Goal: Task Accomplishment & Management: Manage account settings

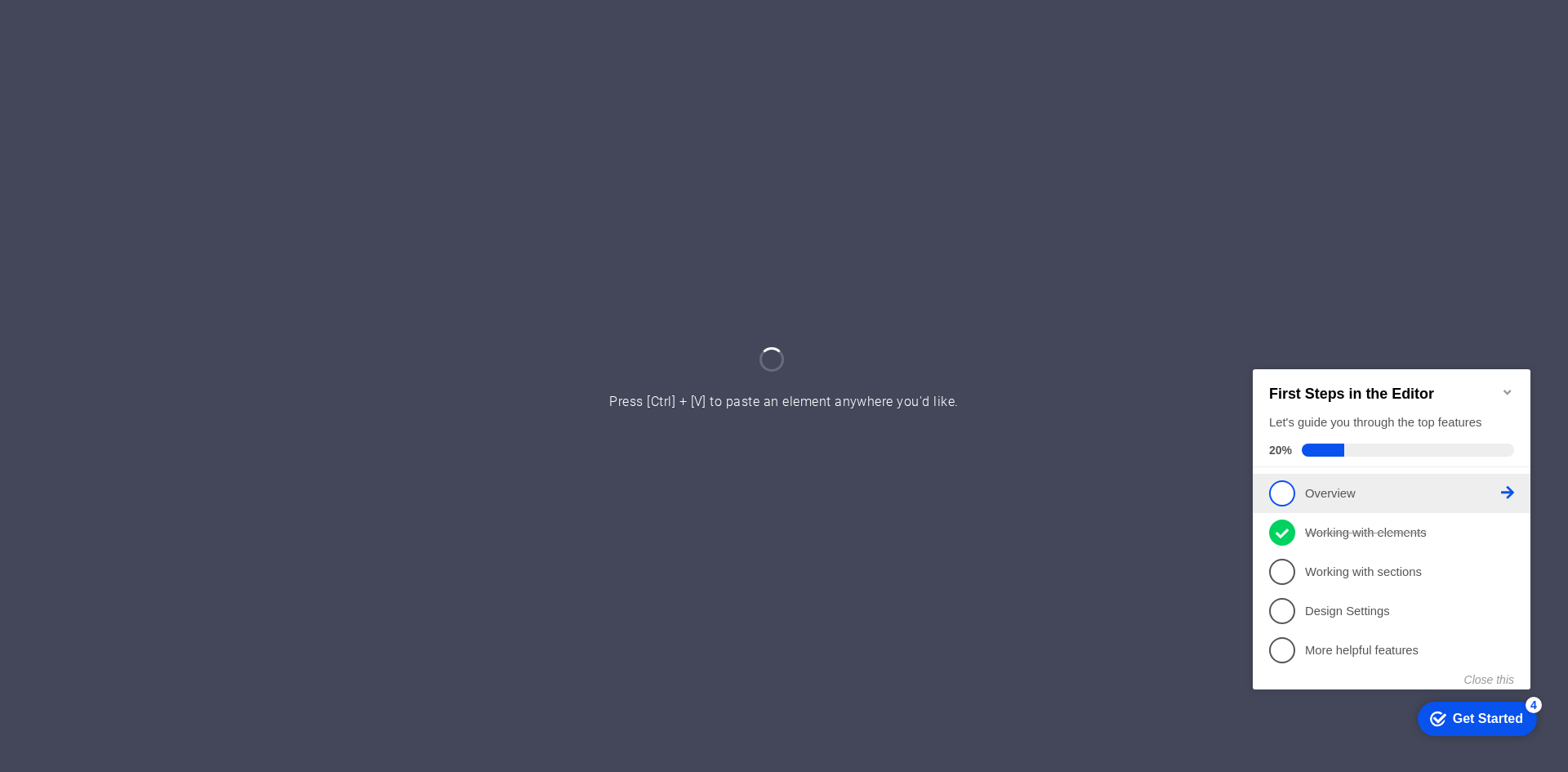
click at [1324, 498] on link "1 Overview - incomplete" at bounding box center [1392, 493] width 245 height 27
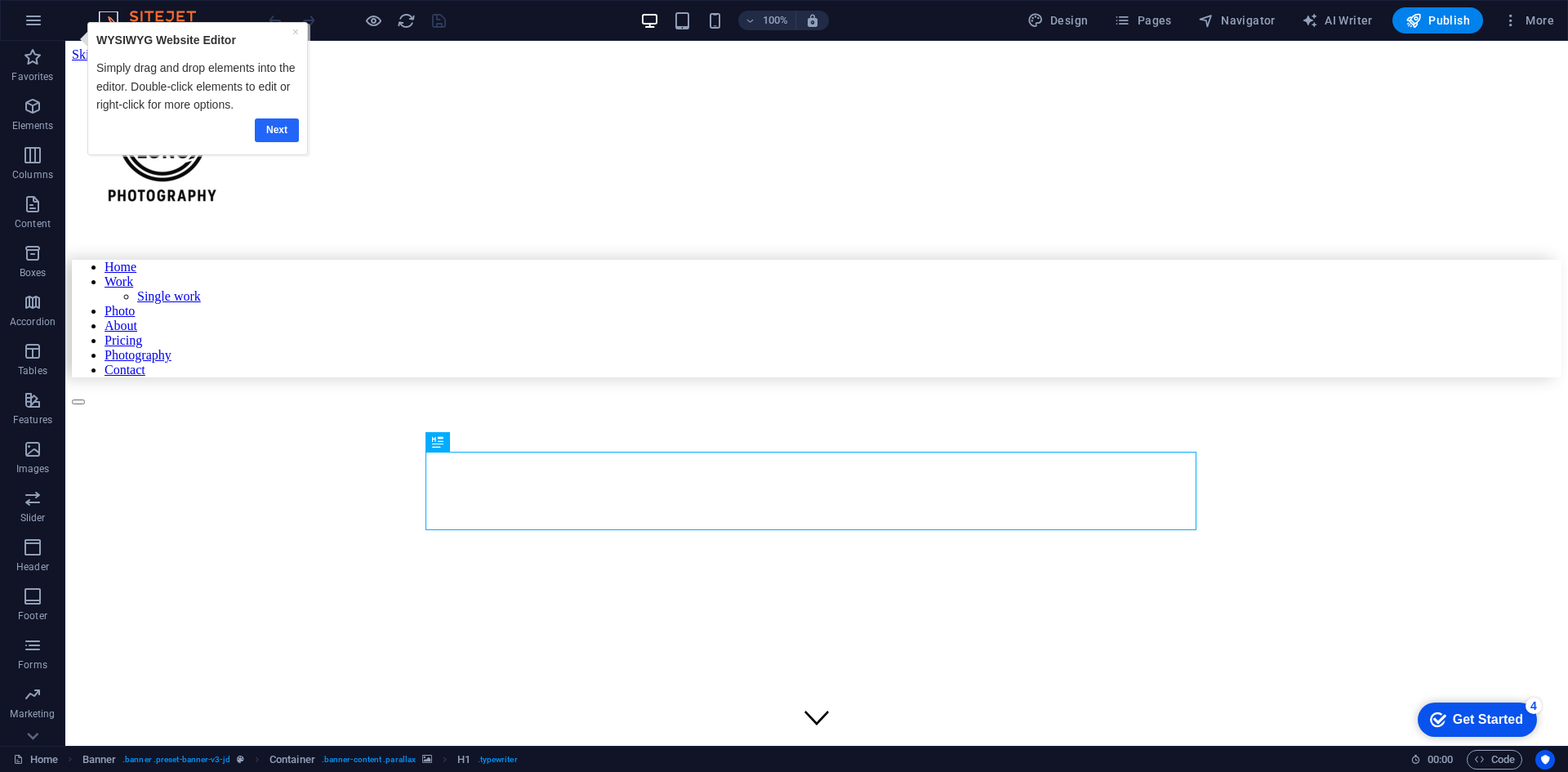
click at [277, 125] on link "Next" at bounding box center [277, 130] width 45 height 24
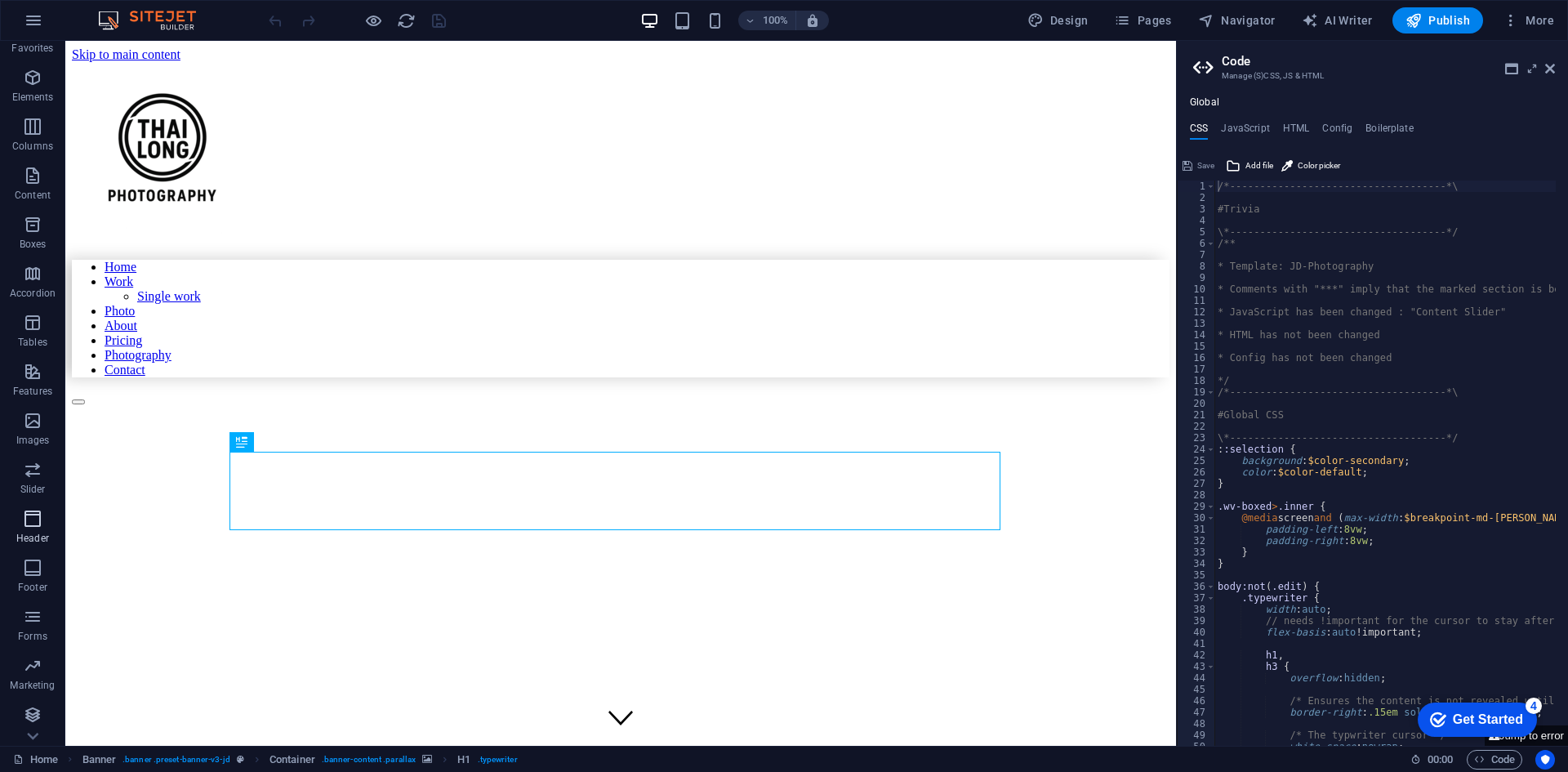
scroll to position [30, 0]
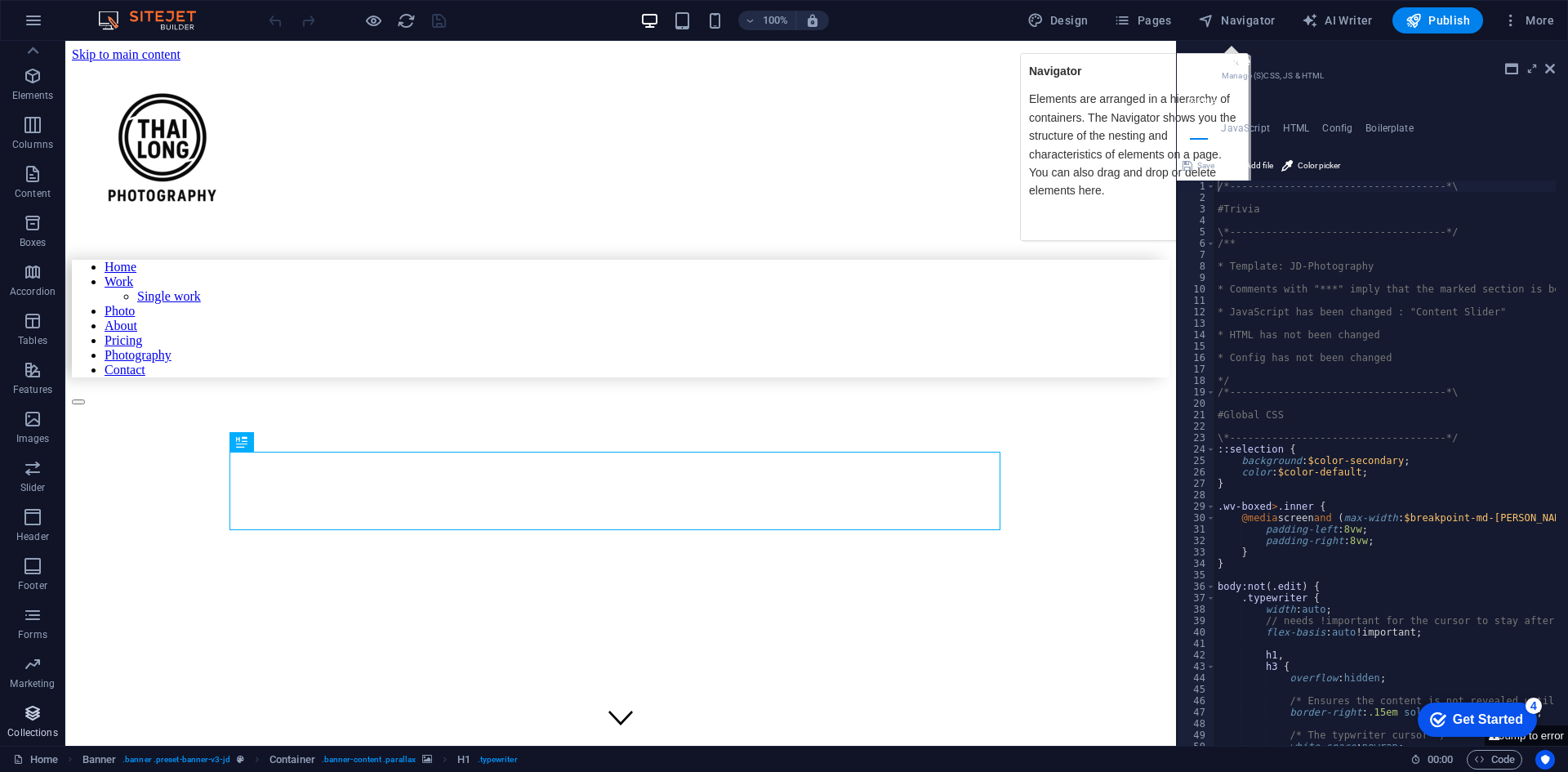
click at [42, 723] on icon "button" at bounding box center [32, 713] width 20 height 20
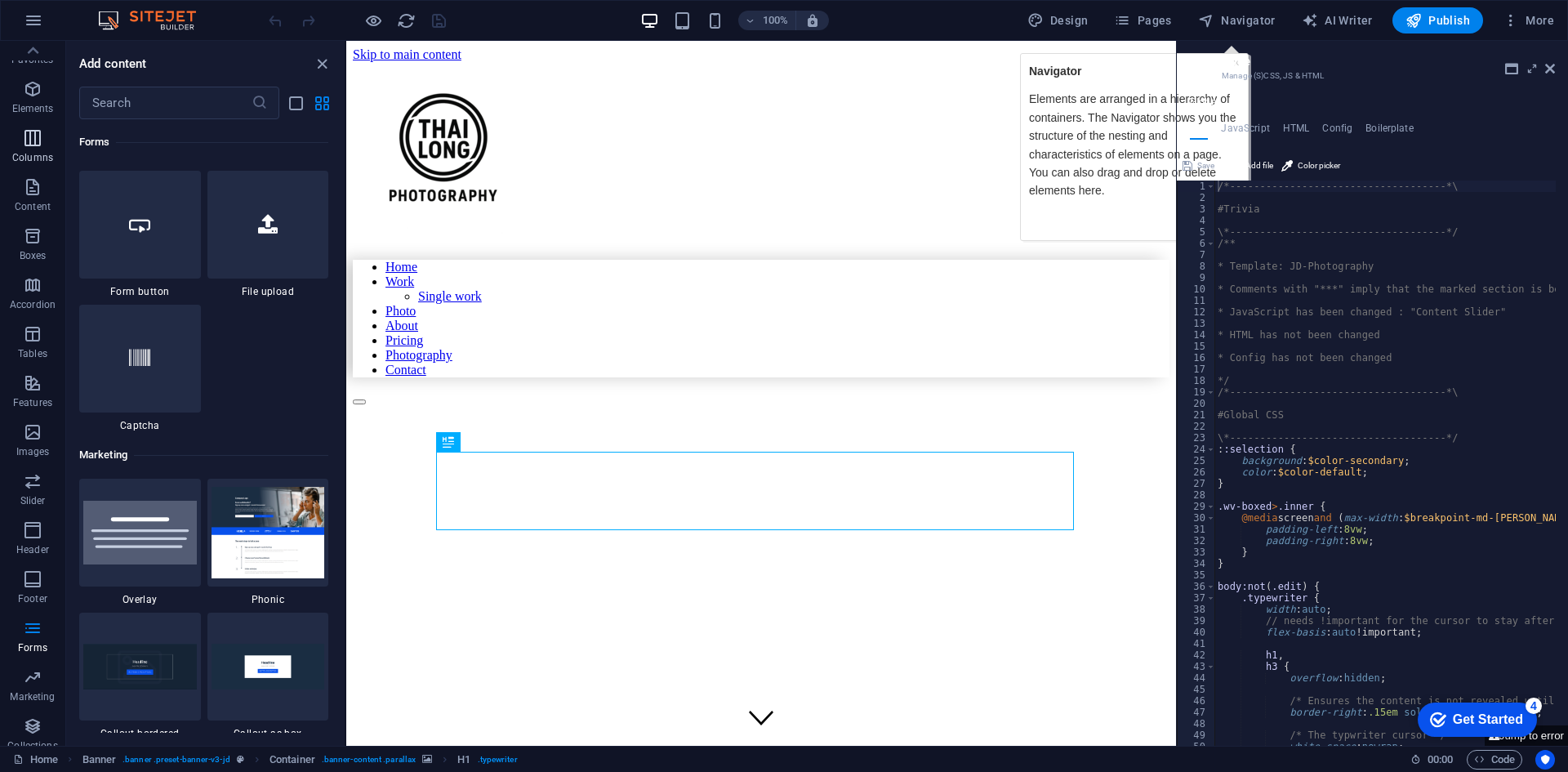
scroll to position [0, 0]
click at [34, 113] on icon "button" at bounding box center [32, 106] width 20 height 20
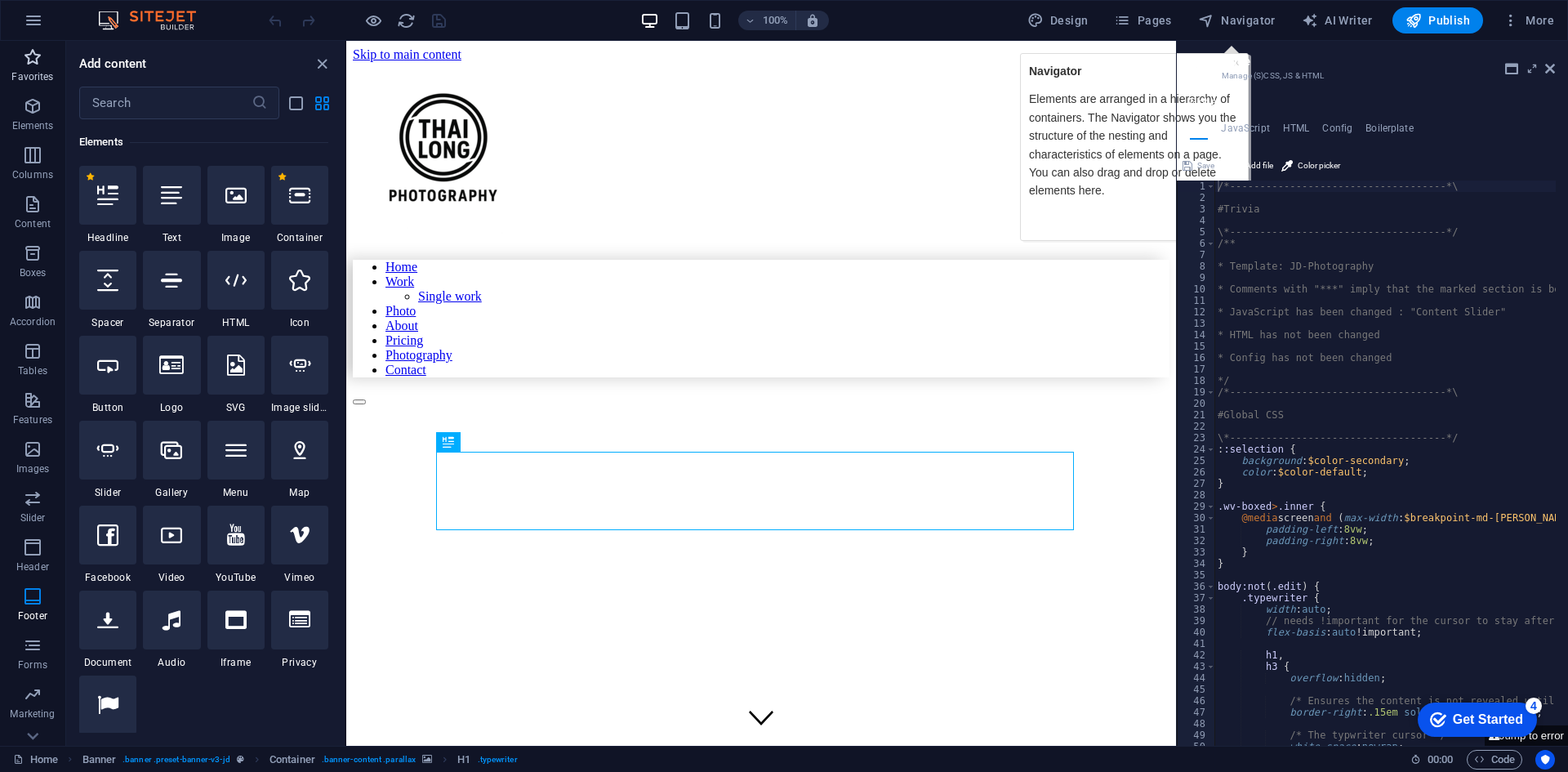
click at [28, 64] on icon "button" at bounding box center [32, 57] width 20 height 20
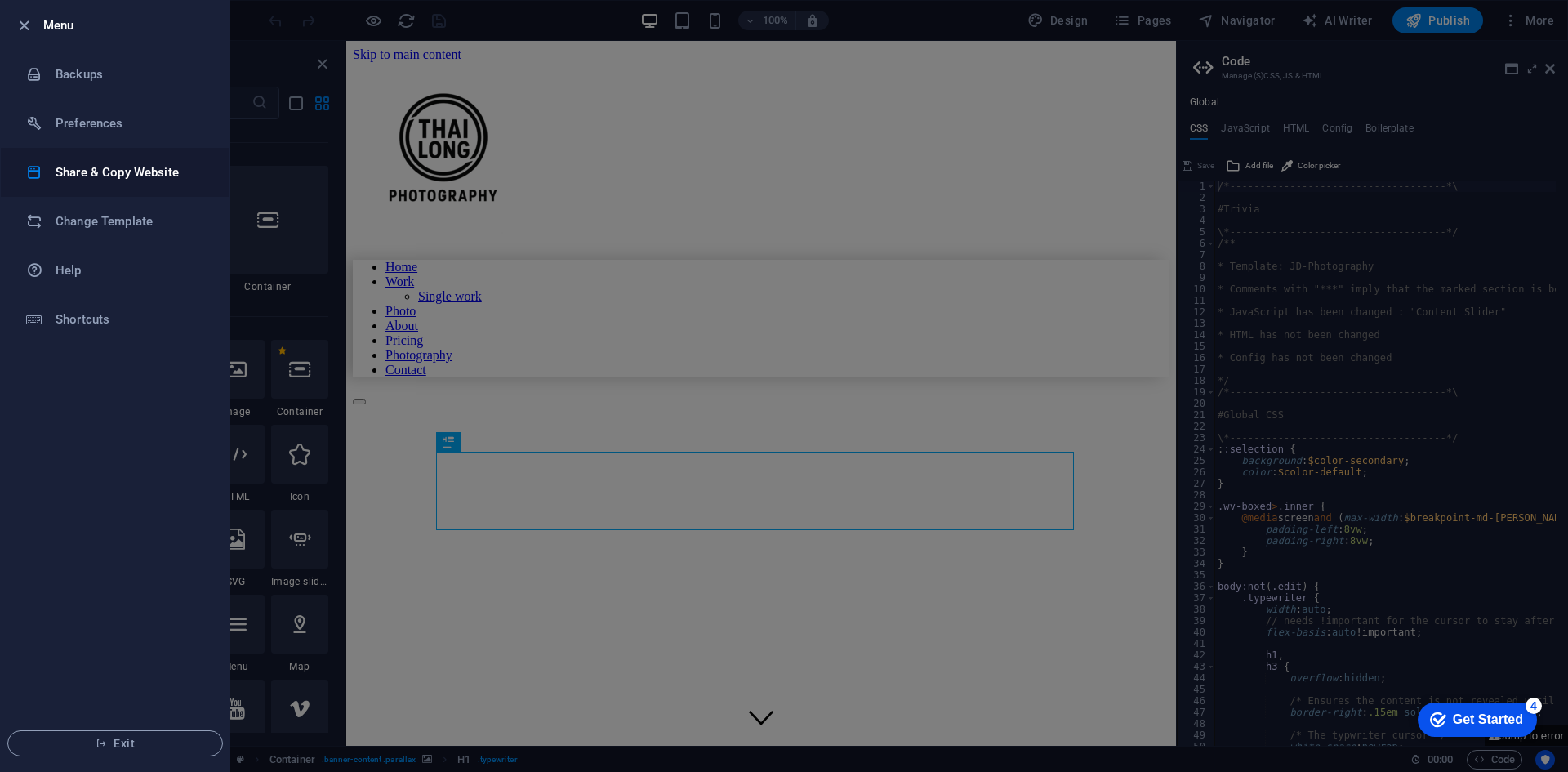
click at [77, 151] on li "Share & Copy Website" at bounding box center [115, 173] width 228 height 49
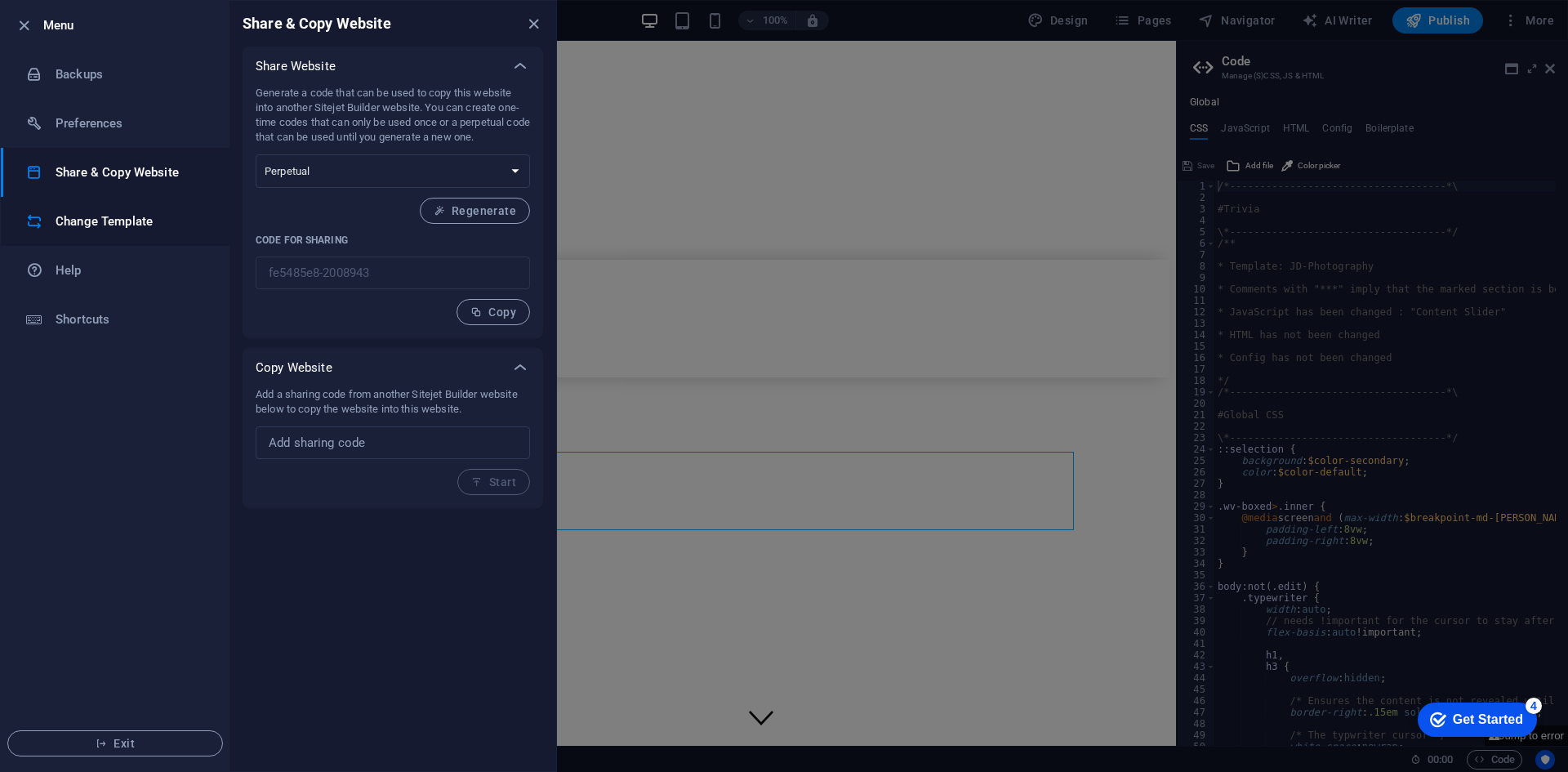
click at [173, 215] on h6 "Change Template" at bounding box center [131, 221] width 151 height 20
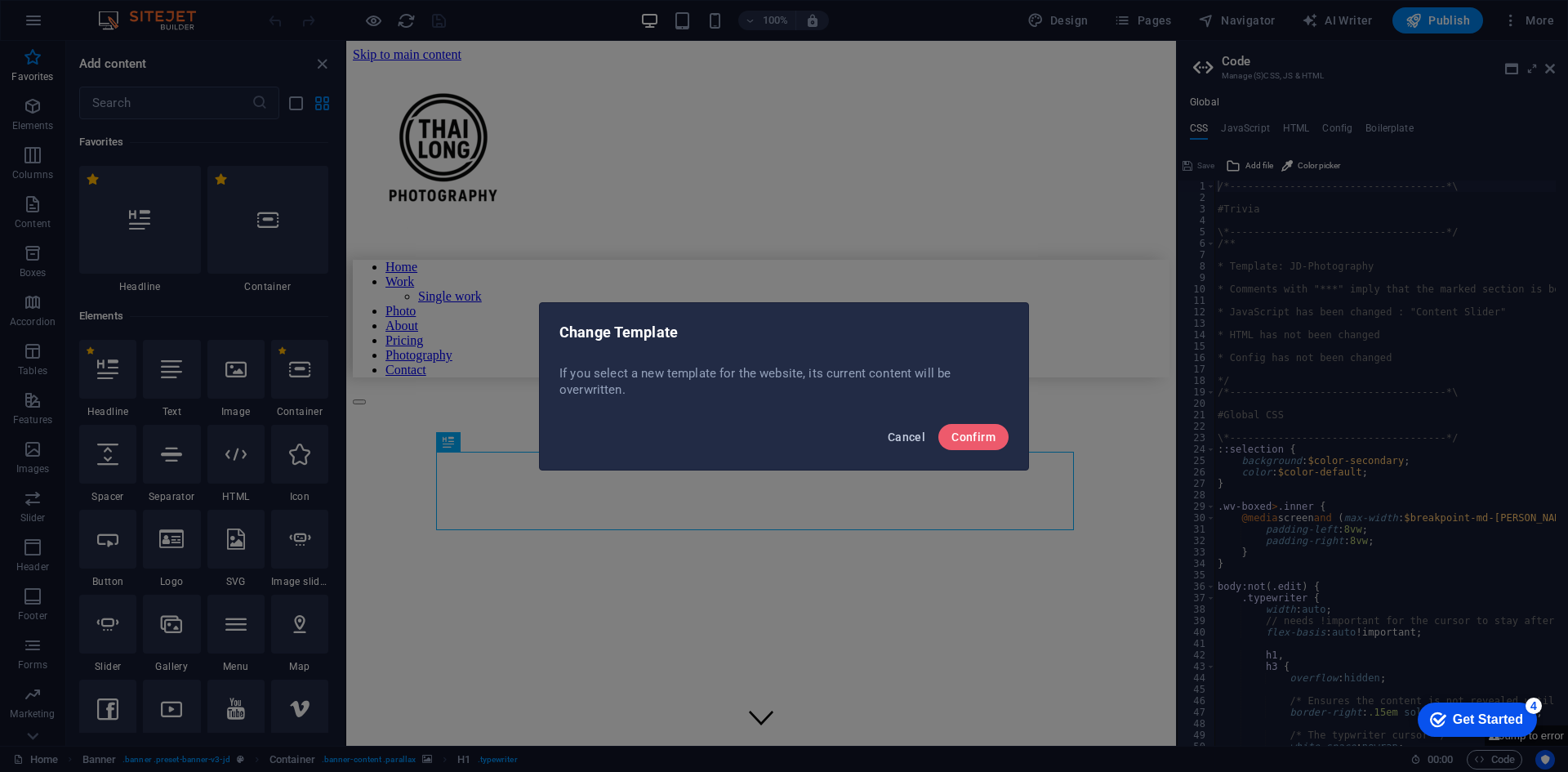
drag, startPoint x: 921, startPoint y: 435, endPoint x: 574, endPoint y: 395, distance: 349.3
click at [921, 435] on span "Cancel" at bounding box center [906, 437] width 38 height 13
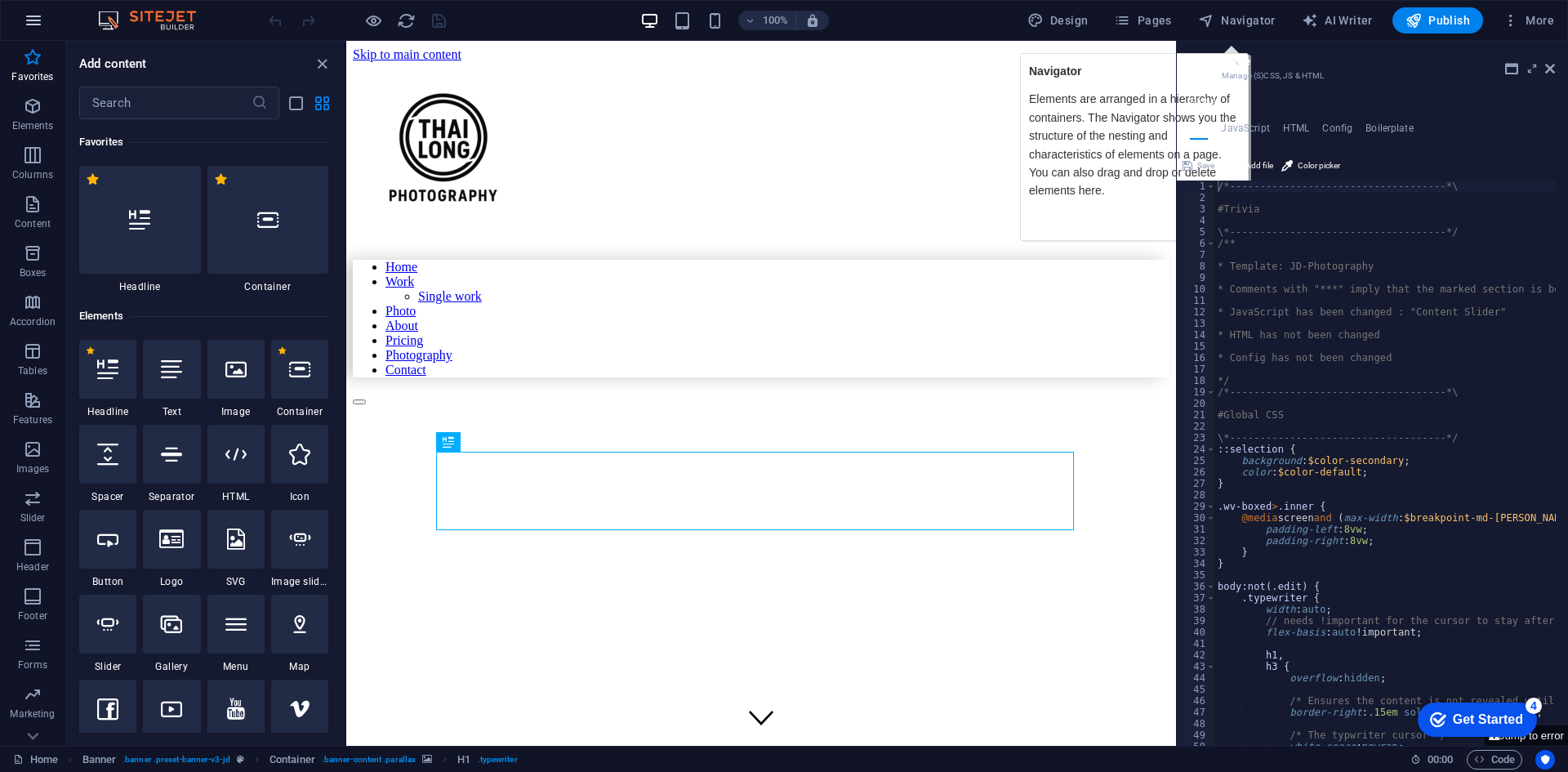
click at [38, 27] on icon "button" at bounding box center [33, 20] width 20 height 20
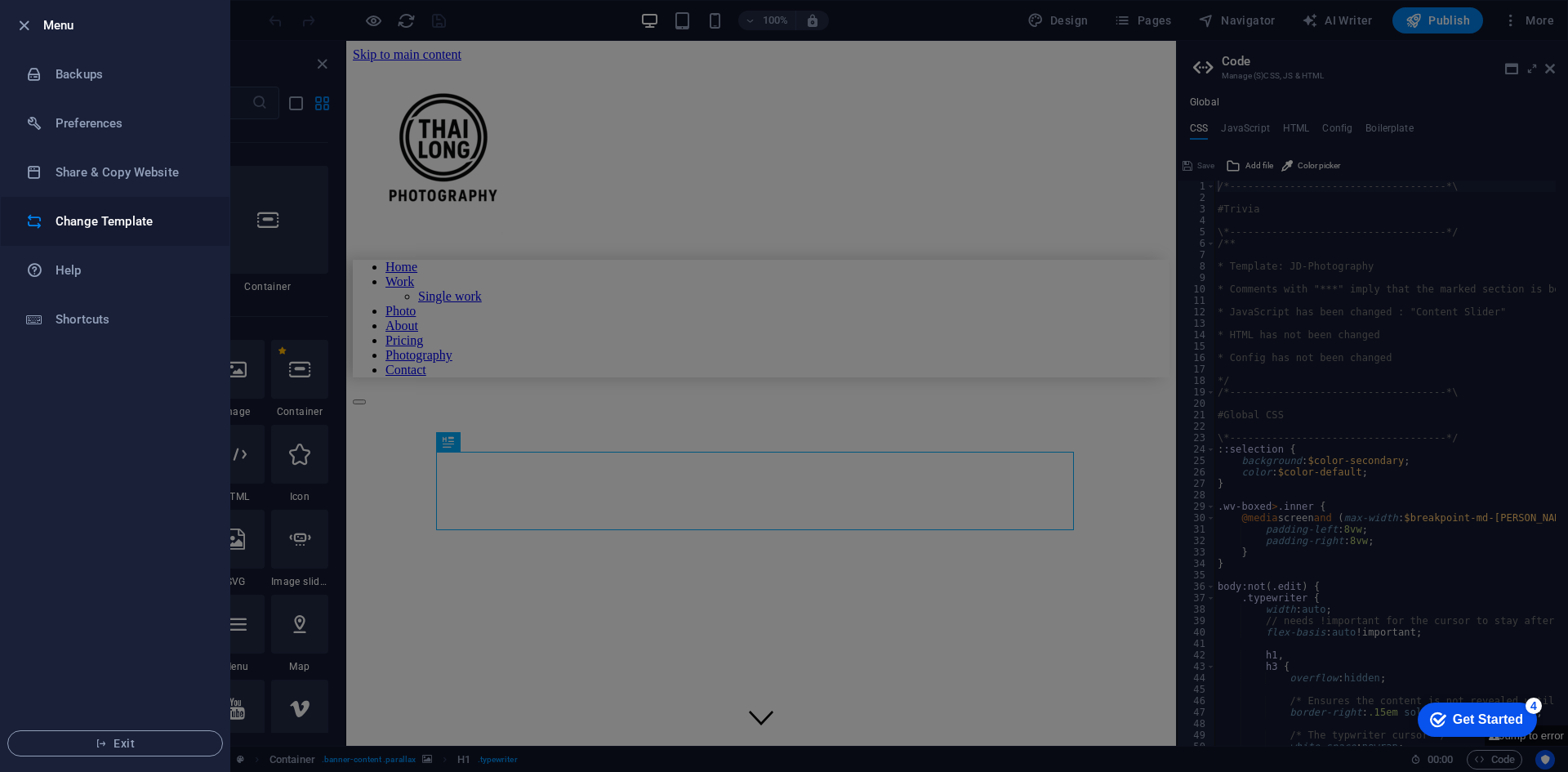
click at [125, 227] on h6 "Change Template" at bounding box center [131, 221] width 151 height 20
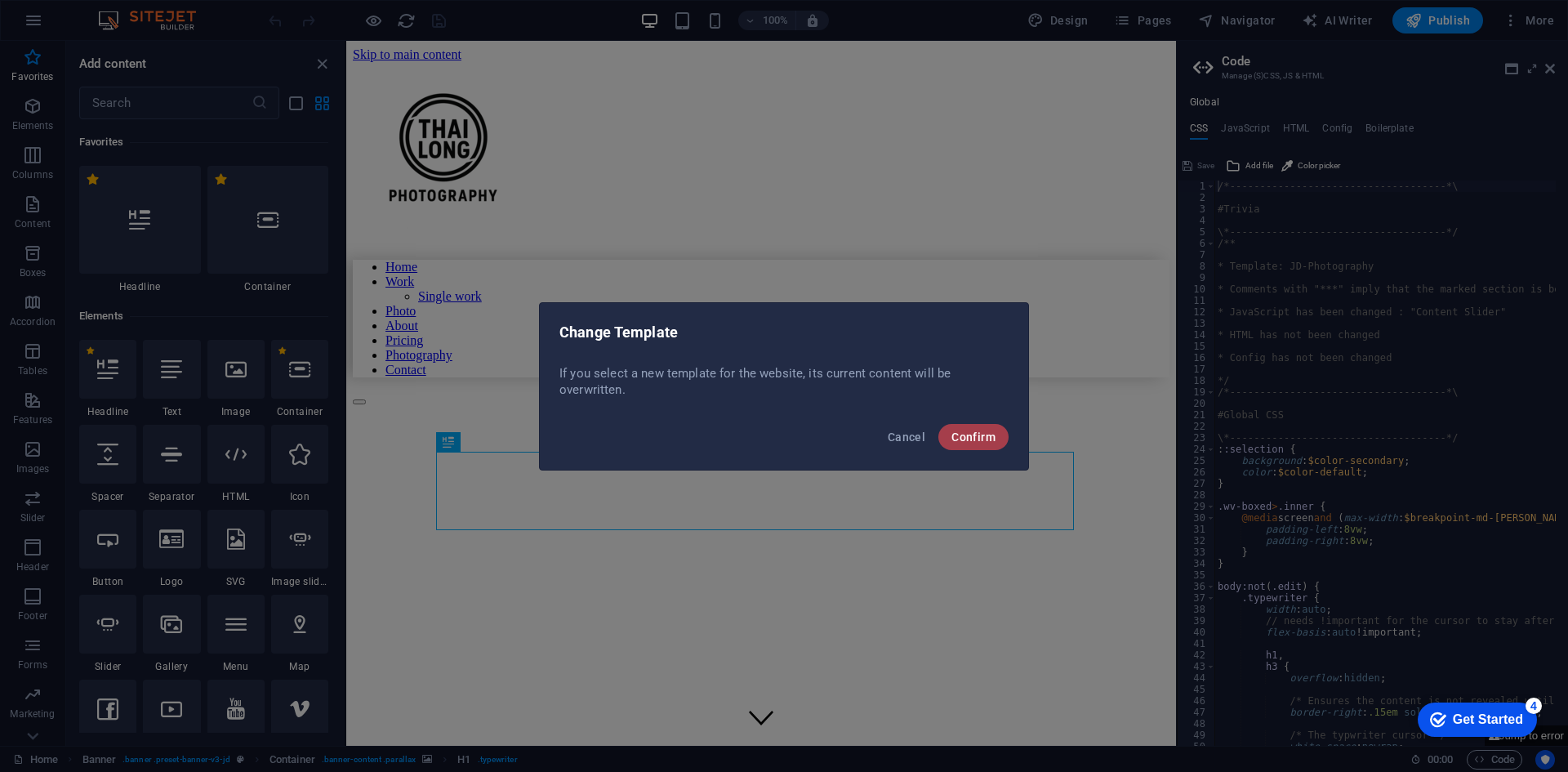
click at [981, 426] on button "Confirm" at bounding box center [974, 437] width 70 height 27
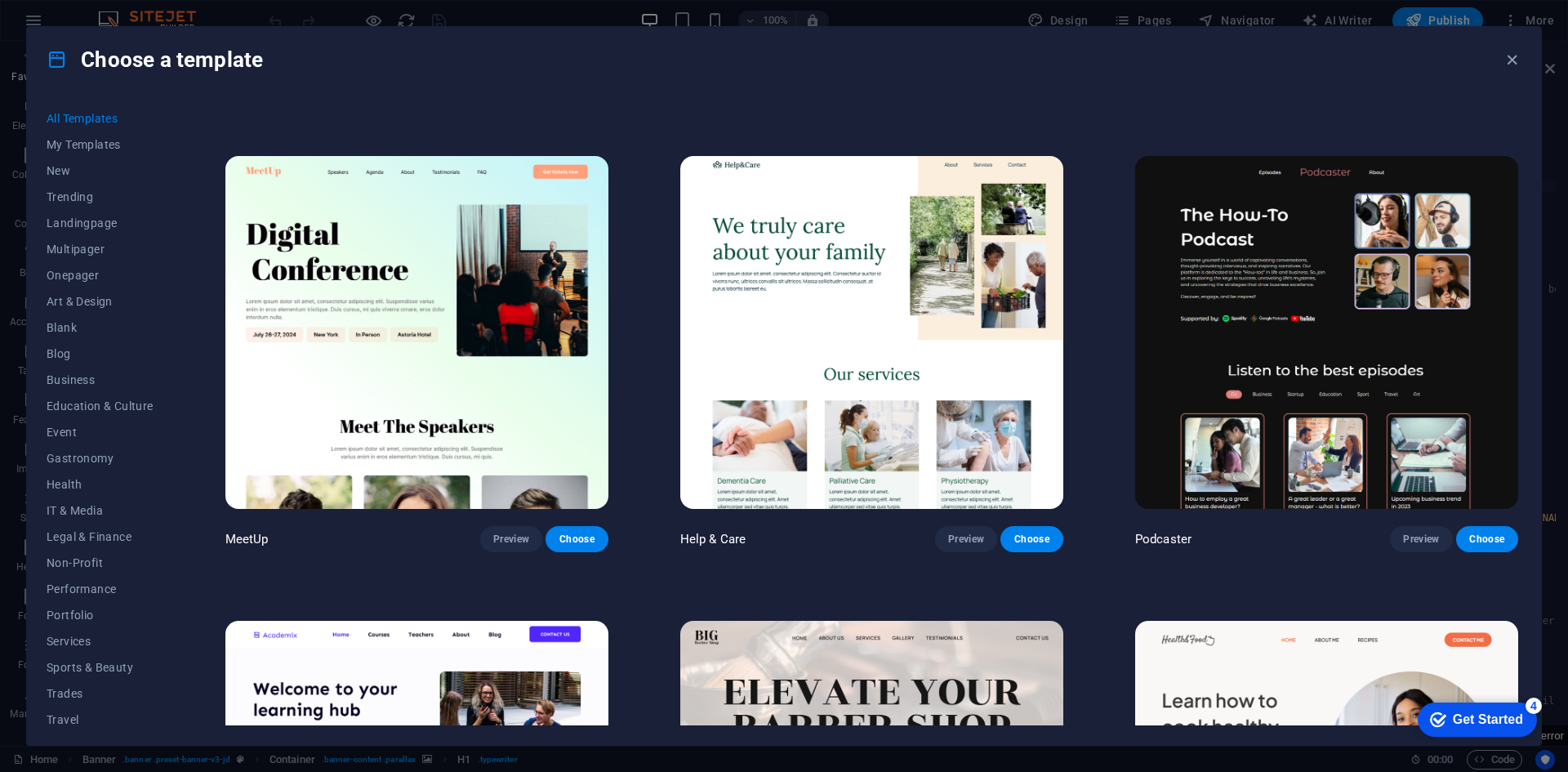
scroll to position [245, 0]
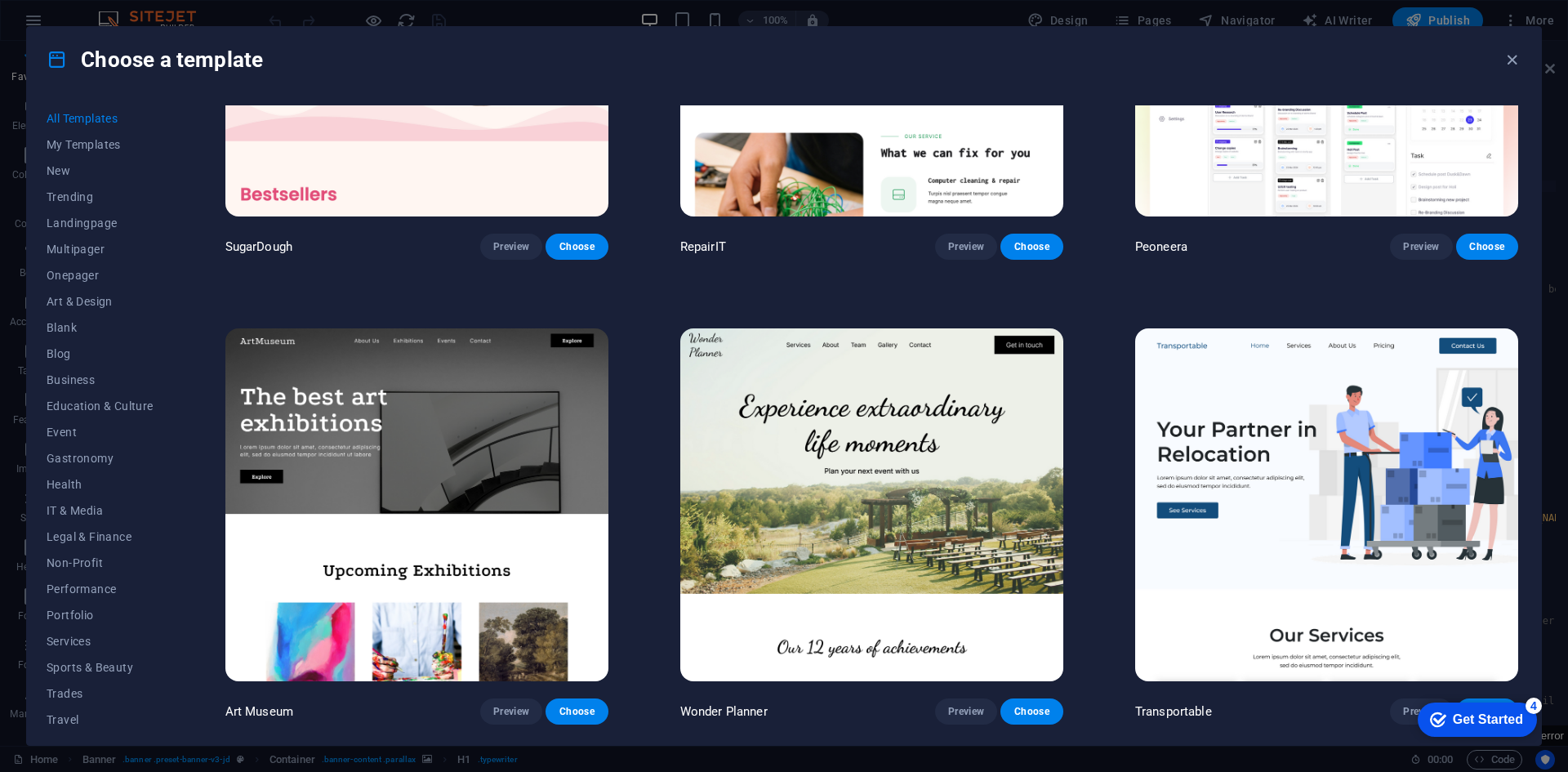
click at [498, 519] on img at bounding box center [417, 505] width 383 height 353
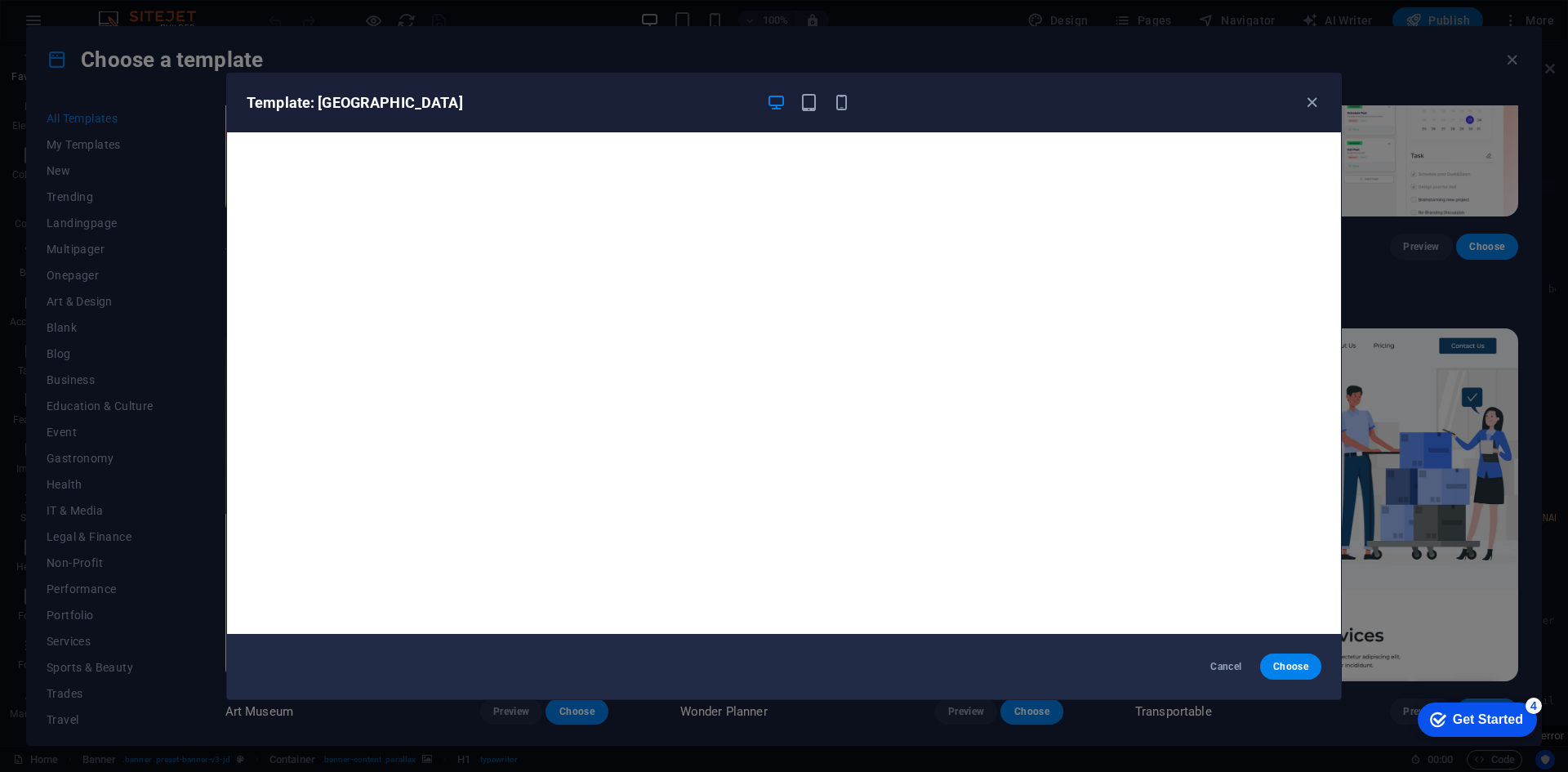
scroll to position [4, 0]
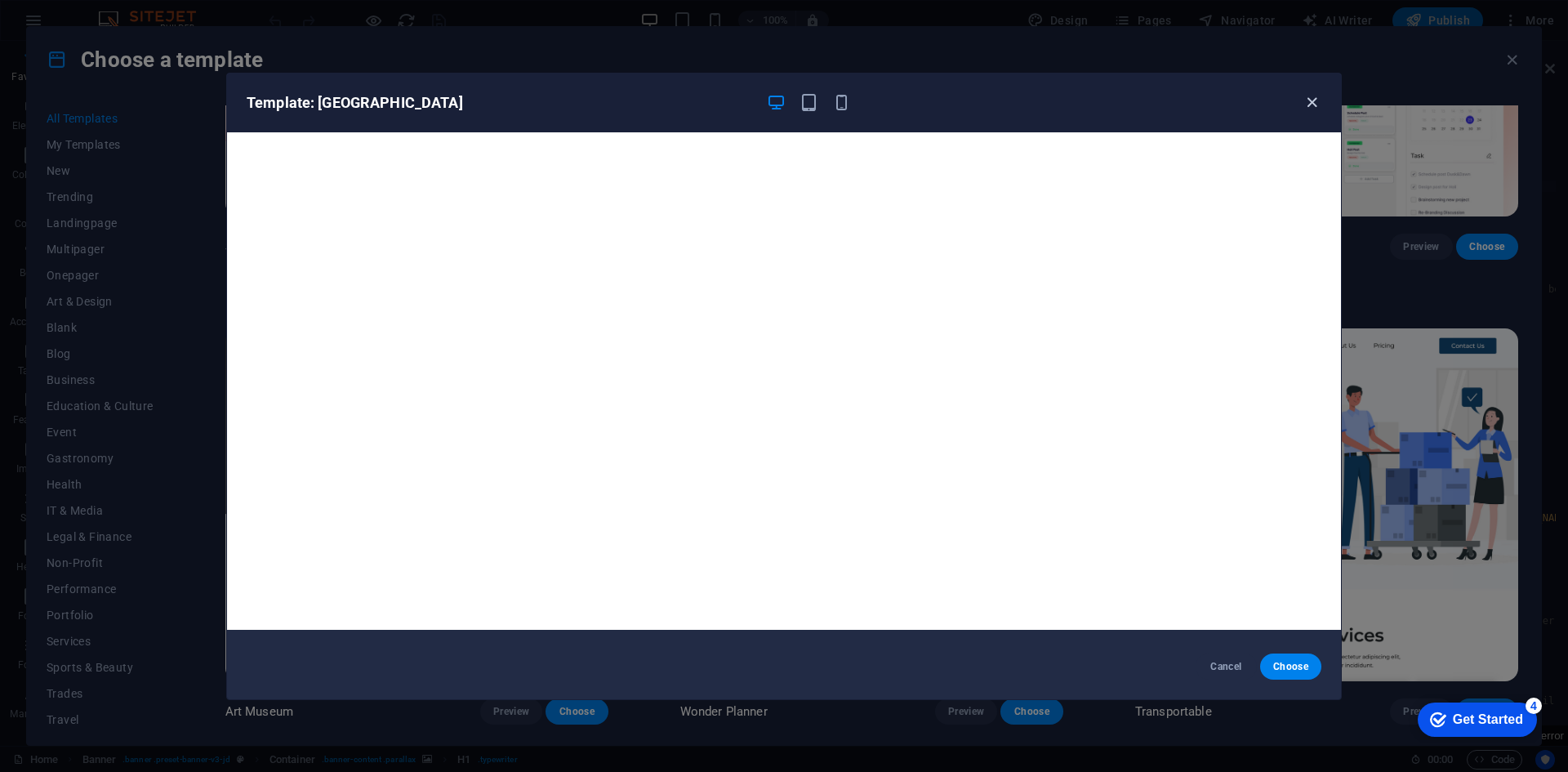
click at [1320, 105] on icon "button" at bounding box center [1312, 102] width 19 height 19
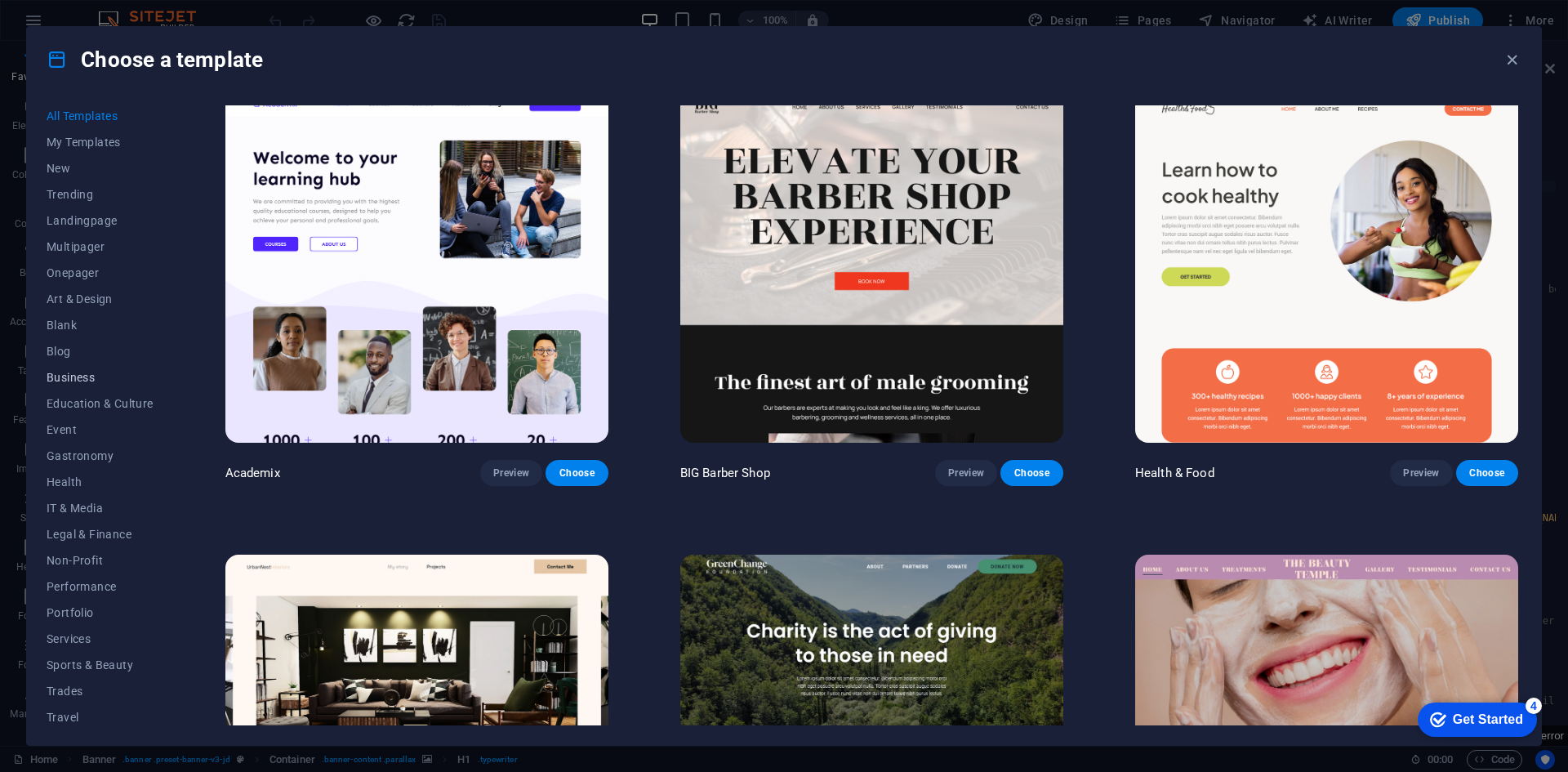
scroll to position [0, 0]
click at [95, 292] on button "Art & Design" at bounding box center [100, 302] width 107 height 27
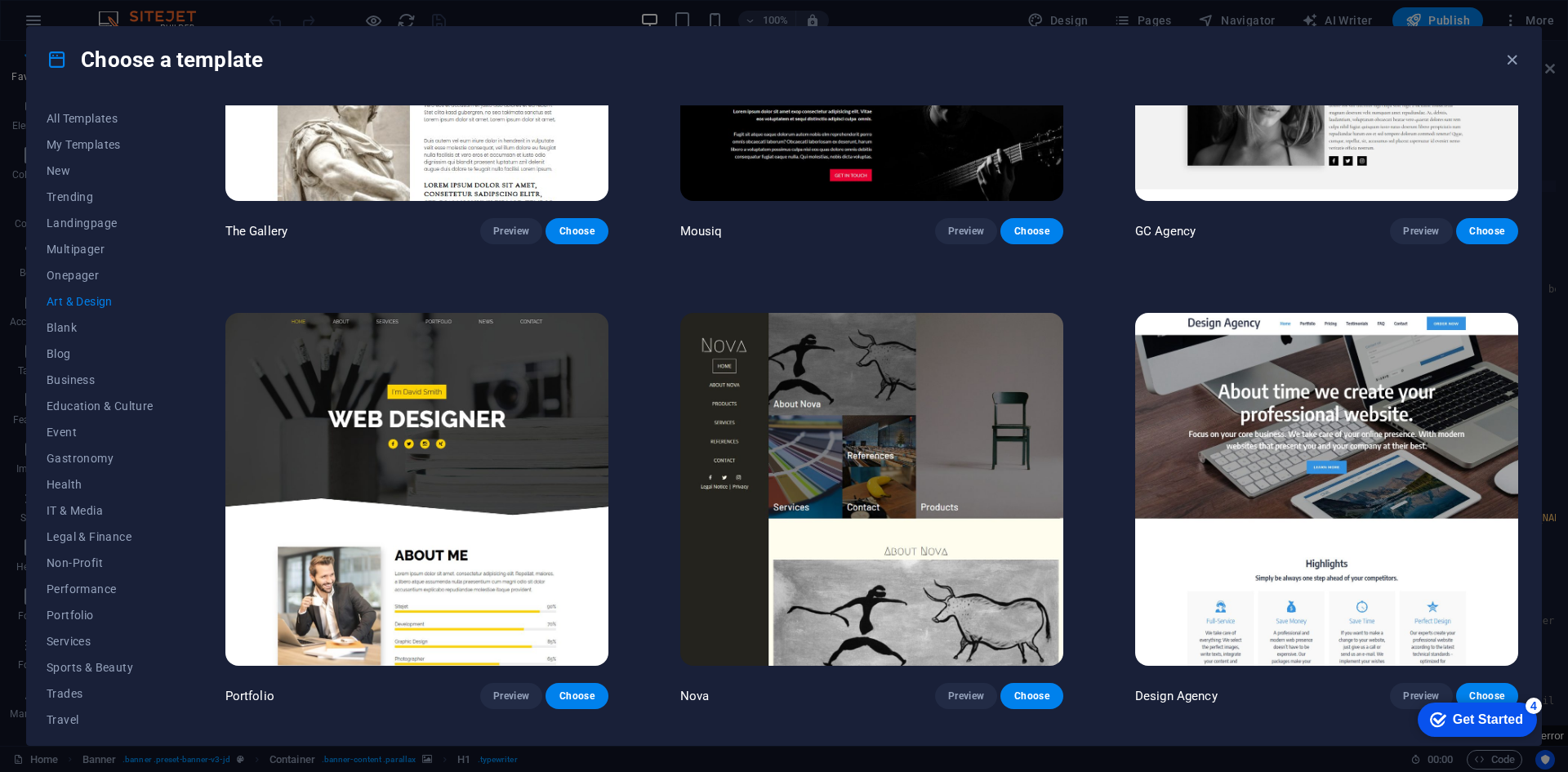
scroll to position [1222, 0]
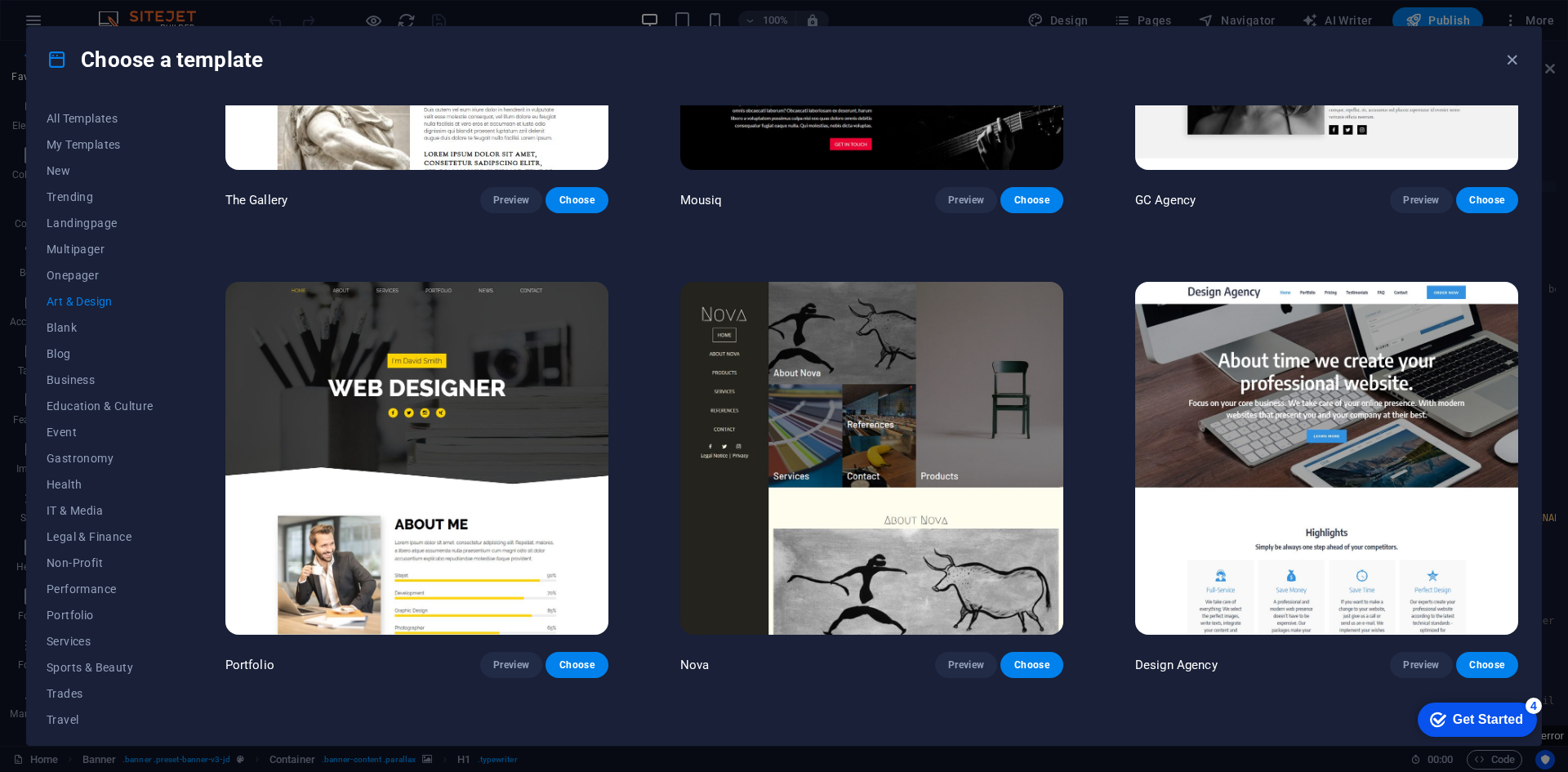
click at [999, 417] on img at bounding box center [872, 458] width 383 height 353
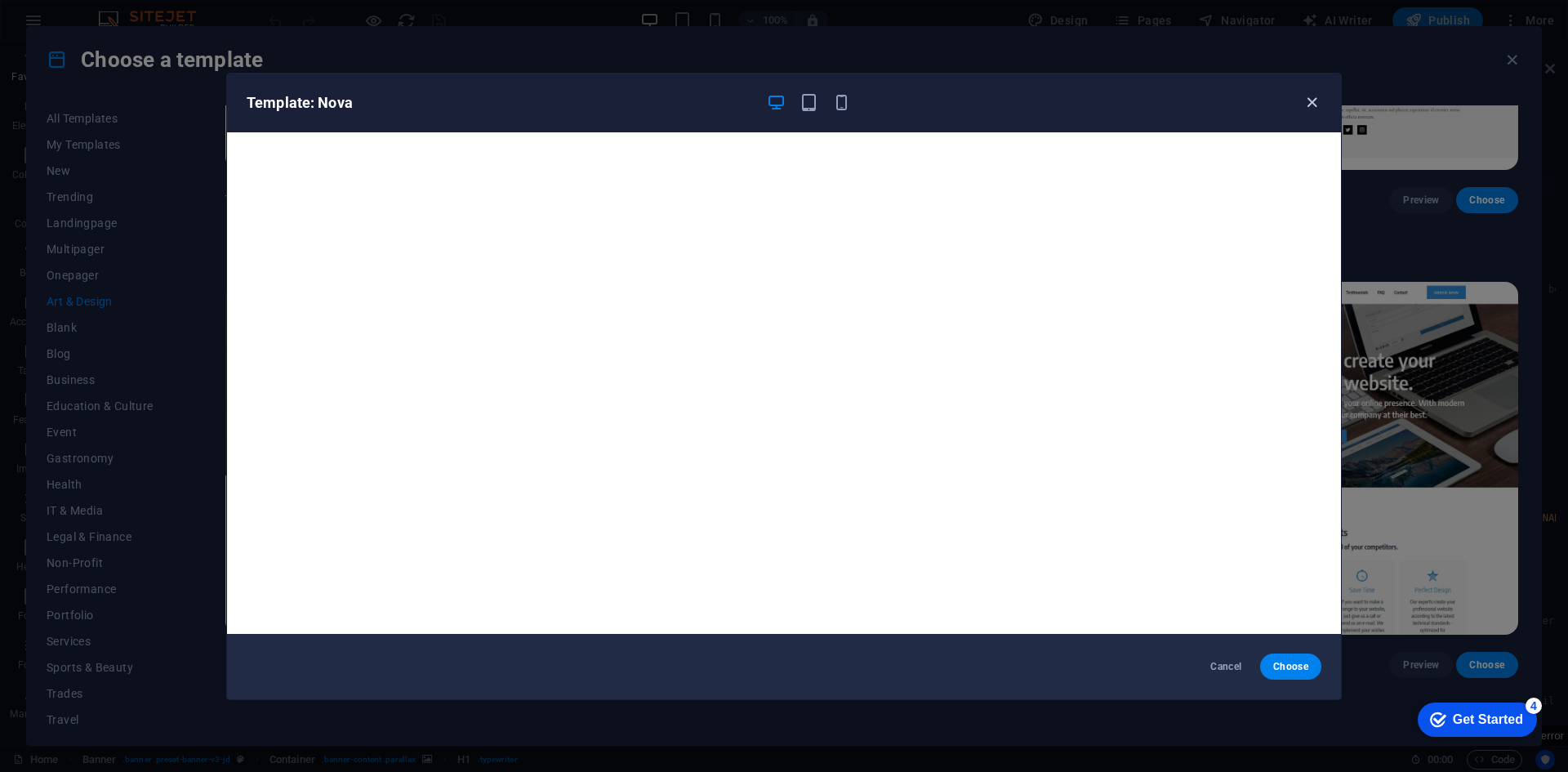
click at [1312, 98] on icon "button" at bounding box center [1312, 102] width 19 height 19
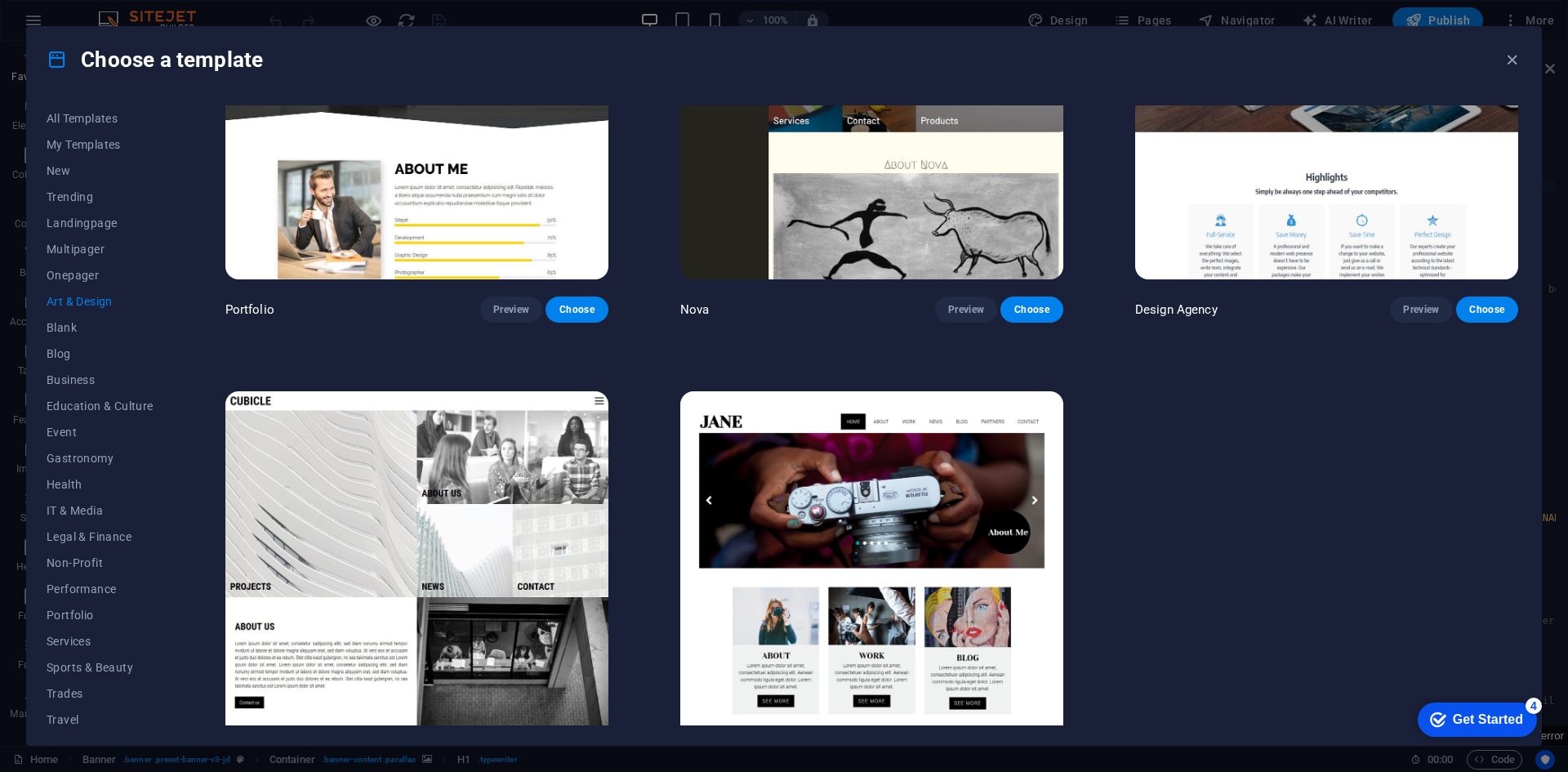
scroll to position [1631, 0]
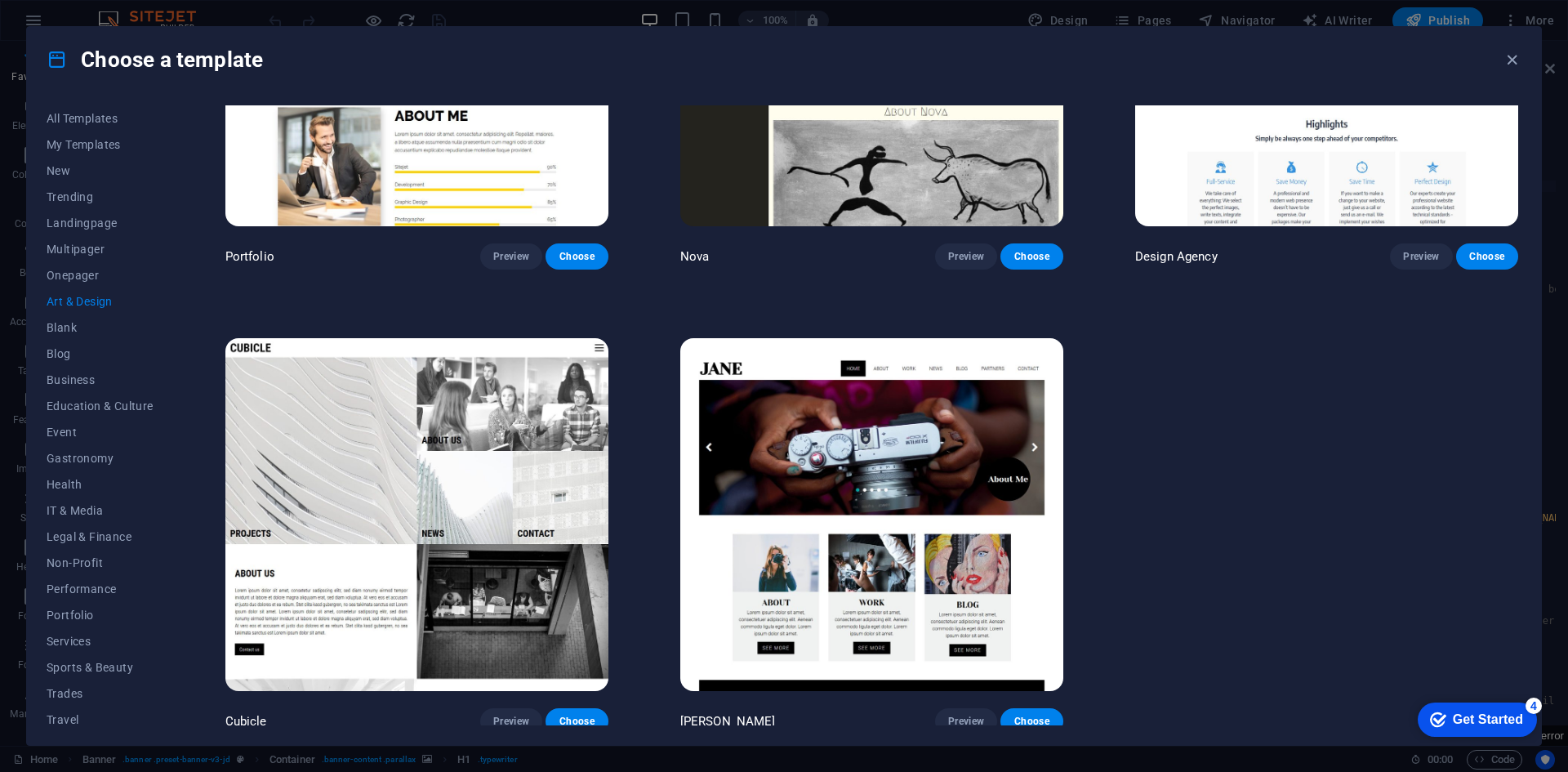
click at [922, 542] on img at bounding box center [872, 515] width 383 height 353
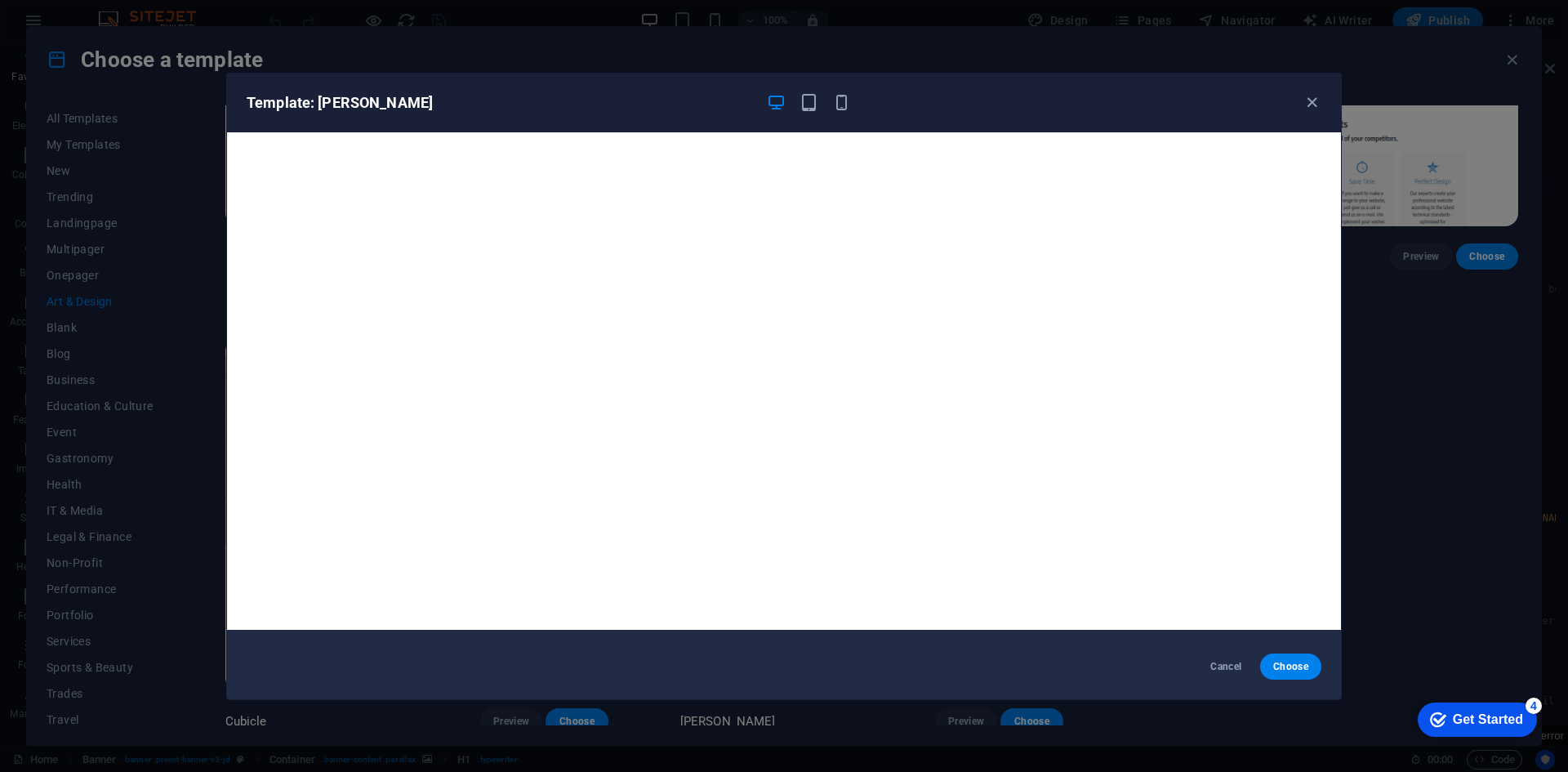
scroll to position [0, 0]
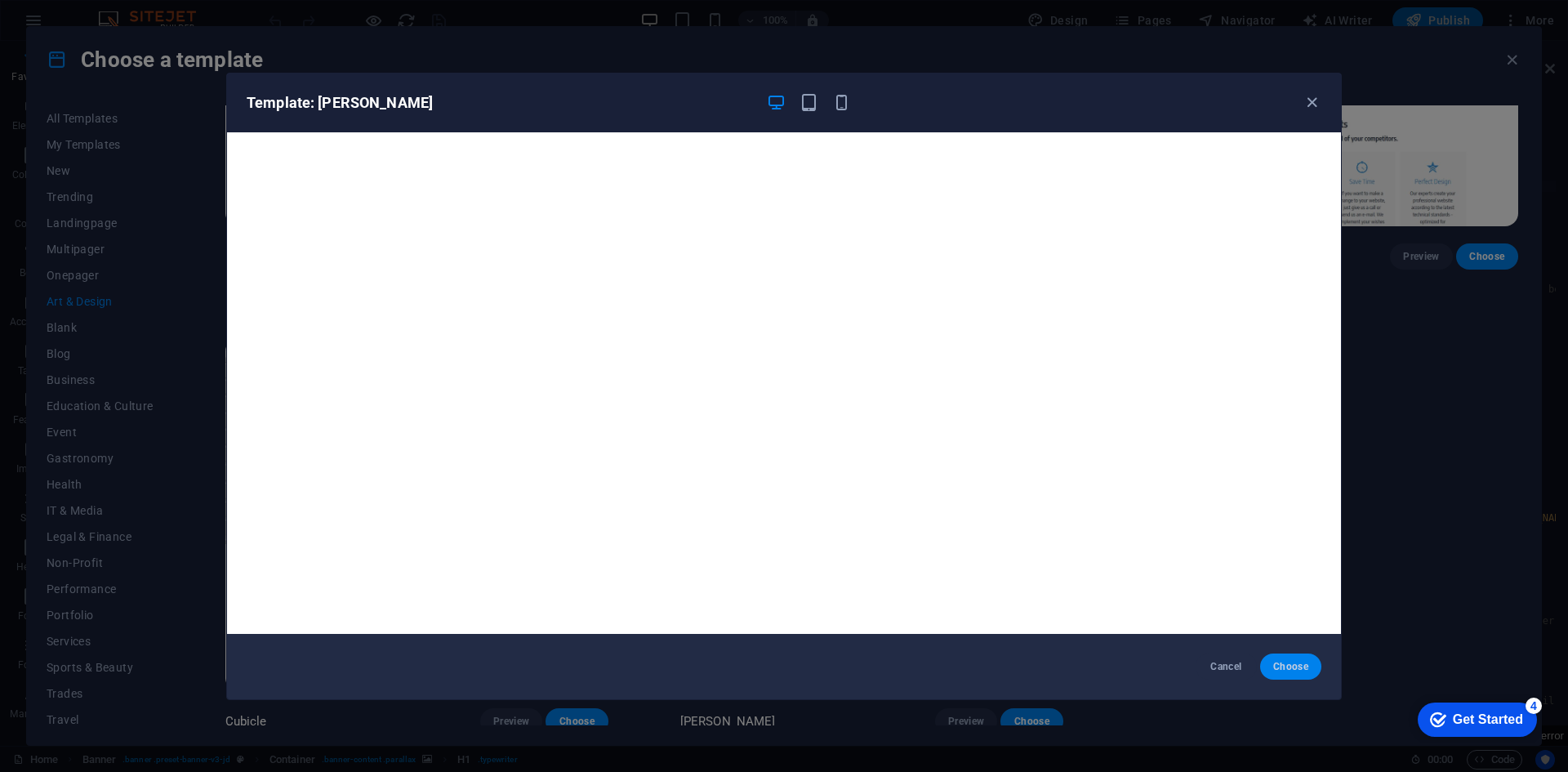
click at [1321, 665] on button "Choose" at bounding box center [1290, 667] width 62 height 27
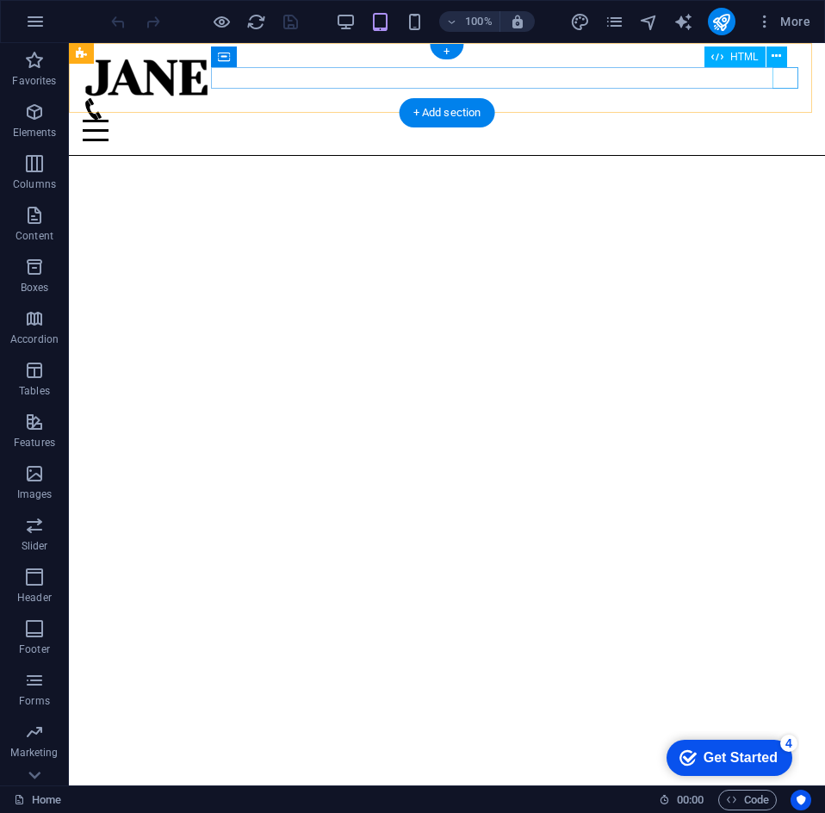
click at [787, 120] on div at bounding box center [447, 131] width 729 height 22
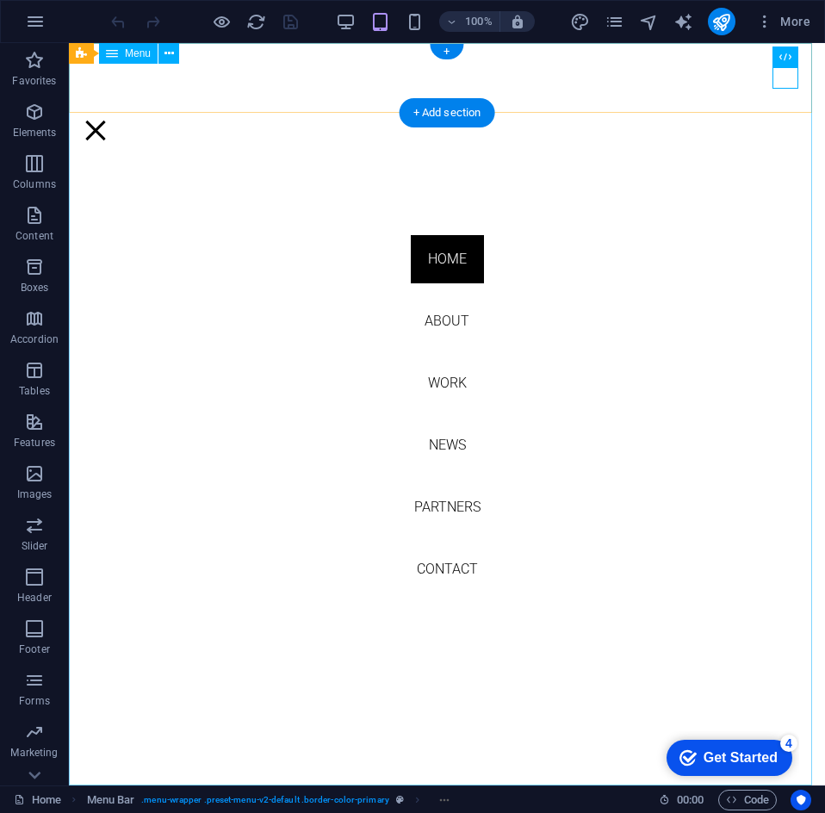
click at [445, 387] on nav "Home About Work News Partners Contact" at bounding box center [447, 414] width 756 height 743
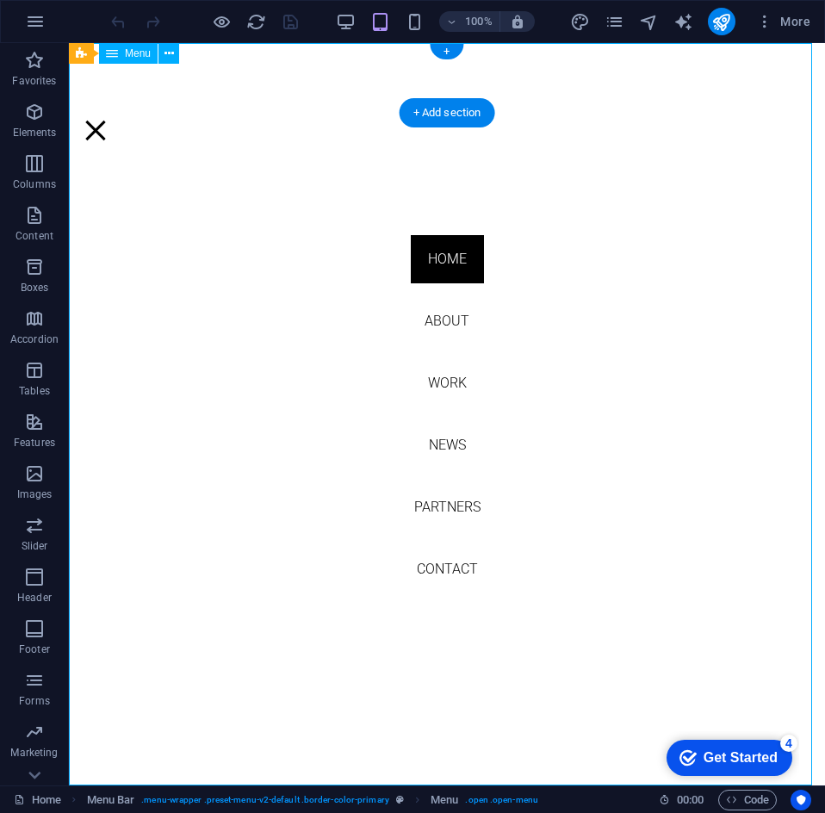
click at [109, 120] on div at bounding box center [96, 131] width 26 height 22
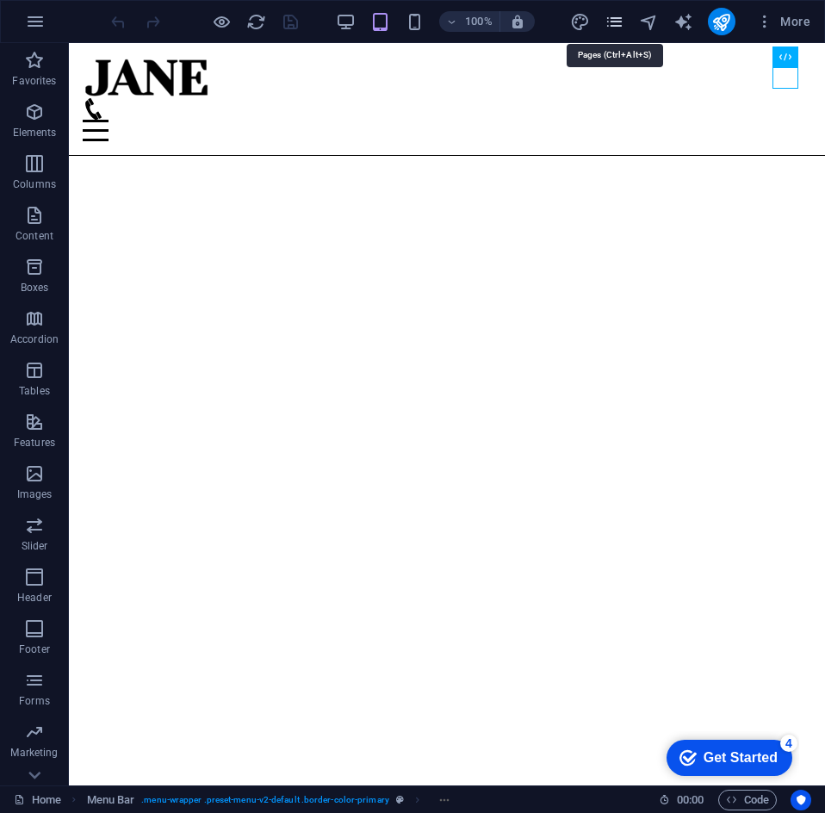
click at [606, 16] on icon "pages" at bounding box center [615, 22] width 20 height 20
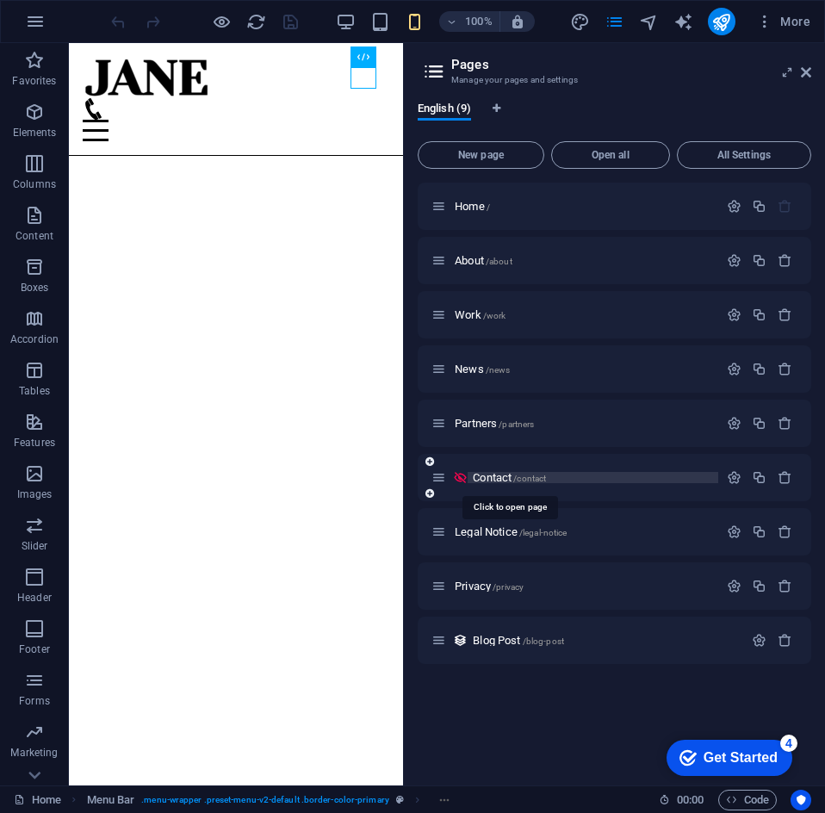
click at [474, 477] on span "Contact /contact" at bounding box center [509, 477] width 73 height 13
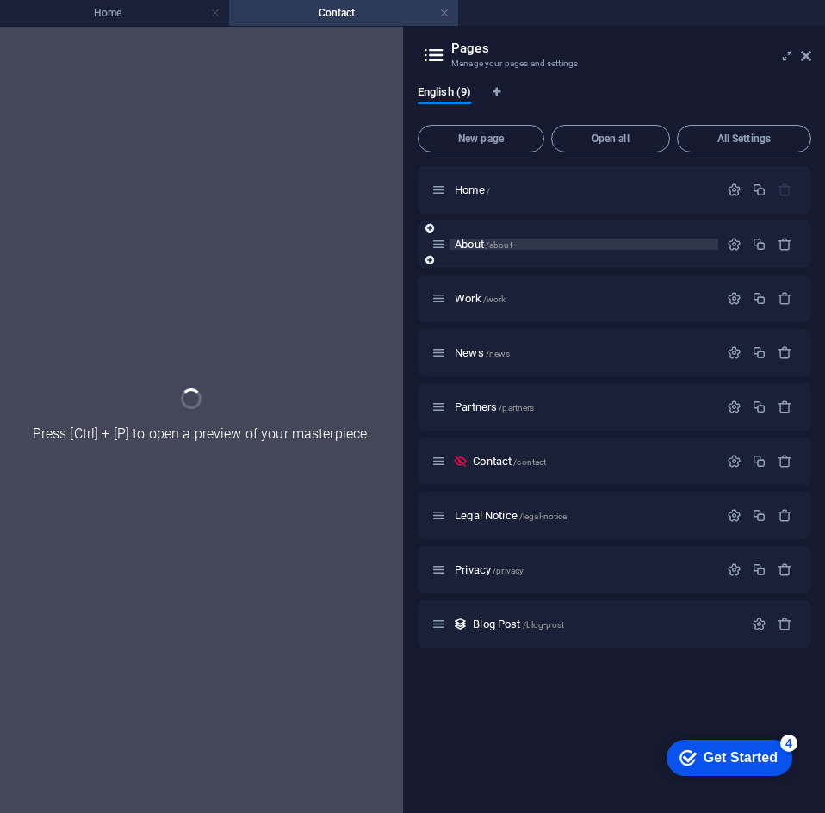
click at [466, 246] on span "About /about" at bounding box center [484, 244] width 58 height 13
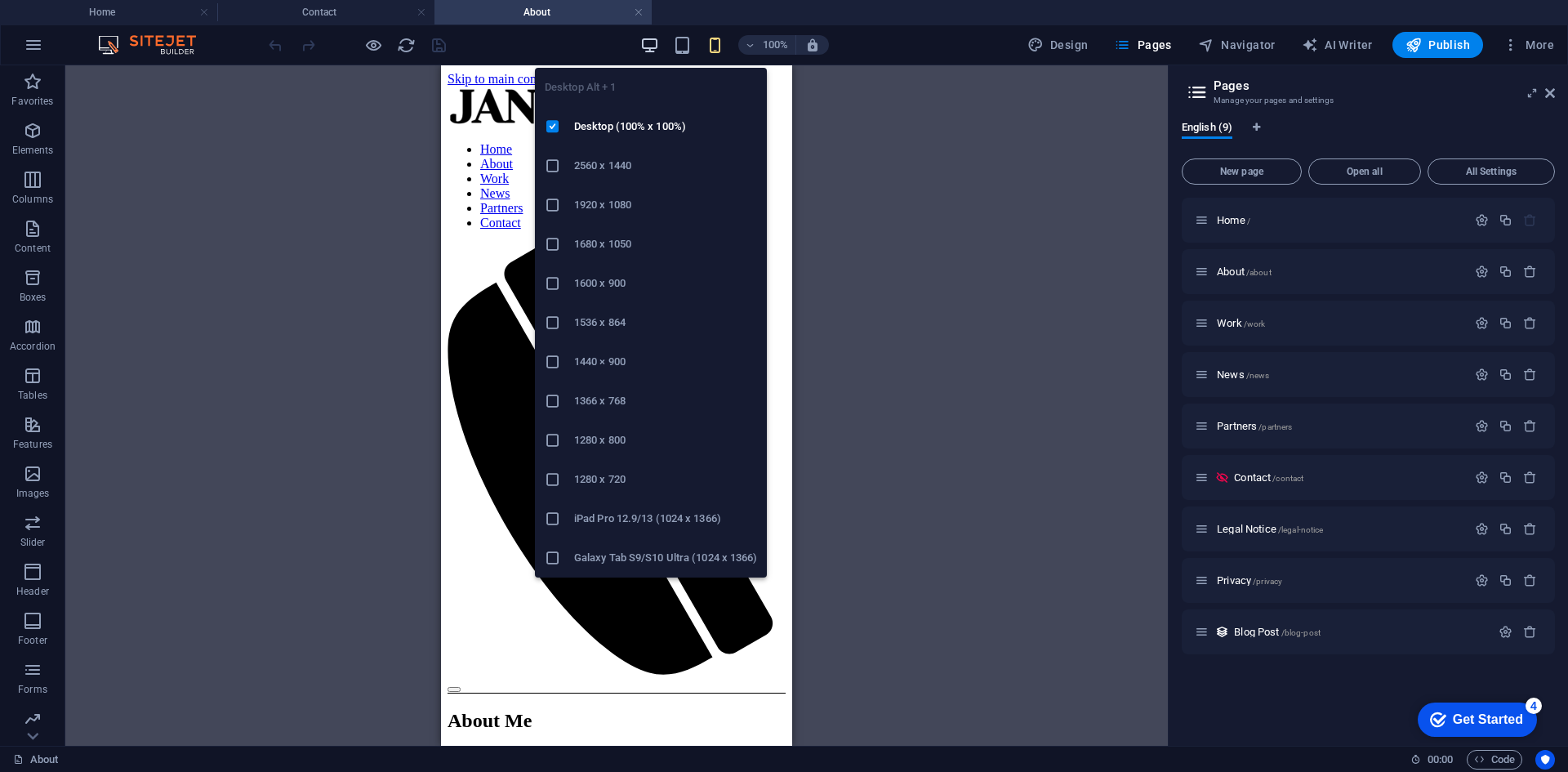
click at [658, 51] on icon "button" at bounding box center [649, 46] width 19 height 19
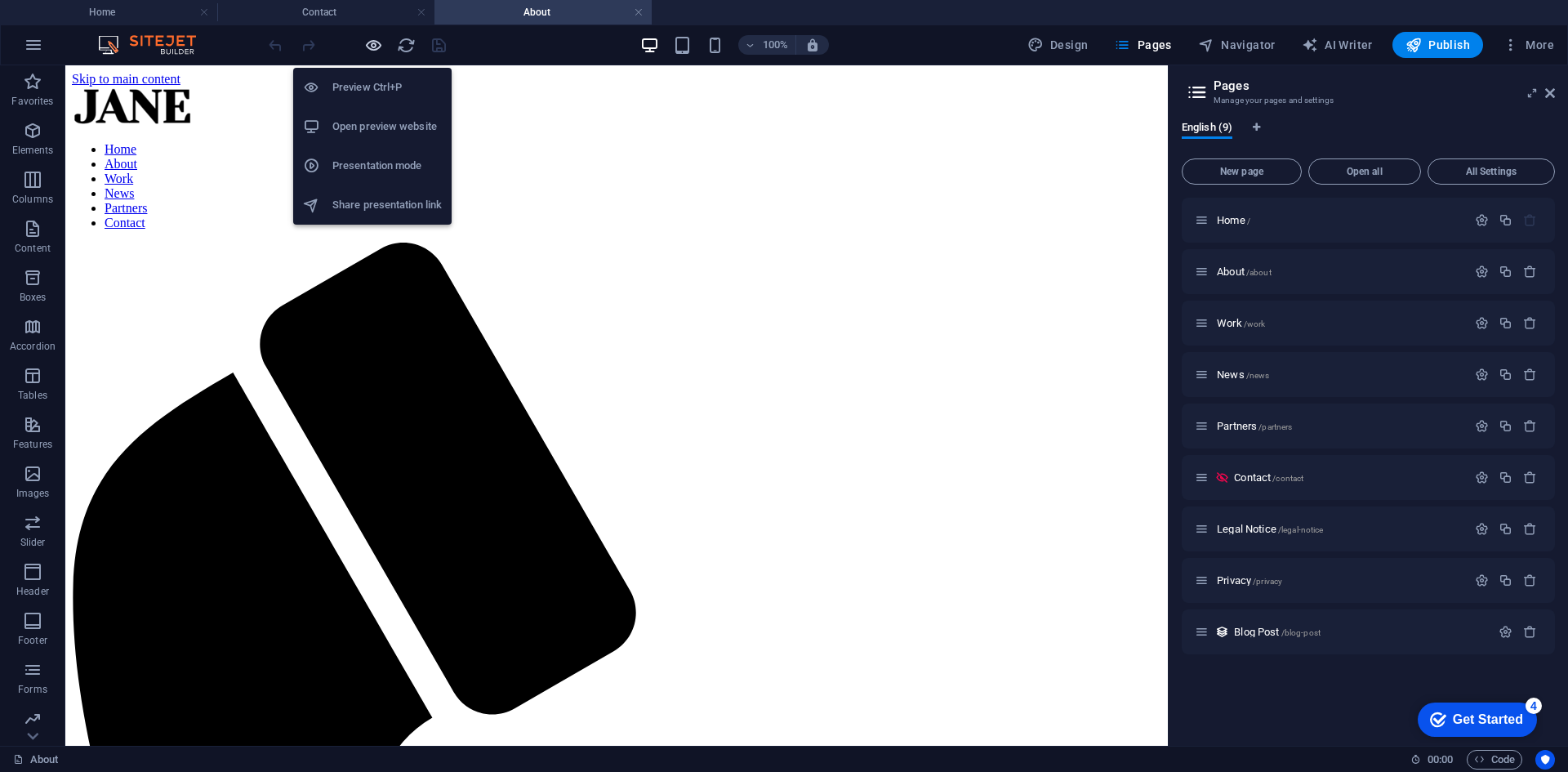
click at [380, 46] on icon "button" at bounding box center [374, 46] width 19 height 19
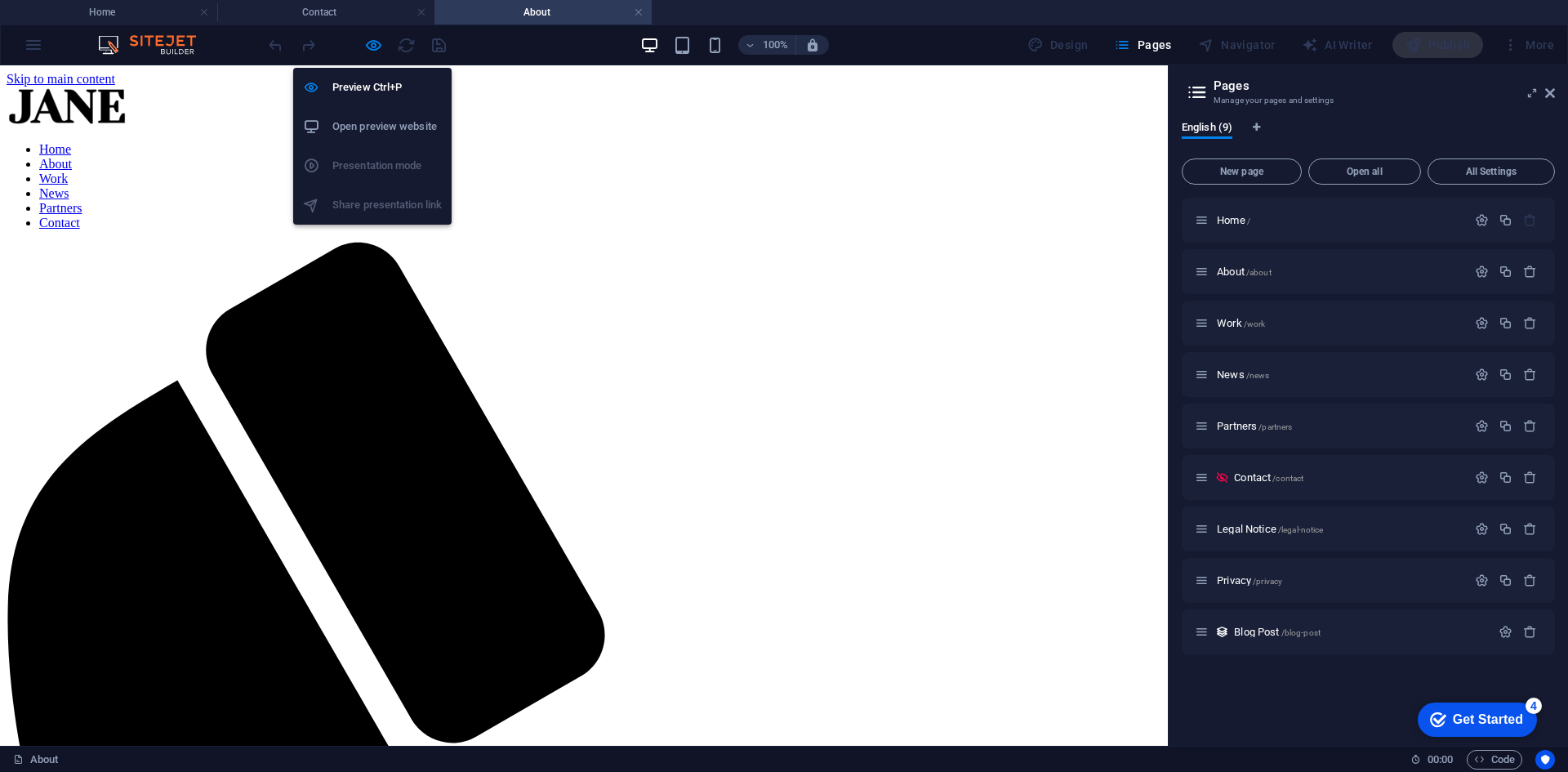
click at [381, 127] on h6 "Open preview website" at bounding box center [387, 126] width 109 height 20
click at [364, 115] on li "Open preview website" at bounding box center [372, 126] width 158 height 39
click at [362, 90] on h6 "Preview Ctrl+P" at bounding box center [387, 87] width 109 height 20
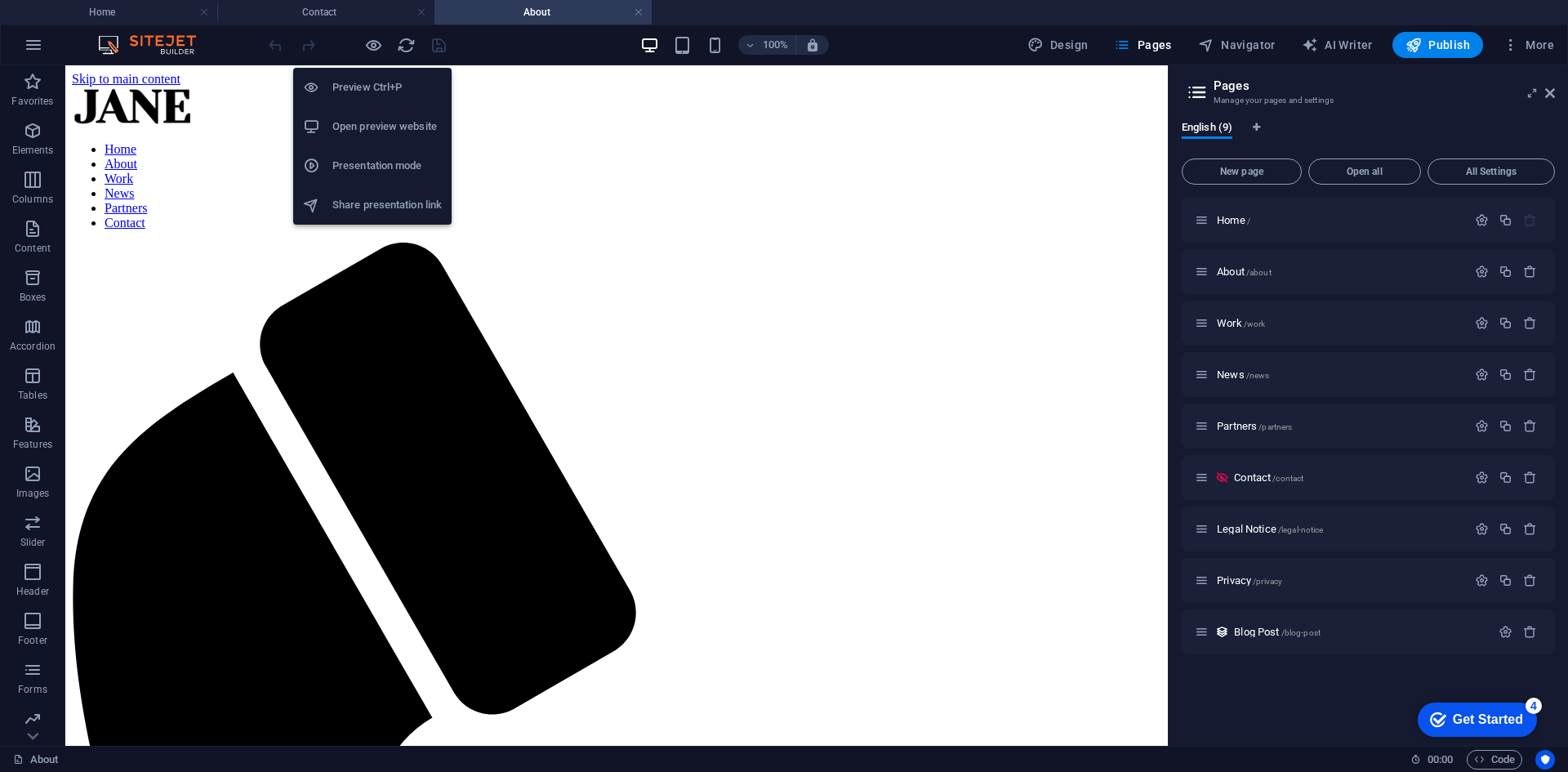
click at [361, 89] on h6 "Preview Ctrl+P" at bounding box center [387, 87] width 109 height 20
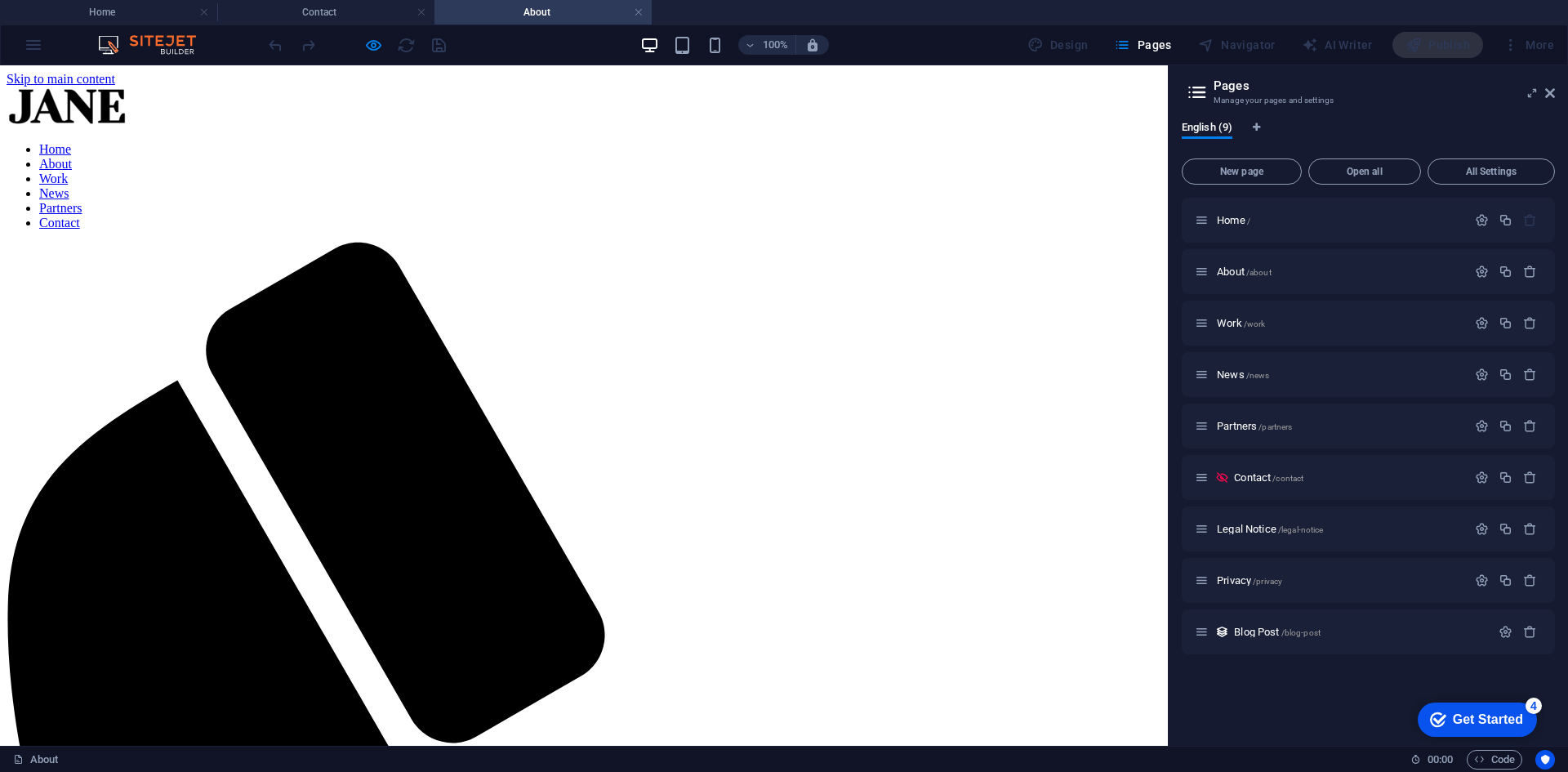
click at [71, 154] on link "Home" at bounding box center [55, 149] width 32 height 14
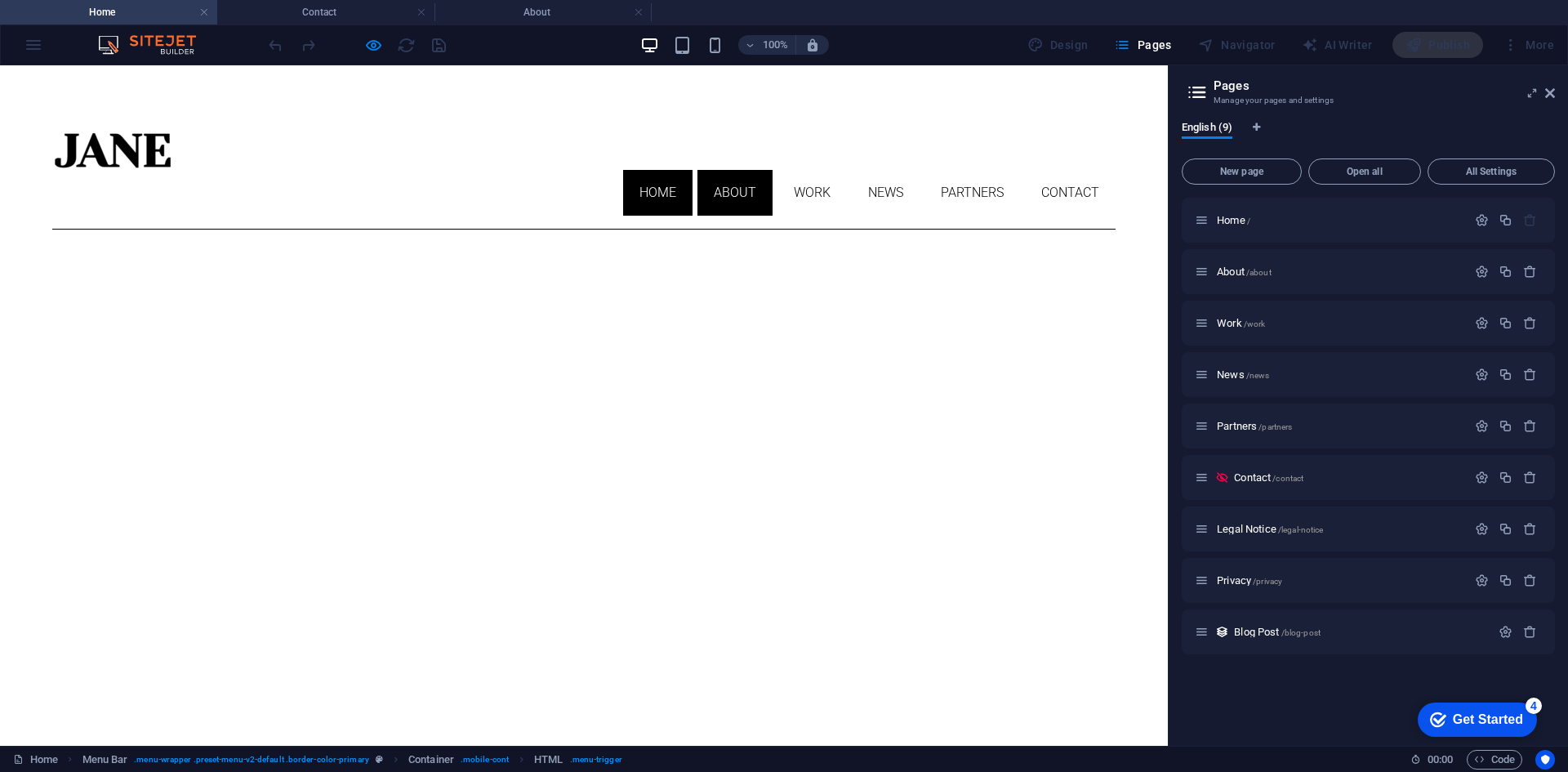
click at [722, 170] on link "About" at bounding box center [735, 193] width 75 height 46
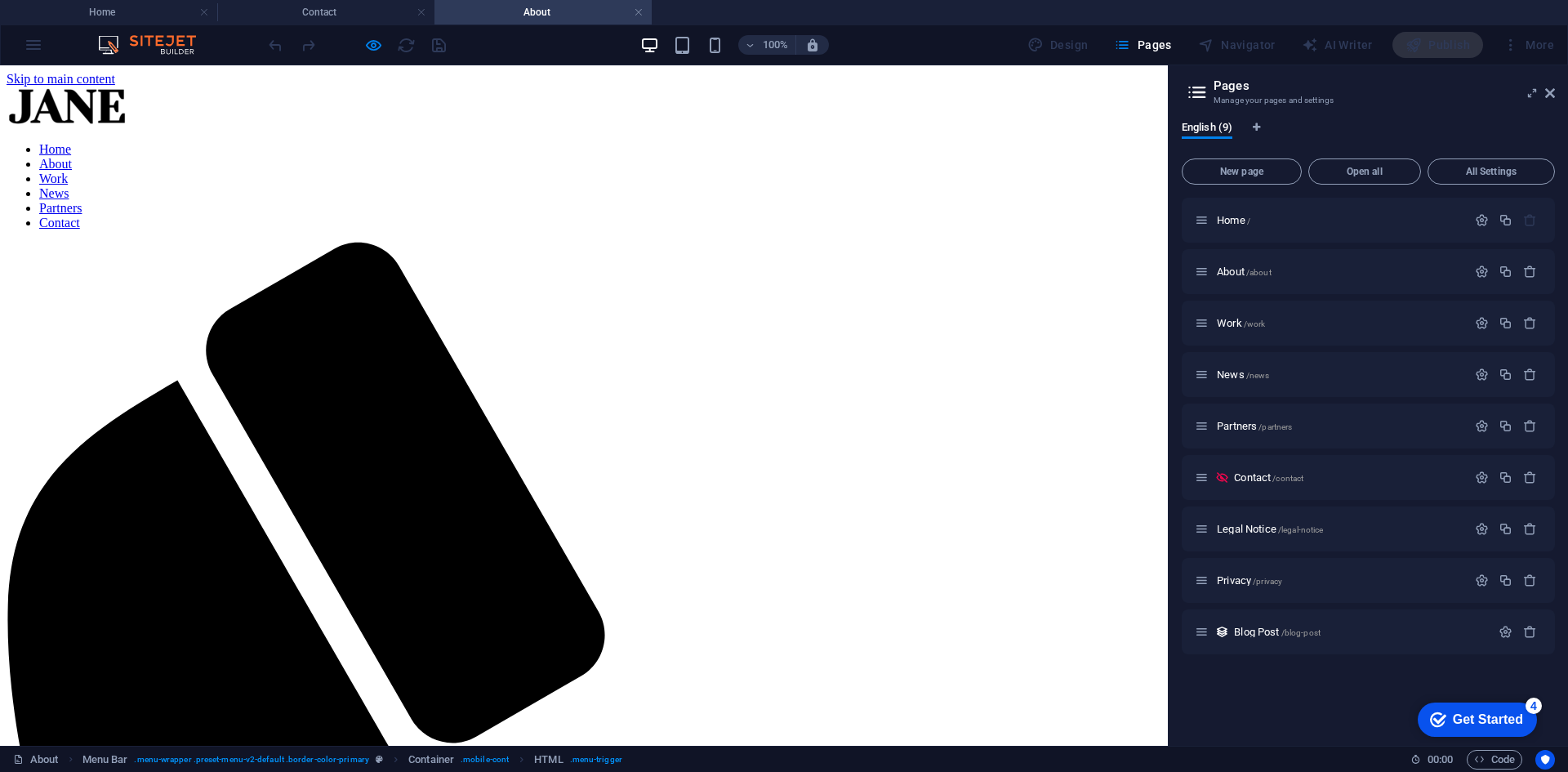
click at [68, 172] on link "Work" at bounding box center [53, 178] width 28 height 14
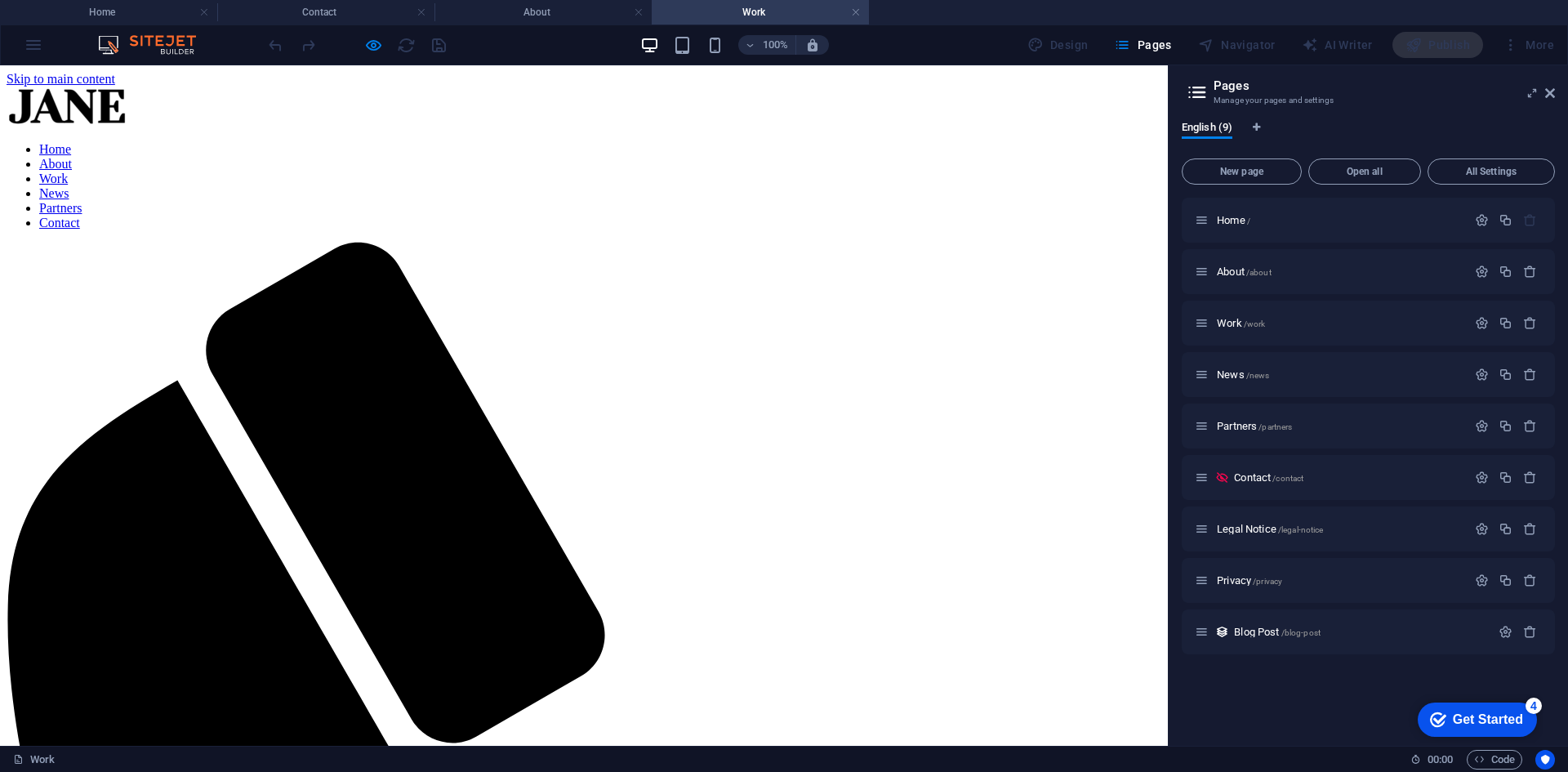
drag, startPoint x: 422, startPoint y: 261, endPoint x: 420, endPoint y: 285, distance: 24.1
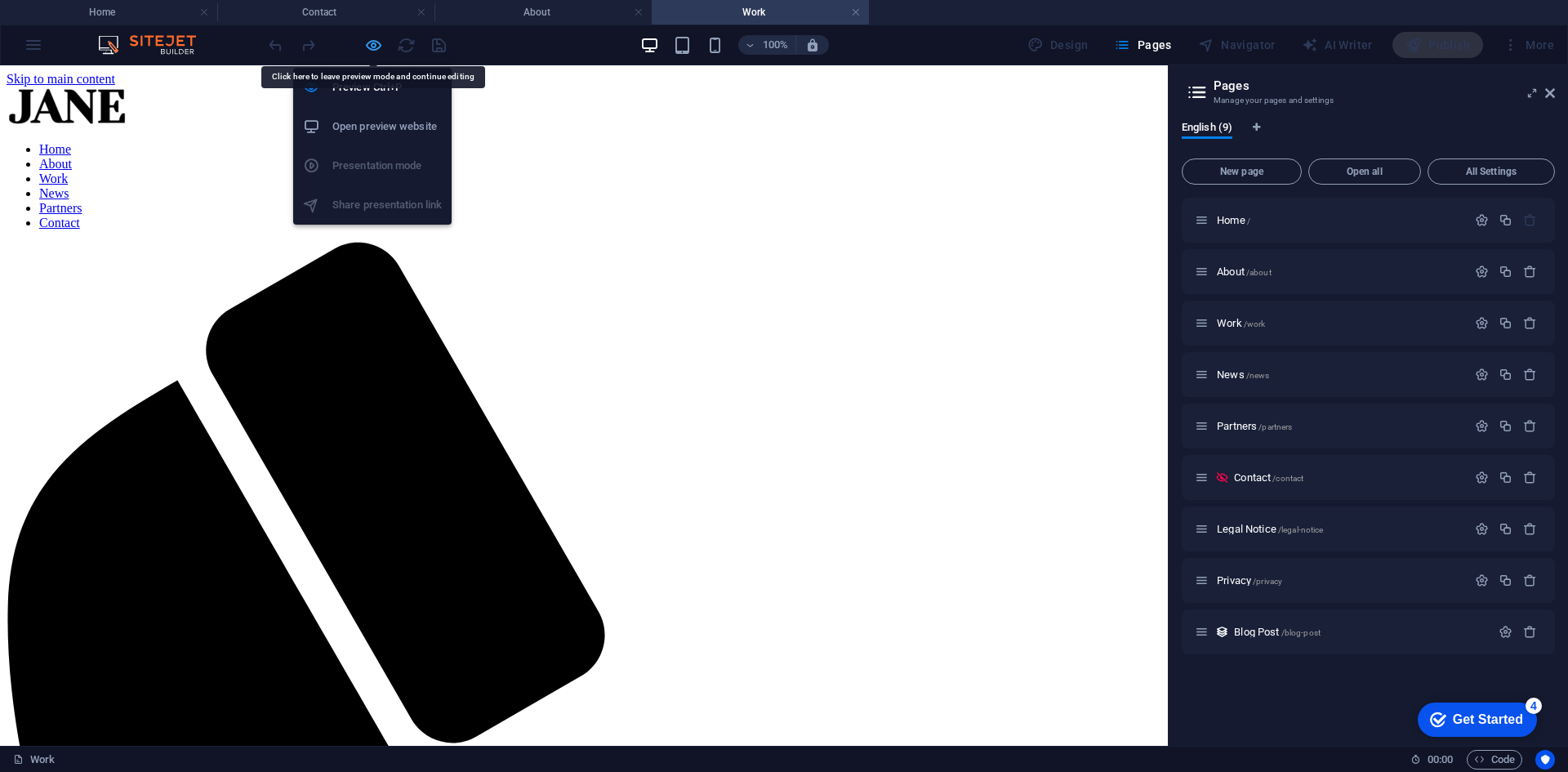
click at [377, 37] on icon "button" at bounding box center [374, 46] width 19 height 19
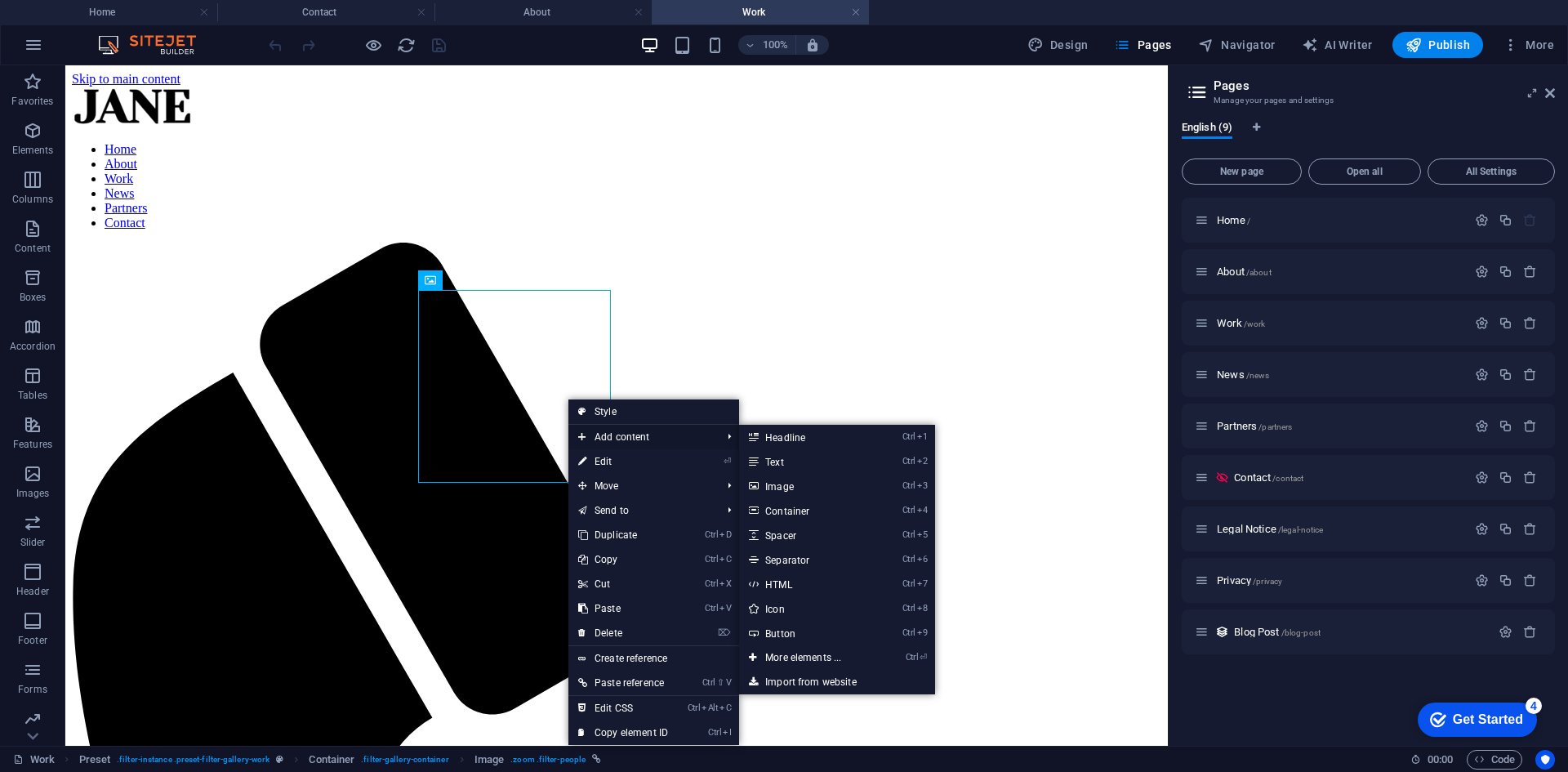
click at [645, 427] on span "Add content" at bounding box center [642, 437] width 146 height 25
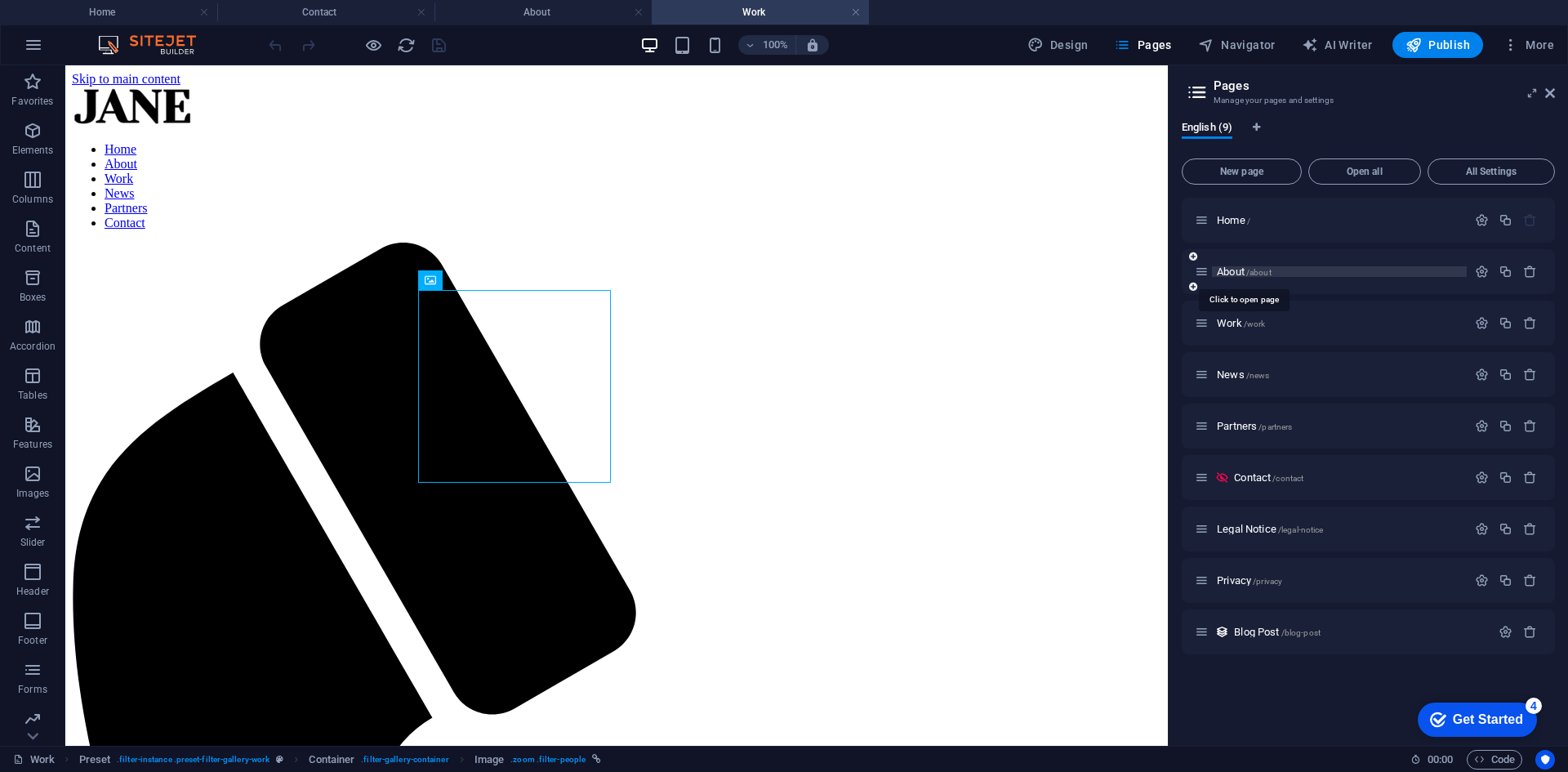
drag, startPoint x: 1253, startPoint y: 270, endPoint x: 1238, endPoint y: 269, distance: 15.0
click at [1238, 269] on span "About /about" at bounding box center [1245, 271] width 55 height 12
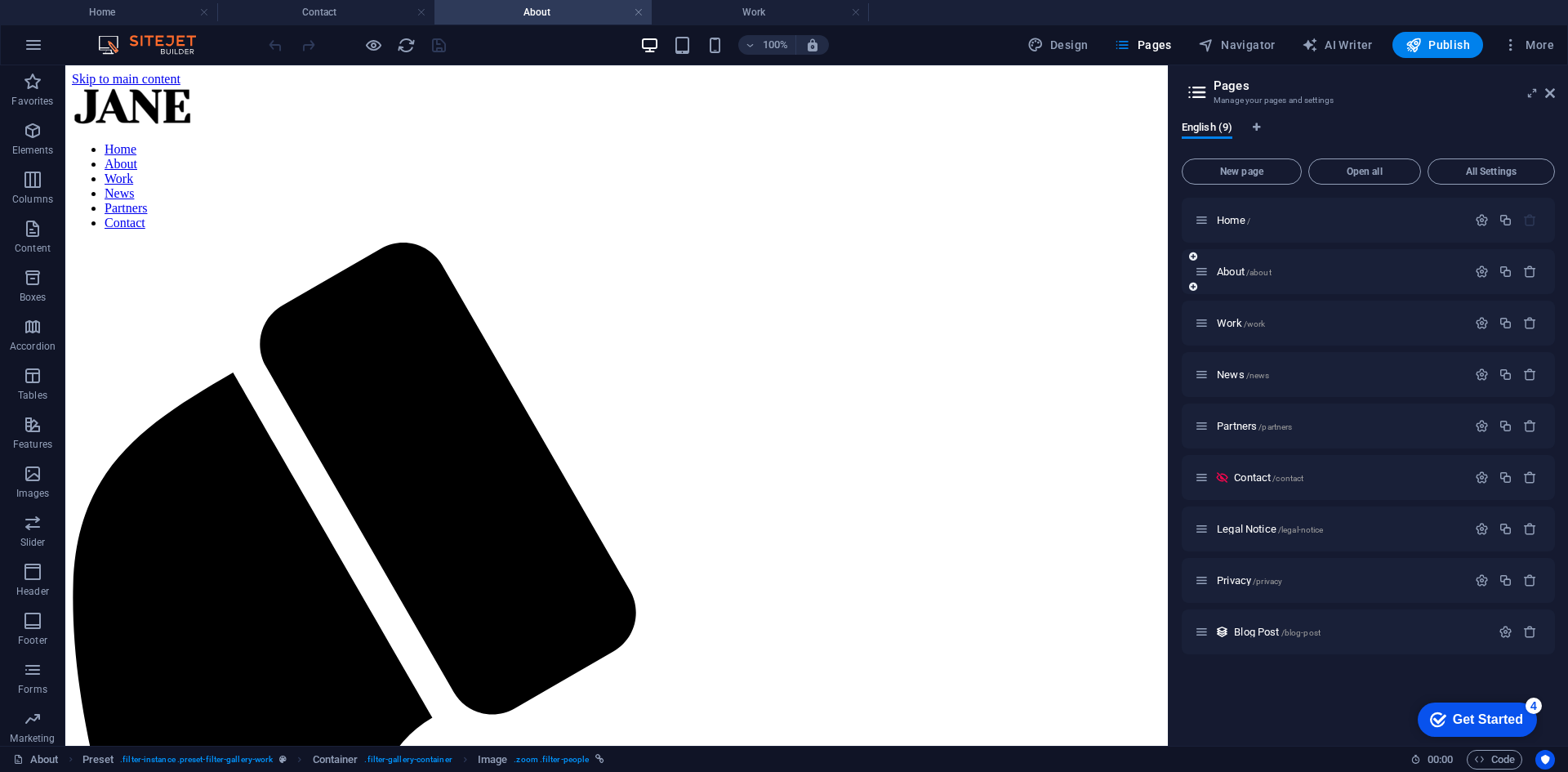
click at [1194, 285] on icon at bounding box center [1193, 286] width 9 height 9
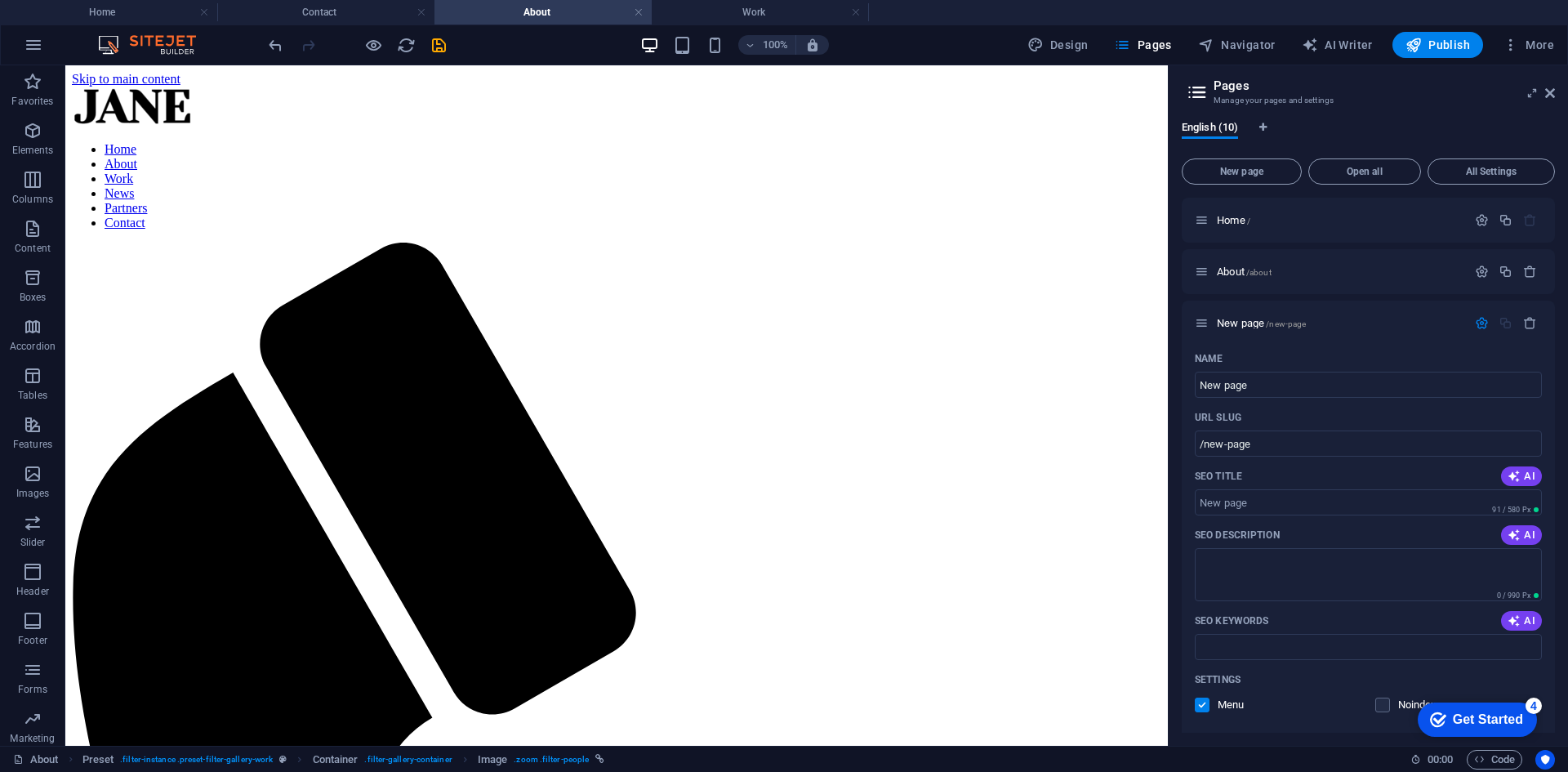
click at [1303, 248] on div "Home / About /about New page /new-page Name New page ​ URL SLUG /new-page ​ SEO…" at bounding box center [1369, 736] width 374 height 1077
click at [1251, 223] on p "Home /" at bounding box center [1340, 220] width 245 height 10
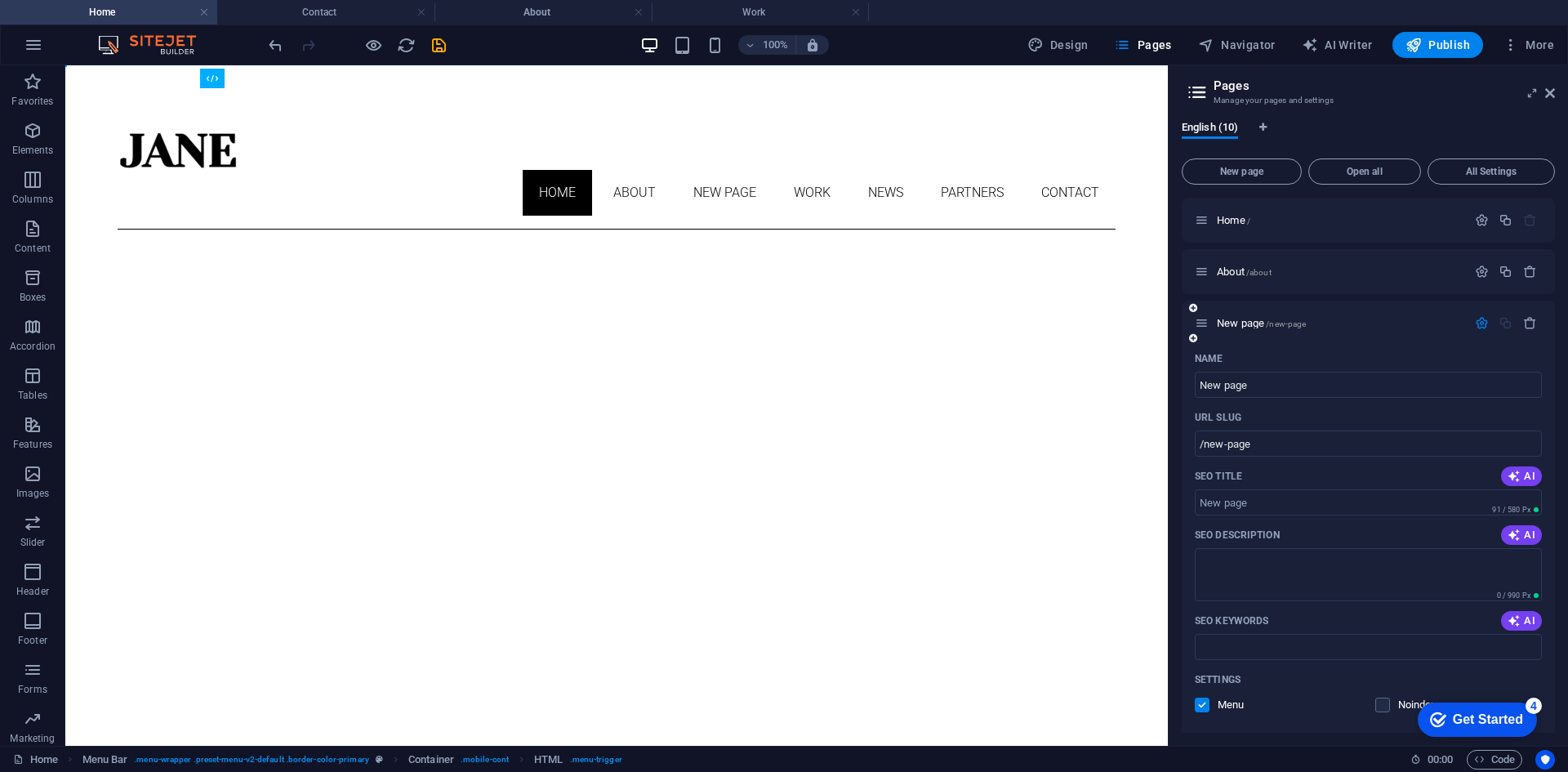
click at [1297, 311] on div "New page /new-page" at bounding box center [1369, 322] width 374 height 45
click at [1276, 326] on span "/new-page" at bounding box center [1285, 323] width 40 height 9
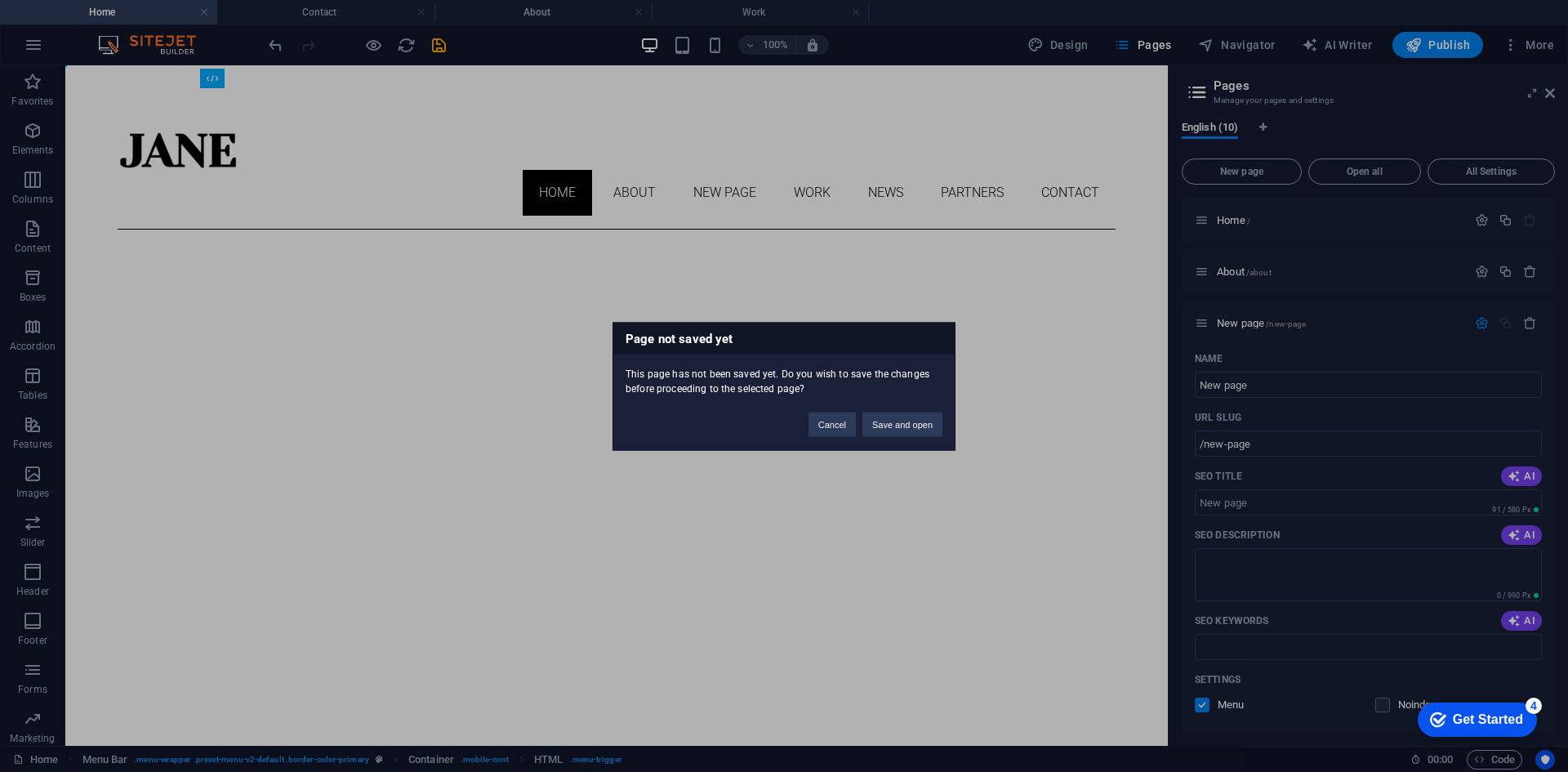
click at [1298, 326] on div "Page not saved yet This page has not been saved yet. Do you wish to save the ch…" at bounding box center [784, 386] width 1568 height 772
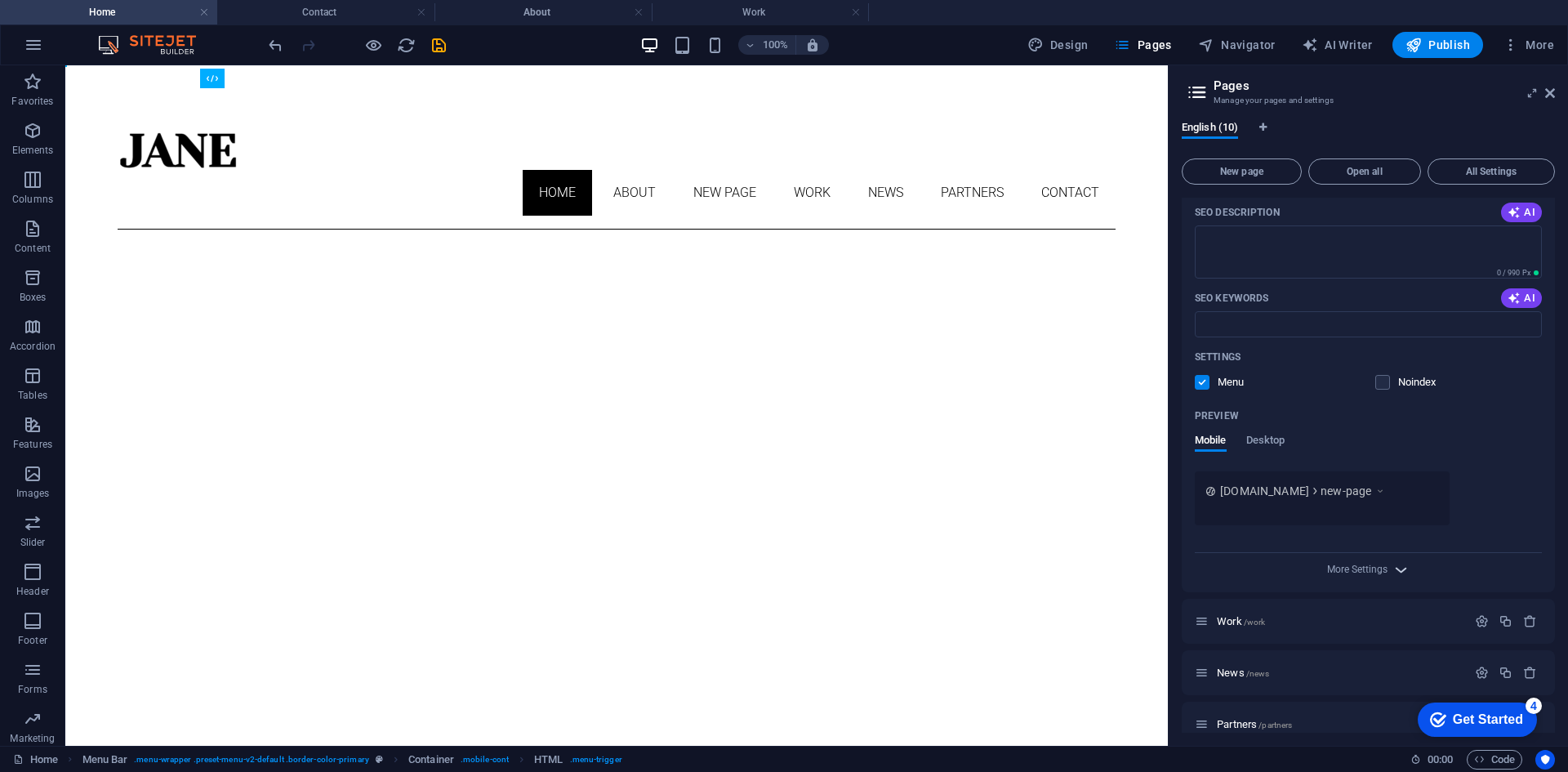
scroll to position [327, 0]
click at [1316, 614] on p "Work /work" at bounding box center [1340, 616] width 245 height 10
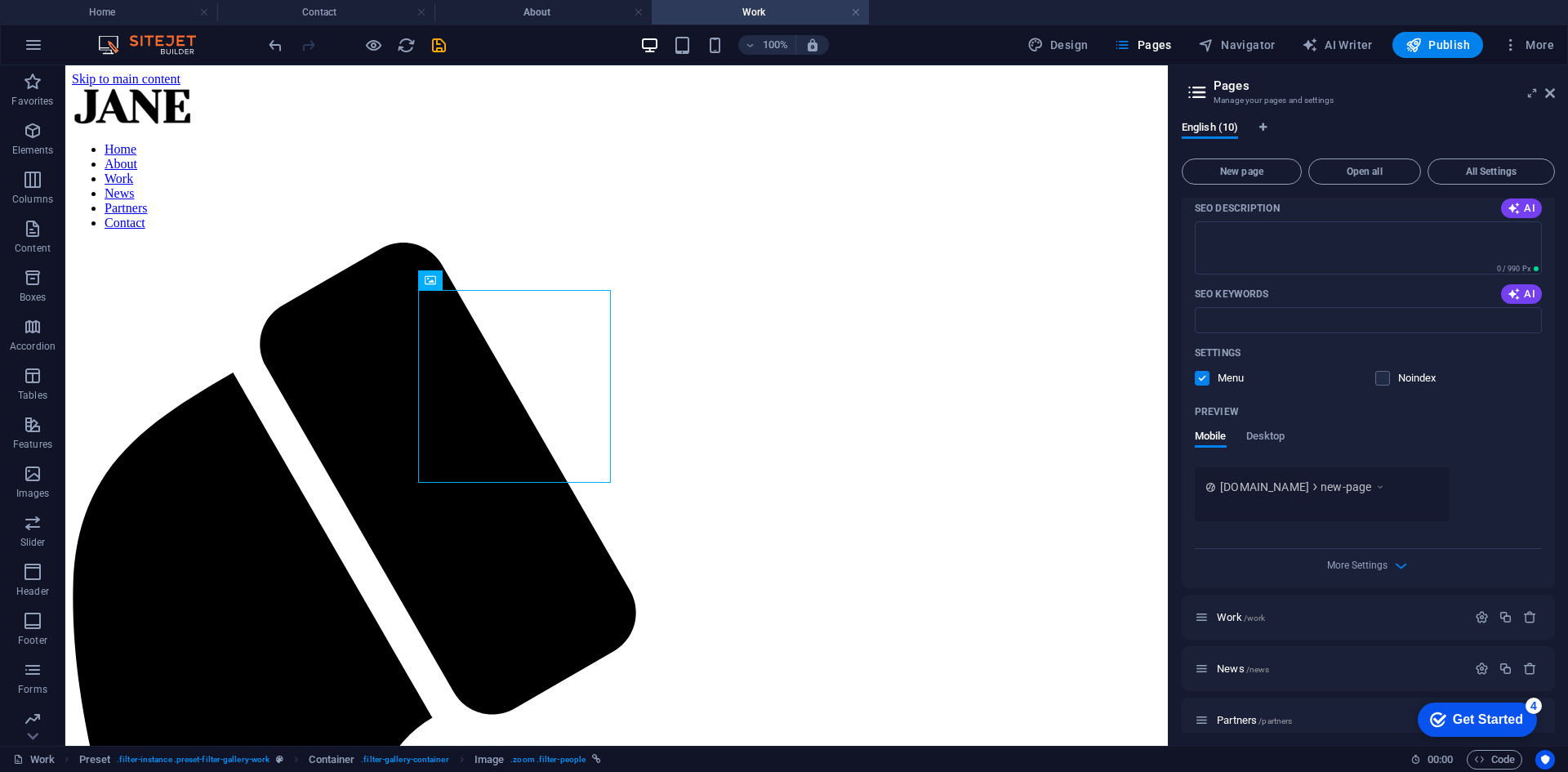
click at [1406, 554] on div "More Settings" at bounding box center [1368, 562] width 347 height 27
click at [1395, 560] on icon "button" at bounding box center [1401, 566] width 19 height 19
click at [1397, 569] on textarea "Meta tags ​" at bounding box center [1368, 595] width 347 height 53
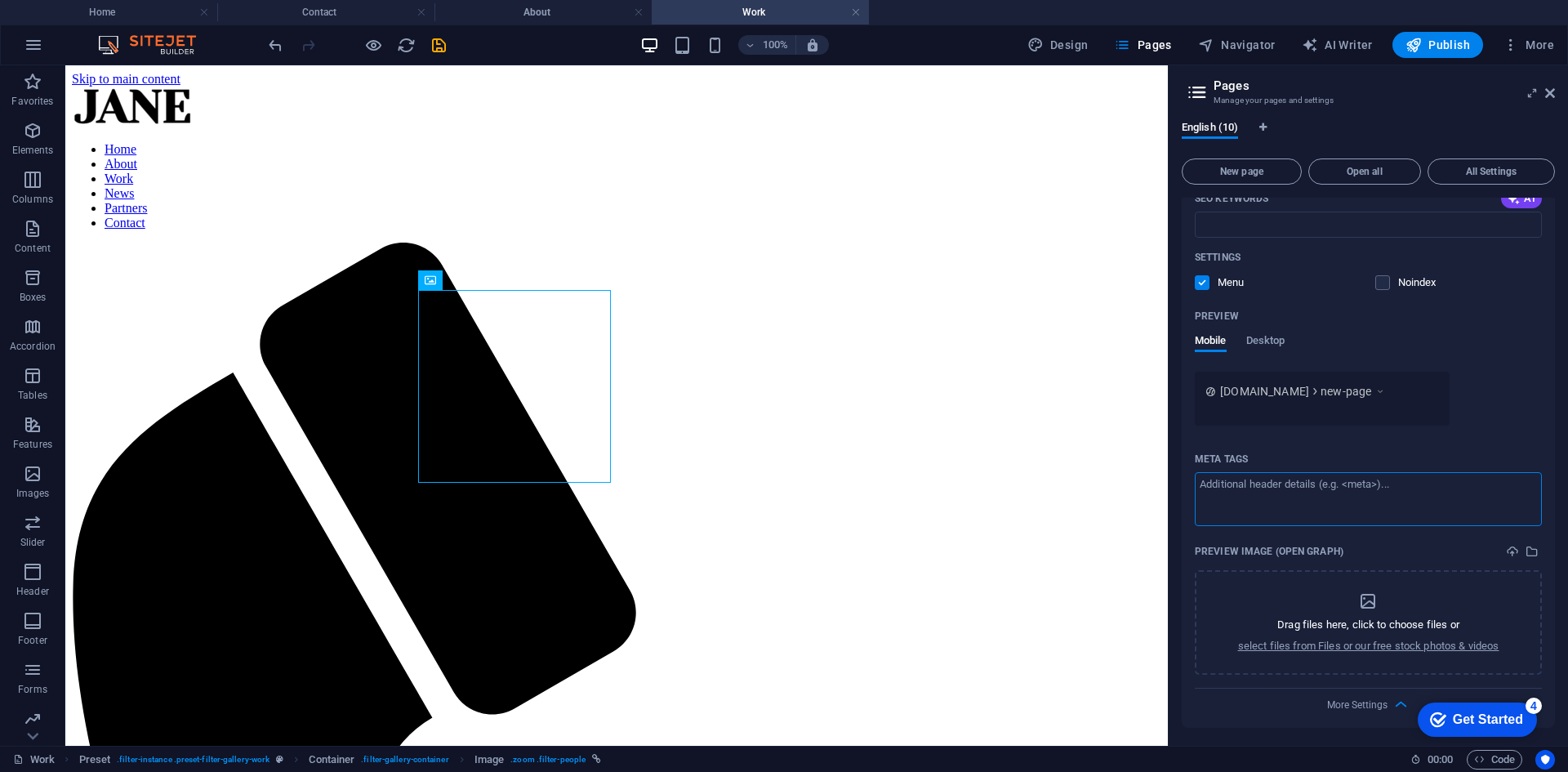
scroll to position [653, 0]
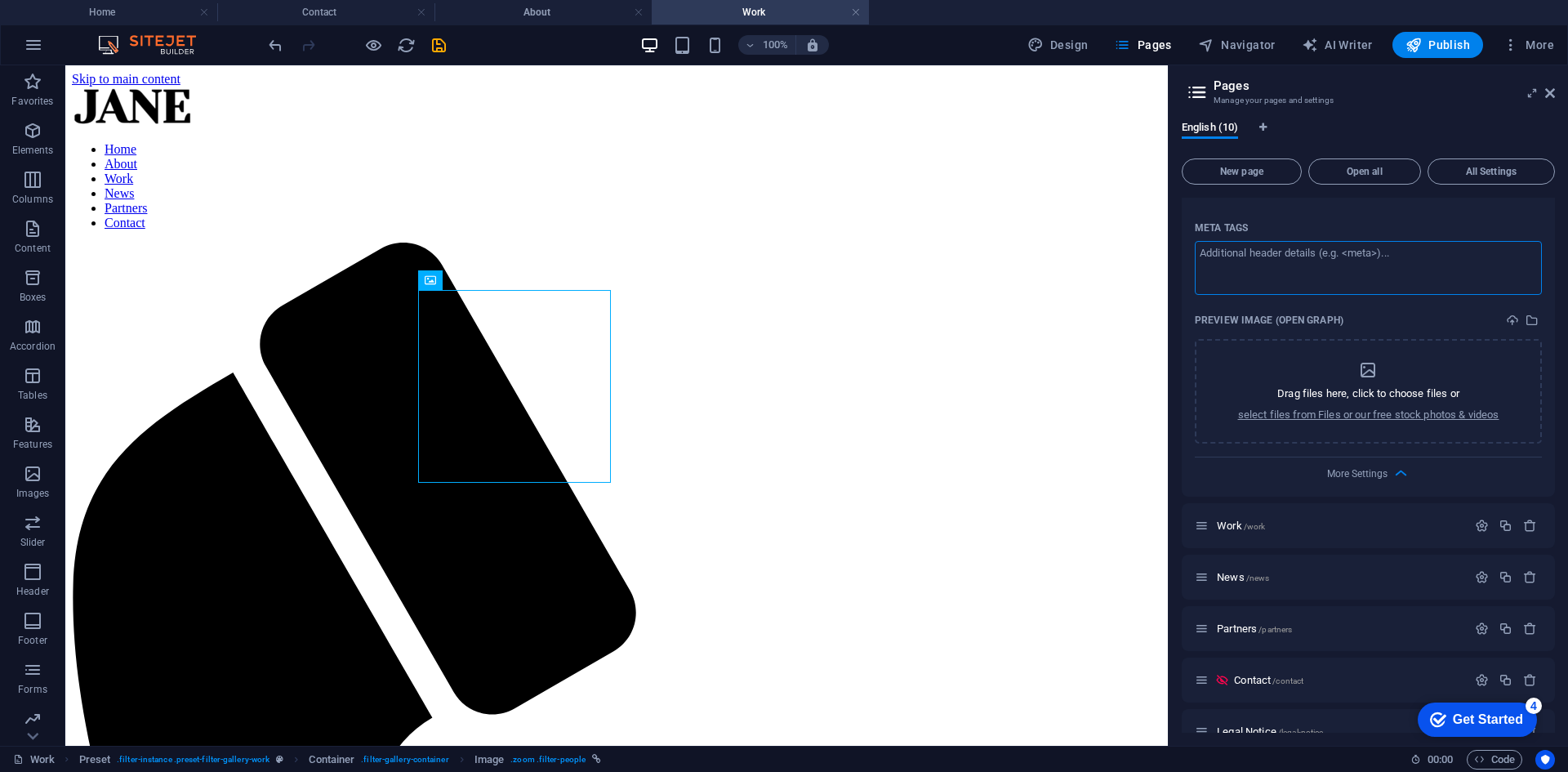
click at [1388, 468] on div "More Settings" at bounding box center [1368, 470] width 347 height 27
click at [1399, 469] on icon "button" at bounding box center [1401, 473] width 19 height 19
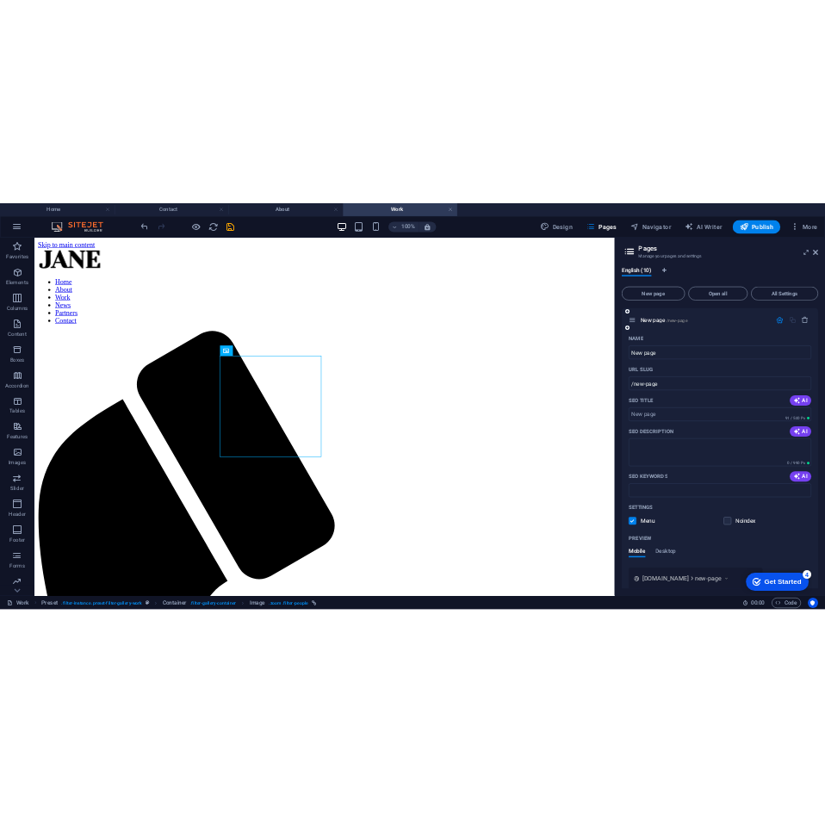
scroll to position [0, 0]
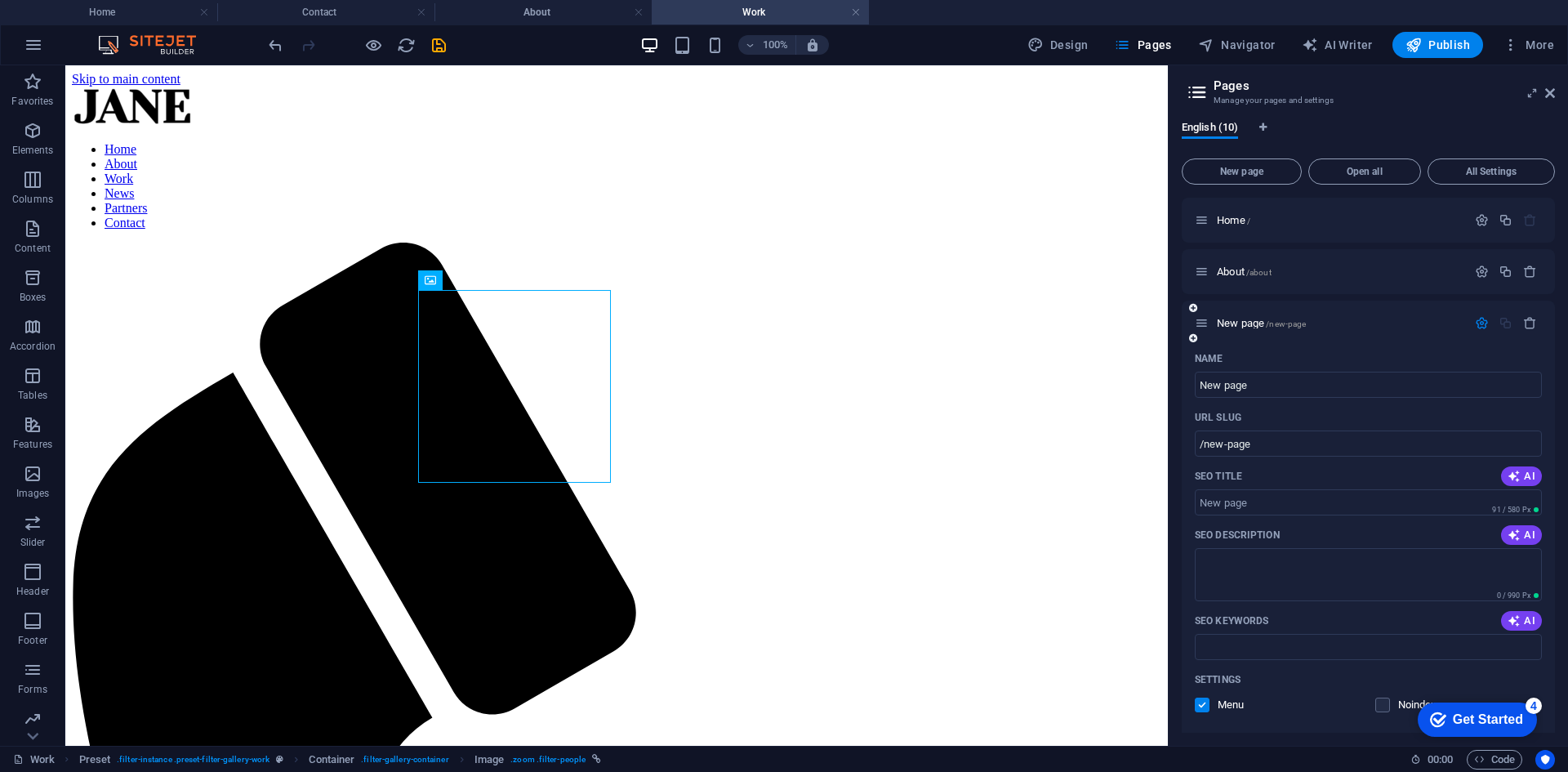
click at [1490, 323] on button "button" at bounding box center [1482, 322] width 24 height 14
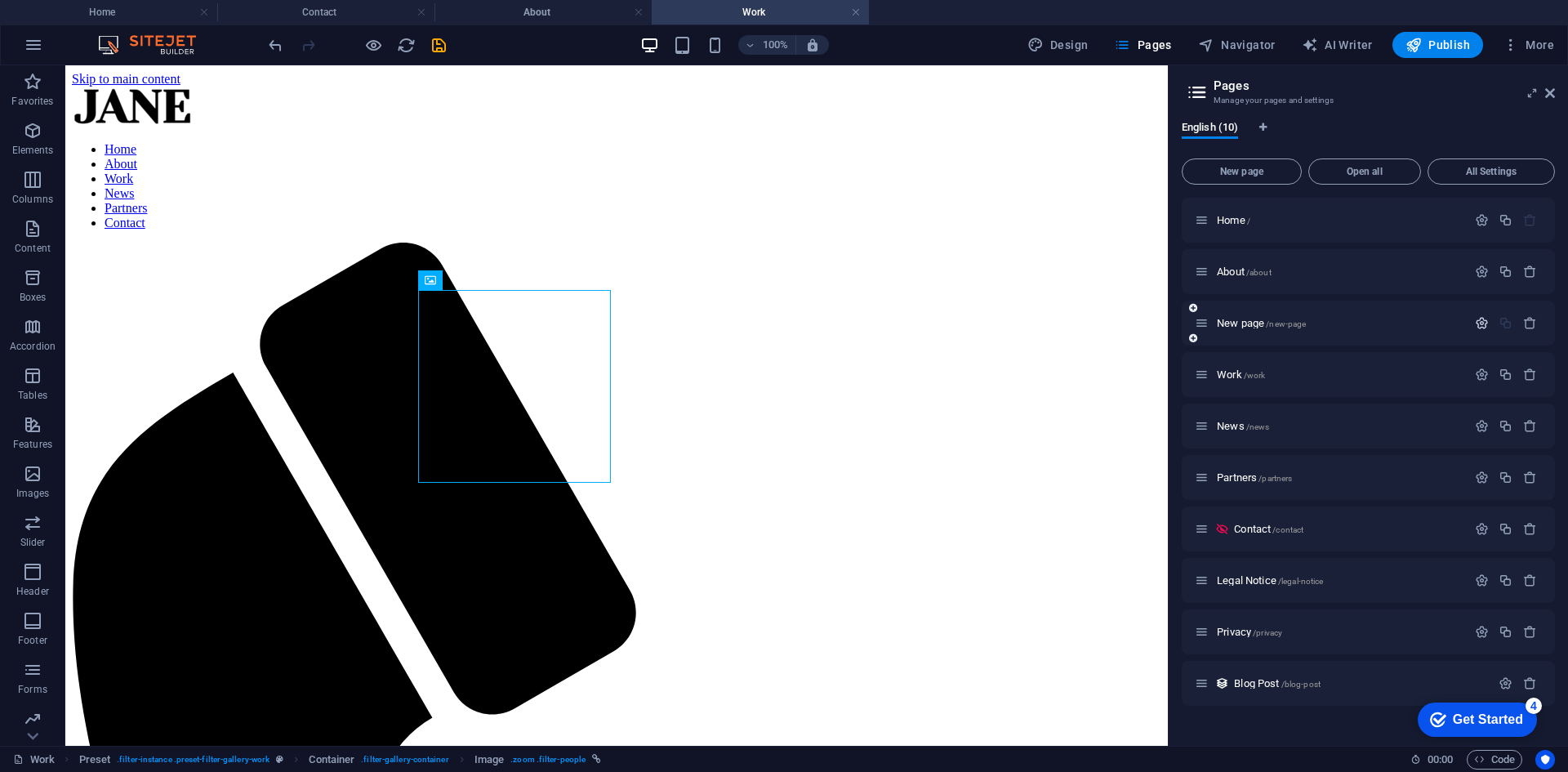
click at [1485, 322] on icon "button" at bounding box center [1482, 322] width 14 height 14
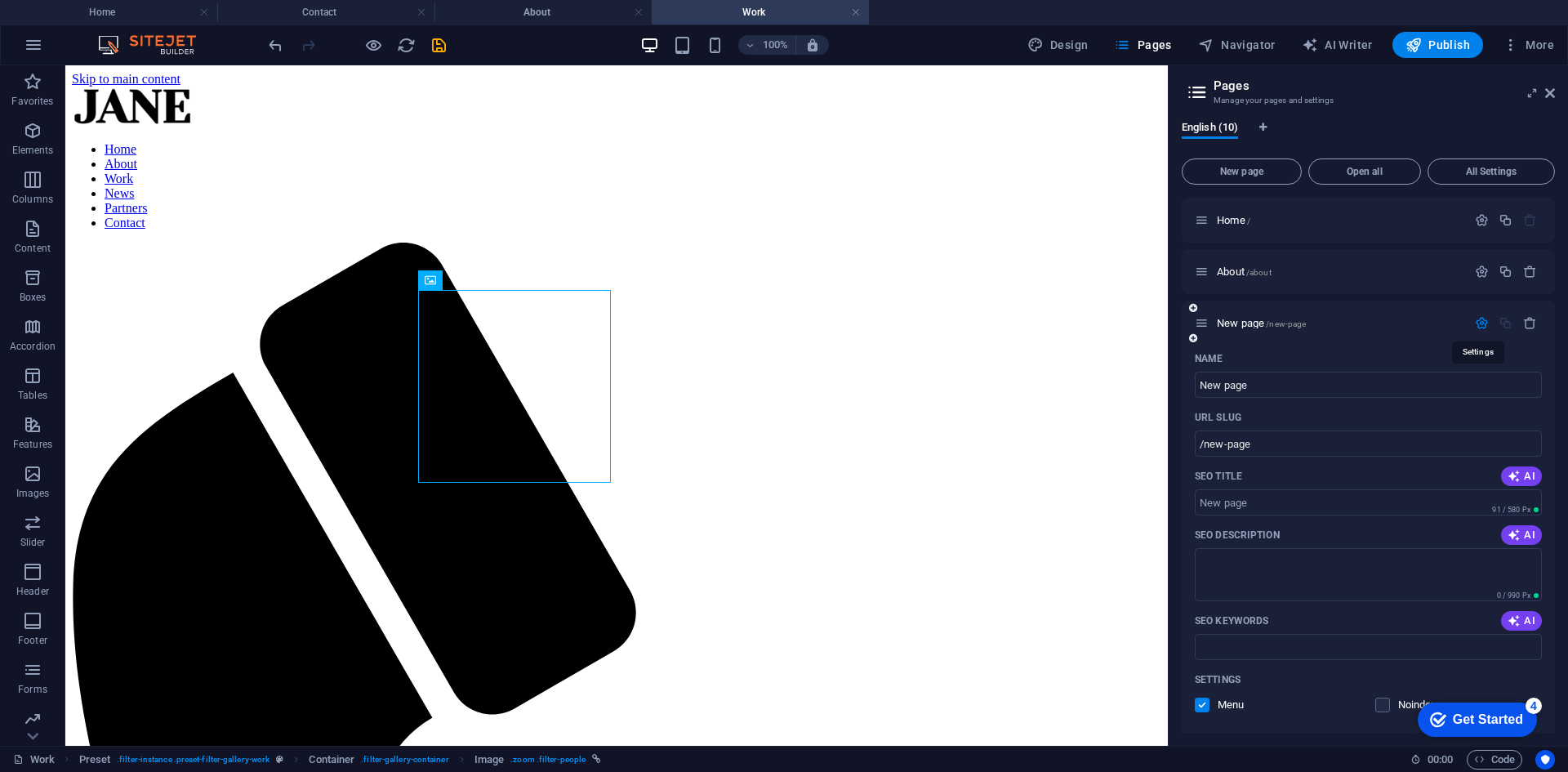
click at [1485, 315] on div at bounding box center [1506, 323] width 72 height 18
click at [1483, 319] on icon "button" at bounding box center [1482, 322] width 14 height 14
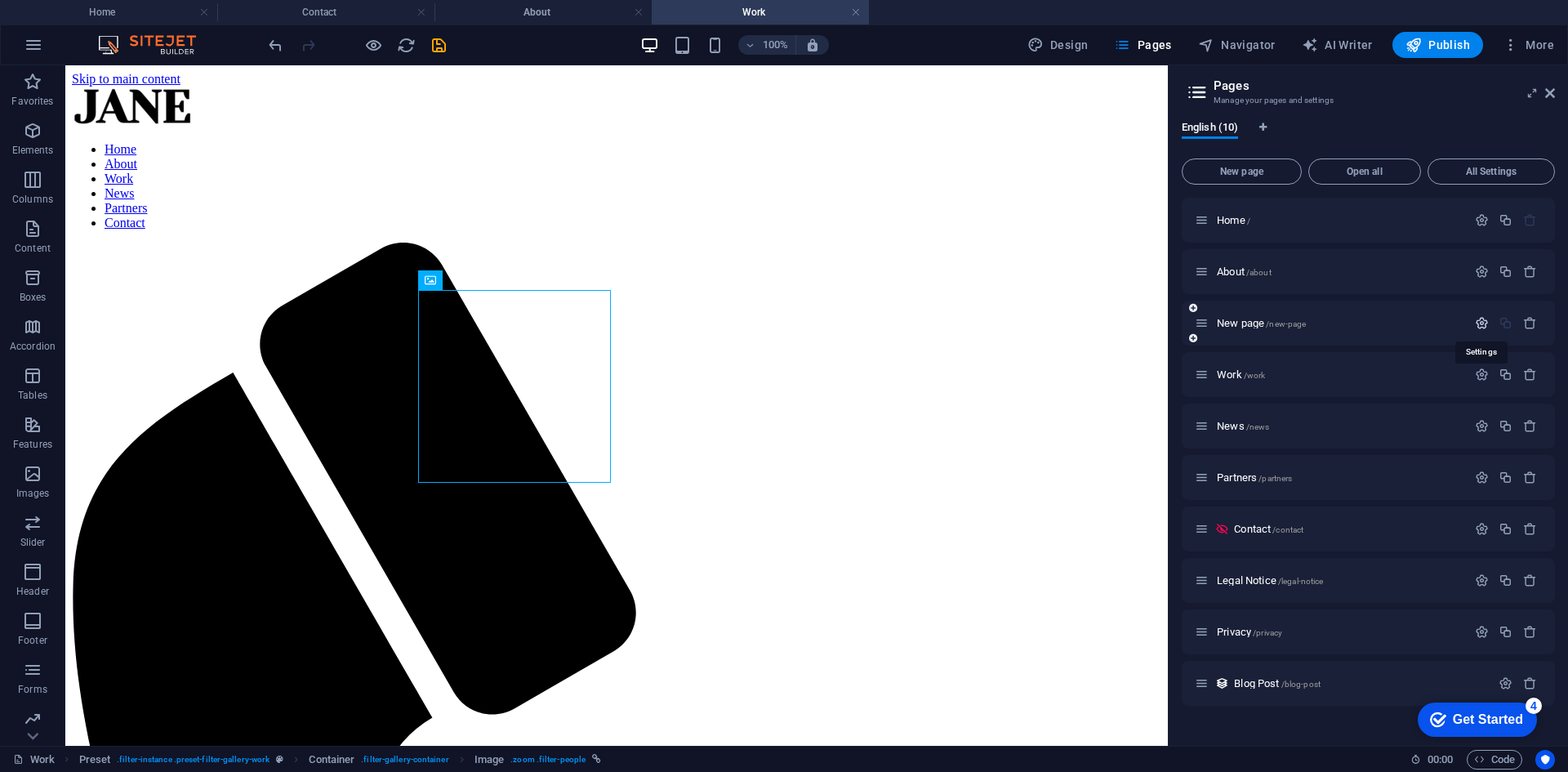
click at [1483, 319] on icon "button" at bounding box center [1482, 322] width 14 height 14
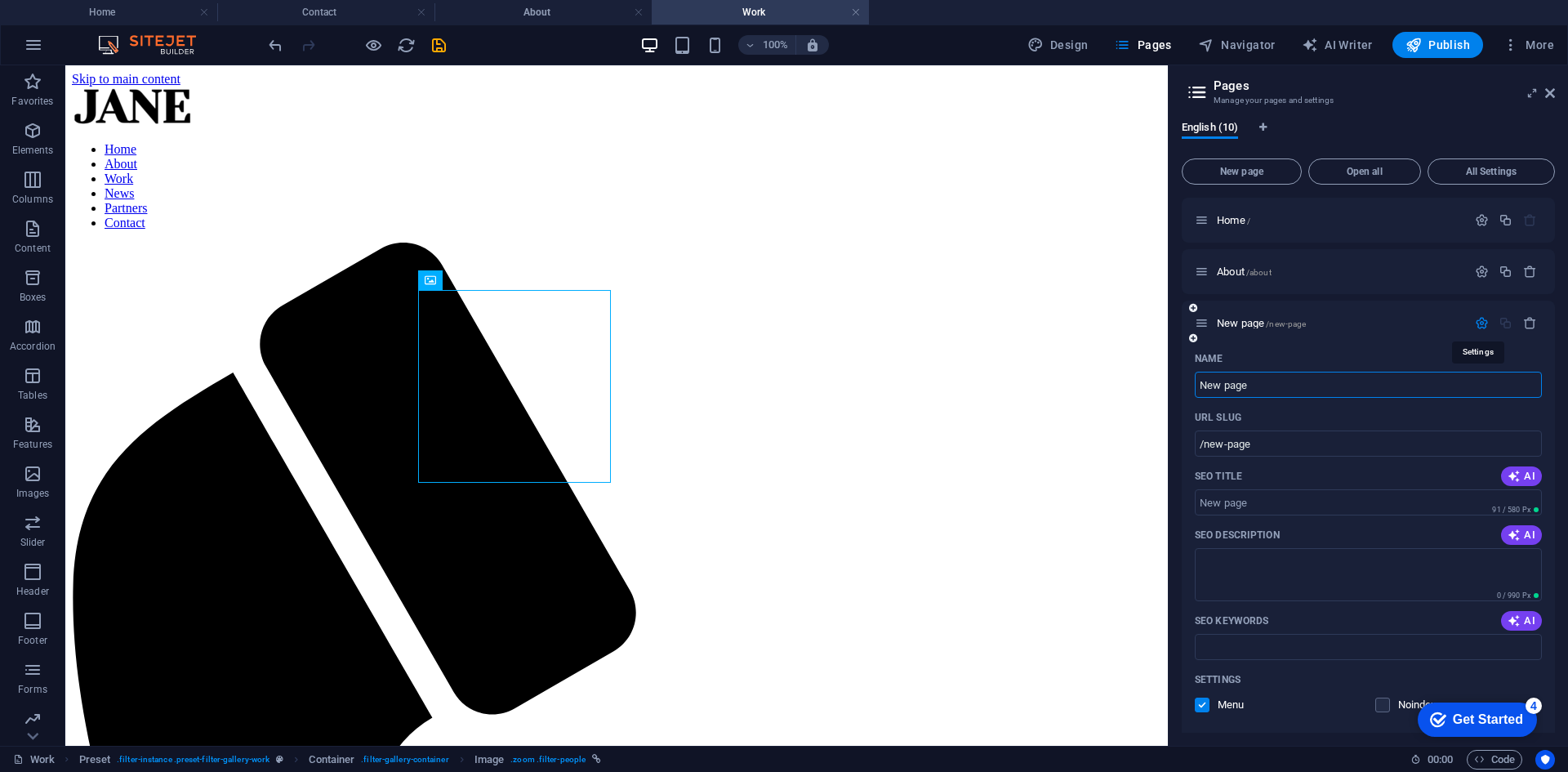
click at [1483, 320] on icon "button" at bounding box center [1482, 322] width 14 height 14
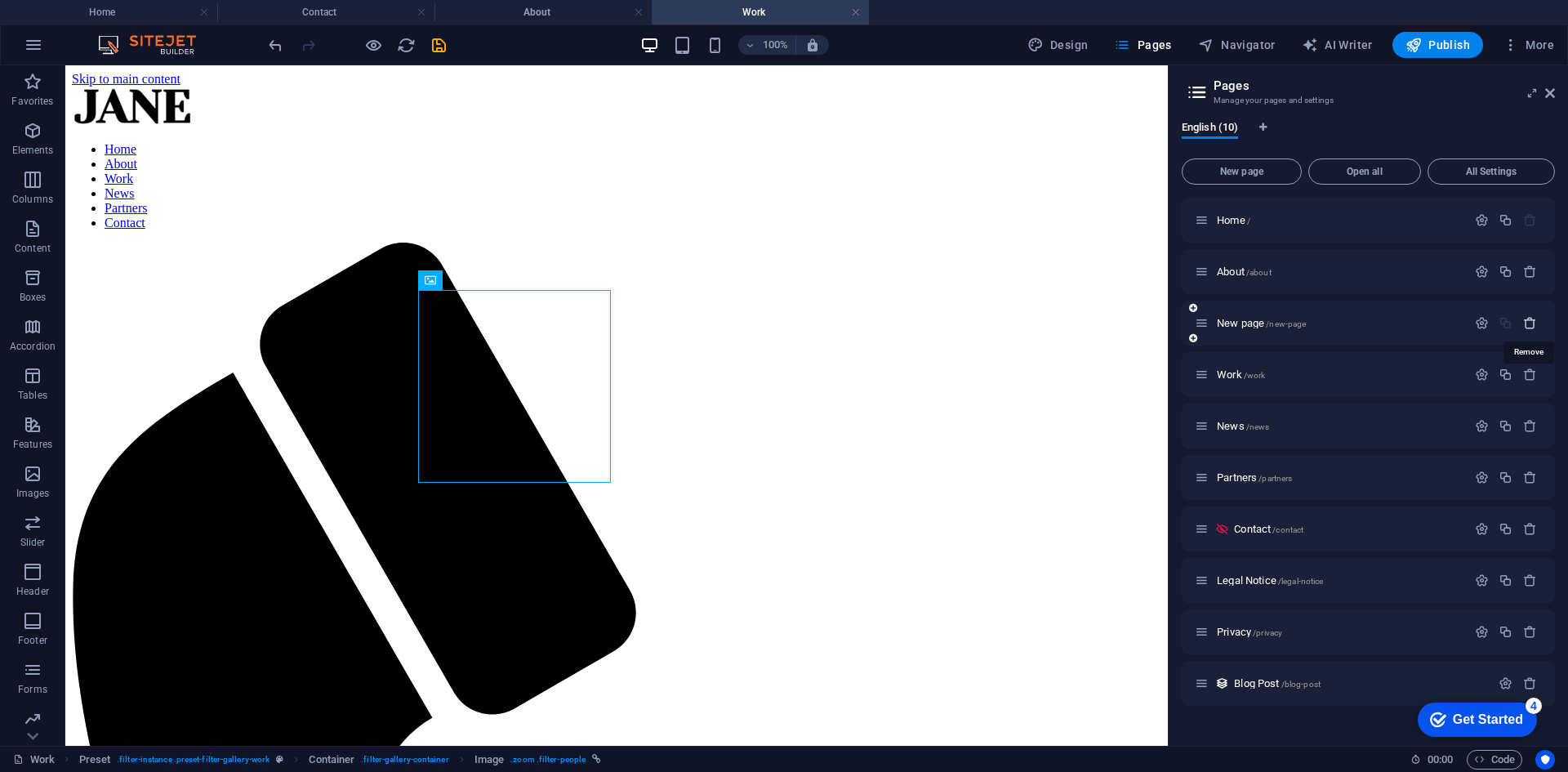
click at [1524, 323] on icon "button" at bounding box center [1530, 322] width 14 height 14
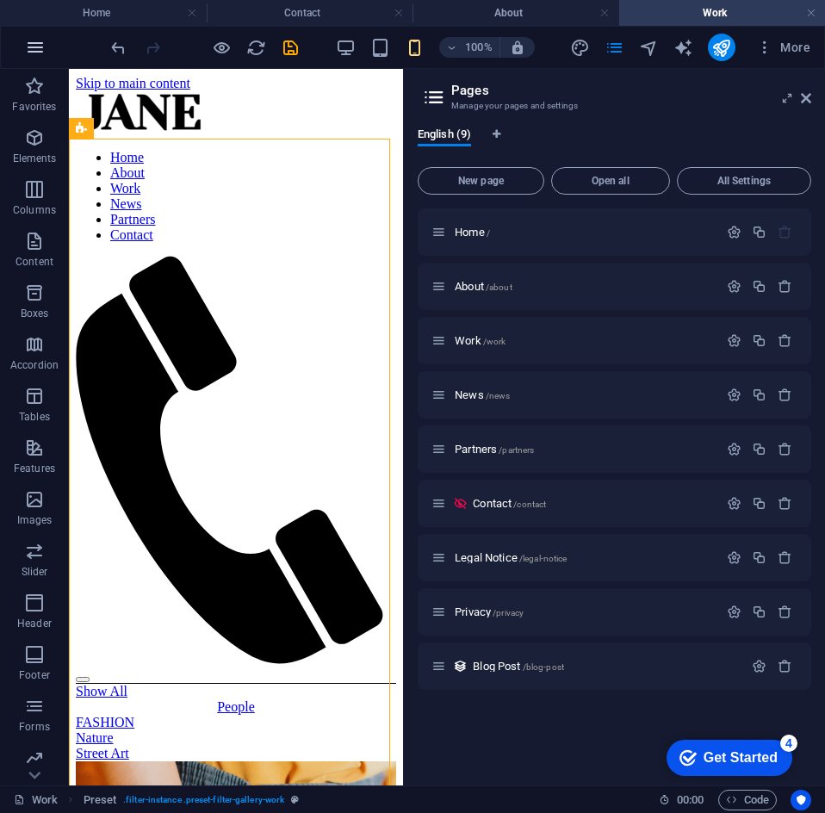
click at [46, 38] on button "button" at bounding box center [35, 47] width 41 height 41
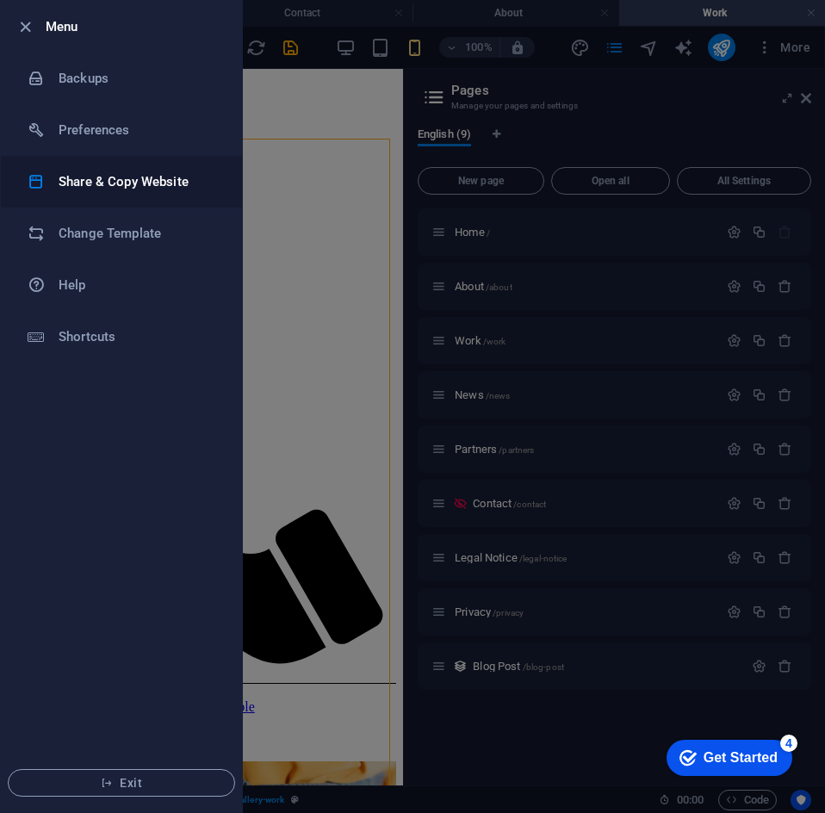
click at [142, 161] on li "Share & Copy Website" at bounding box center [121, 182] width 241 height 52
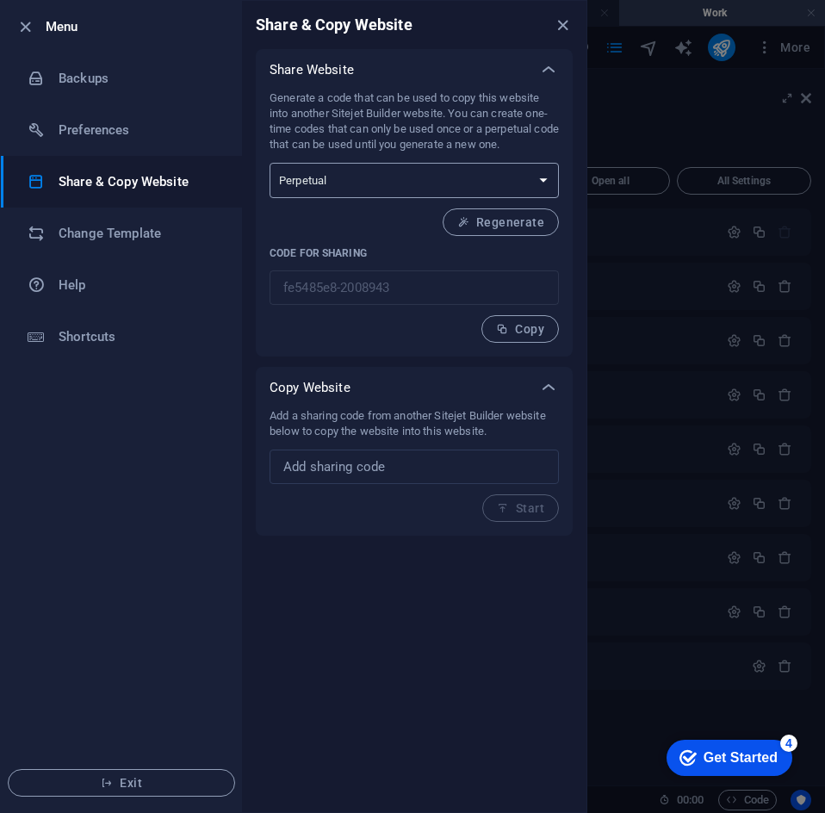
click at [376, 168] on select "One-time Perpetual" at bounding box center [414, 180] width 289 height 35
click at [346, 450] on input "text" at bounding box center [414, 467] width 289 height 34
drag, startPoint x: 537, startPoint y: 515, endPoint x: 530, endPoint y: 494, distance: 22.6
click at [536, 515] on div "Add a sharing code from another Sitejet Builder website below to copy the websi…" at bounding box center [414, 465] width 289 height 114
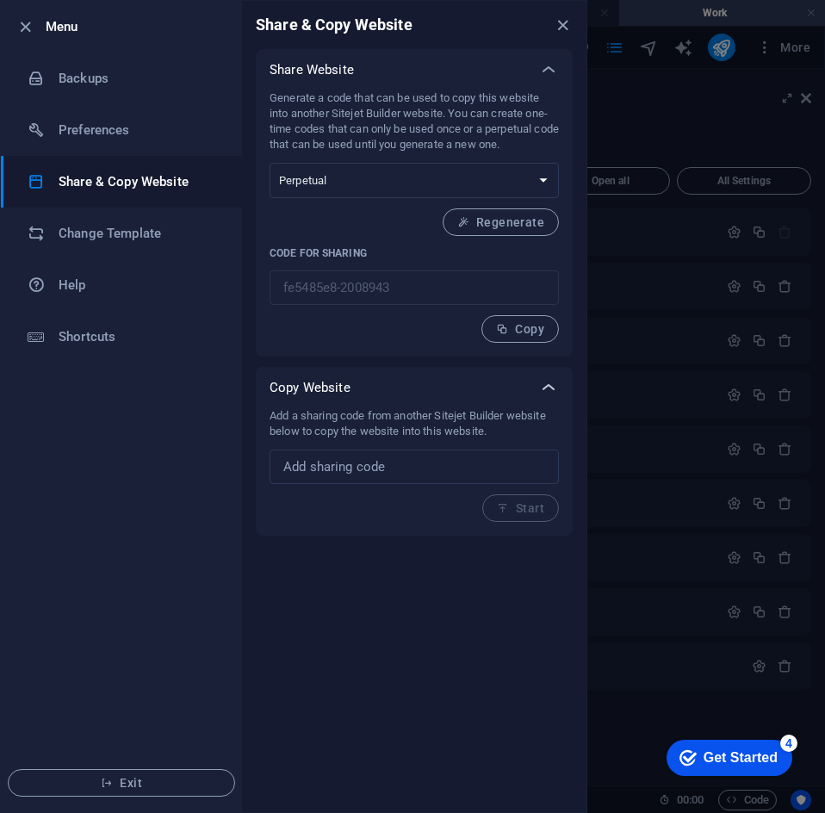
click at [557, 386] on icon at bounding box center [548, 387] width 21 height 21
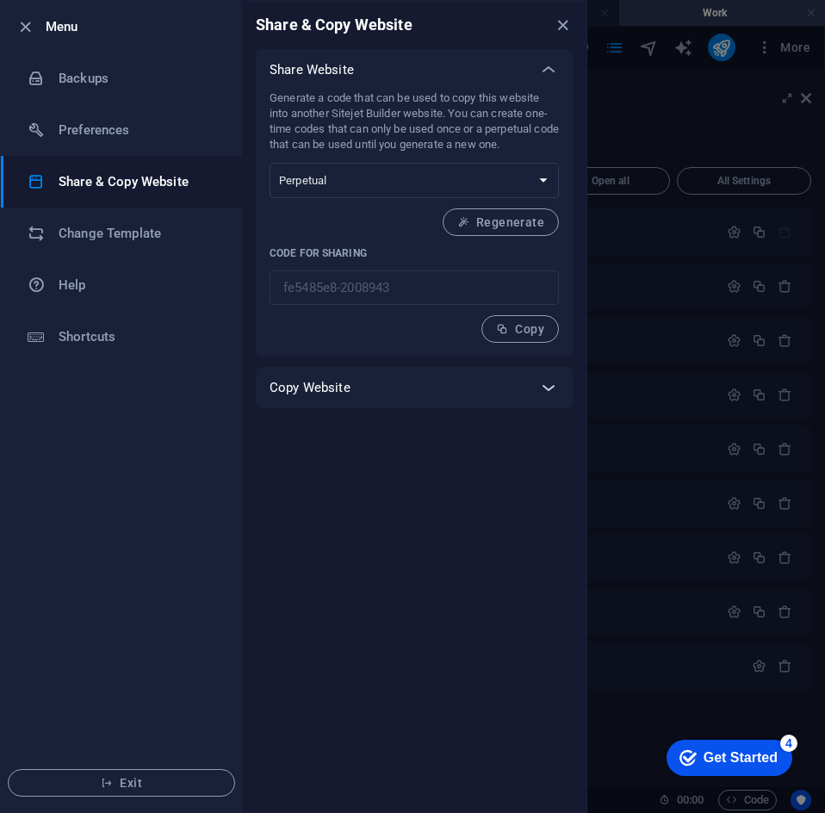
click at [556, 386] on icon at bounding box center [548, 387] width 21 height 21
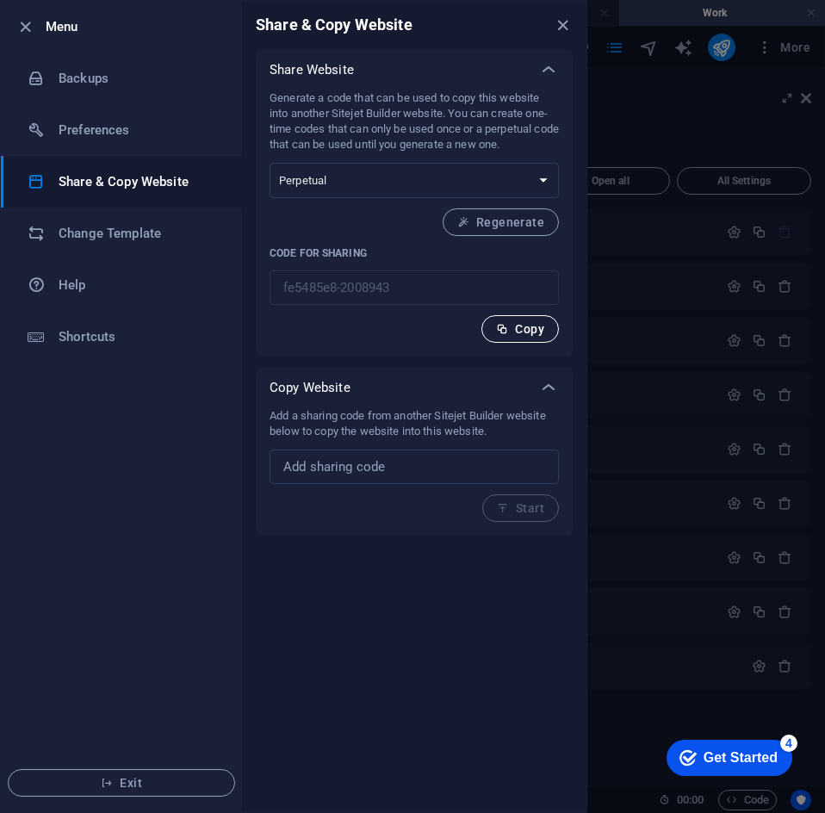
click at [521, 320] on button "Copy" at bounding box center [521, 329] width 78 height 28
click at [159, 221] on li "Change Template" at bounding box center [121, 234] width 241 height 52
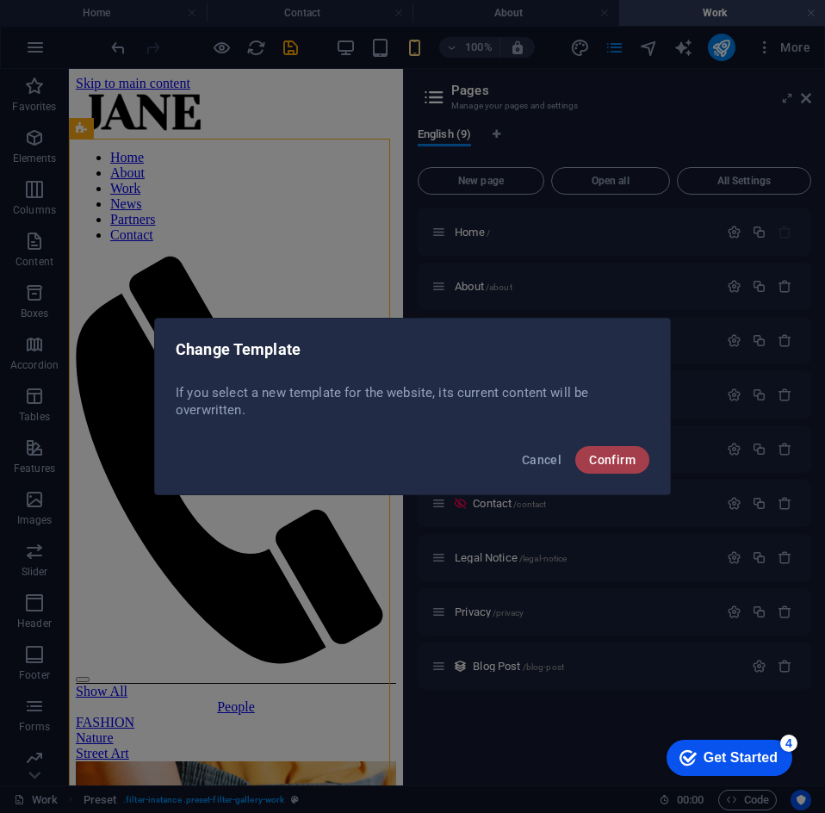
click at [624, 467] on button "Confirm" at bounding box center [612, 460] width 74 height 28
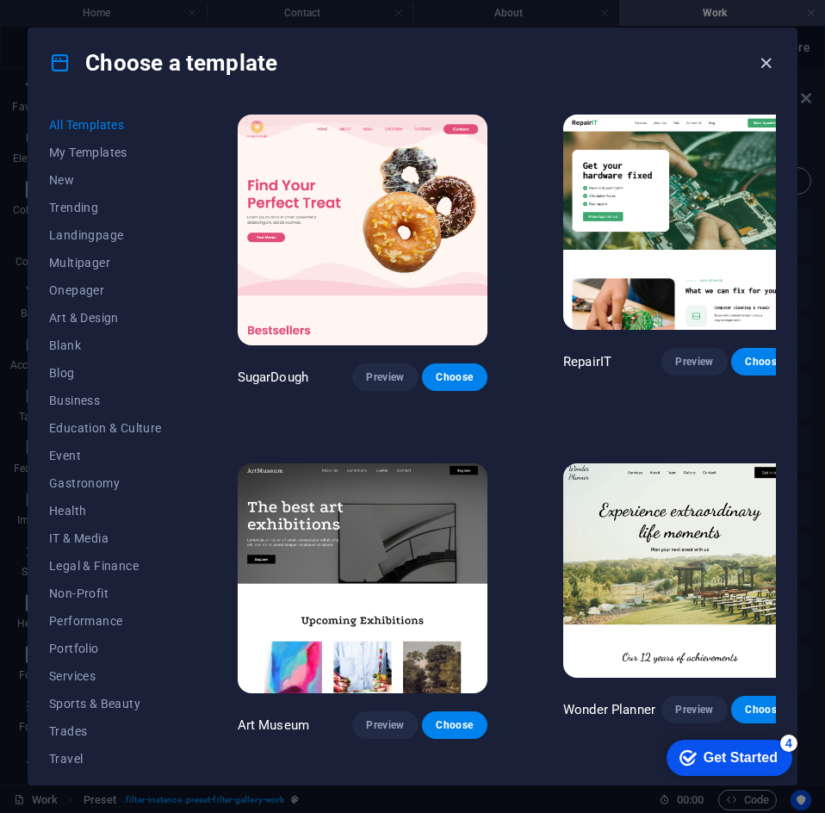
click at [770, 68] on icon "button" at bounding box center [766, 63] width 20 height 20
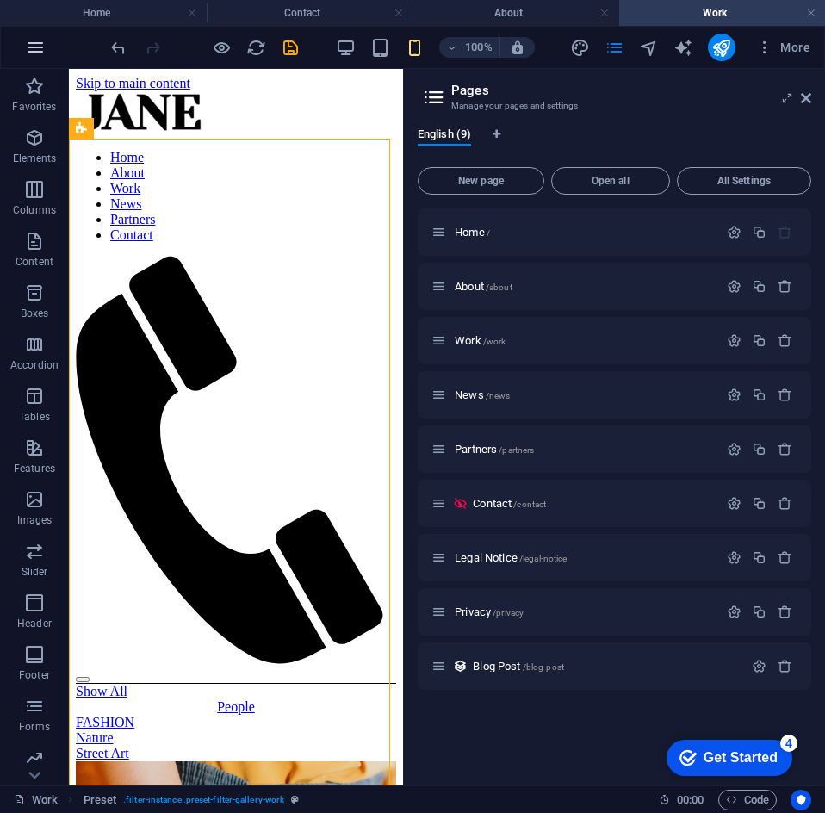
click at [41, 54] on icon "button" at bounding box center [35, 47] width 21 height 21
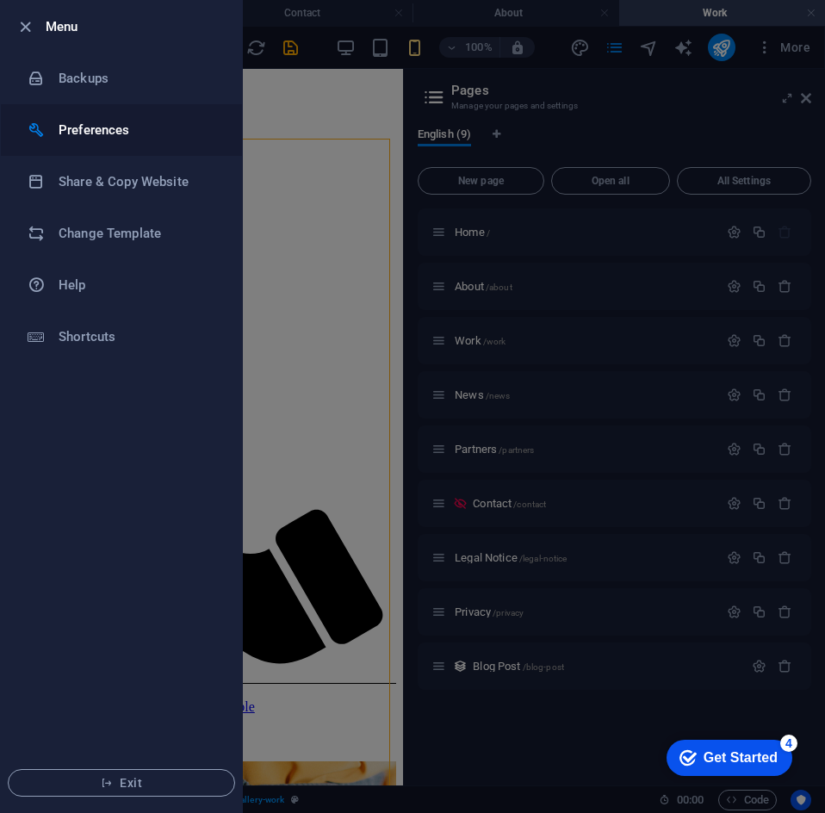
click at [99, 115] on li "Preferences" at bounding box center [121, 130] width 241 height 52
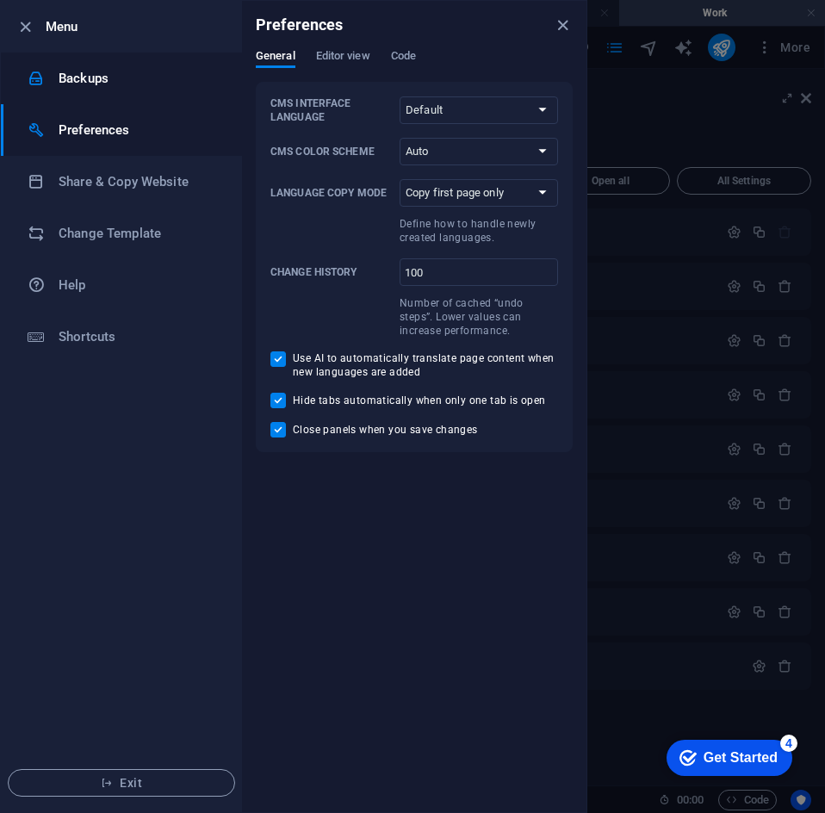
click at [130, 94] on li "Backups" at bounding box center [121, 79] width 241 height 52
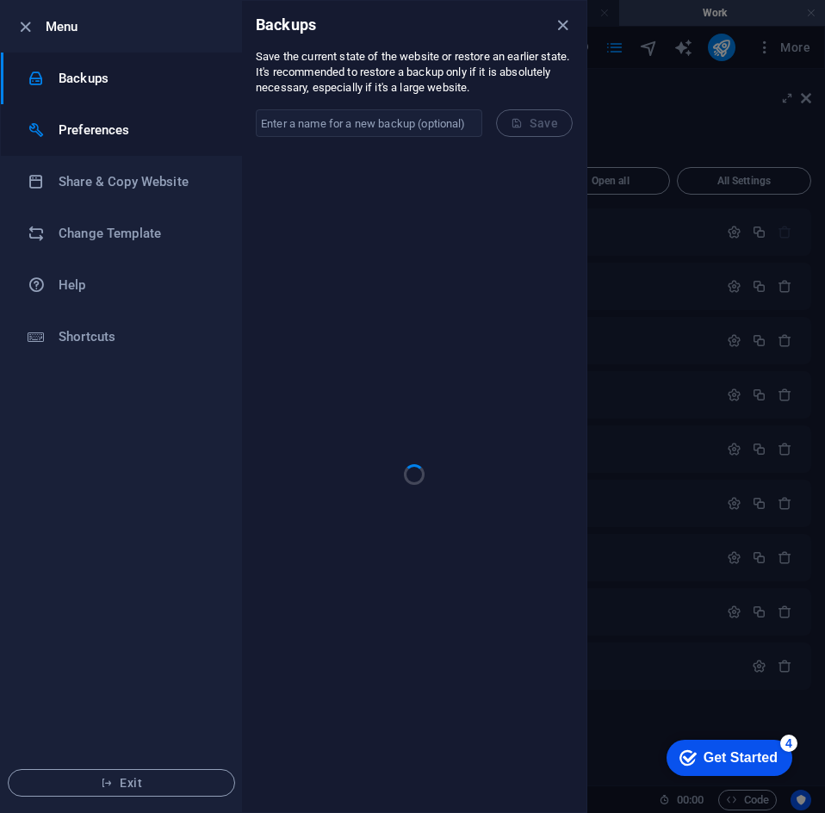
click at [138, 140] on h6 "Preferences" at bounding box center [138, 130] width 159 height 21
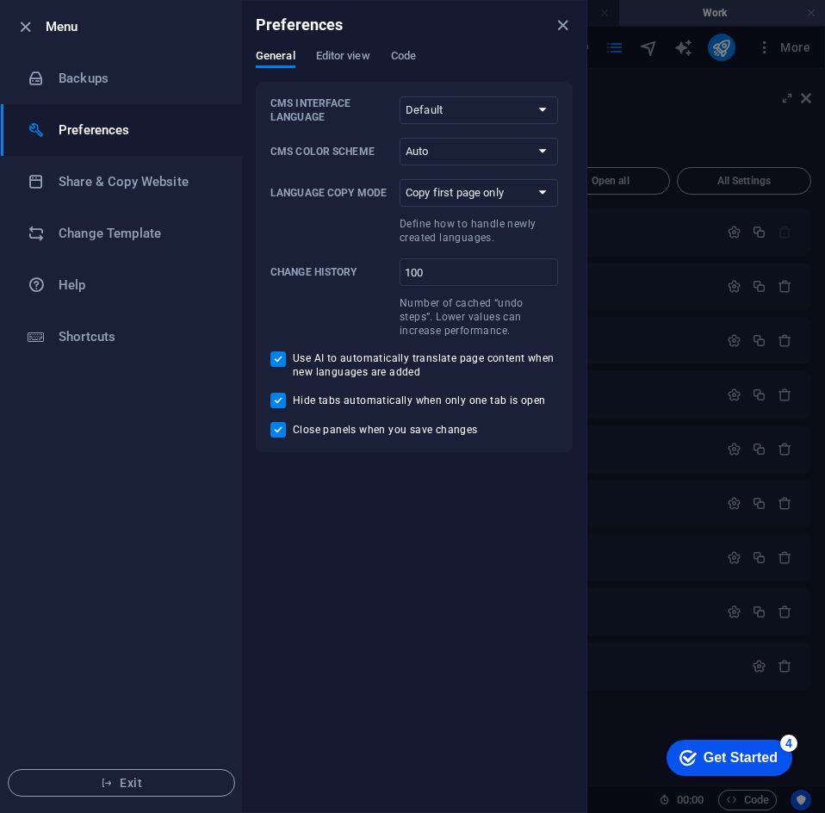
click at [331, 42] on div "Preferences" at bounding box center [414, 25] width 345 height 48
click at [337, 41] on div "Preferences" at bounding box center [414, 25] width 345 height 48
drag, startPoint x: 339, startPoint y: 48, endPoint x: 380, endPoint y: 55, distance: 41.9
click at [339, 48] on div "Preferences" at bounding box center [414, 25] width 345 height 48
click at [327, 59] on span "Editor view" at bounding box center [343, 58] width 54 height 24
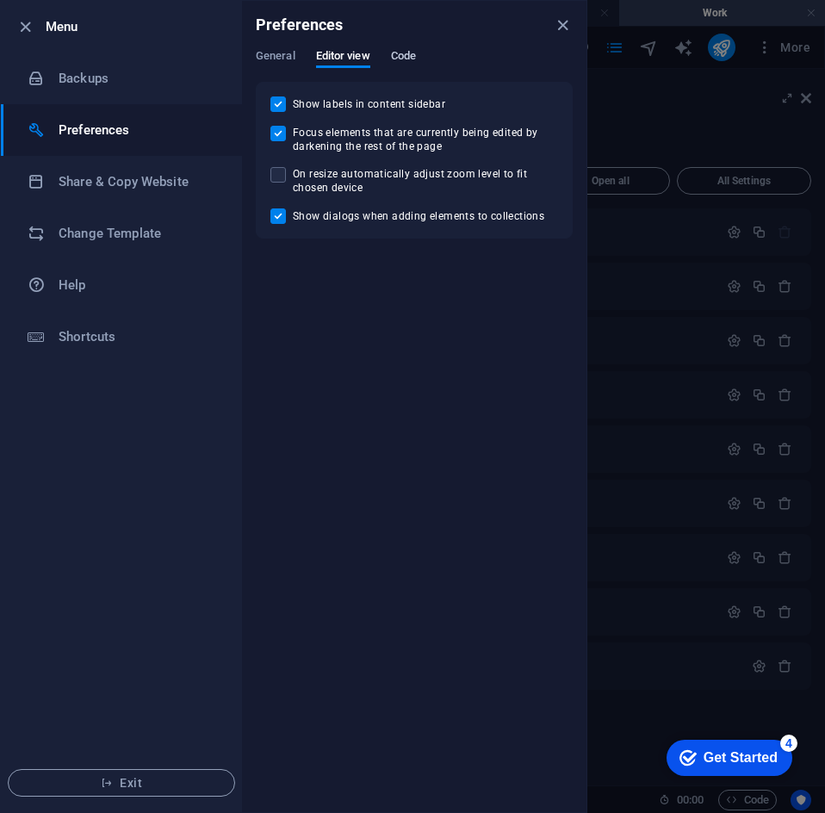
drag, startPoint x: 376, startPoint y: 49, endPoint x: 414, endPoint y: 63, distance: 39.5
click at [379, 51] on div "General Editor view Code" at bounding box center [414, 65] width 317 height 33
click at [420, 59] on div "General Editor view Code" at bounding box center [414, 65] width 317 height 33
click at [413, 59] on span "Code" at bounding box center [403, 58] width 25 height 24
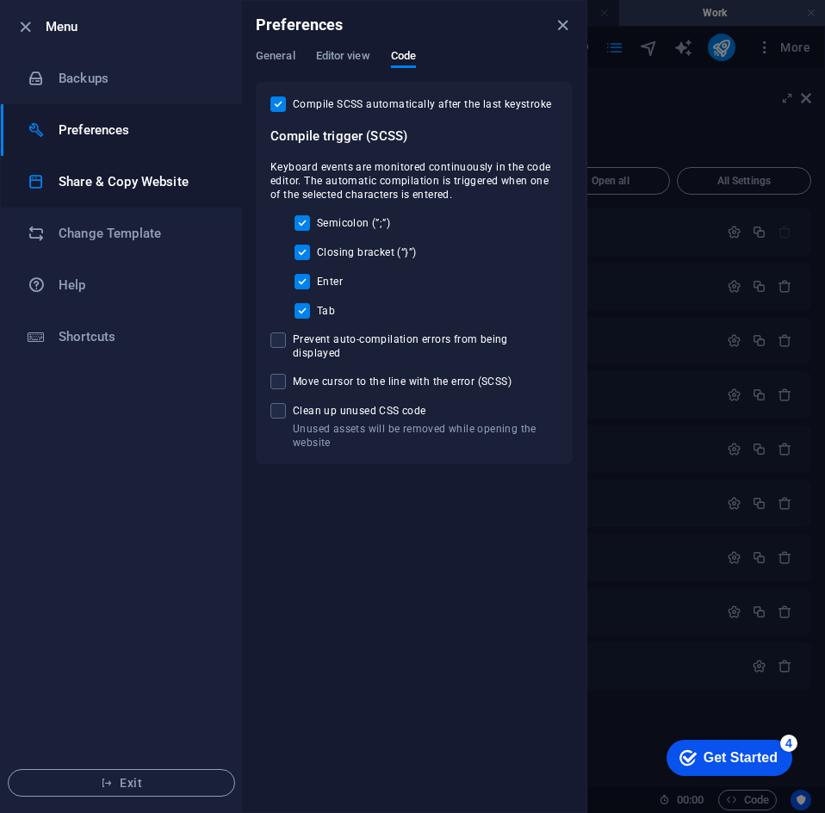
click at [48, 206] on li "Share & Copy Website" at bounding box center [121, 182] width 241 height 52
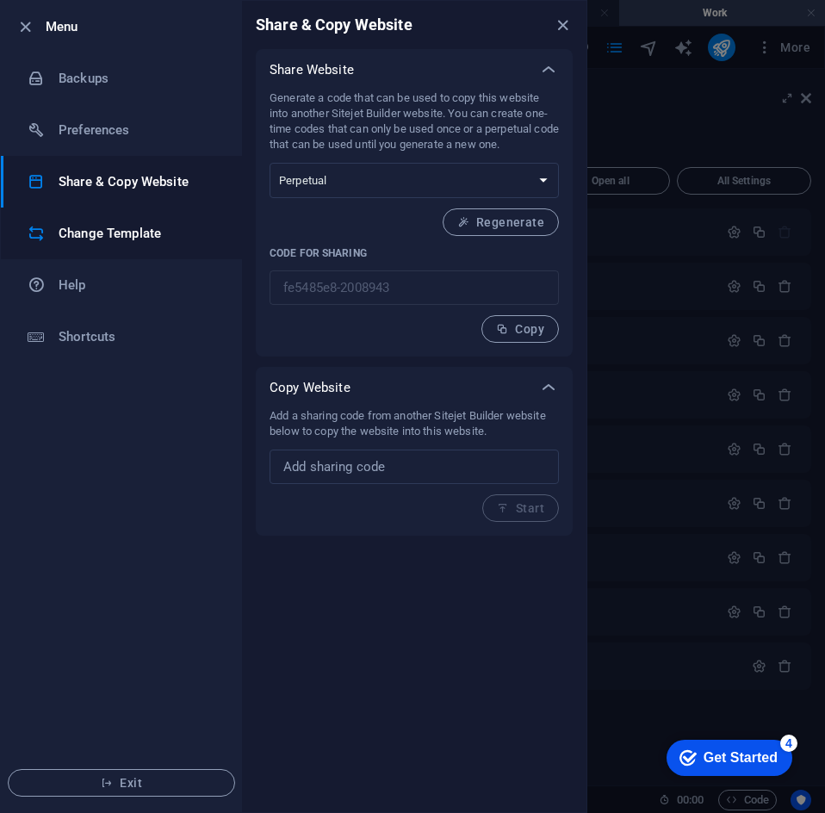
click at [96, 216] on li "Change Template" at bounding box center [121, 234] width 241 height 52
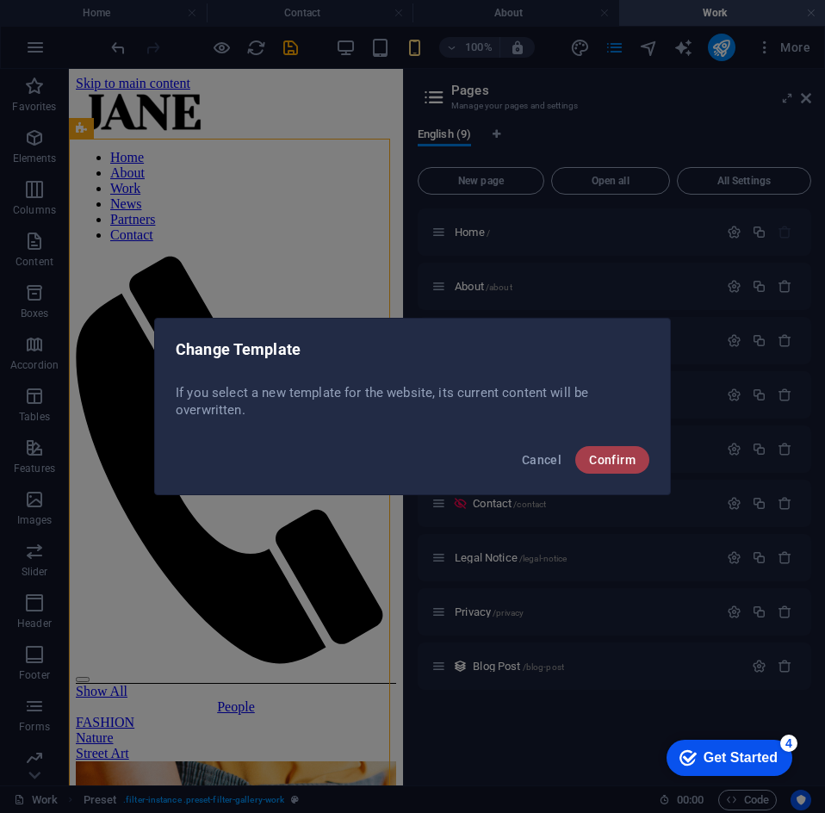
click at [631, 462] on span "Confirm" at bounding box center [612, 460] width 47 height 14
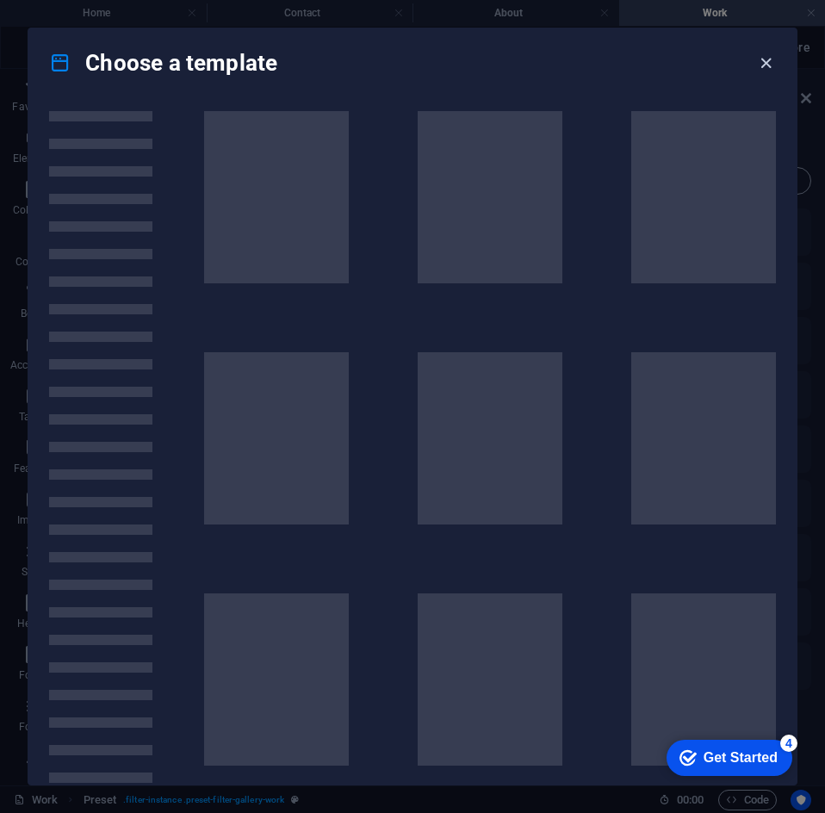
click at [770, 63] on icon "button" at bounding box center [766, 63] width 20 height 20
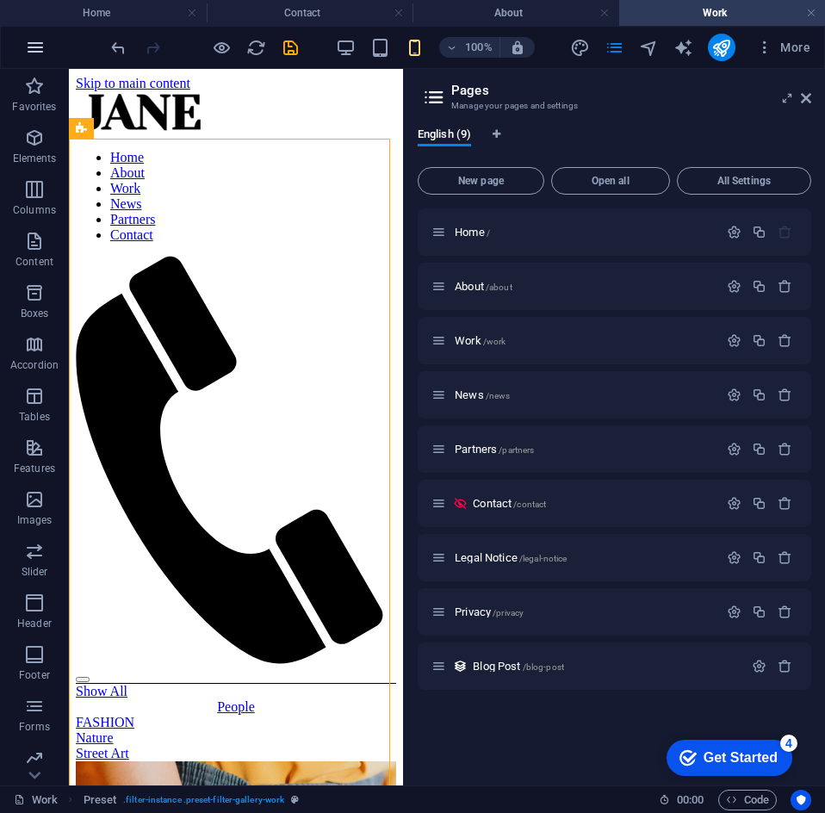
click at [41, 57] on icon "button" at bounding box center [35, 47] width 21 height 21
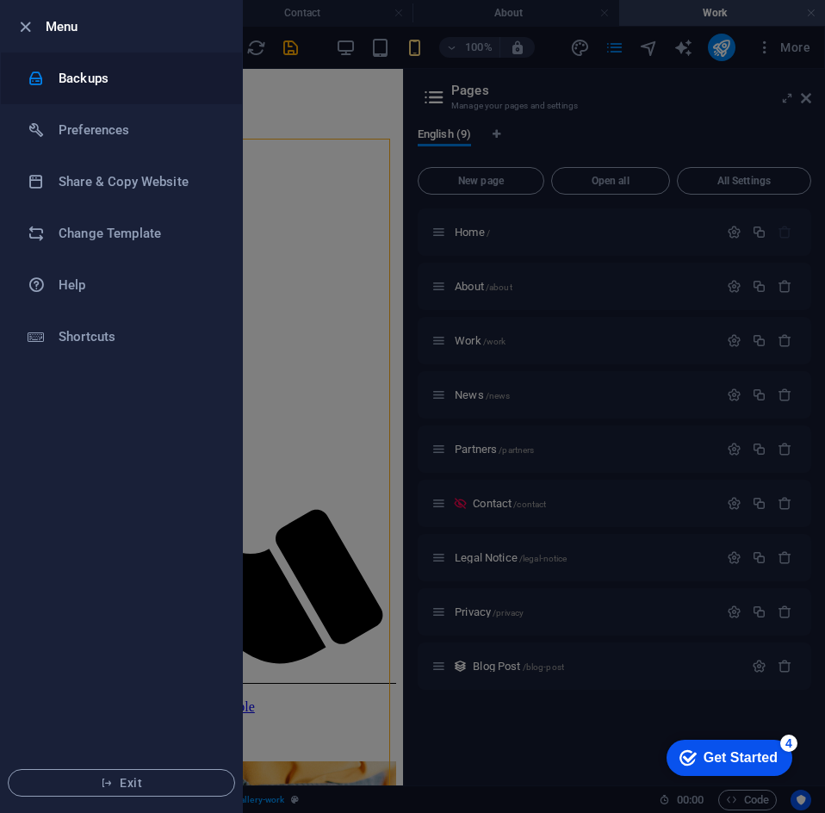
click at [121, 96] on li "Backups" at bounding box center [121, 79] width 241 height 52
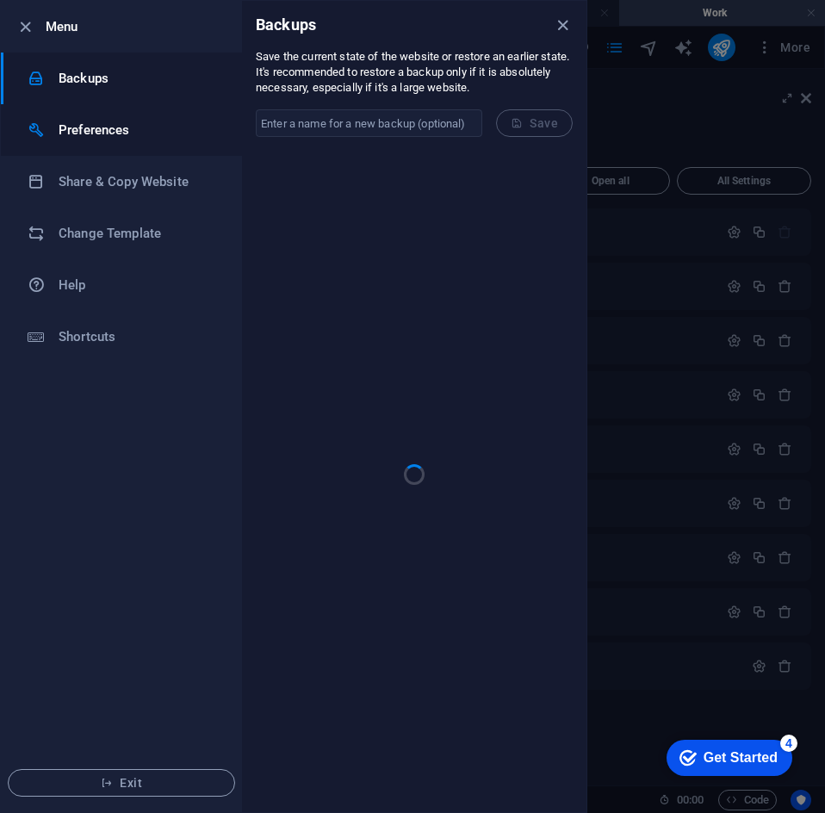
drag, startPoint x: 96, startPoint y: 110, endPoint x: 96, endPoint y: 121, distance: 11.2
click at [96, 117] on li "Preferences" at bounding box center [121, 130] width 241 height 52
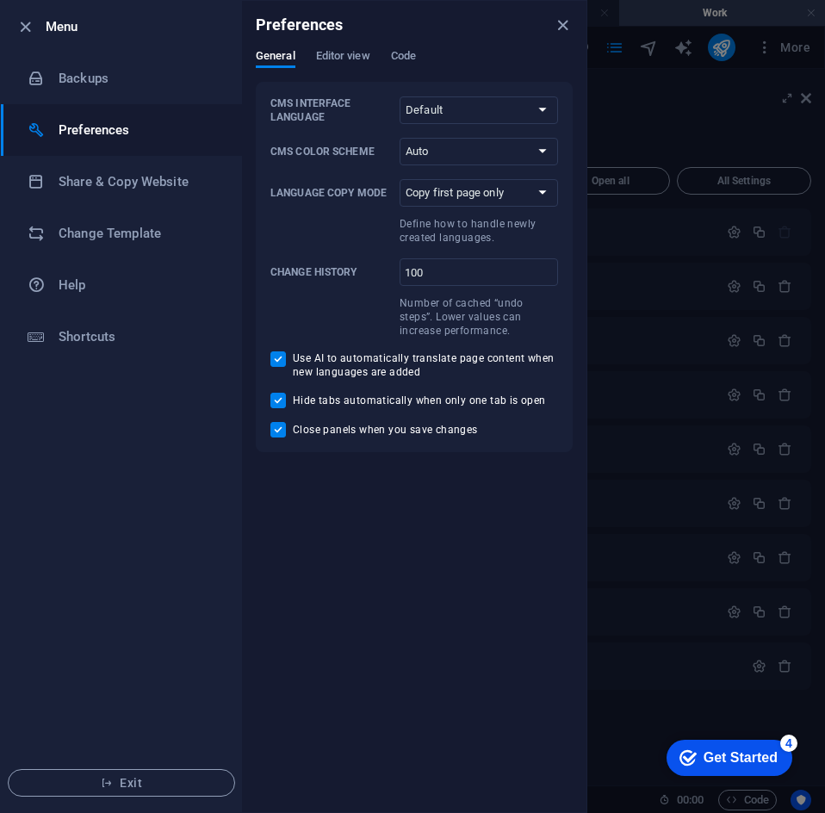
click at [118, 153] on li "Preferences" at bounding box center [121, 130] width 241 height 52
click at [351, 57] on span "Editor view" at bounding box center [343, 58] width 54 height 24
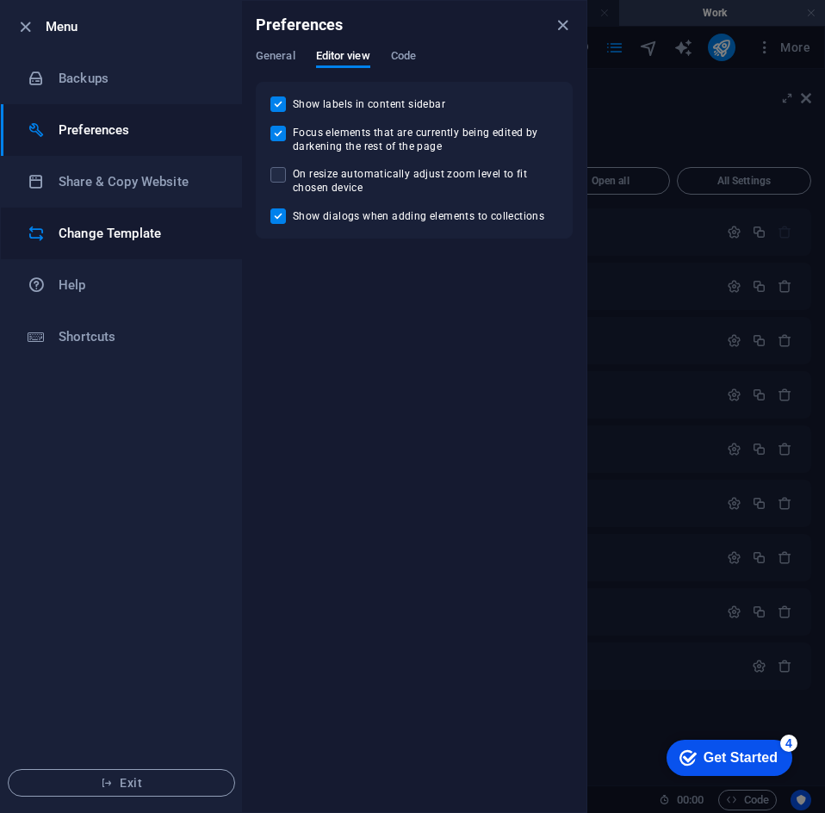
click at [96, 218] on li "Change Template" at bounding box center [121, 234] width 241 height 52
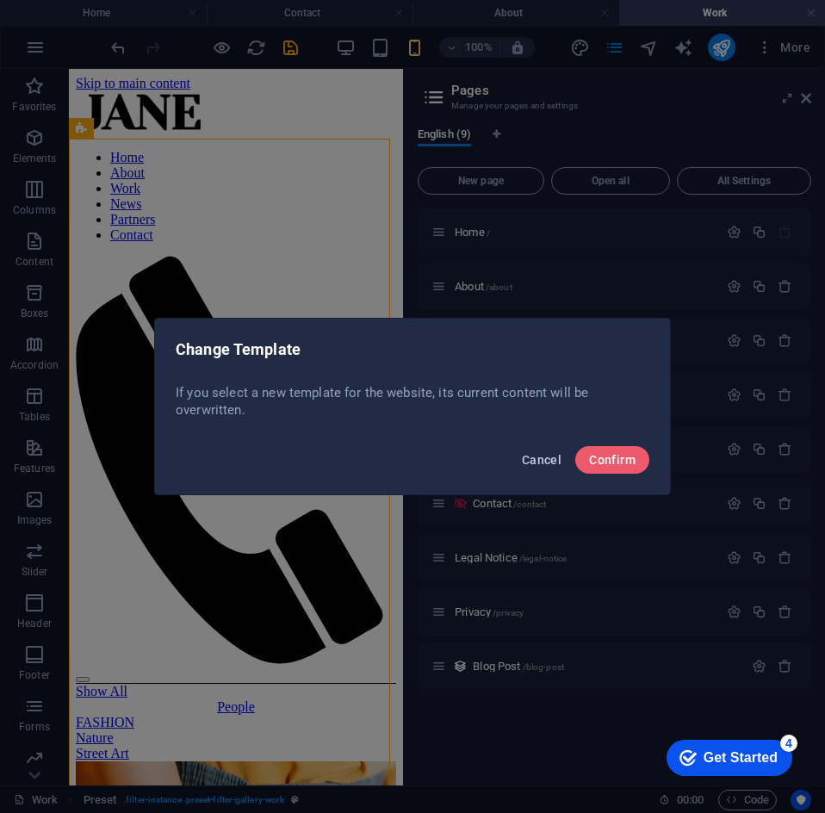
click at [558, 446] on button "Cancel" at bounding box center [541, 460] width 53 height 28
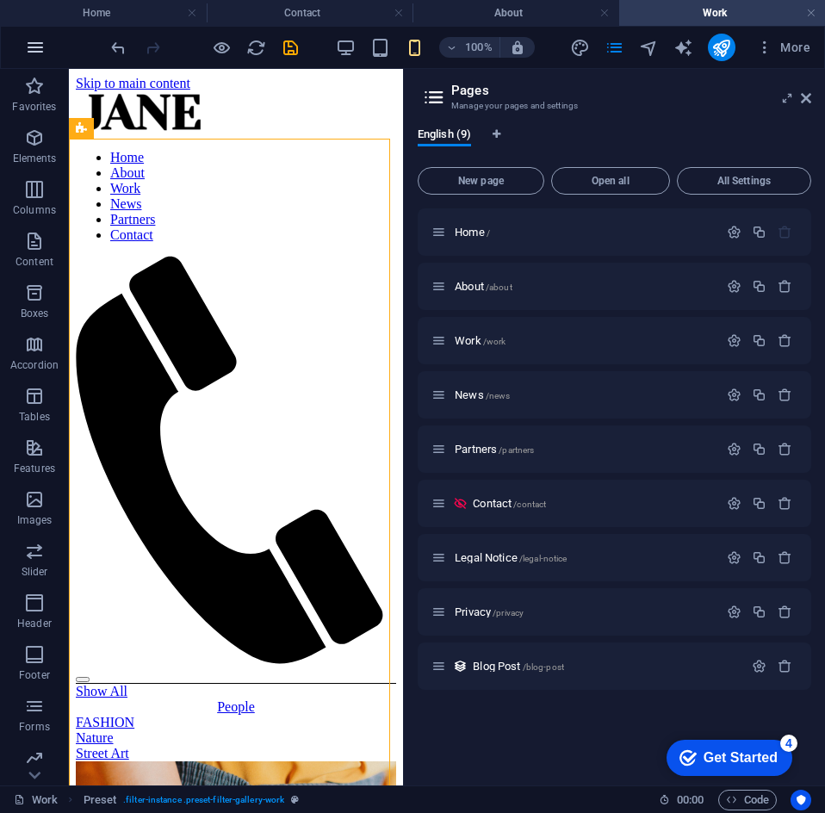
click at [22, 54] on button "button" at bounding box center [35, 47] width 41 height 41
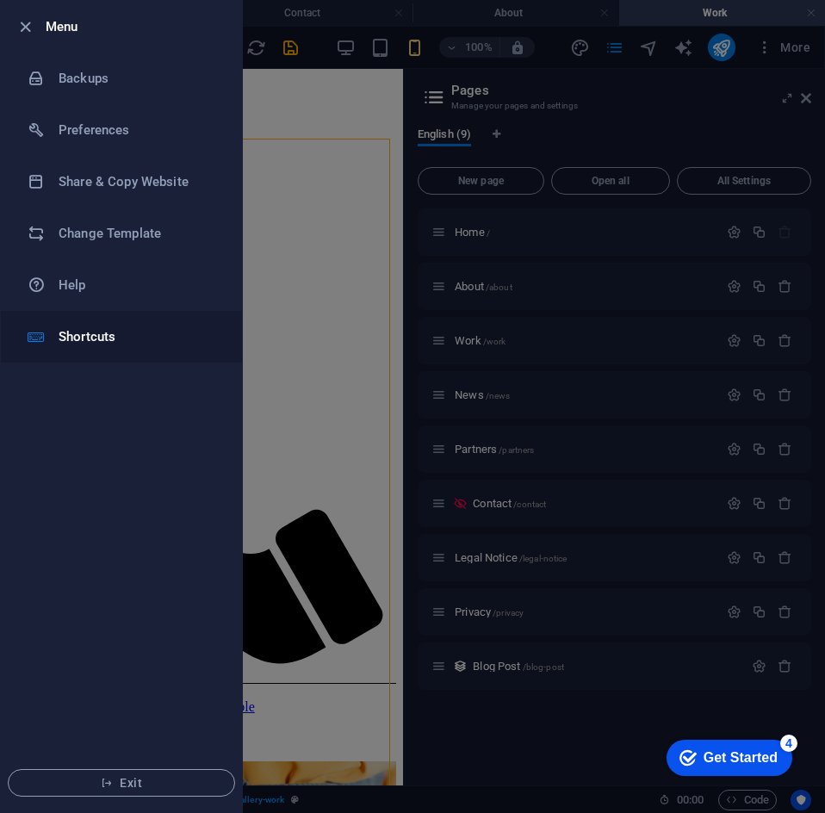
click at [129, 339] on h6 "Shortcuts" at bounding box center [138, 336] width 159 height 21
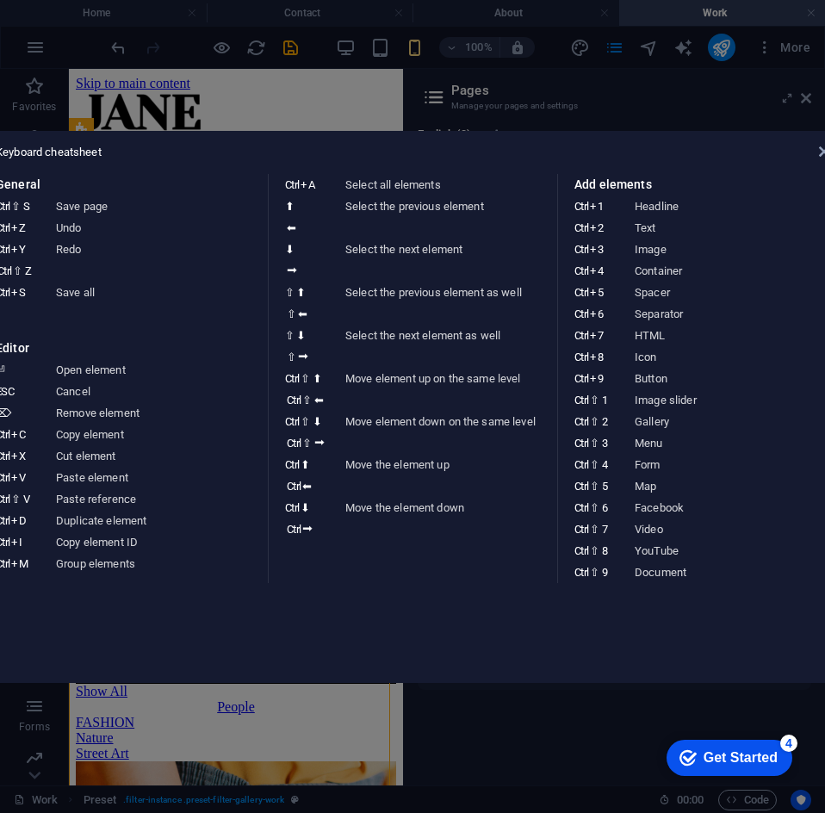
drag, startPoint x: 706, startPoint y: 106, endPoint x: 824, endPoint y: 129, distance: 120.3
click at [710, 106] on aside "Keyboard cheatsheet General Ctrl ⇧ S Save page Ctrl Z Undo Ctrl Y Ctrl ⇧ Z Redo…" at bounding box center [412, 406] width 825 height 813
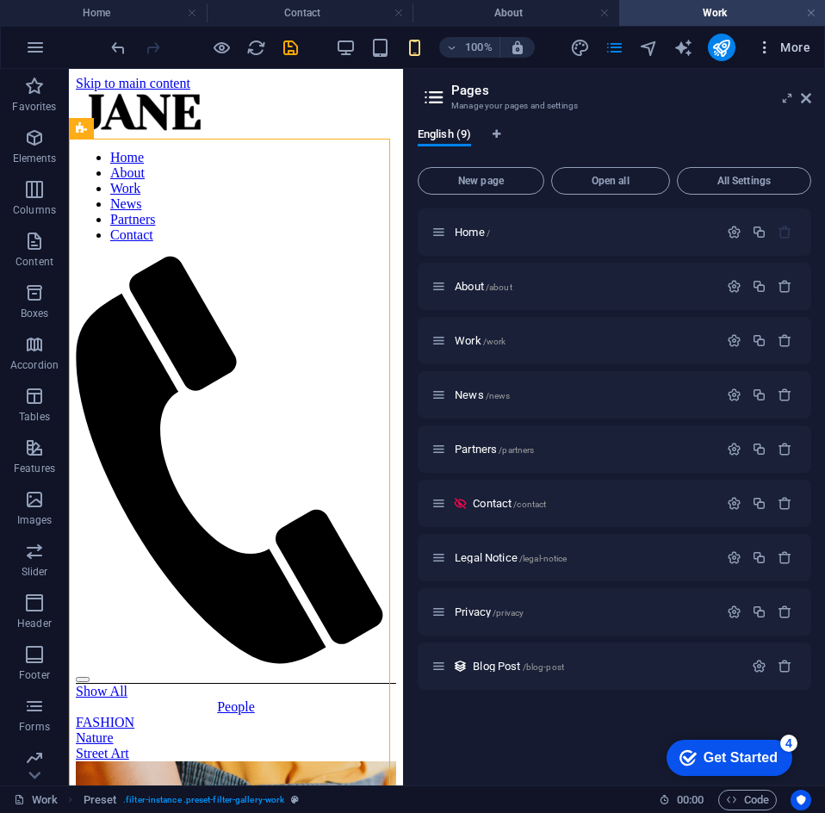
click at [768, 47] on icon "button" at bounding box center [764, 47] width 17 height 17
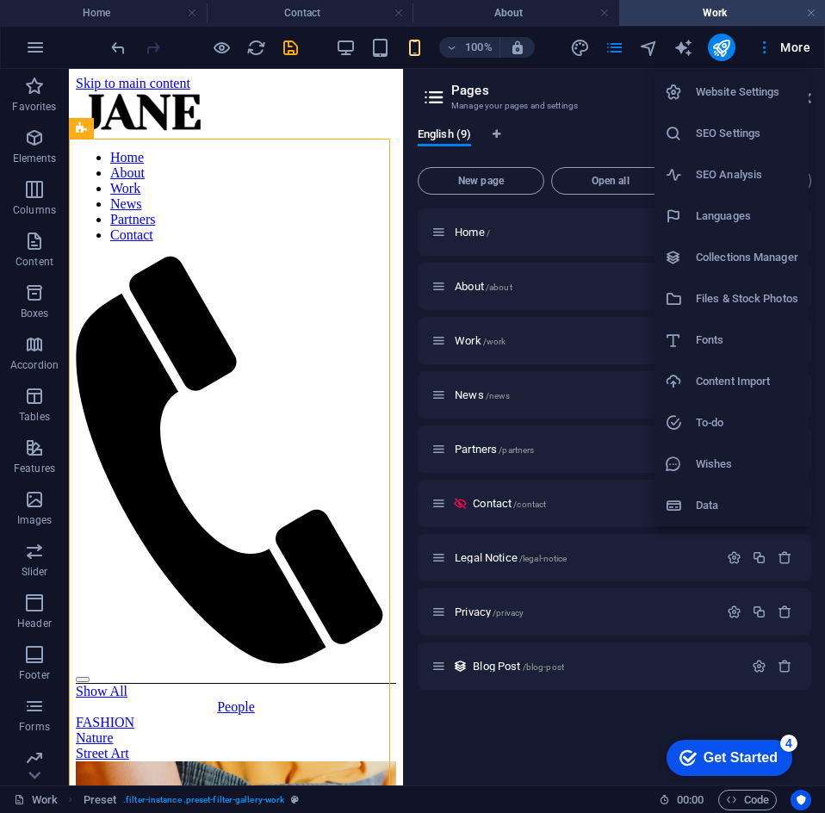
click at [760, 76] on li "Website Settings" at bounding box center [732, 92] width 154 height 41
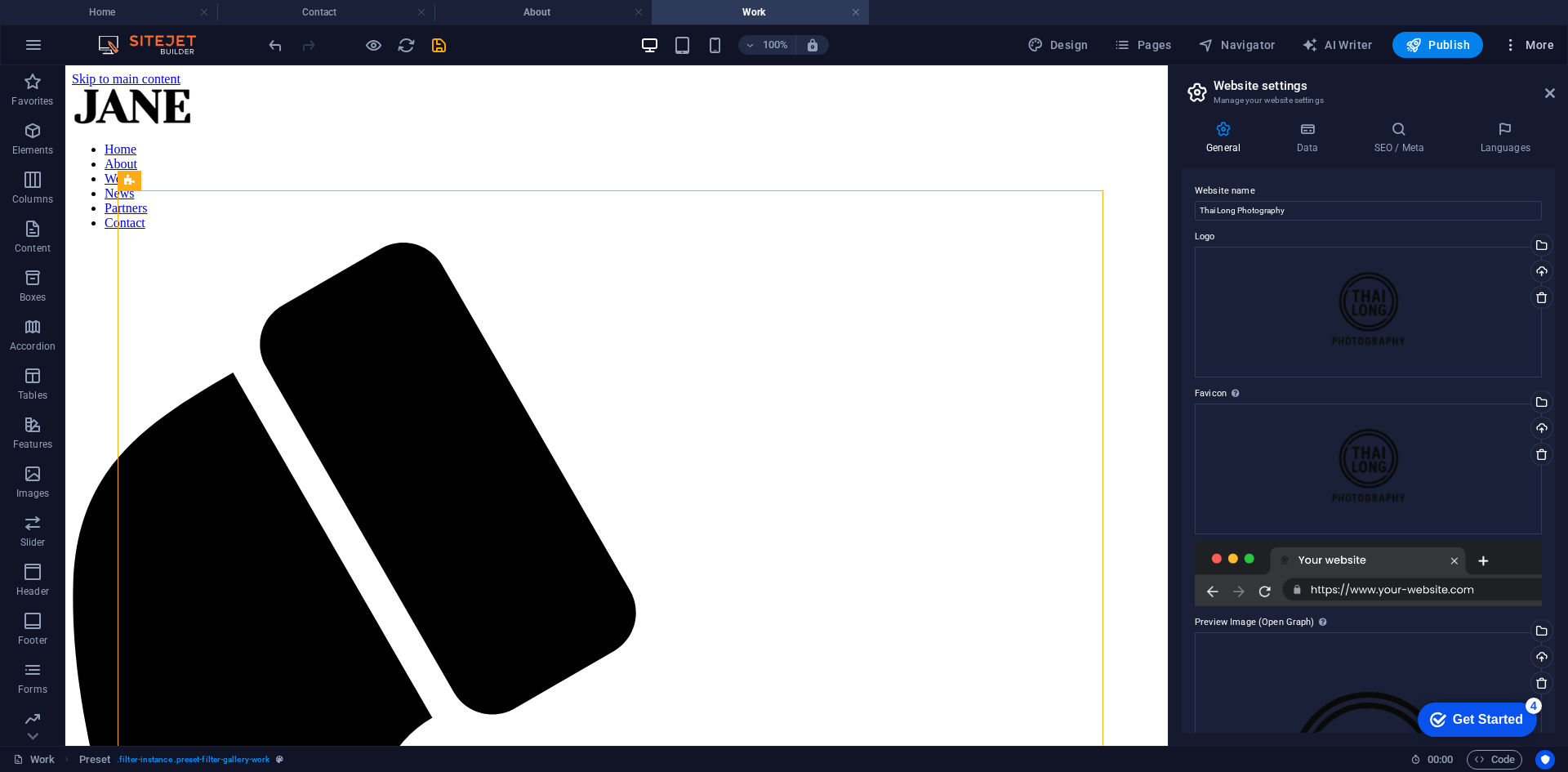
click at [1504, 39] on icon "button" at bounding box center [1510, 45] width 16 height 16
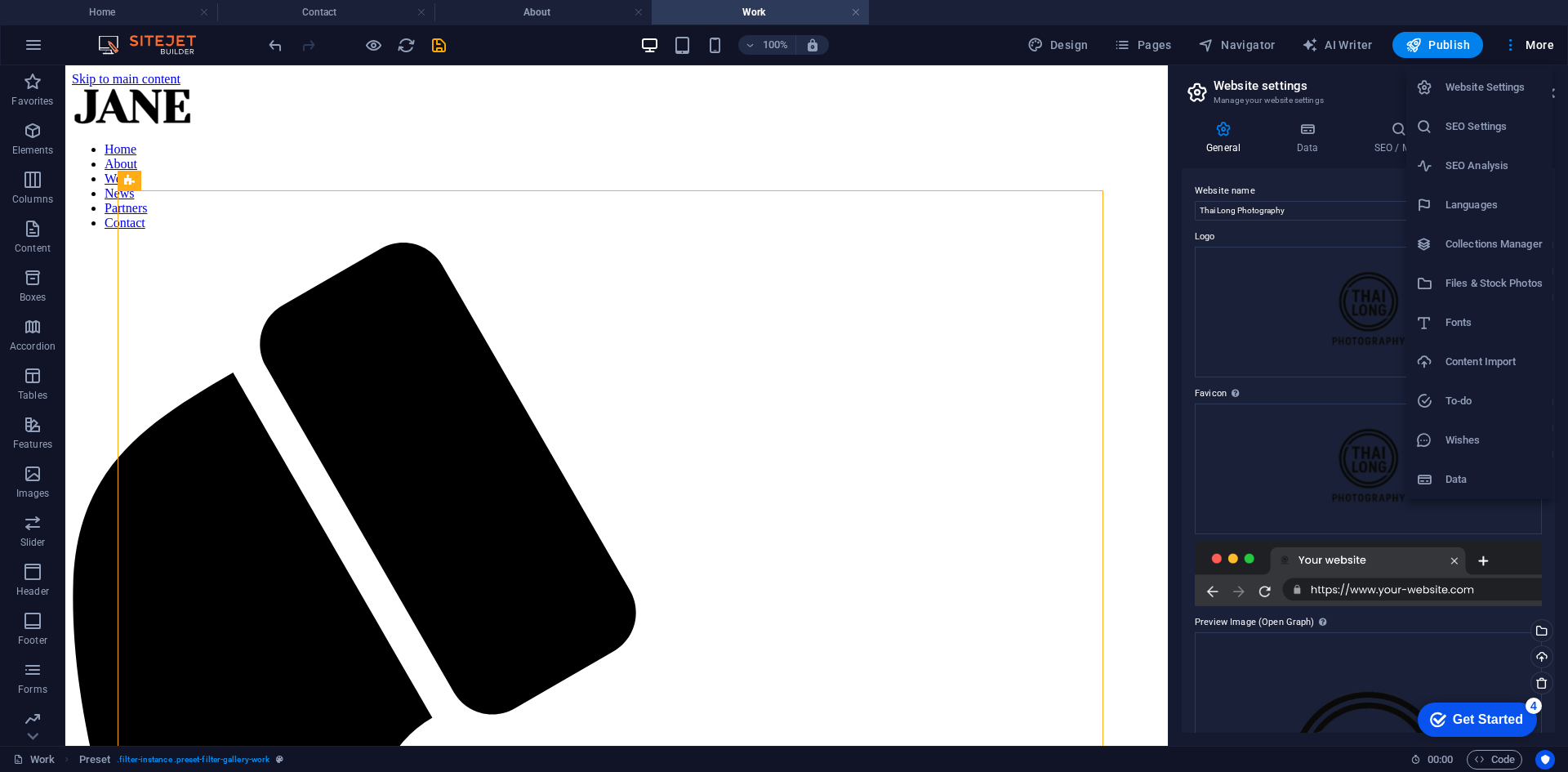
click at [1473, 358] on h6 "Content Import" at bounding box center [1494, 361] width 98 height 20
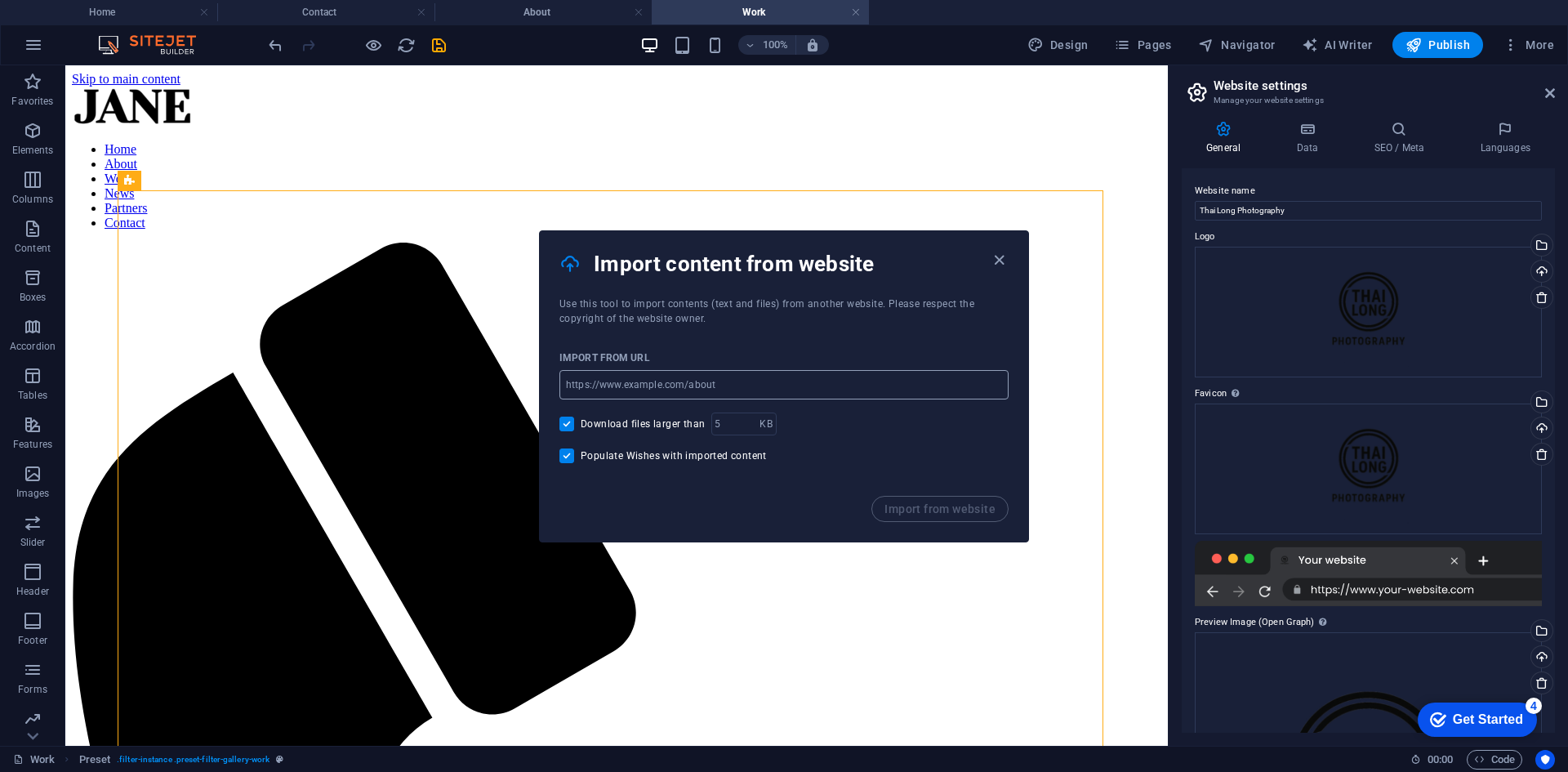
click at [717, 389] on input "url" at bounding box center [784, 384] width 449 height 29
click at [804, 365] on div "Import from URL" at bounding box center [784, 358] width 449 height 25
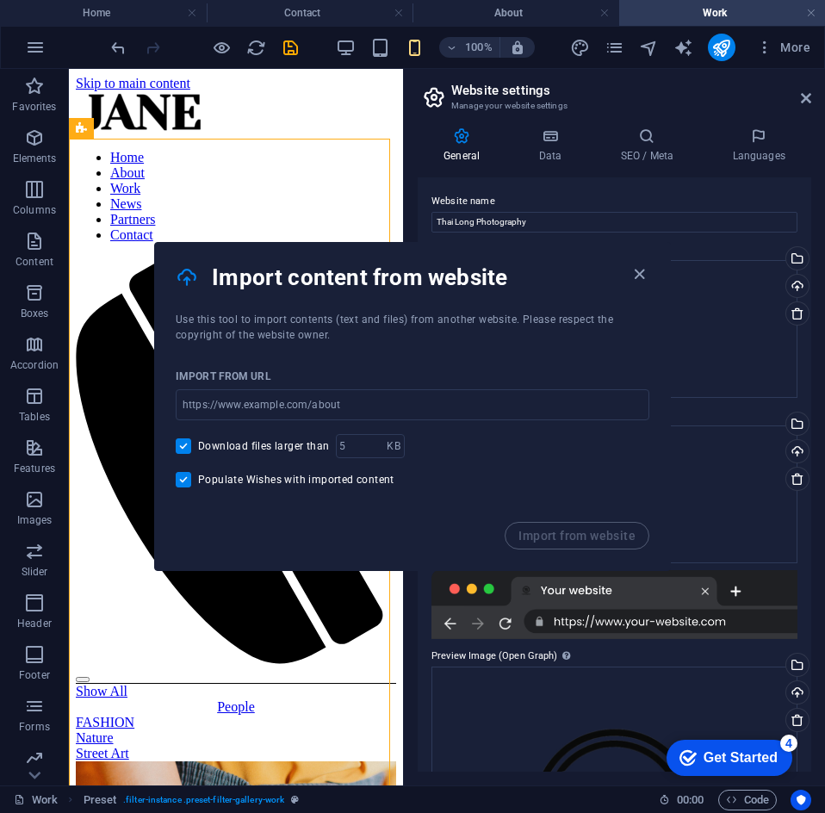
click at [569, 519] on div "Import from URL ​ Download files larger than KB ​ Populate Wishes with imported…" at bounding box center [412, 432] width 515 height 179
drag, startPoint x: 401, startPoint y: 409, endPoint x: 403, endPoint y: 420, distance: 11.3
click at [401, 412] on input "url" at bounding box center [413, 404] width 474 height 31
click at [488, 447] on div "Download files larger than KB ​" at bounding box center [413, 446] width 474 height 24
drag, startPoint x: 636, startPoint y: 275, endPoint x: 98, endPoint y: 26, distance: 592.4
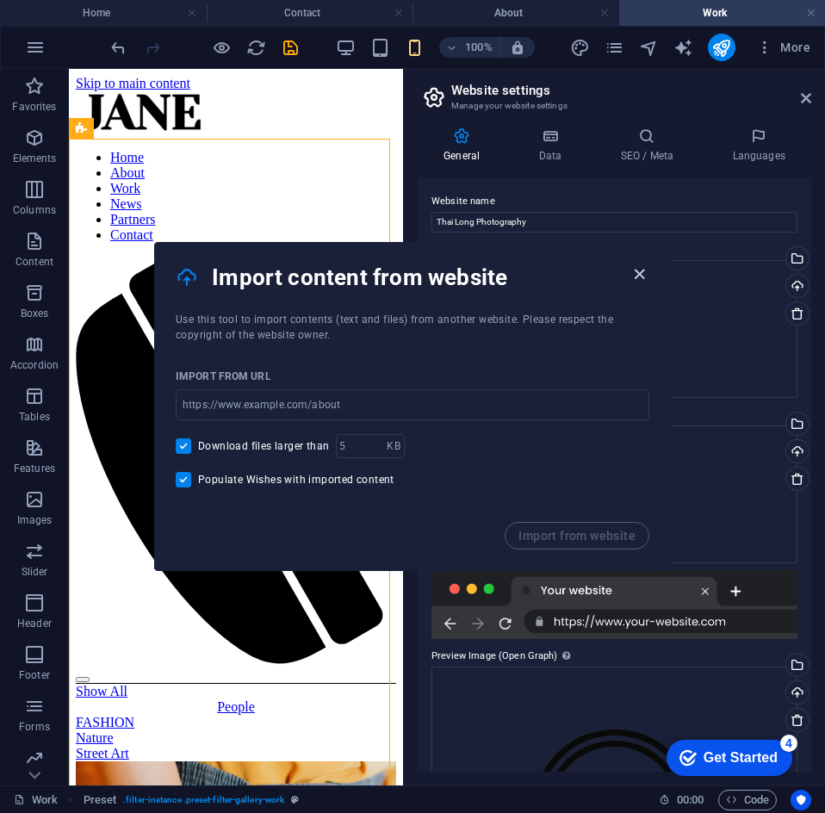
click at [636, 275] on icon "button" at bounding box center [640, 274] width 20 height 20
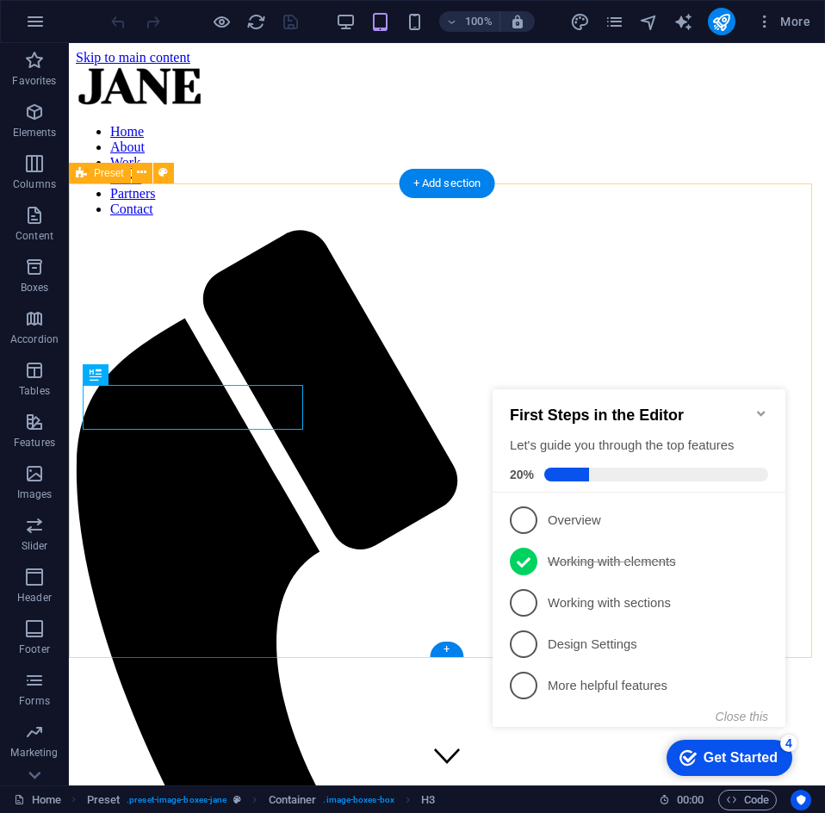
scroll to position [598, 0]
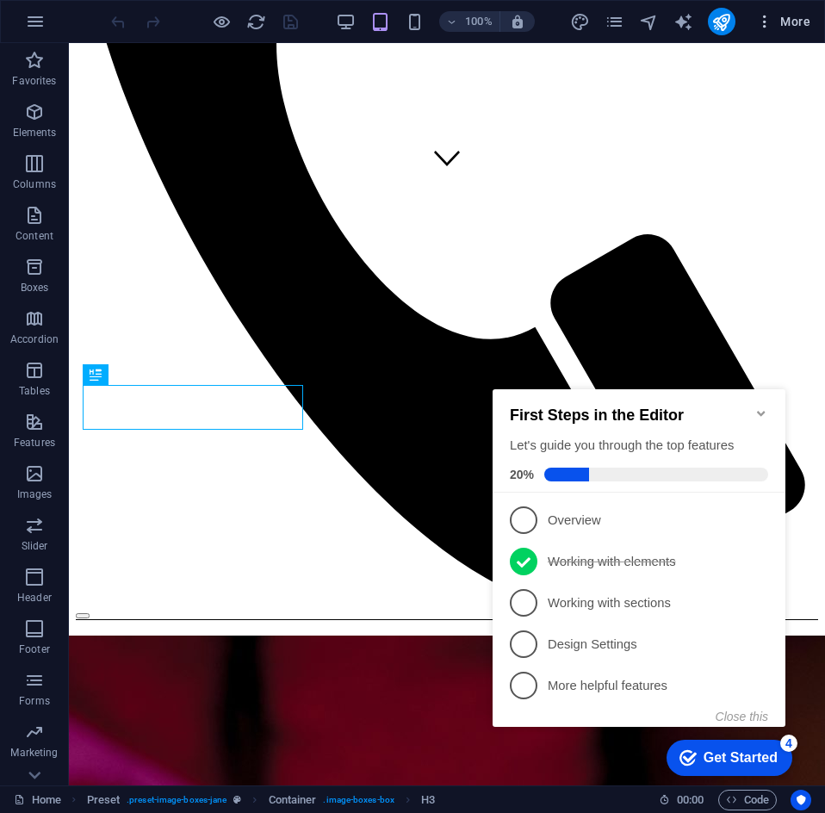
click at [760, 23] on icon "button" at bounding box center [764, 21] width 17 height 17
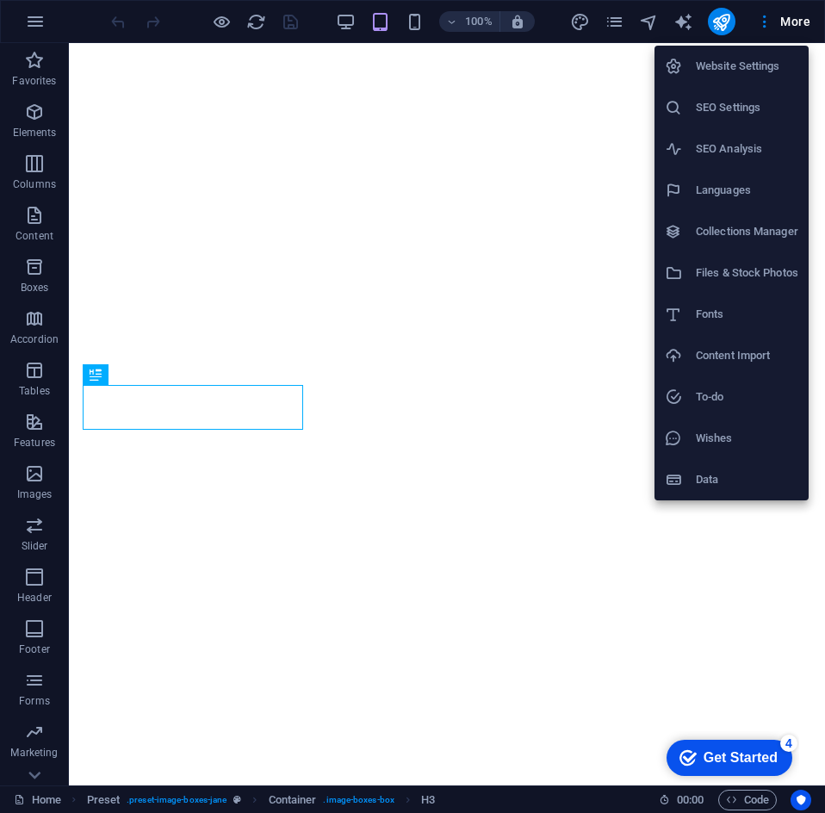
click at [678, 352] on icon at bounding box center [673, 355] width 17 height 17
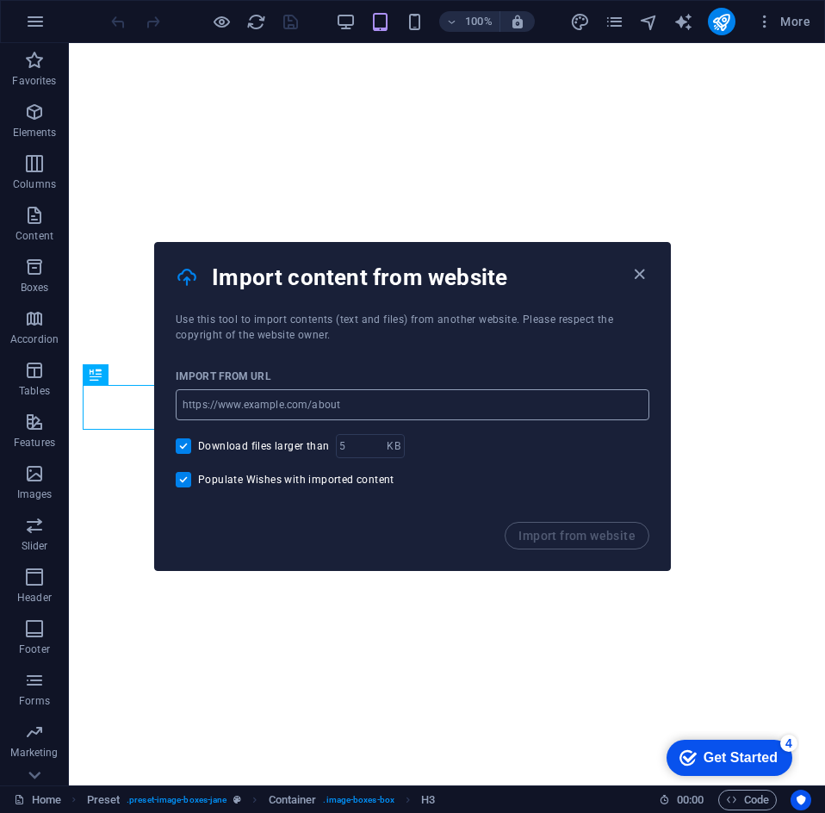
click at [369, 405] on input "url" at bounding box center [413, 404] width 474 height 31
paste input "[URL][DOMAIN_NAME]"
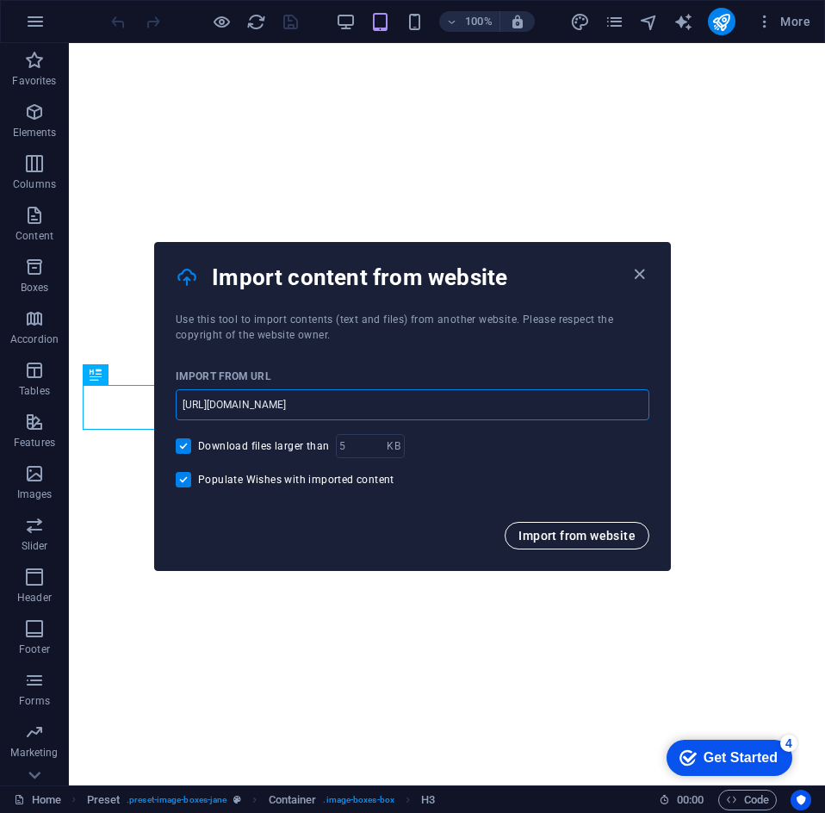
type input "[URL][DOMAIN_NAME]"
click at [577, 532] on span "Import from website" at bounding box center [577, 536] width 117 height 14
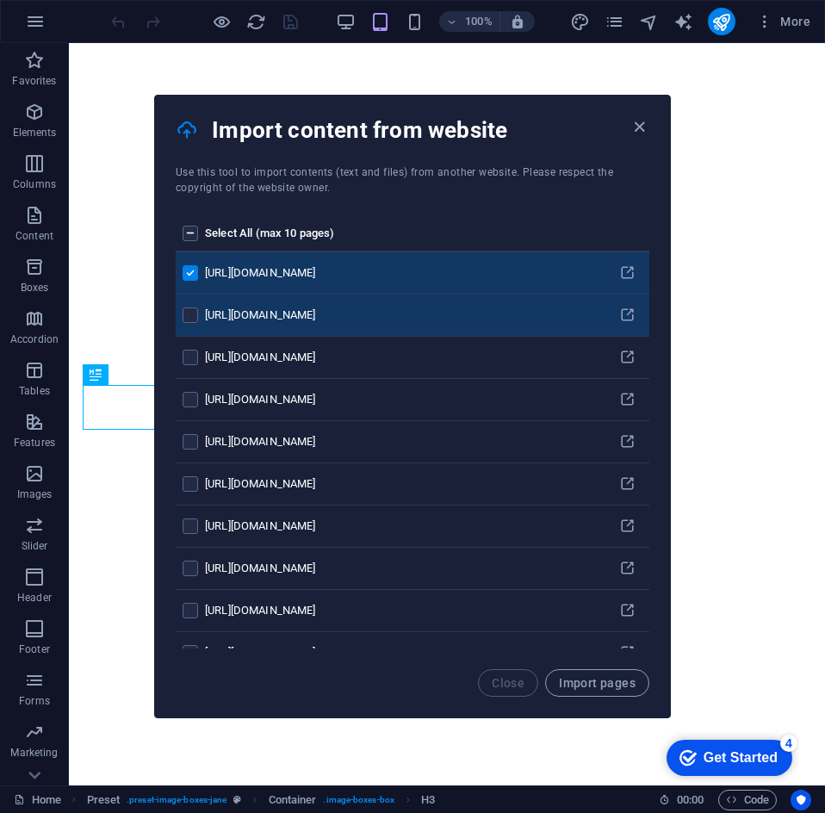
click at [190, 307] on td "pages list" at bounding box center [190, 316] width 29 height 42
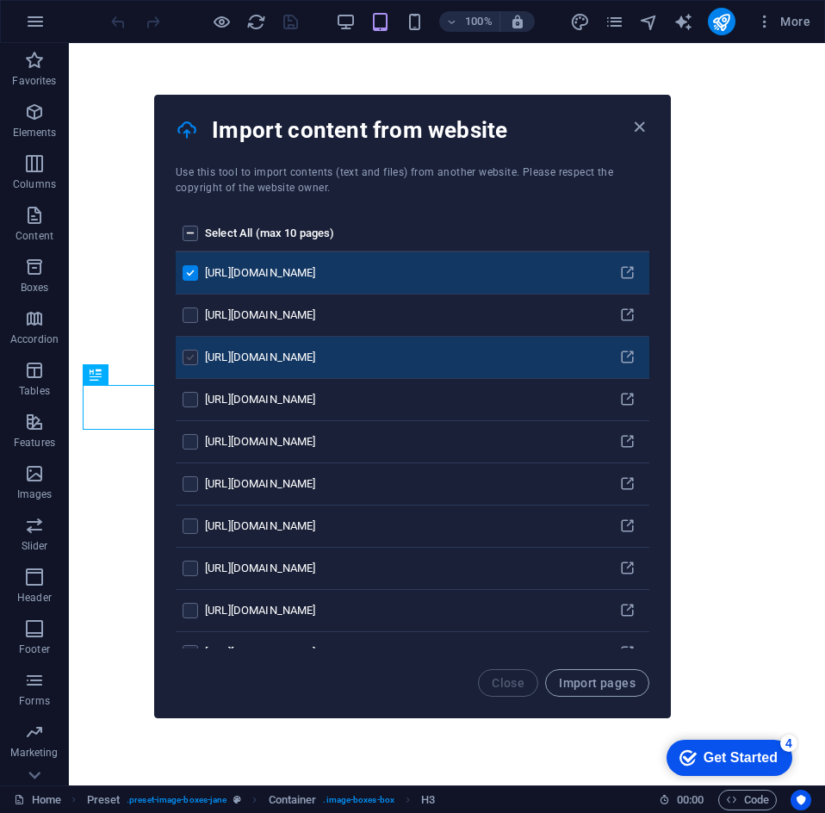
click at [190, 351] on label "pages list" at bounding box center [191, 358] width 16 height 16
click at [0, 0] on input "pages list" at bounding box center [0, 0] width 0 height 0
click at [187, 229] on label "pages list" at bounding box center [191, 234] width 16 height 16
click at [0, 0] on input "pages list" at bounding box center [0, 0] width 0 height 0
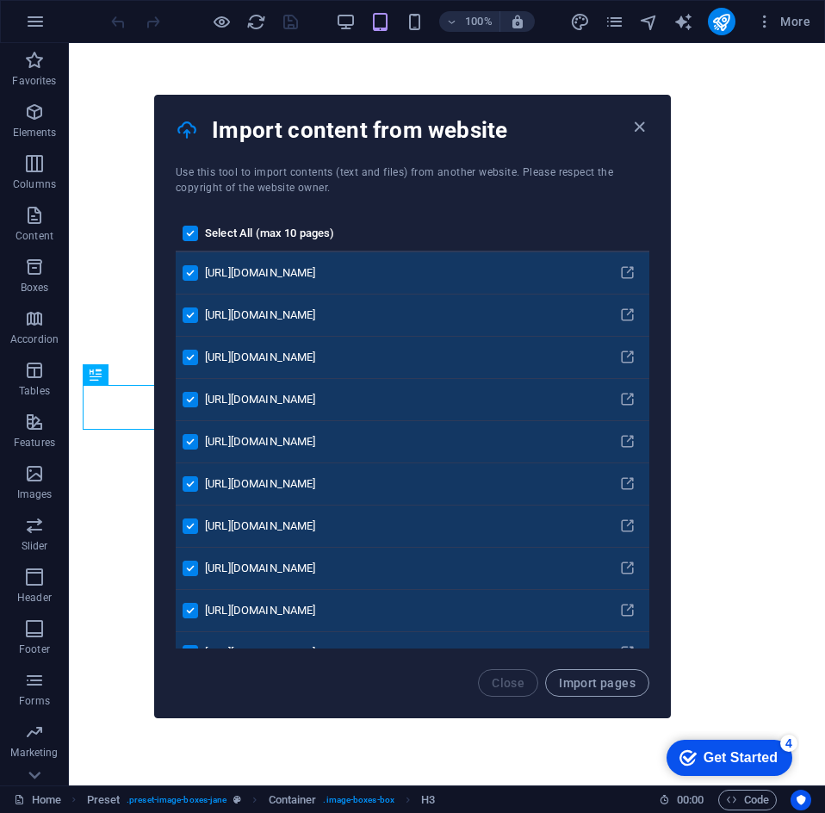
click at [187, 230] on label "pages list" at bounding box center [191, 234] width 16 height 16
click at [0, 0] on input "pages list" at bounding box center [0, 0] width 0 height 0
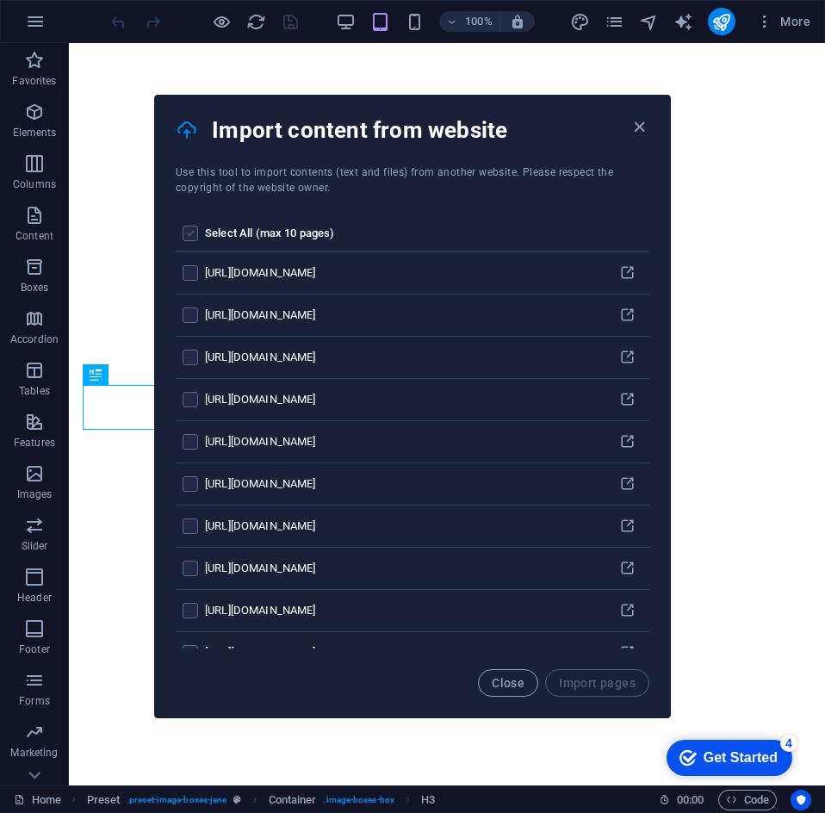
click at [187, 229] on label "pages list" at bounding box center [191, 234] width 16 height 16
click at [0, 0] on input "pages list" at bounding box center [0, 0] width 0 height 0
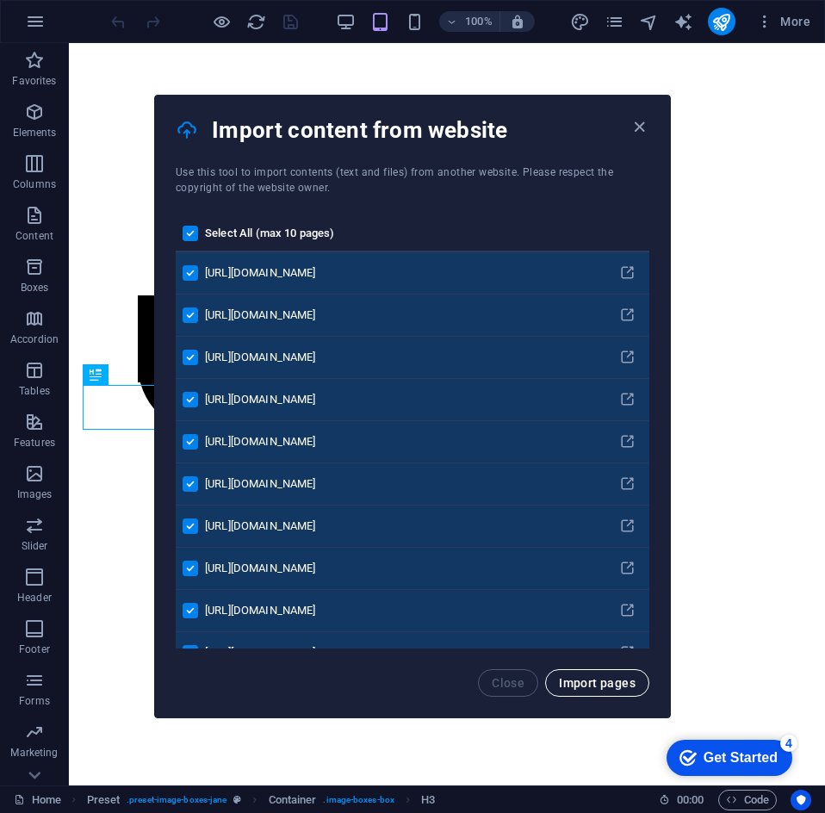
drag, startPoint x: 609, startPoint y: 681, endPoint x: 680, endPoint y: 281, distance: 406.8
click at [609, 681] on span "Import pages" at bounding box center [597, 683] width 77 height 14
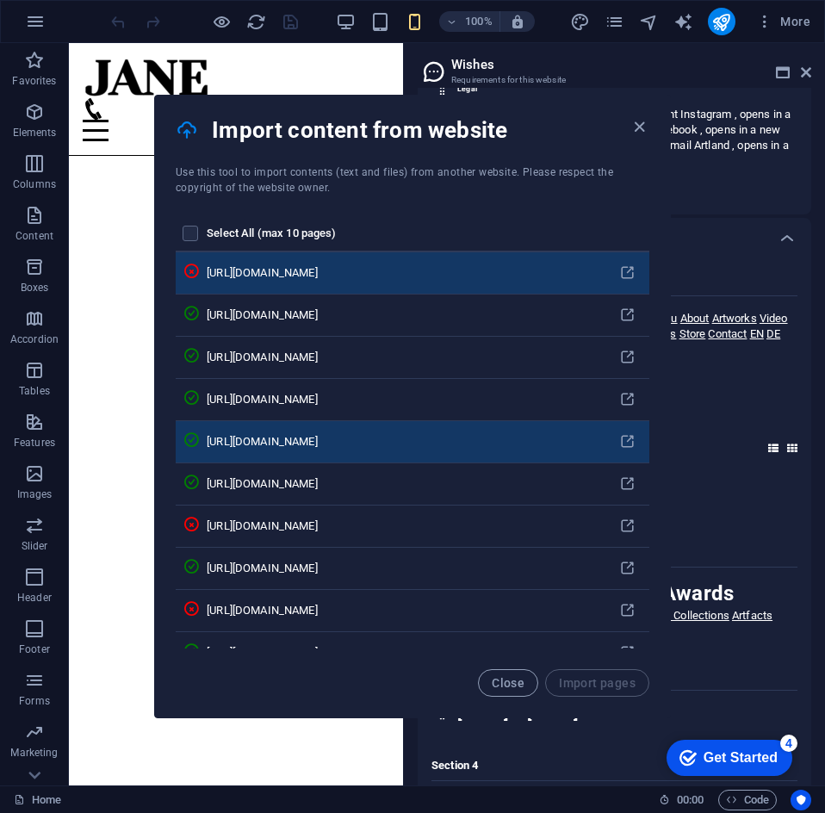
scroll to position [2990, 0]
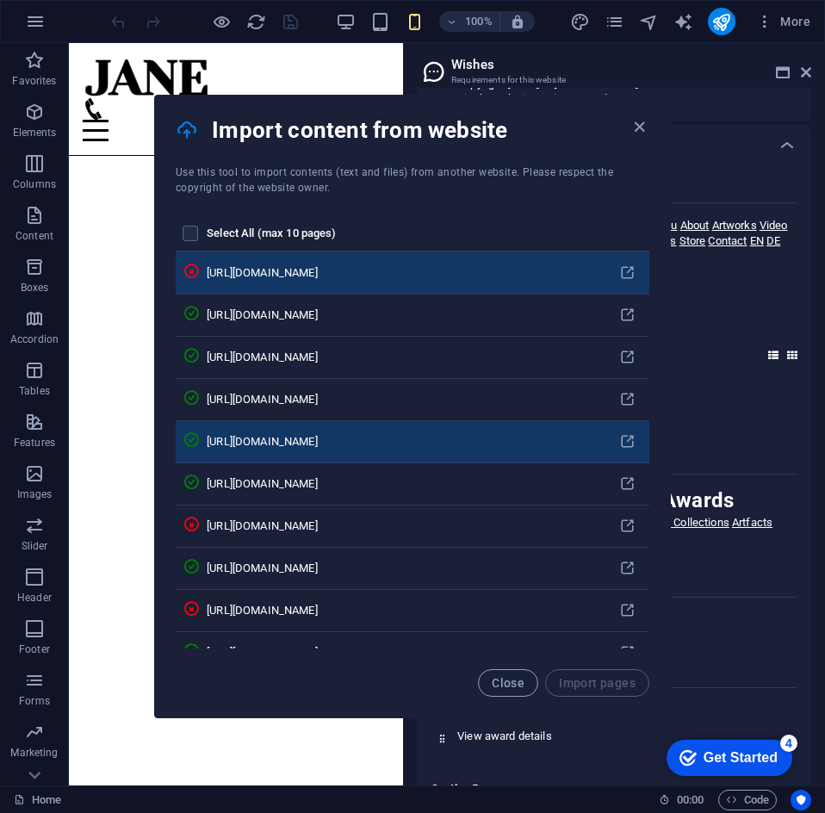
click at [295, 273] on div "[URL][DOMAIN_NAME]" at bounding box center [402, 273] width 391 height 16
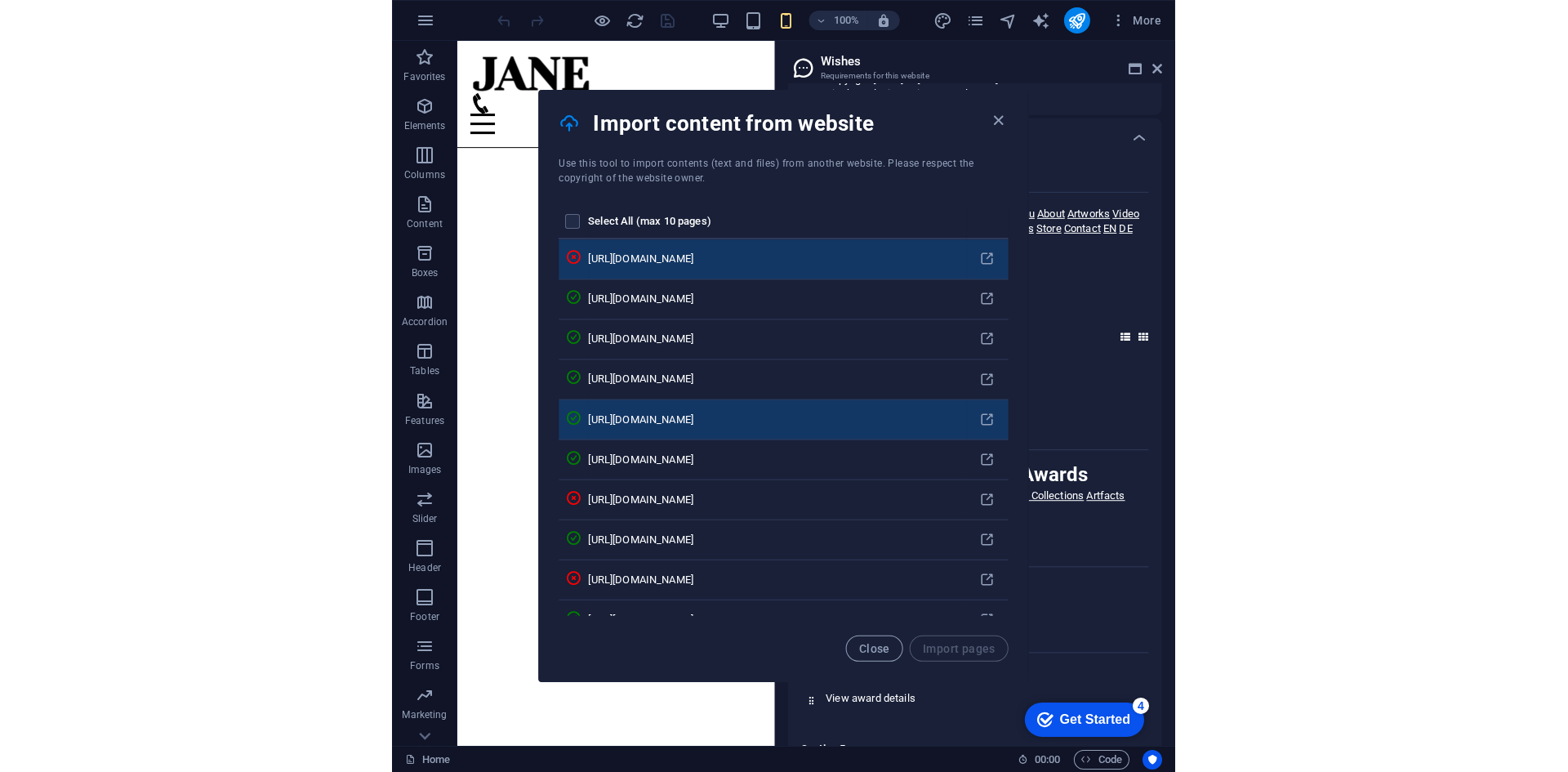
scroll to position [2861, 0]
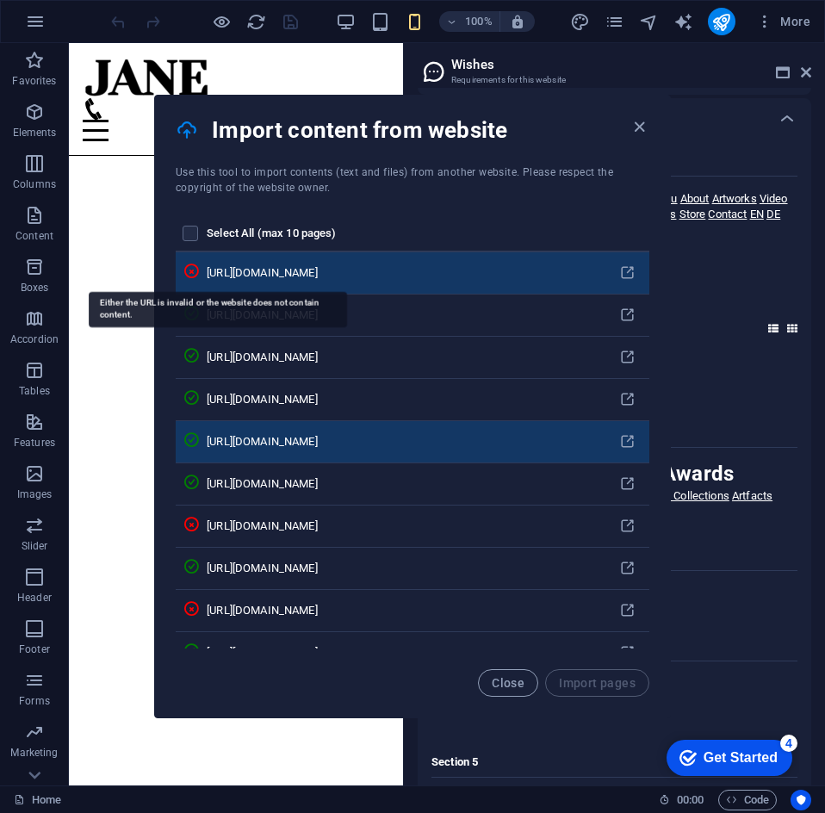
click at [200, 274] on icon "pages list" at bounding box center [191, 271] width 17 height 17
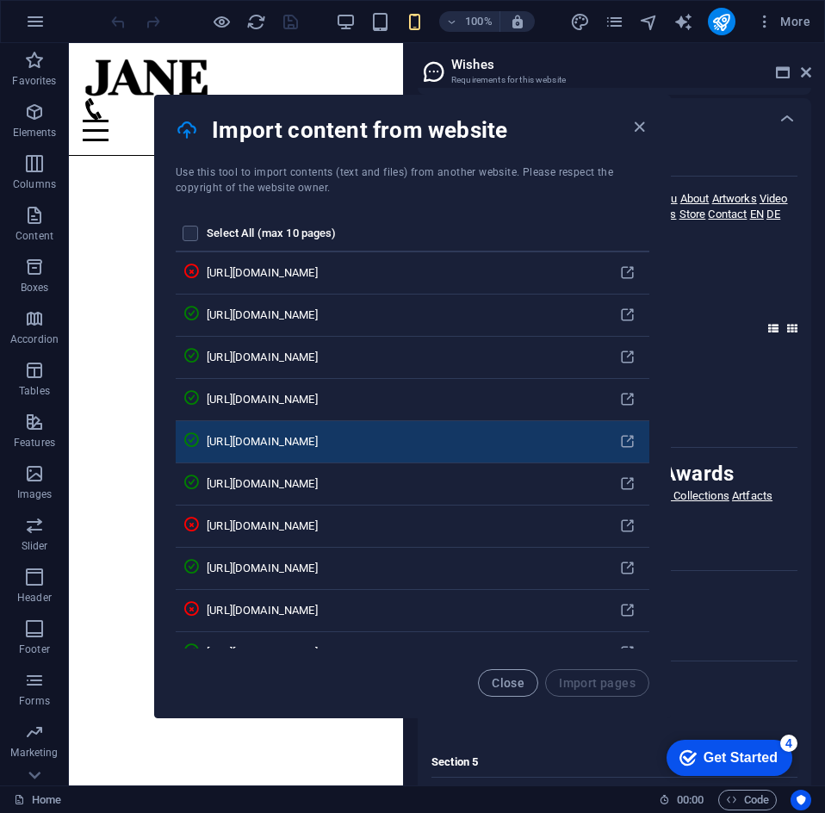
drag, startPoint x: 639, startPoint y: 127, endPoint x: 662, endPoint y: 127, distance: 22.4
click at [639, 127] on icon "button" at bounding box center [640, 127] width 20 height 20
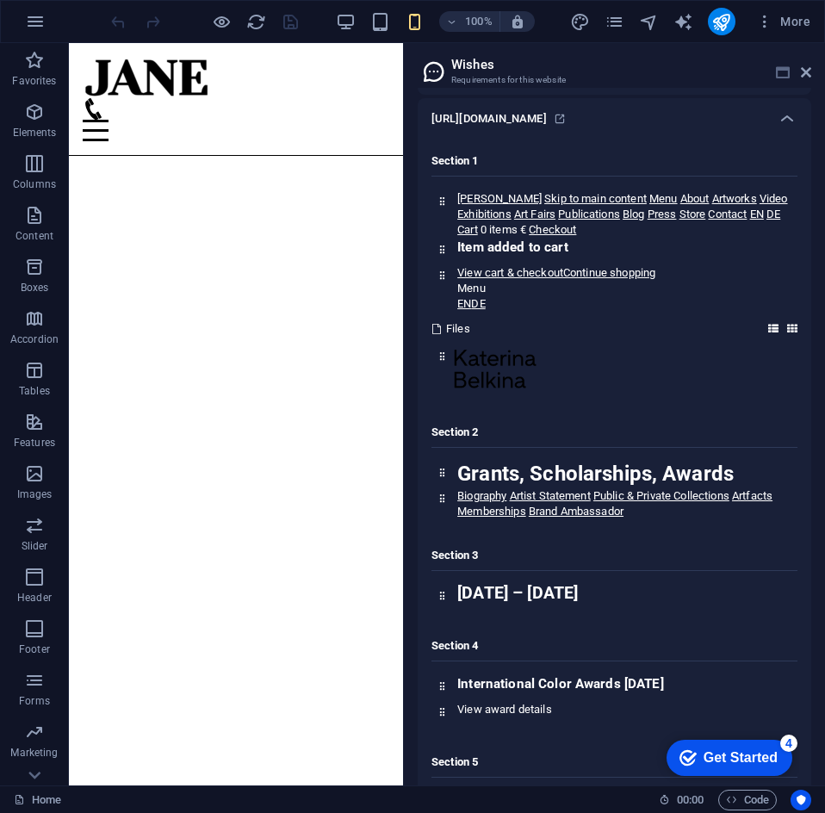
click at [781, 68] on icon at bounding box center [783, 72] width 14 height 14
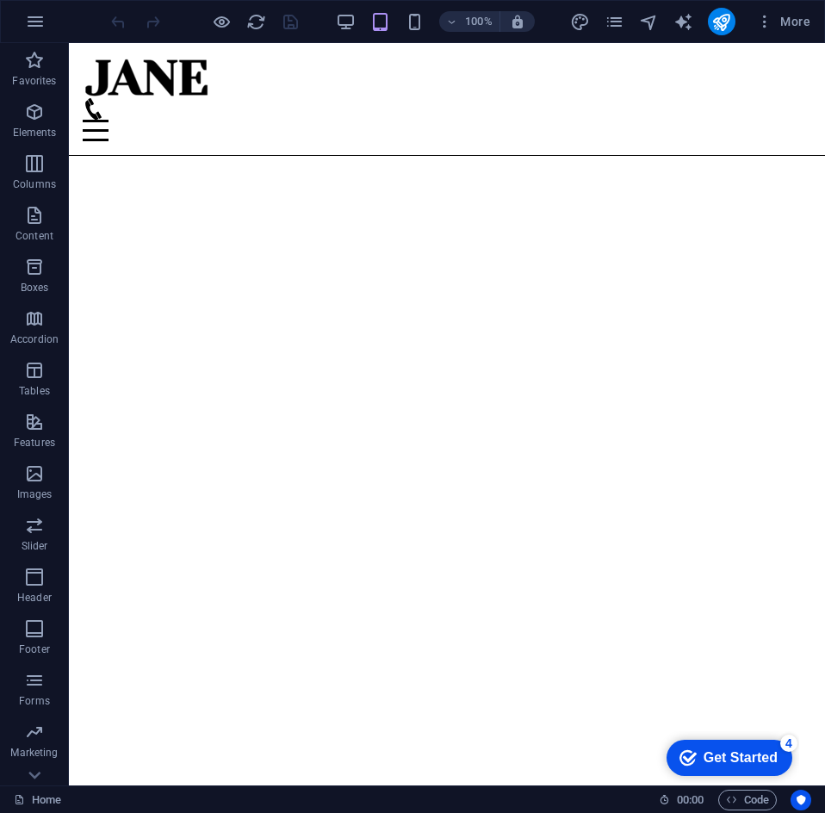
click at [776, 64] on div "Home About Work News Partners Contact" at bounding box center [447, 99] width 756 height 113
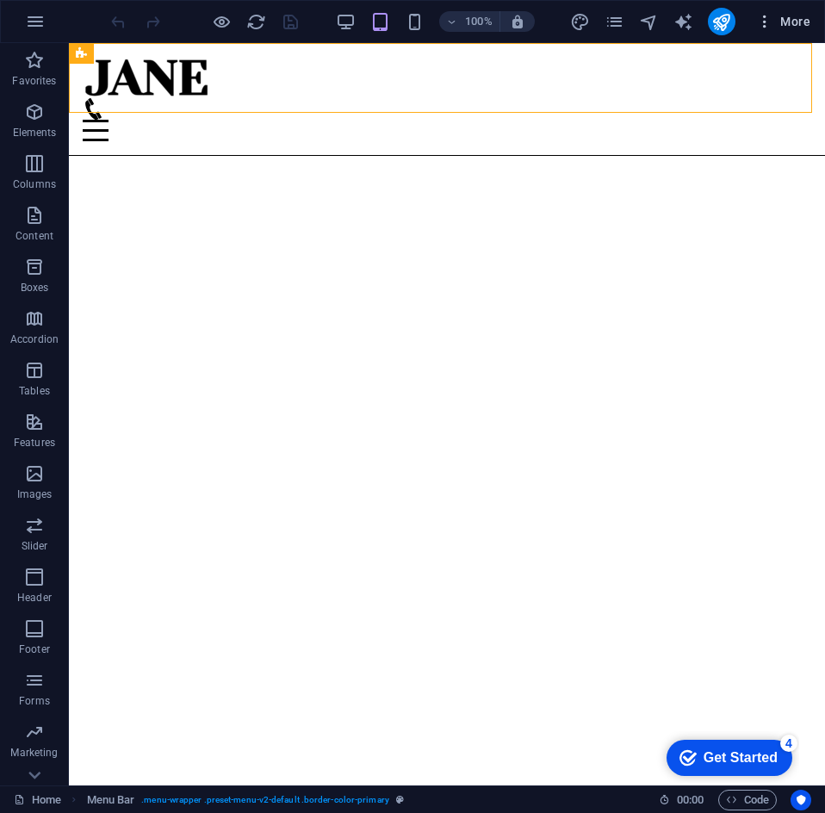
click at [766, 28] on icon "button" at bounding box center [764, 21] width 17 height 17
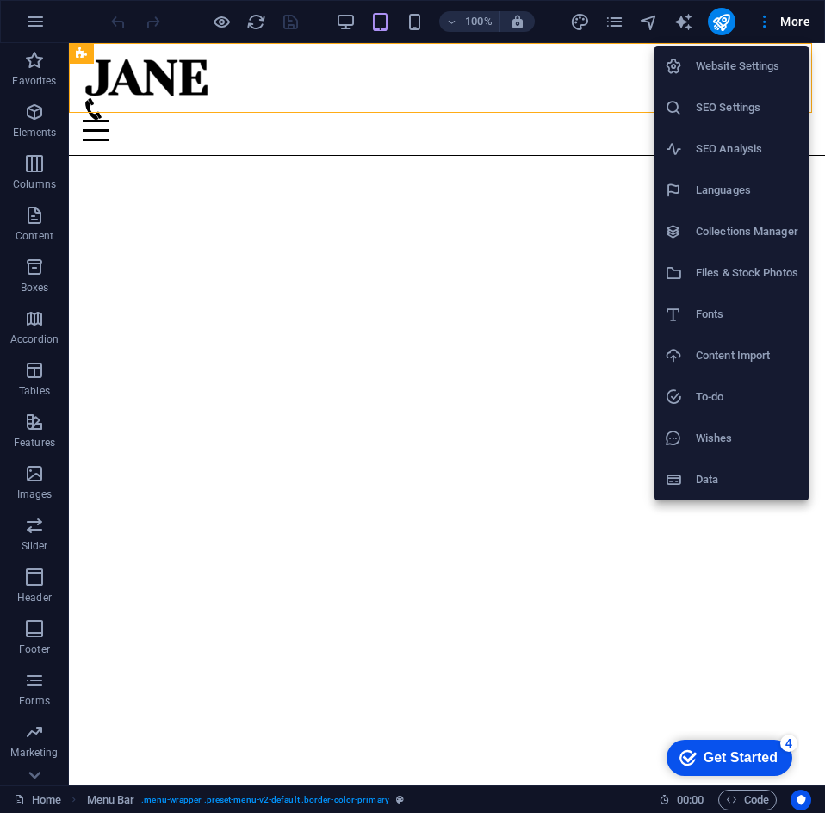
click at [704, 270] on h6 "Files & Stock Photos" at bounding box center [747, 273] width 103 height 21
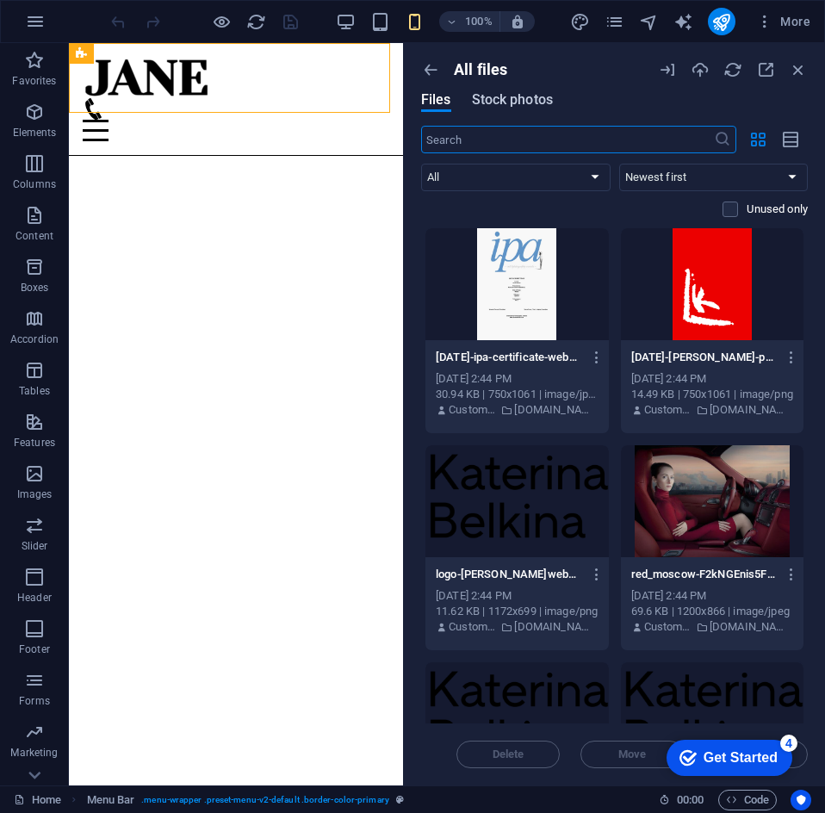
click at [508, 109] on button "Stock photos" at bounding box center [512, 102] width 81 height 19
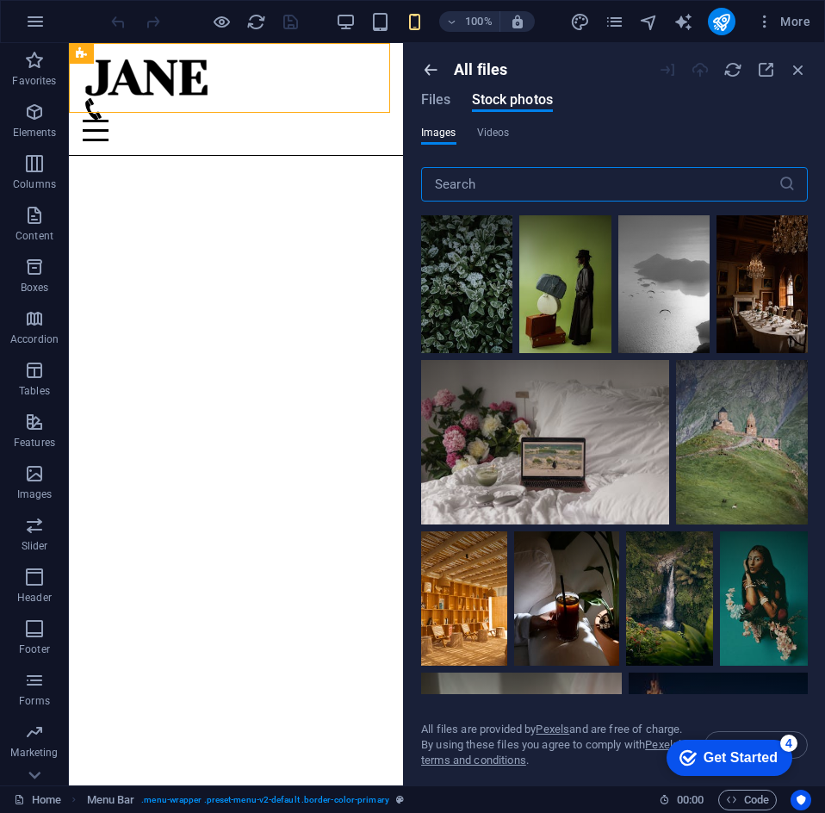
click at [427, 73] on icon "button" at bounding box center [430, 69] width 19 height 19
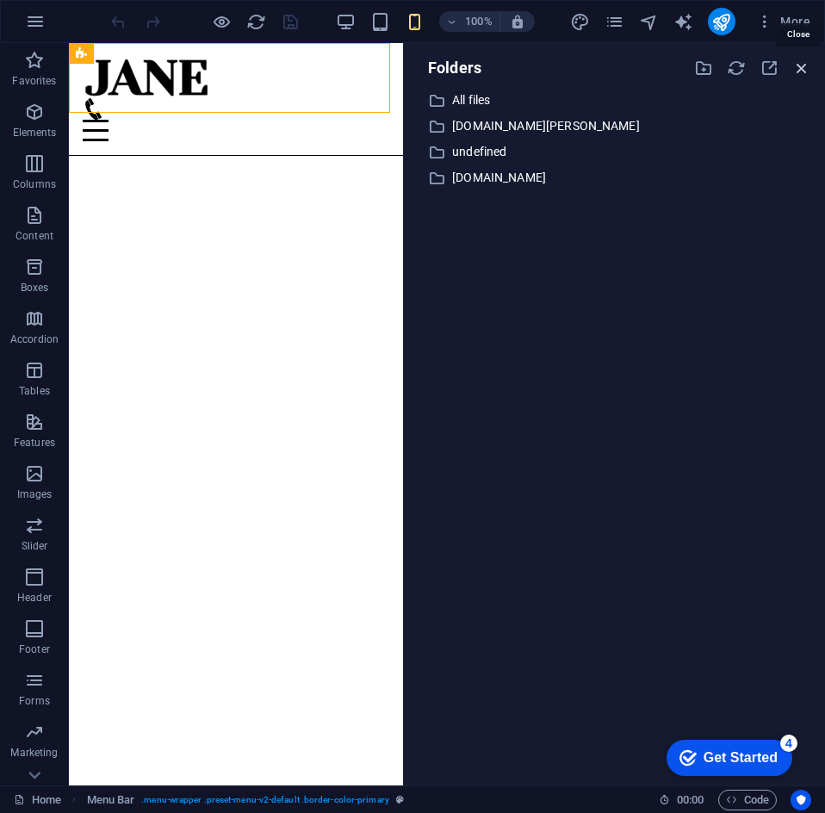
click at [795, 76] on icon "button" at bounding box center [802, 68] width 19 height 19
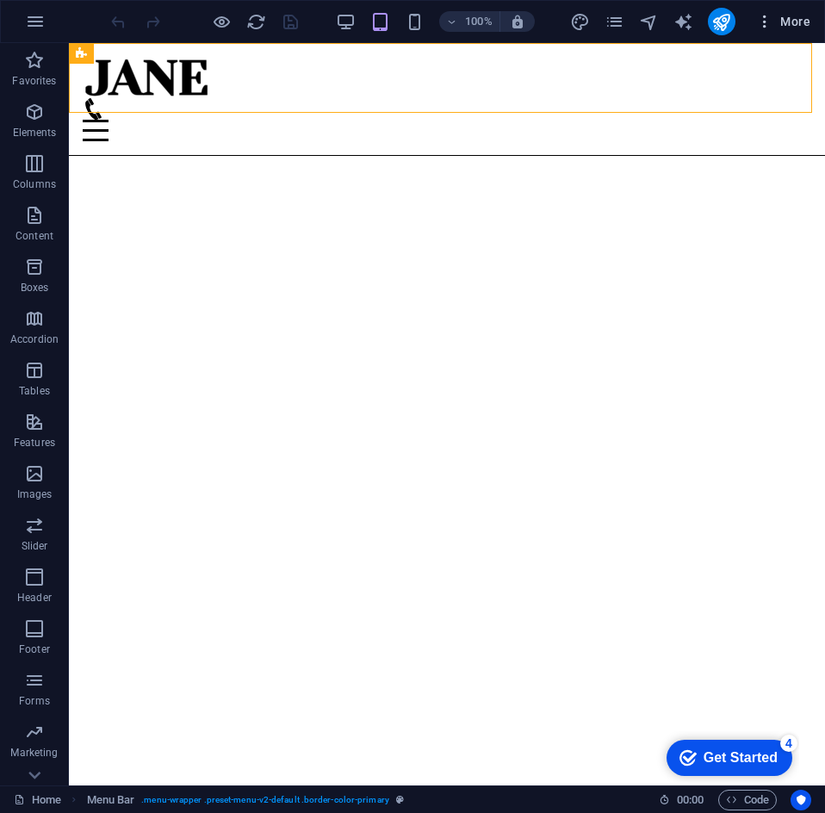
click at [763, 24] on icon "button" at bounding box center [764, 21] width 17 height 17
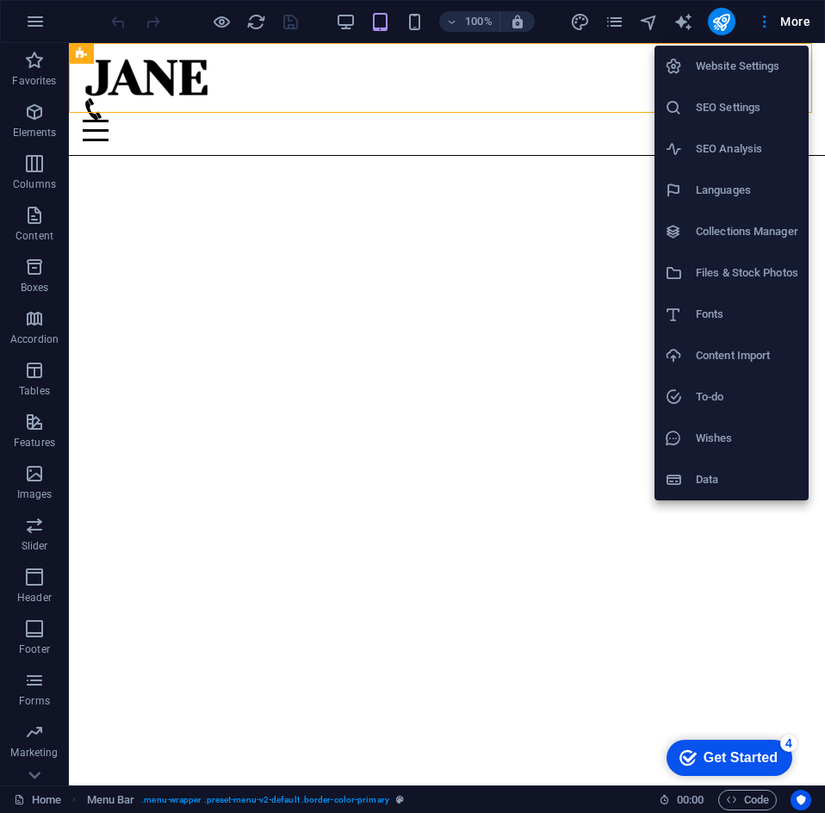
click at [742, 348] on h6 "Content Import" at bounding box center [747, 355] width 103 height 21
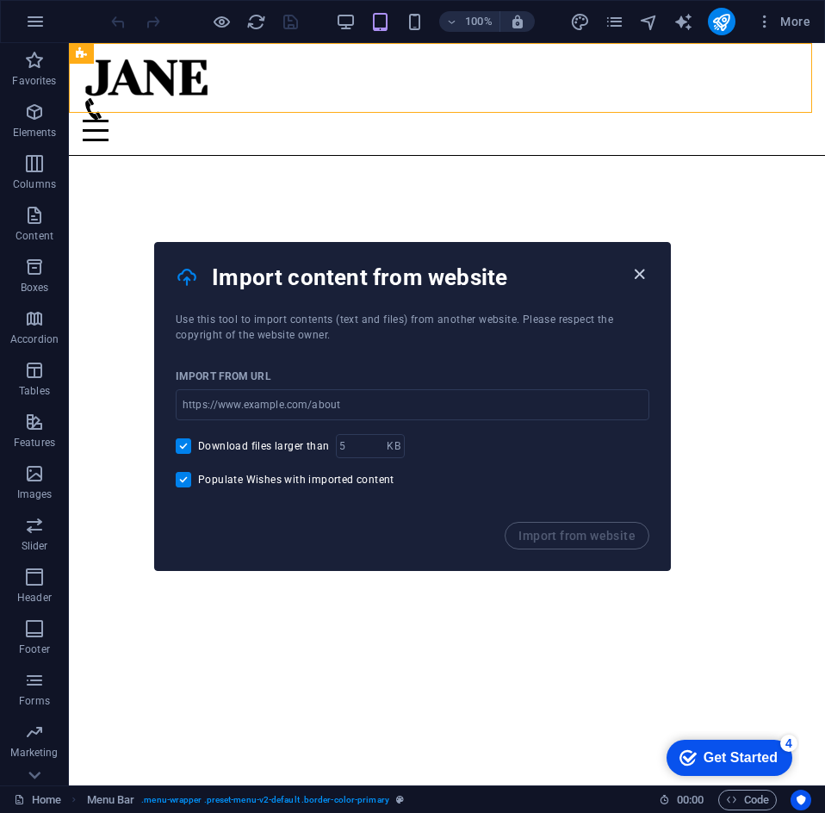
click at [635, 271] on icon "button" at bounding box center [640, 274] width 20 height 20
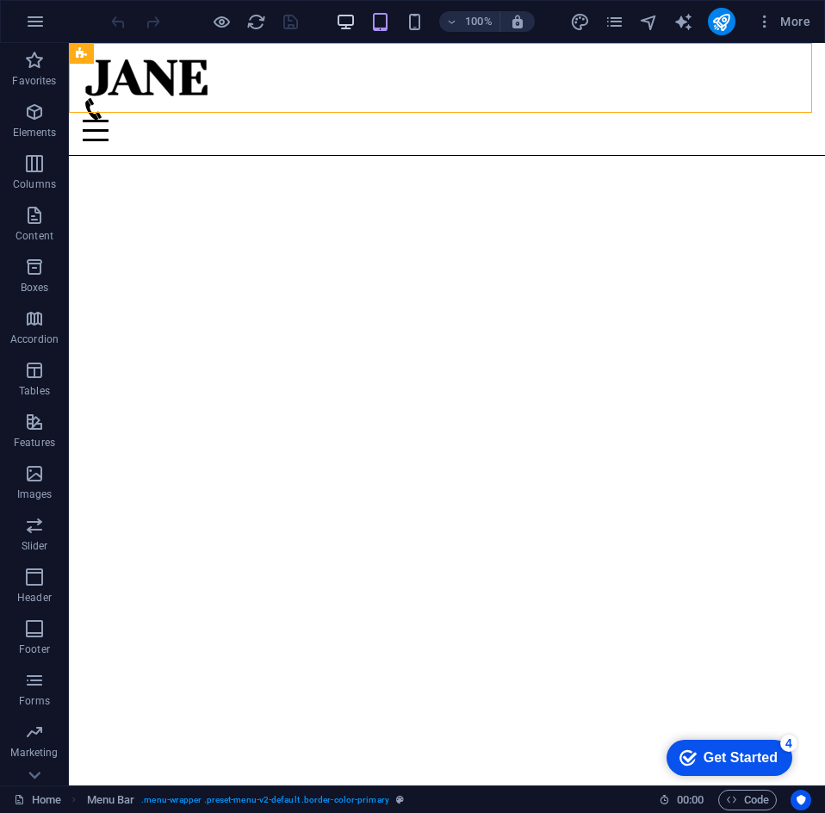
click at [356, 18] on icon "button" at bounding box center [346, 22] width 20 height 20
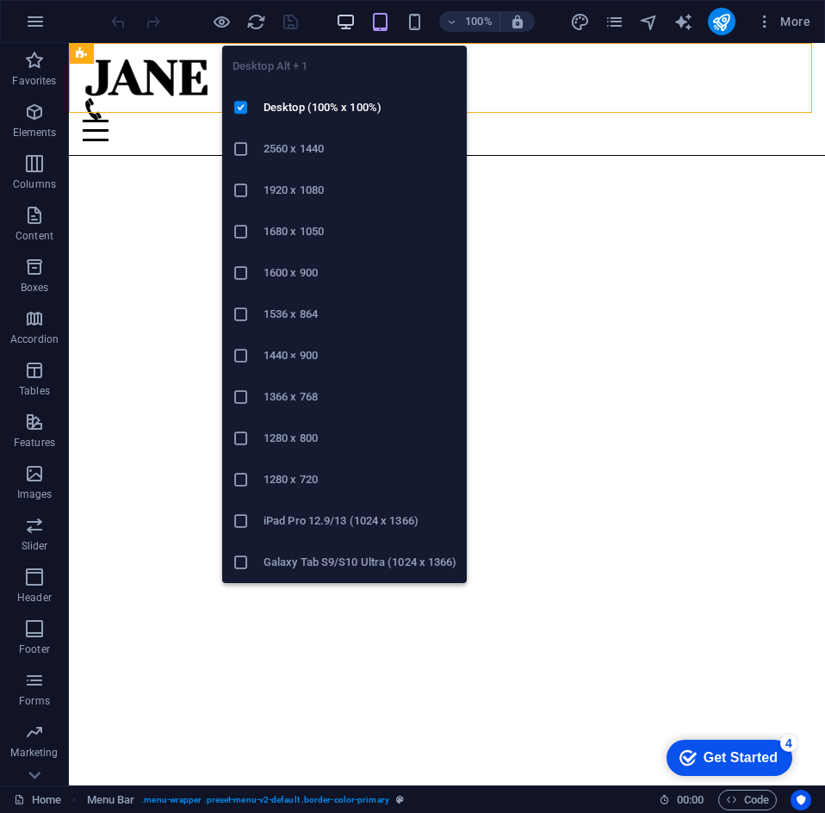
click at [339, 14] on icon "button" at bounding box center [346, 22] width 20 height 20
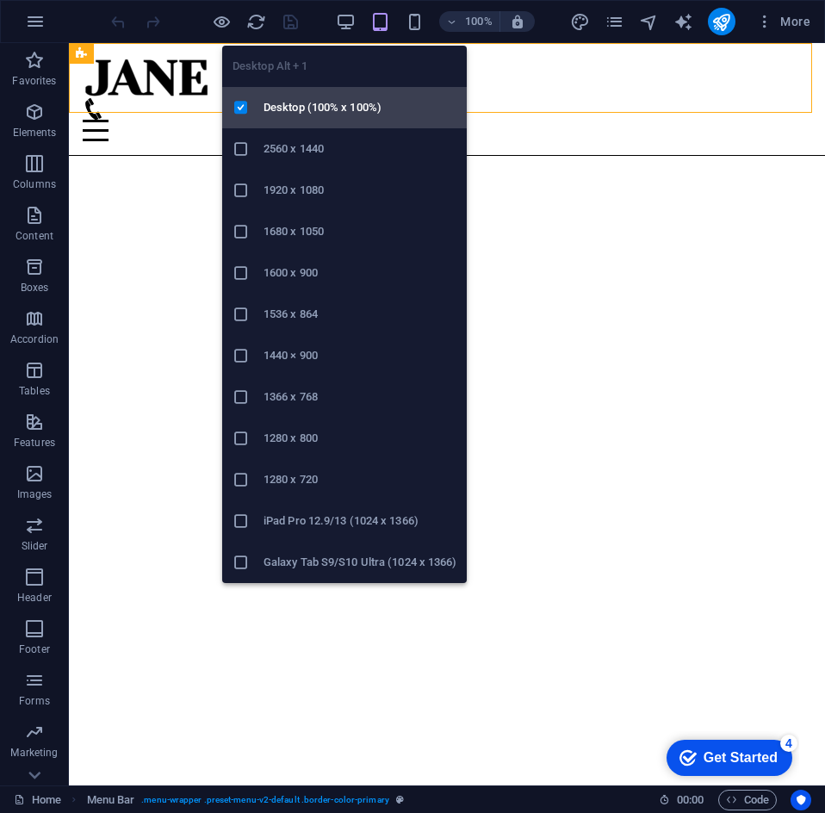
click at [299, 113] on h6 "Desktop (100% x 100%)" at bounding box center [360, 107] width 193 height 21
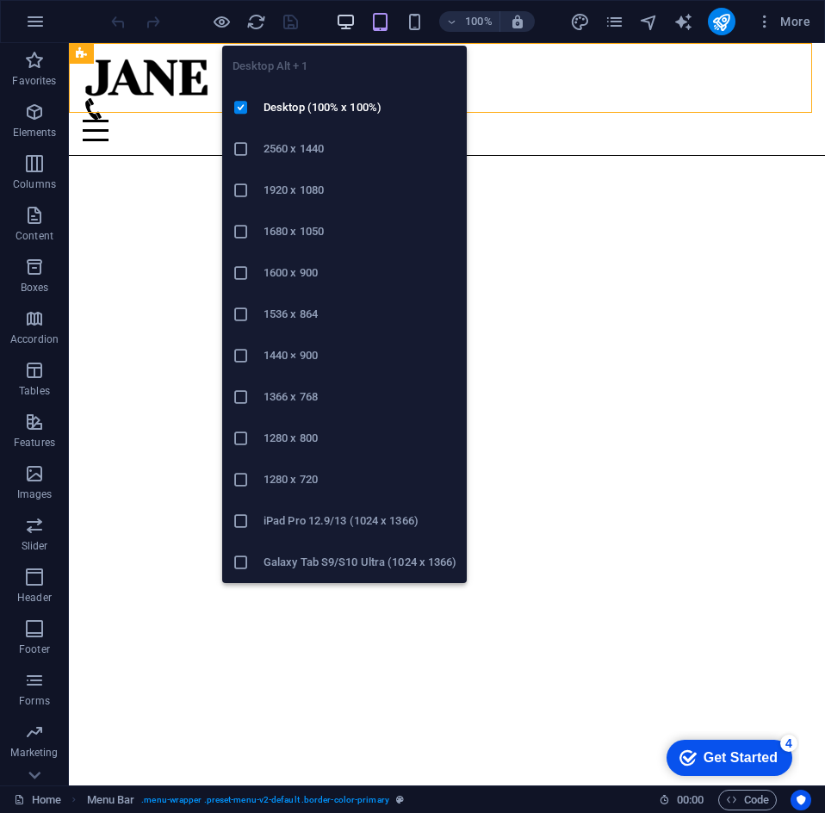
click at [346, 15] on icon "button" at bounding box center [346, 22] width 20 height 20
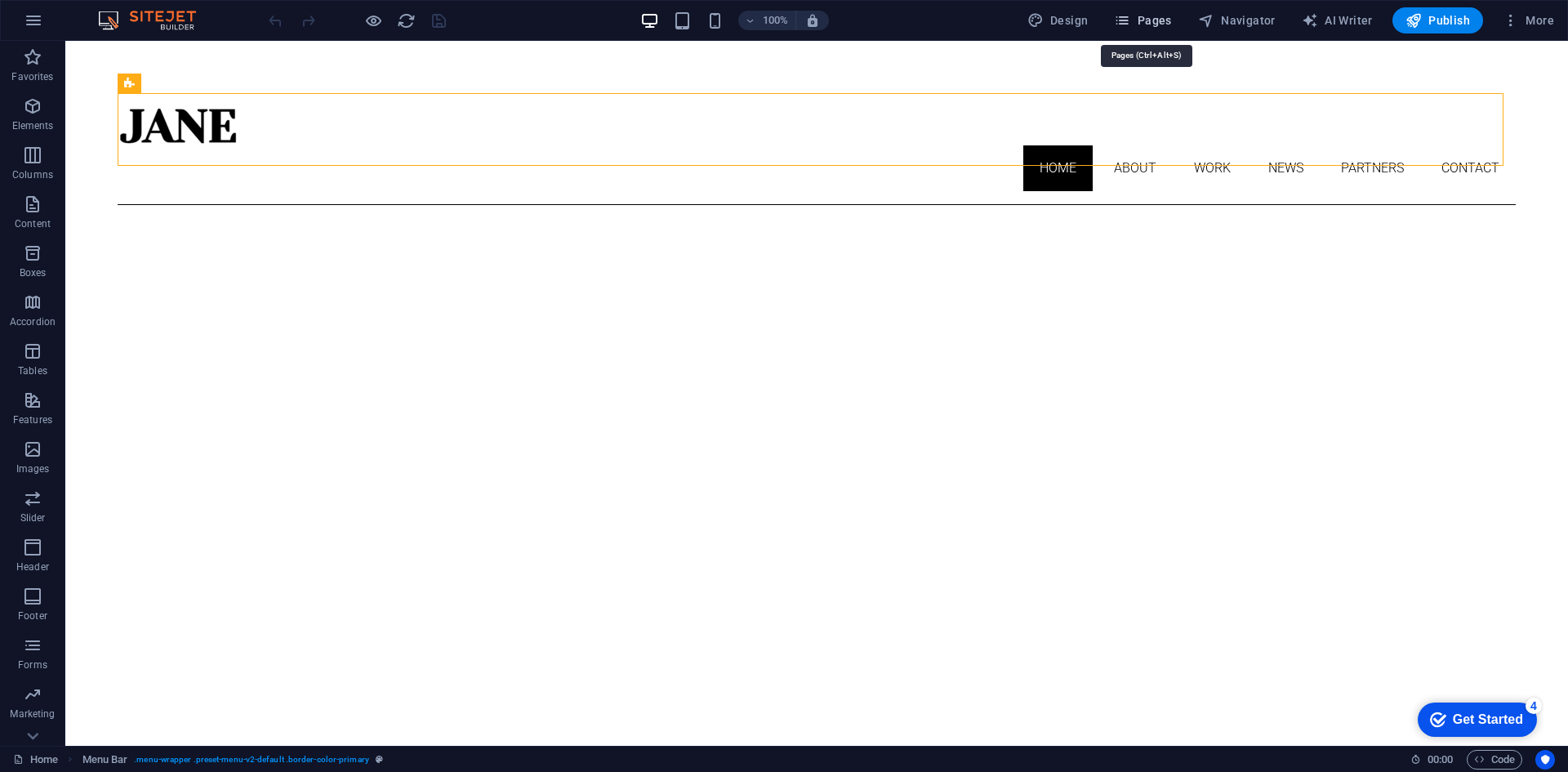
click at [781, 20] on span "Pages" at bounding box center [1142, 20] width 57 height 16
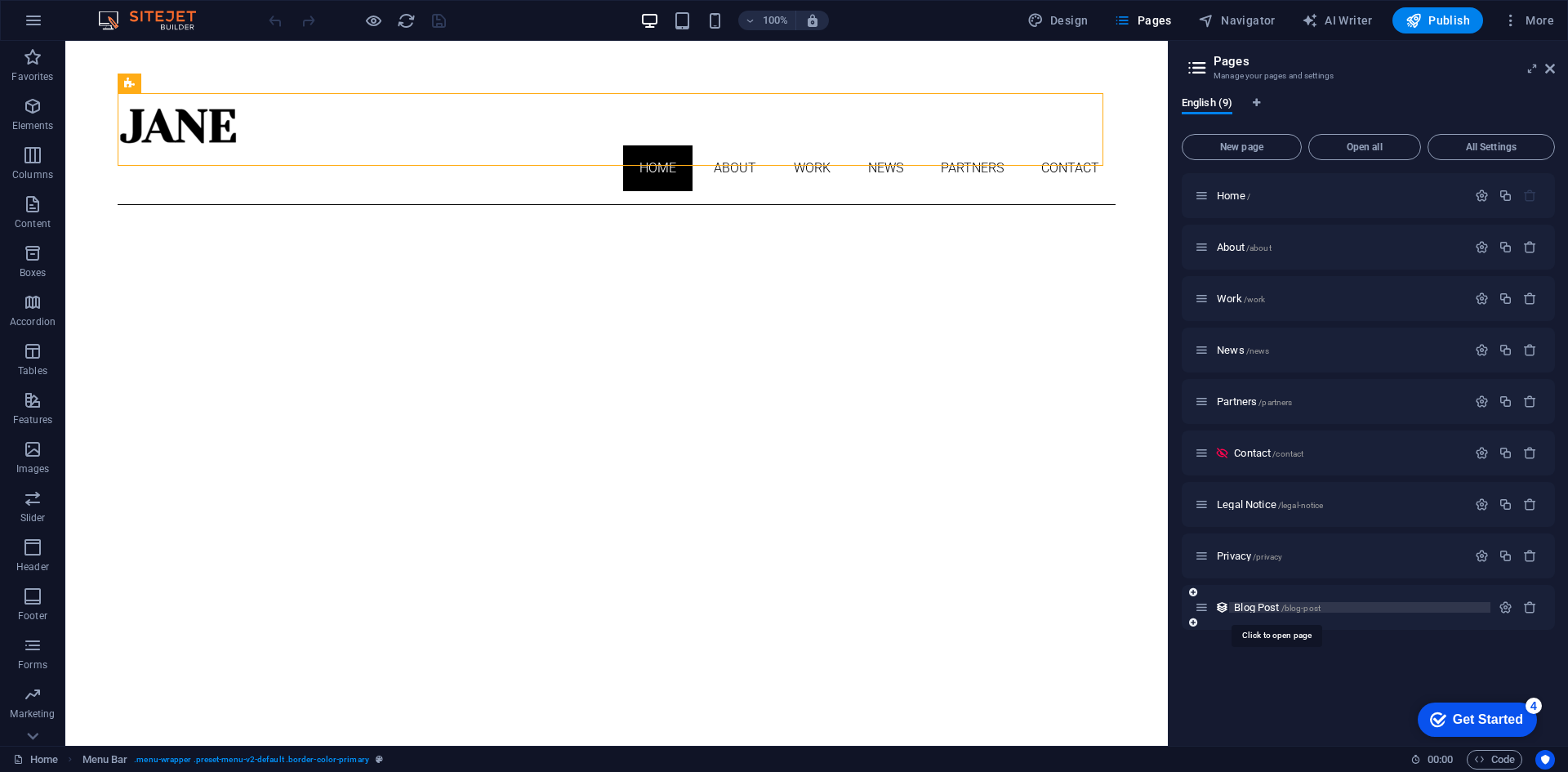
click at [781, 611] on span "Blog Post /blog-post" at bounding box center [1277, 607] width 86 height 12
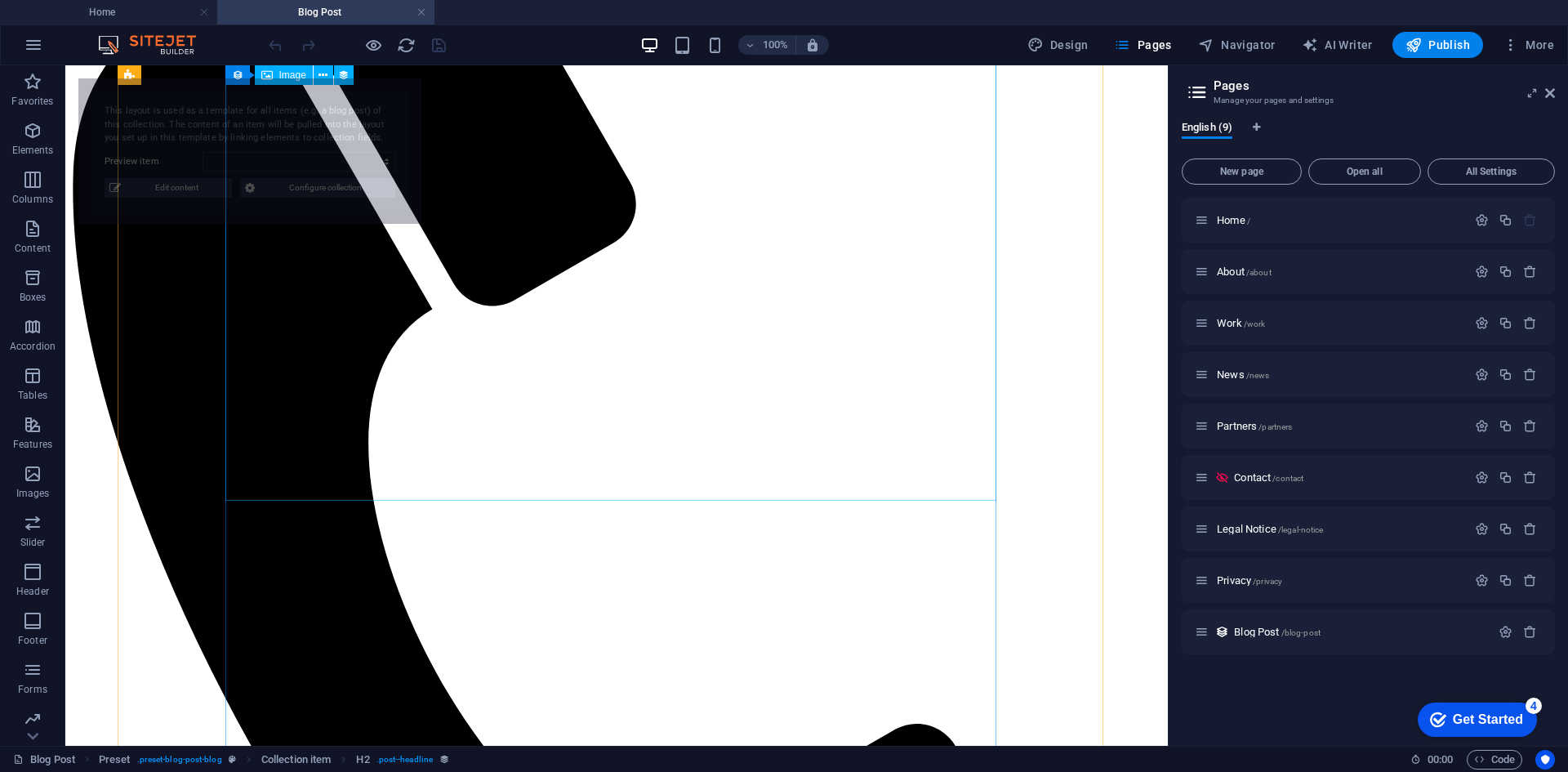
select select "68bad5161e2dd377ee079c85"
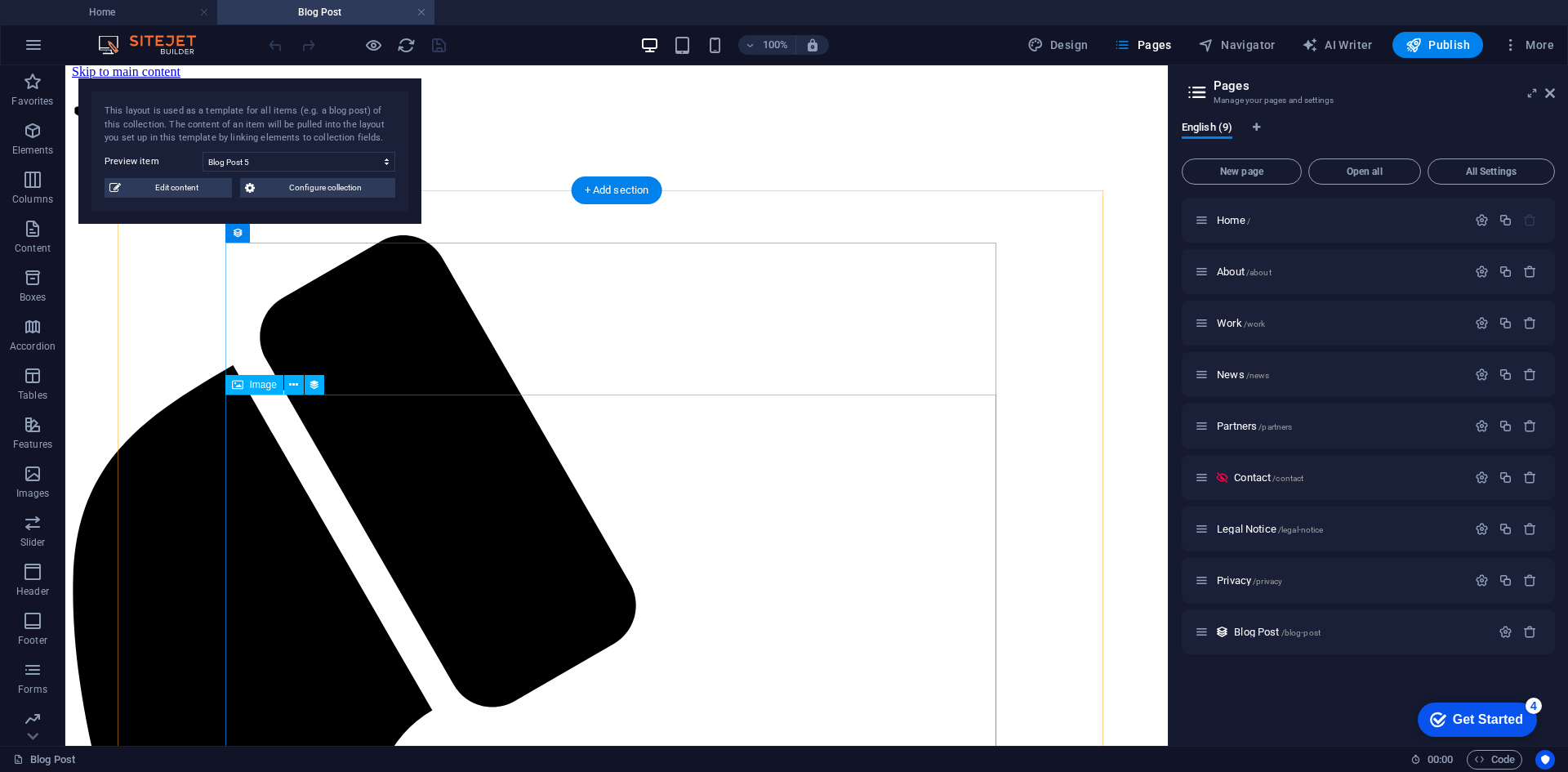
scroll to position [0, 0]
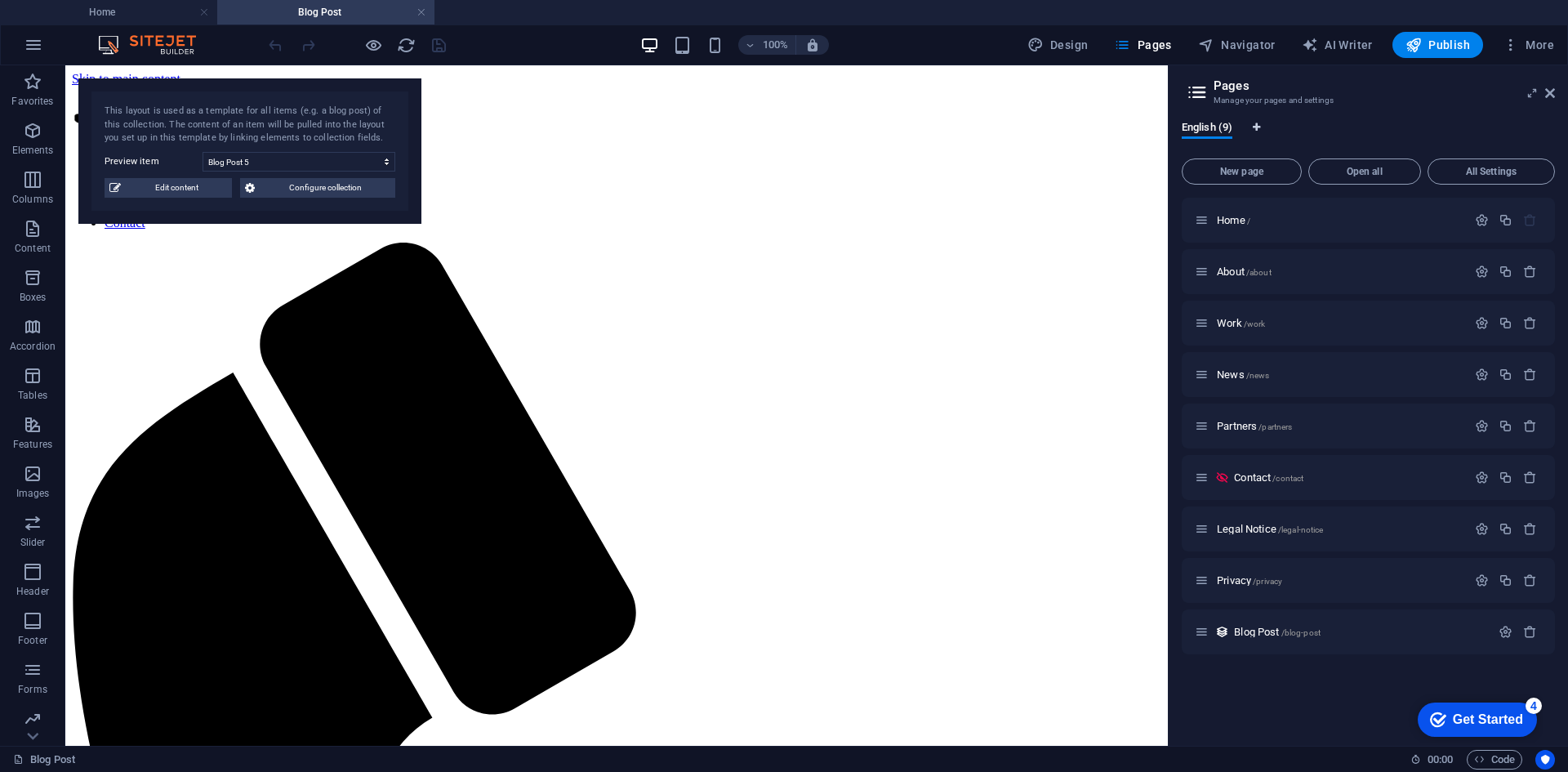
click at [781, 122] on icon "Language Tabs" at bounding box center [1257, 127] width 8 height 9
select select "41"
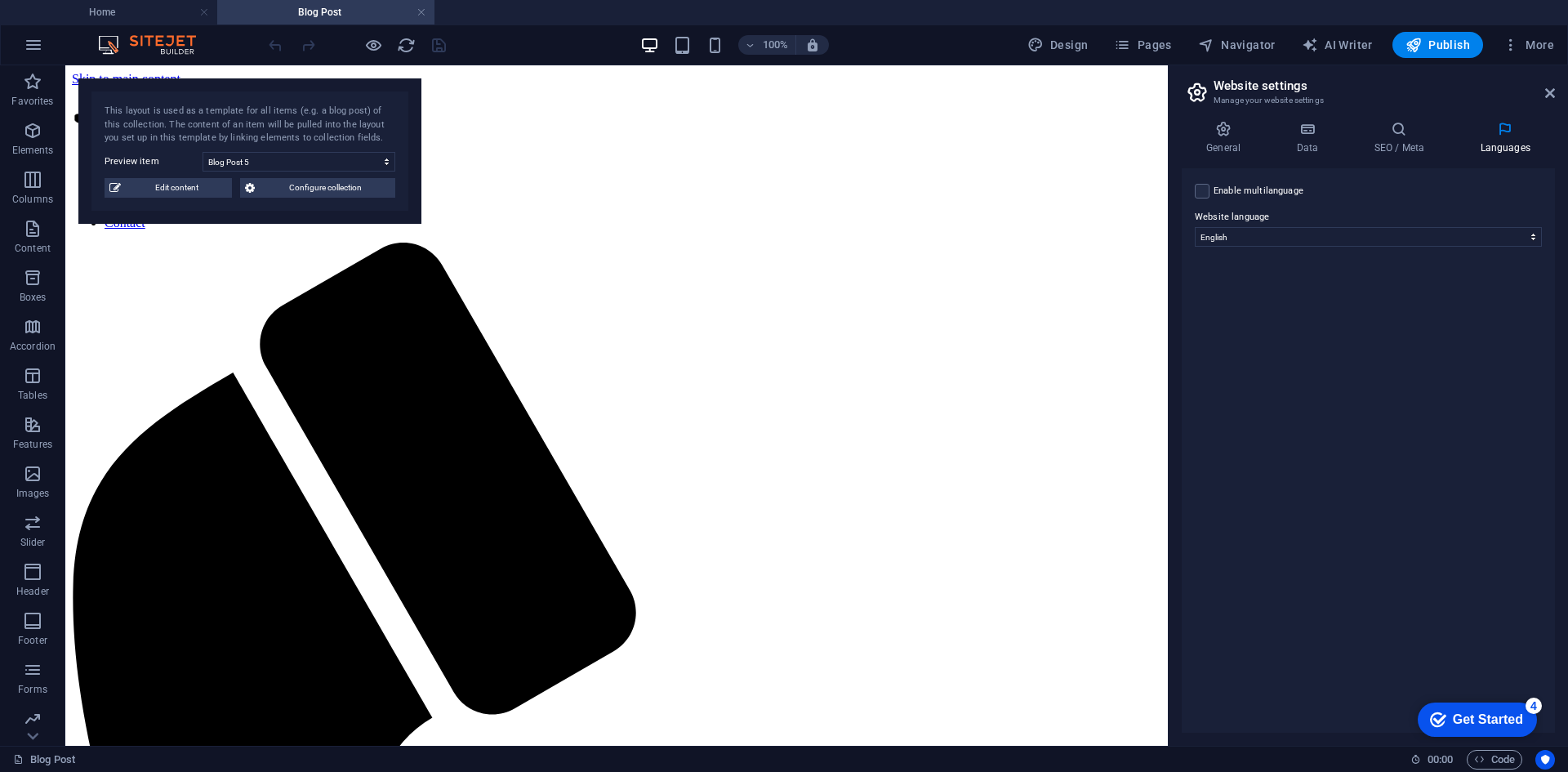
click at [781, 85] on h2 "Website settings" at bounding box center [1384, 86] width 341 height 15
click at [781, 89] on icon at bounding box center [1550, 93] width 9 height 13
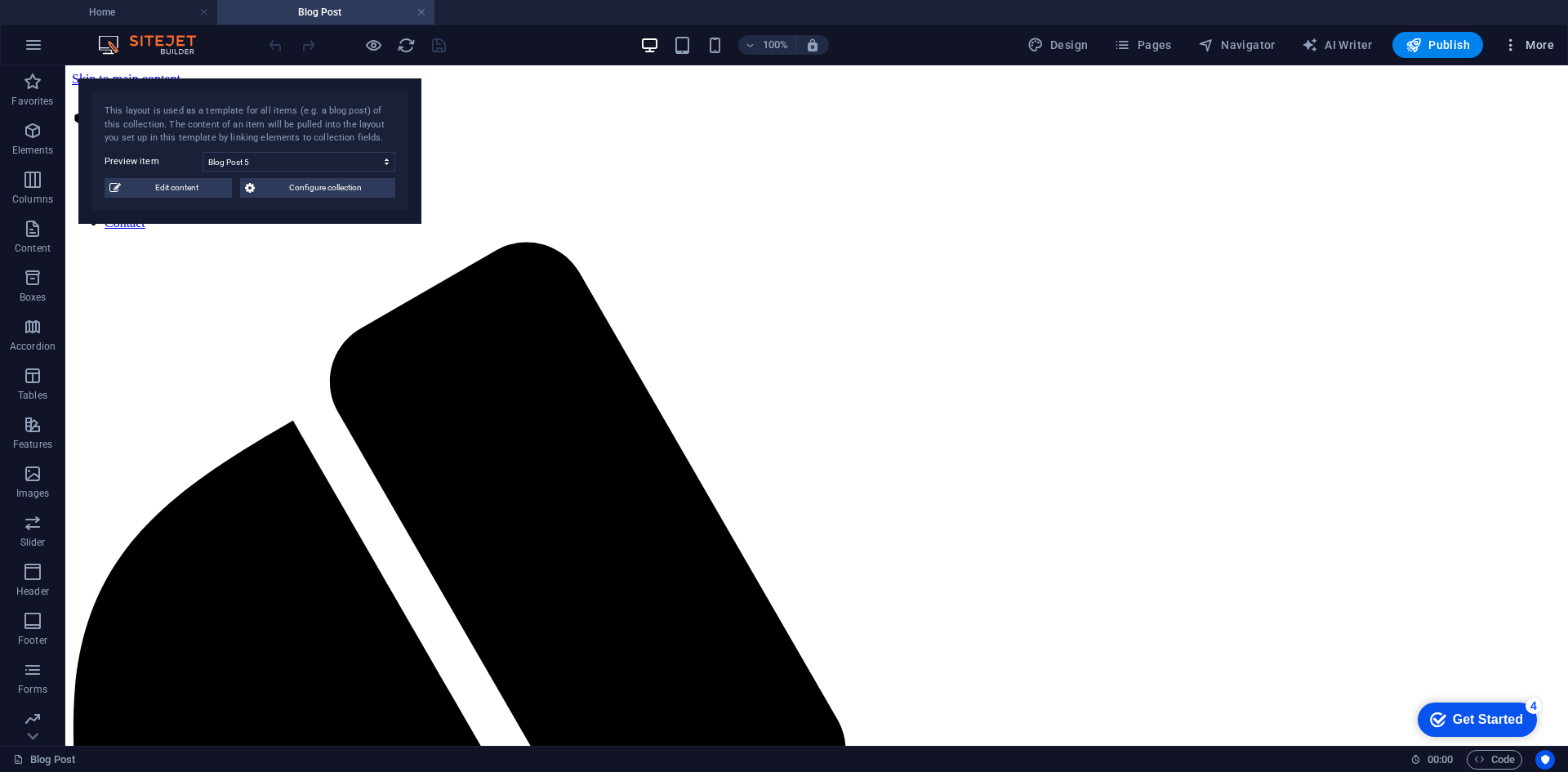
click at [781, 45] on icon "button" at bounding box center [1510, 45] width 16 height 16
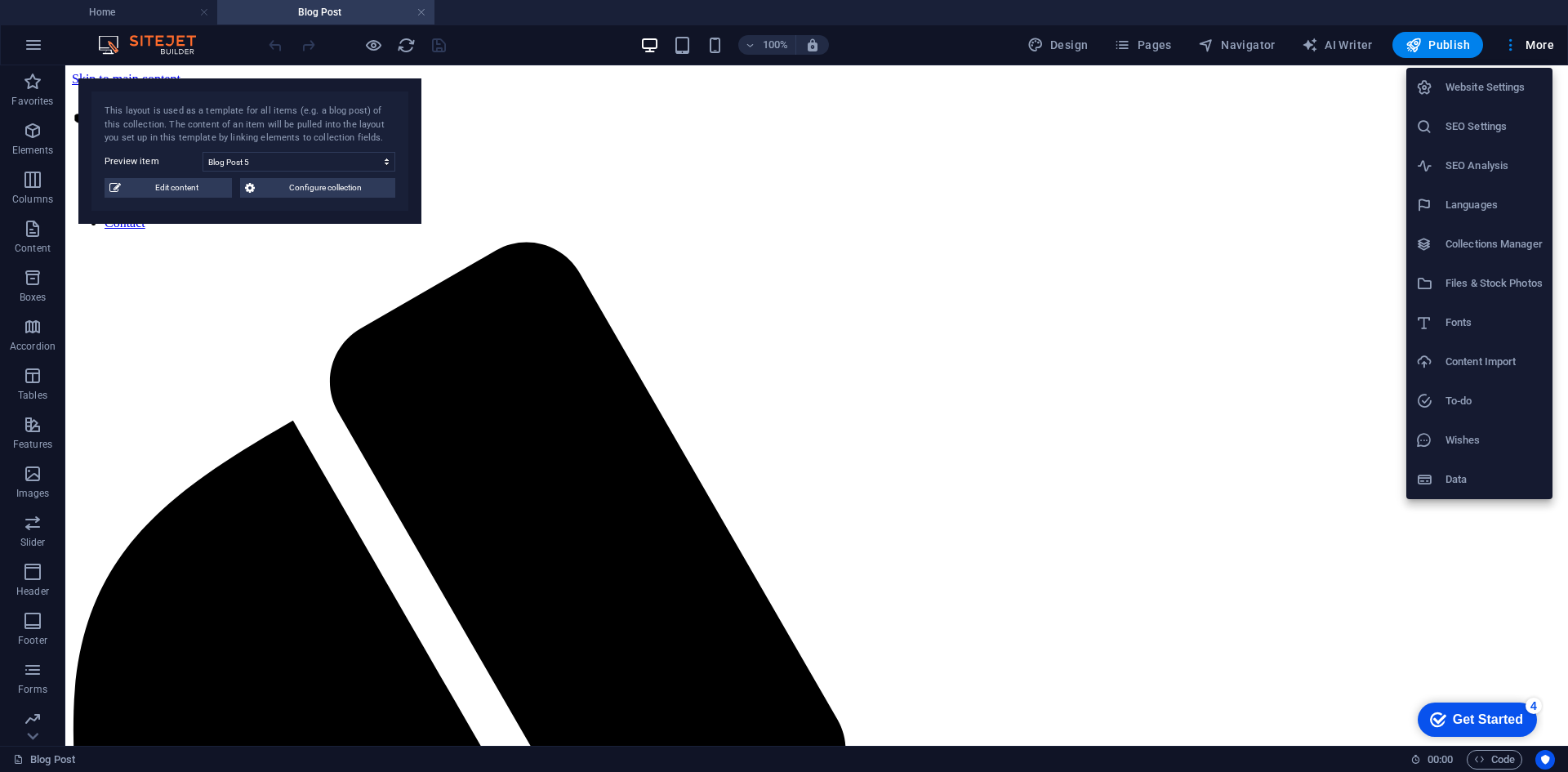
click at [781, 66] on div at bounding box center [784, 386] width 1568 height 772
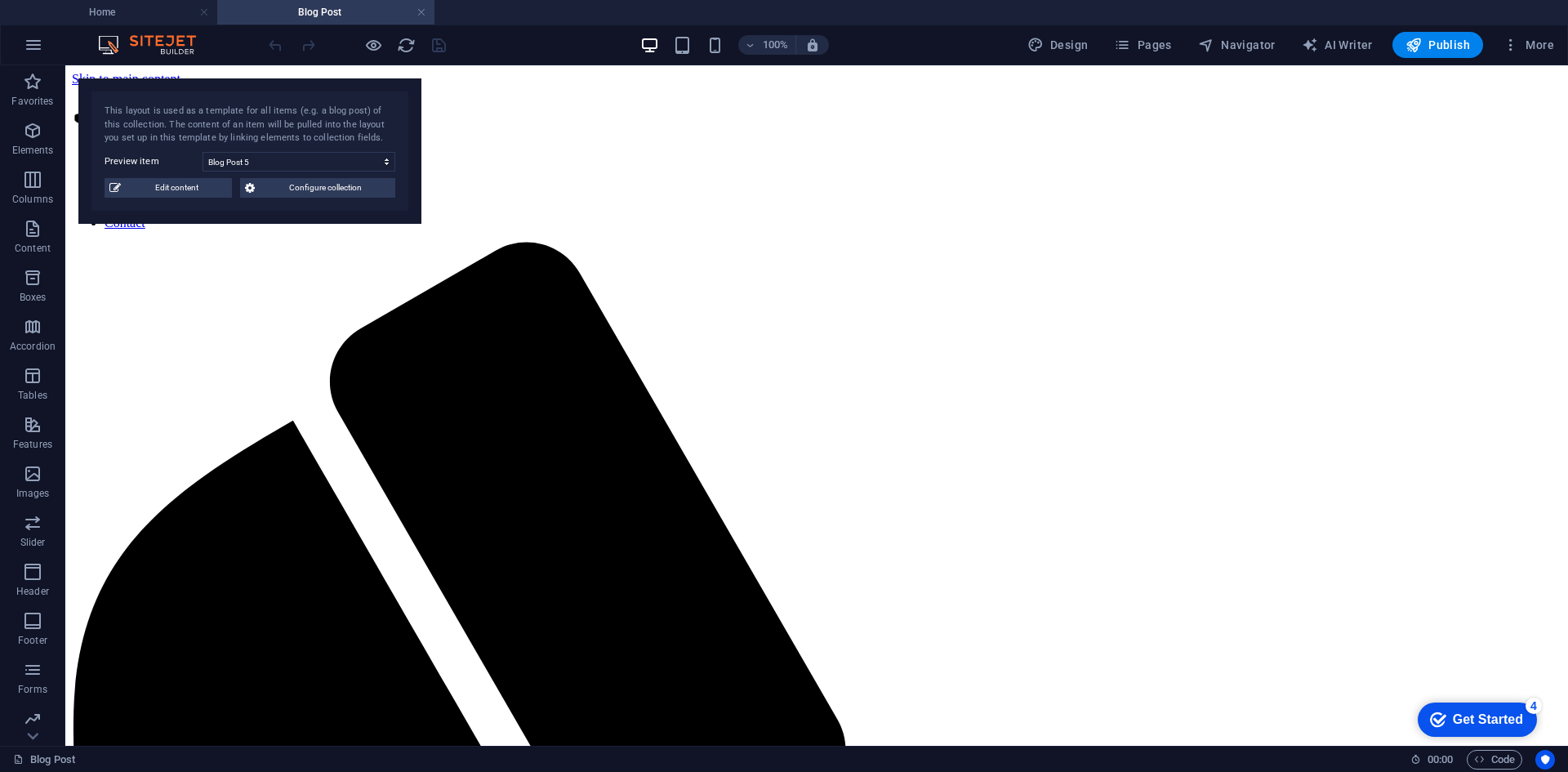
click at [781, 52] on div "Website Settings SEO Settings SEO Analysis Languages Collections Manager Files …" at bounding box center [784, 391] width 1568 height 763
click at [781, 60] on div "100% Design Pages Navigator AI Writer Publish More" at bounding box center [784, 45] width 1566 height 39
click at [781, 50] on span "Pages" at bounding box center [1142, 45] width 57 height 16
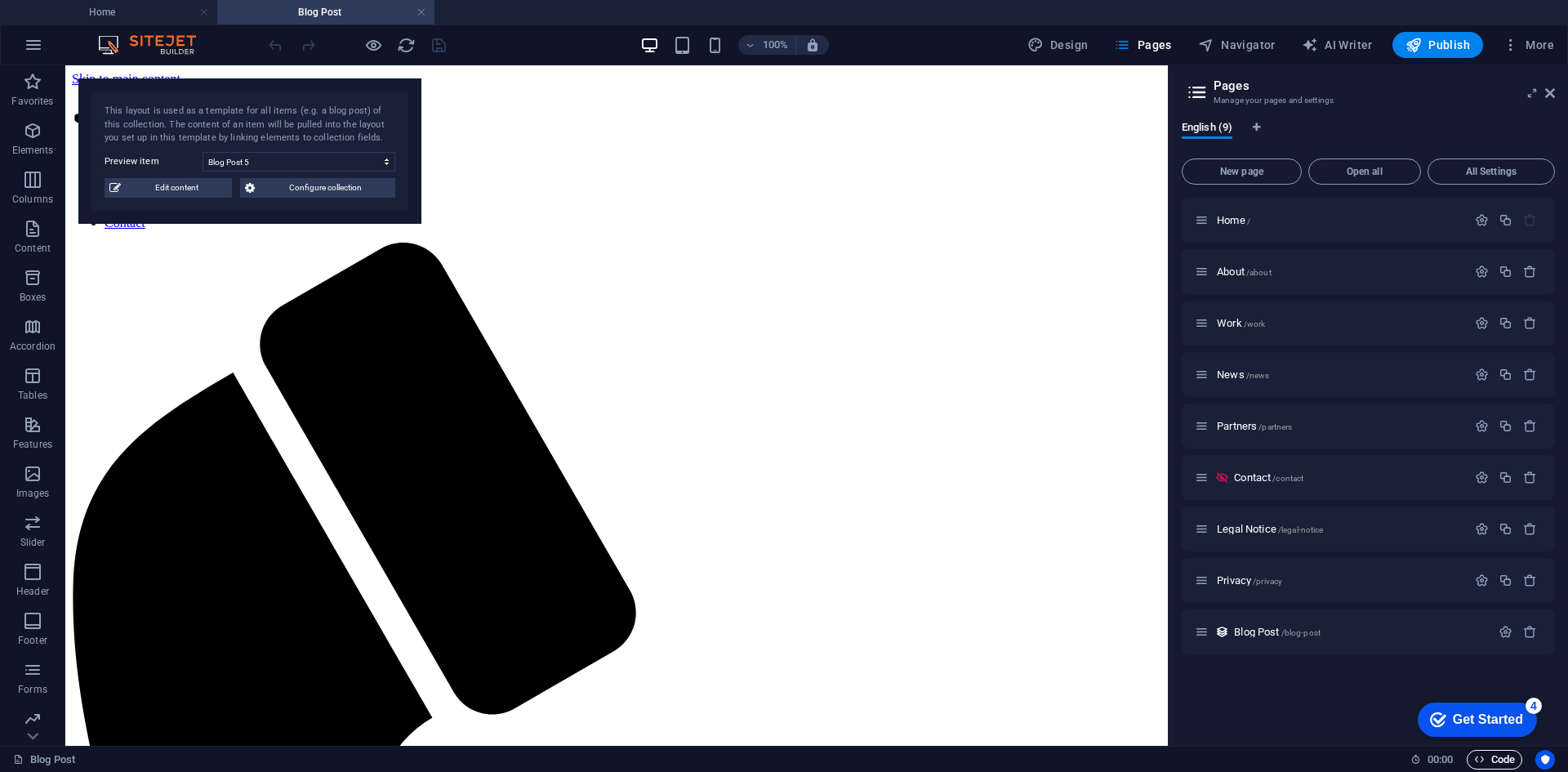
click at [781, 756] on span "Code" at bounding box center [1494, 760] width 41 height 20
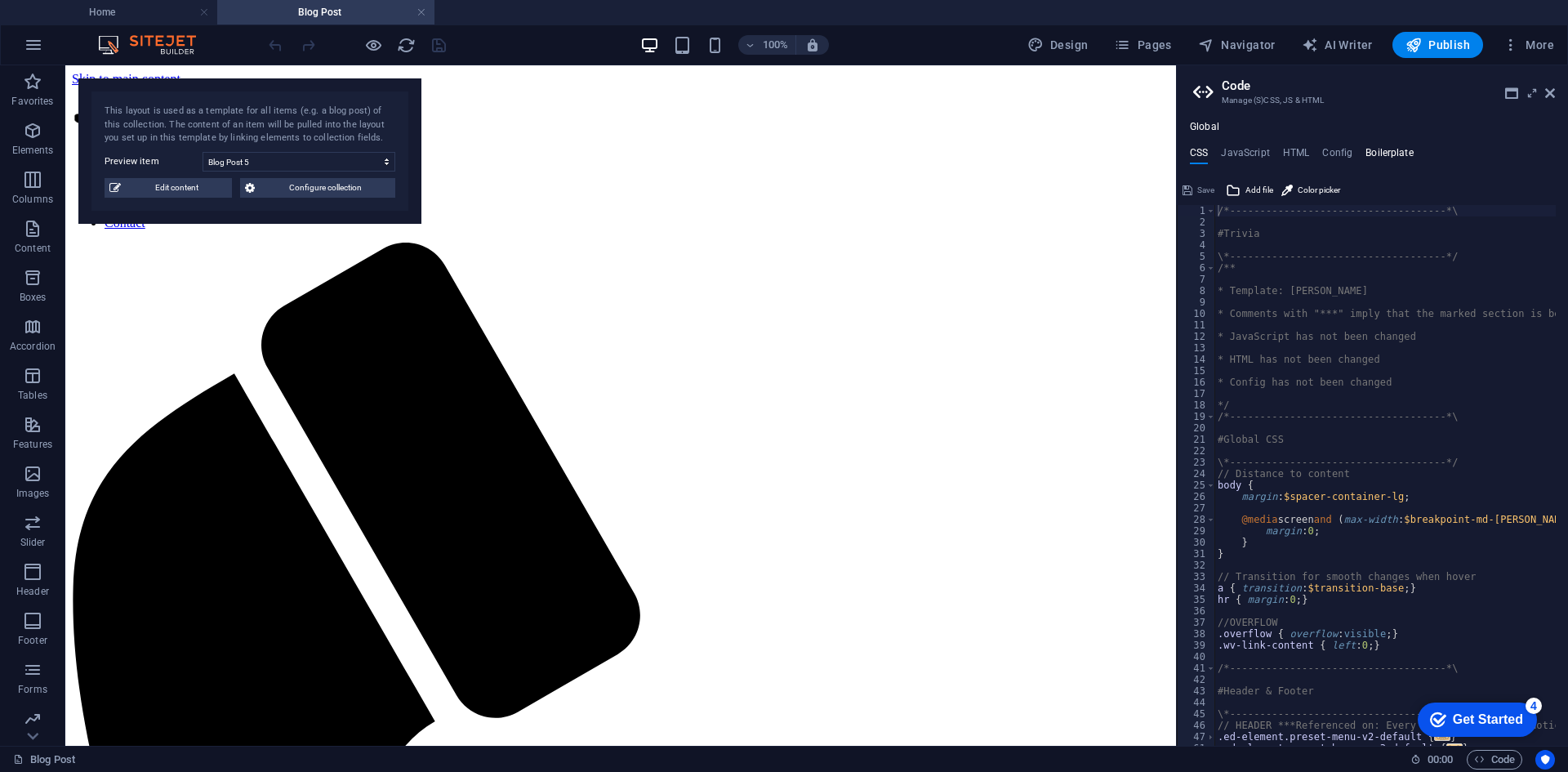
click at [781, 150] on h4 "Boilerplate" at bounding box center [1389, 156] width 48 height 18
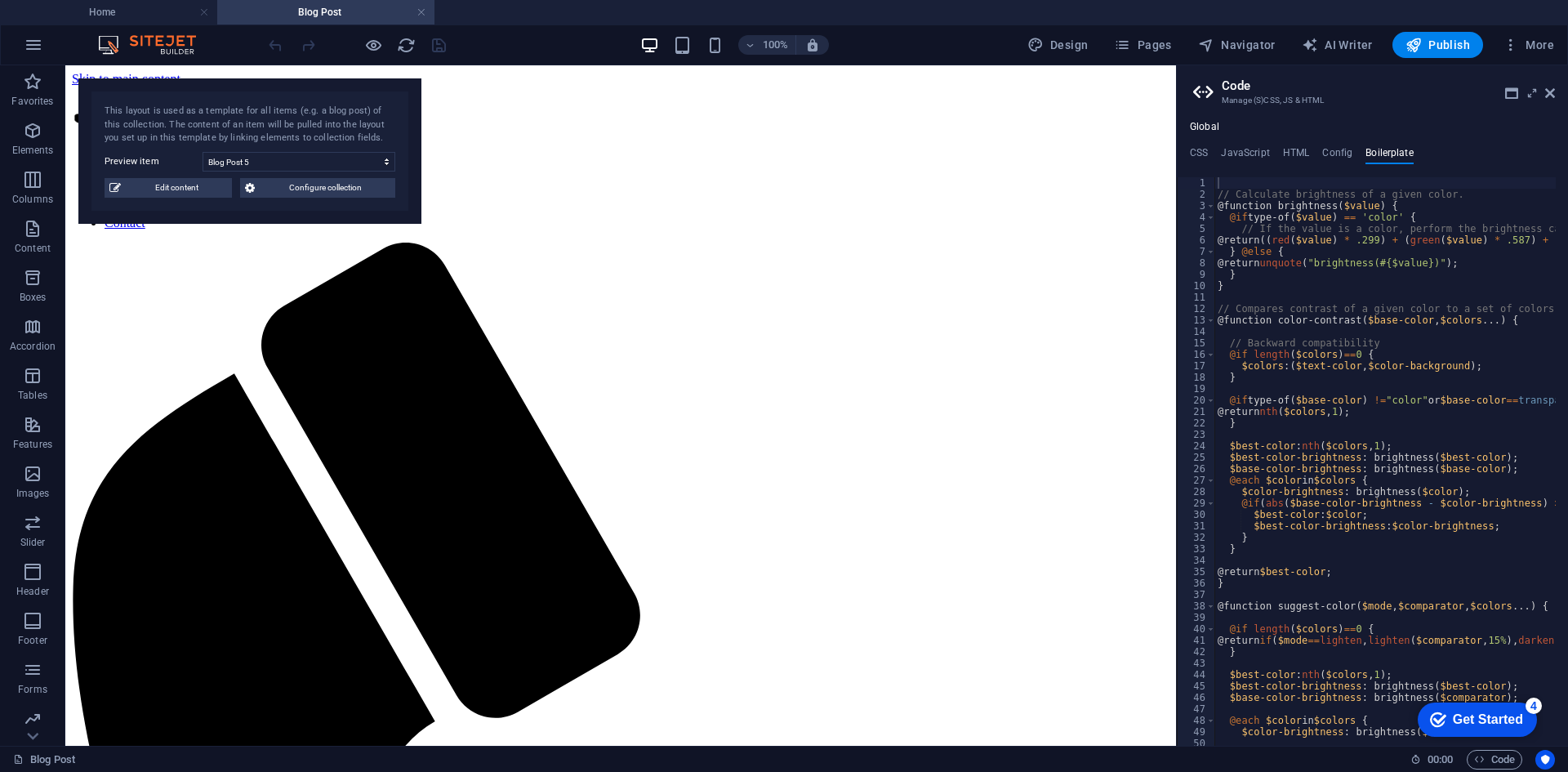
click at [781, 83] on h2 "Code" at bounding box center [1388, 86] width 333 height 15
click at [781, 84] on h2 "Code" at bounding box center [1388, 86] width 333 height 15
click at [781, 85] on h2 "Code" at bounding box center [1388, 86] width 333 height 15
click at [781, 91] on icon at bounding box center [1512, 93] width 13 height 13
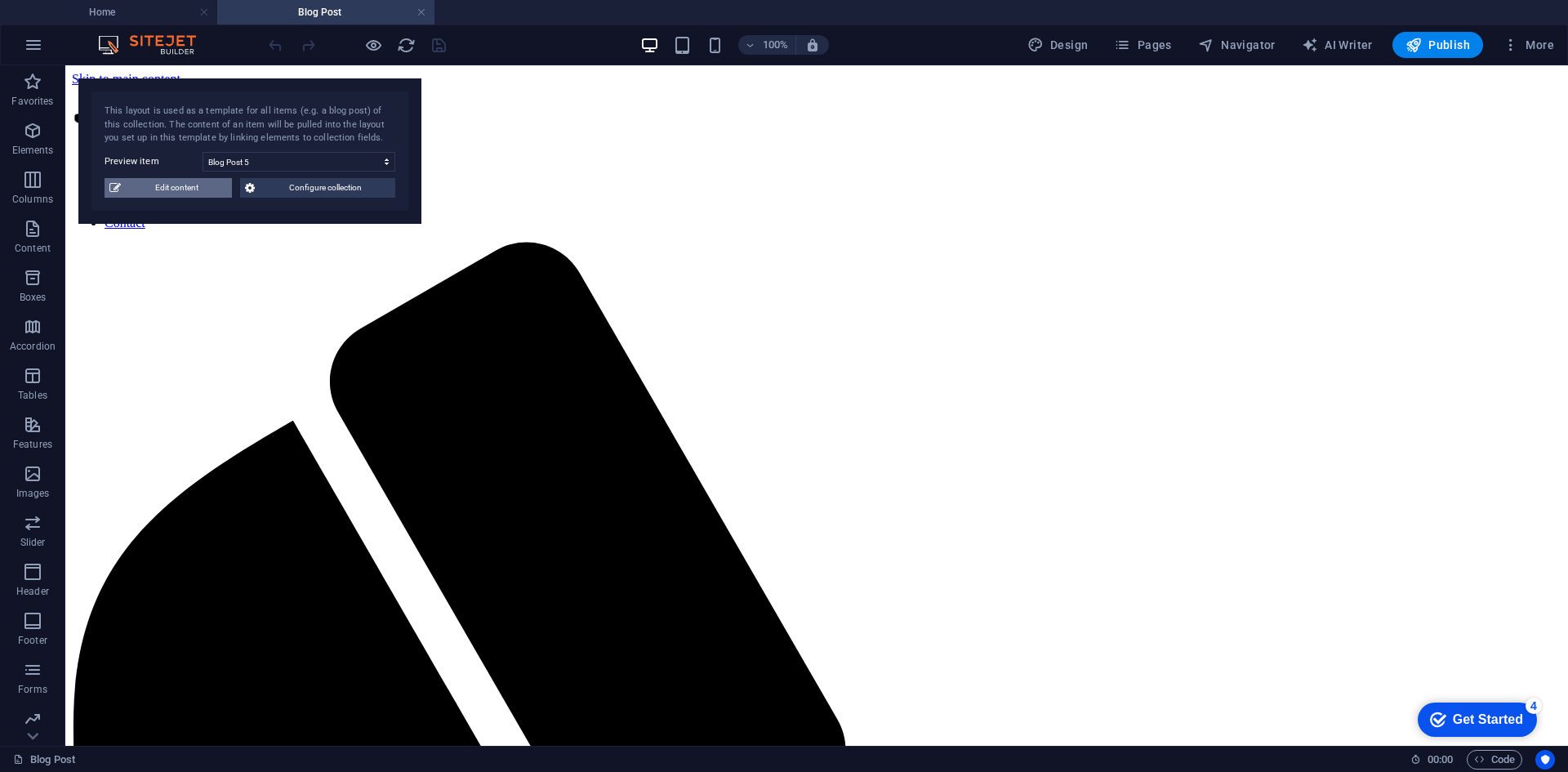
click at [166, 180] on span "Edit content" at bounding box center [176, 188] width 101 height 20
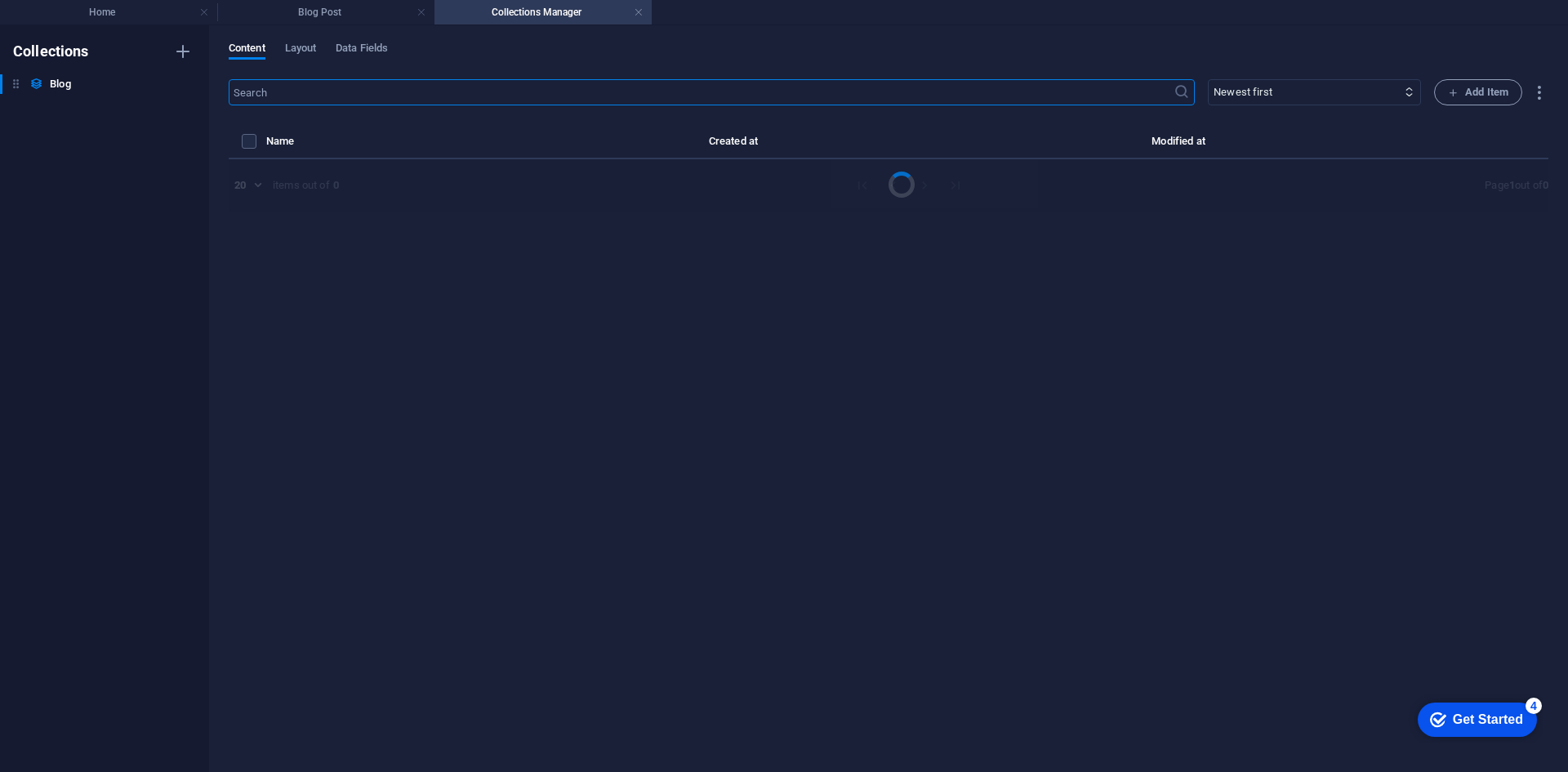
select select "Category 1"
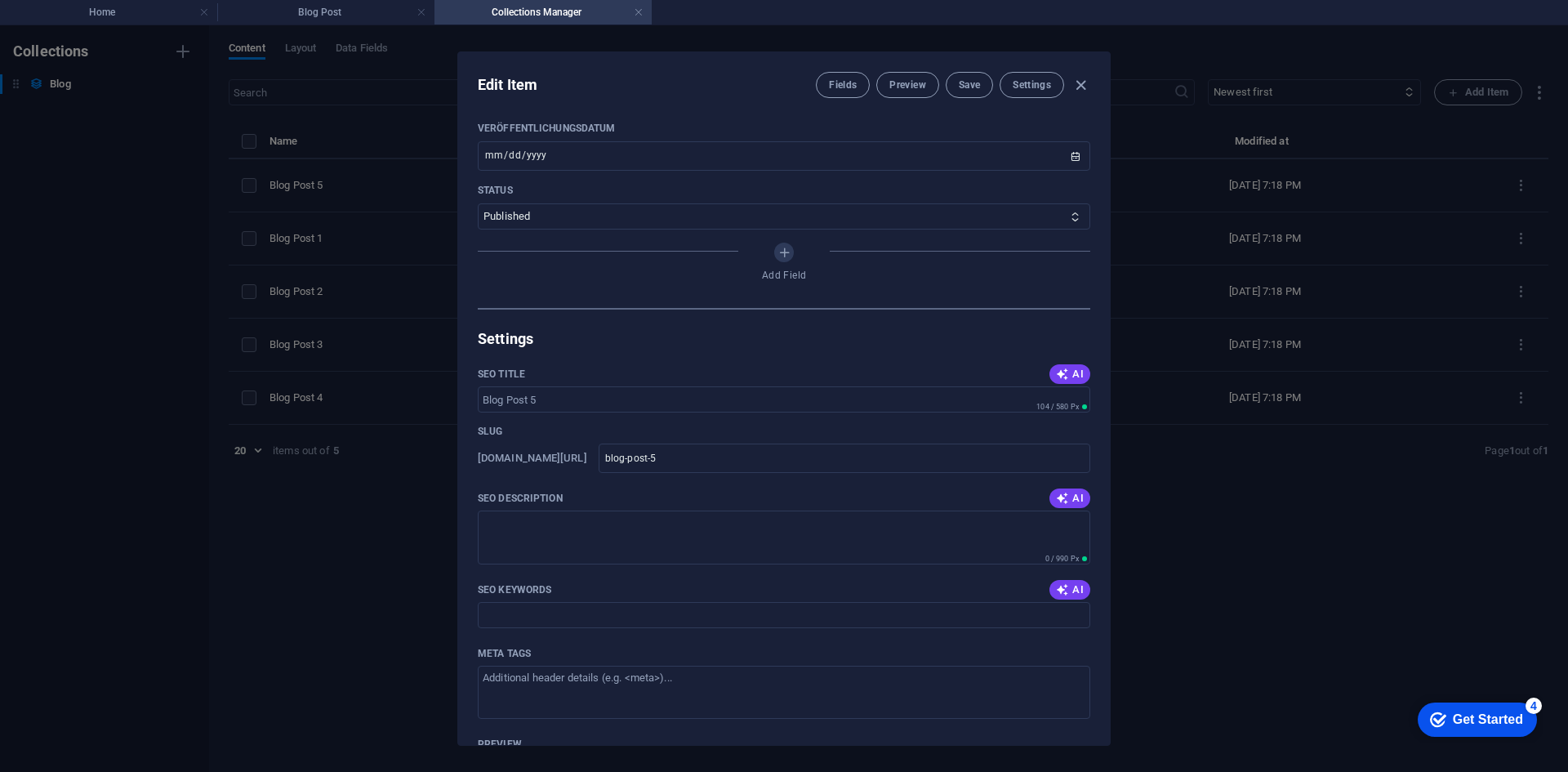
scroll to position [1225, 0]
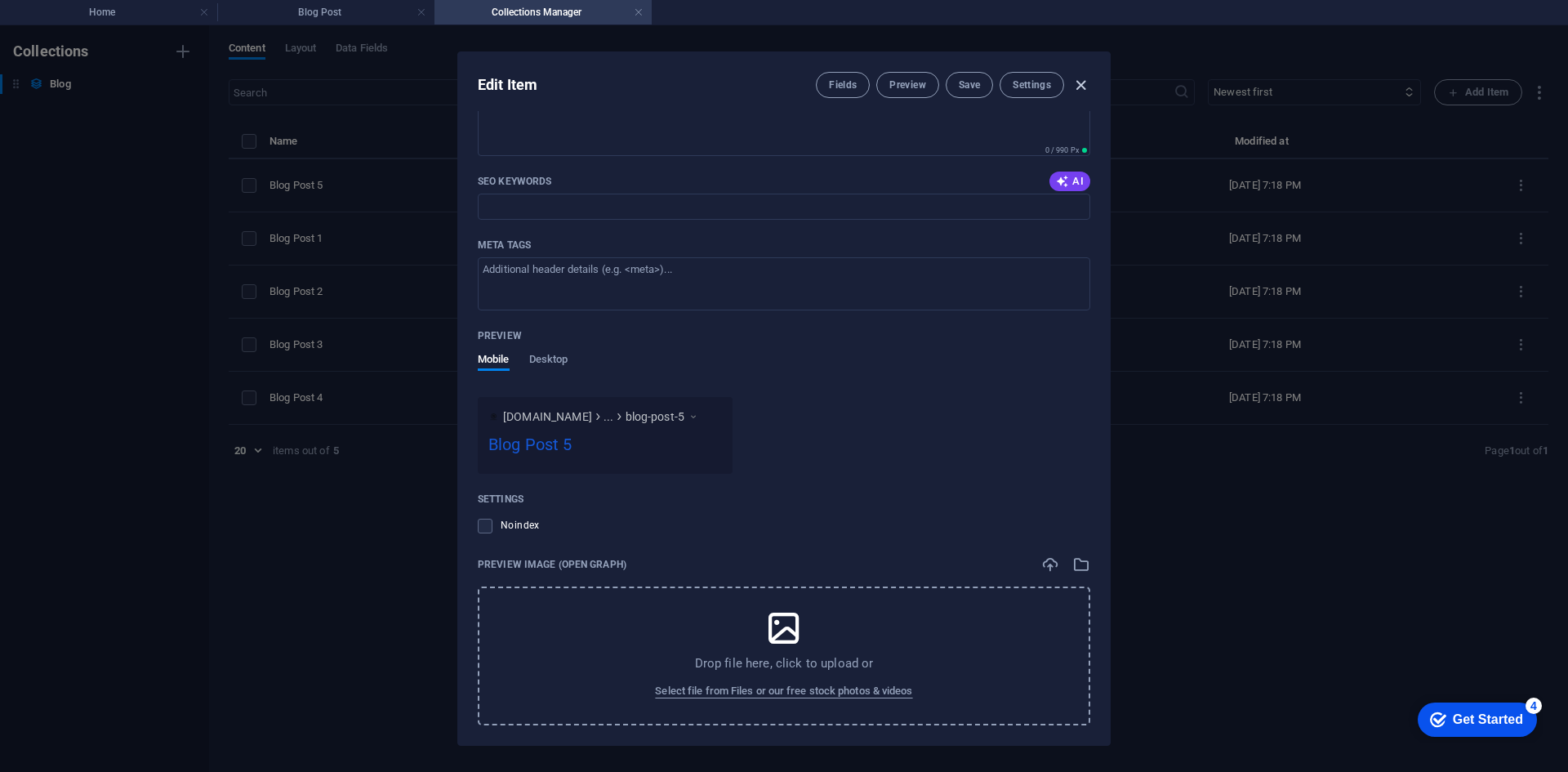
click at [781, 78] on icon "button" at bounding box center [1081, 85] width 19 height 19
type input "[DATE]"
type input "blog-post-5"
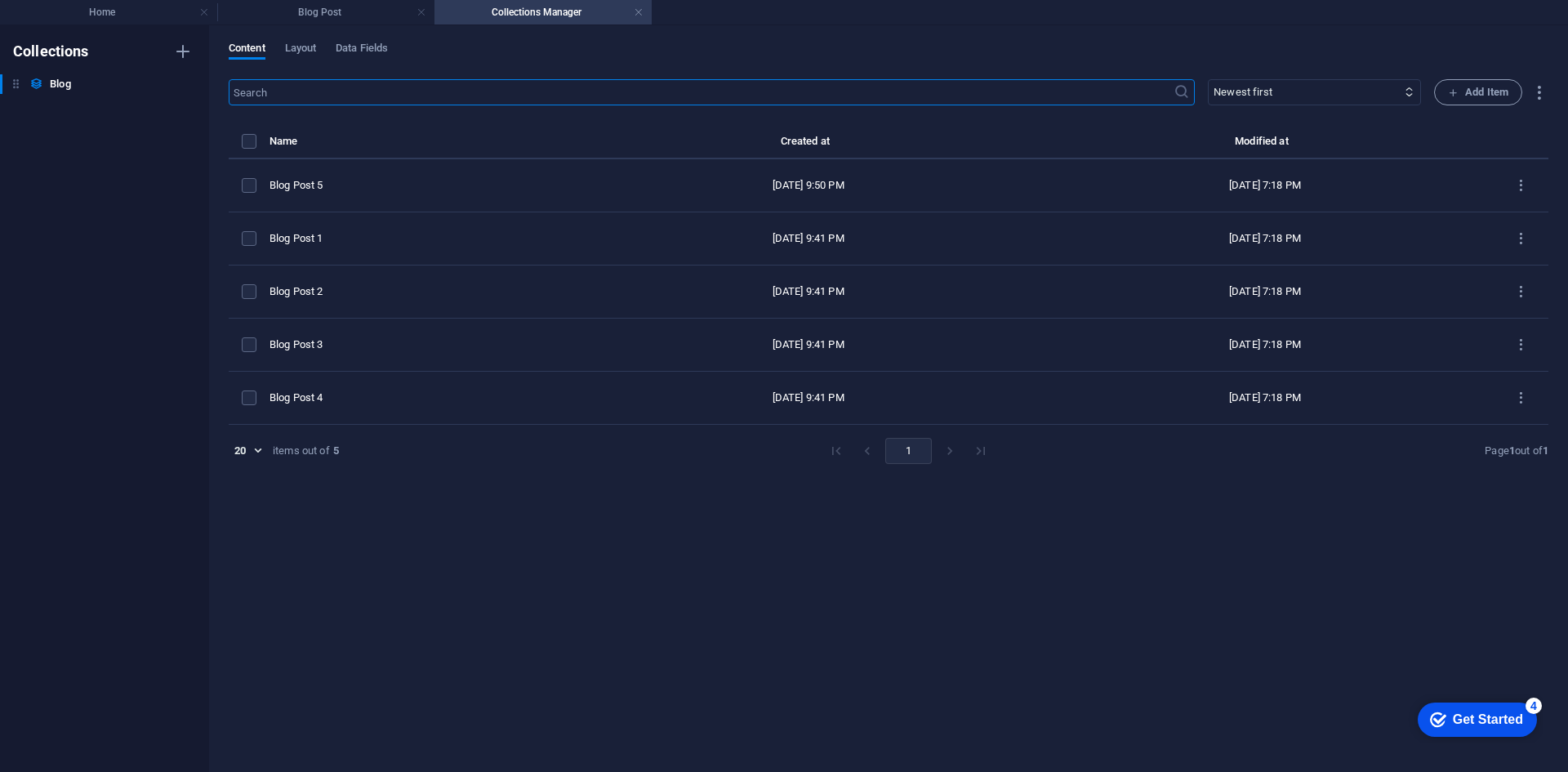
scroll to position [1054, 0]
click at [251, 133] on th "items list" at bounding box center [248, 145] width 41 height 28
click at [245, 141] on label "items list" at bounding box center [249, 141] width 15 height 15
click at [0, 0] on input "items list" at bounding box center [0, 0] width 0 height 0
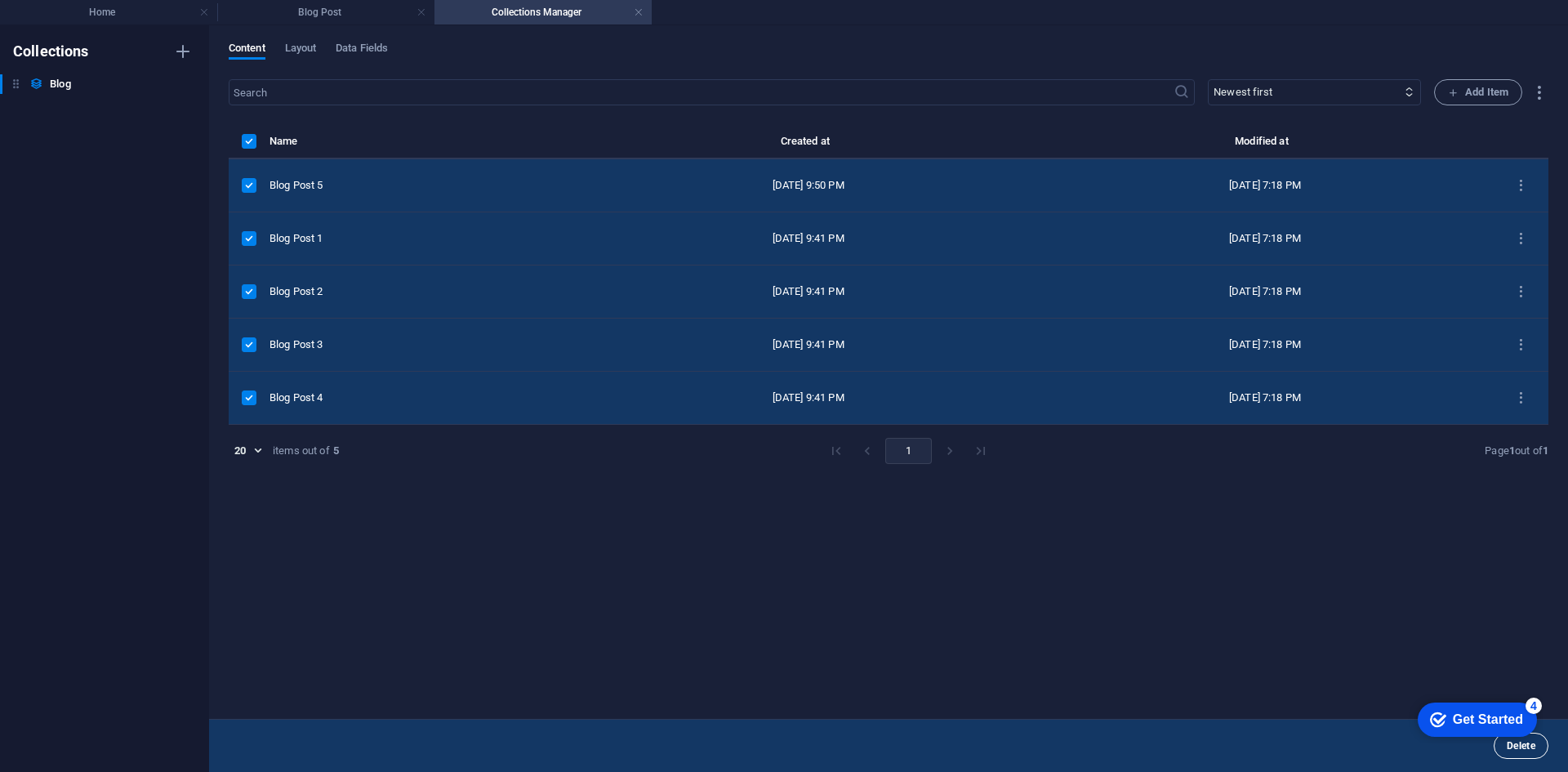
click at [781, 752] on button "Delete" at bounding box center [1522, 746] width 55 height 27
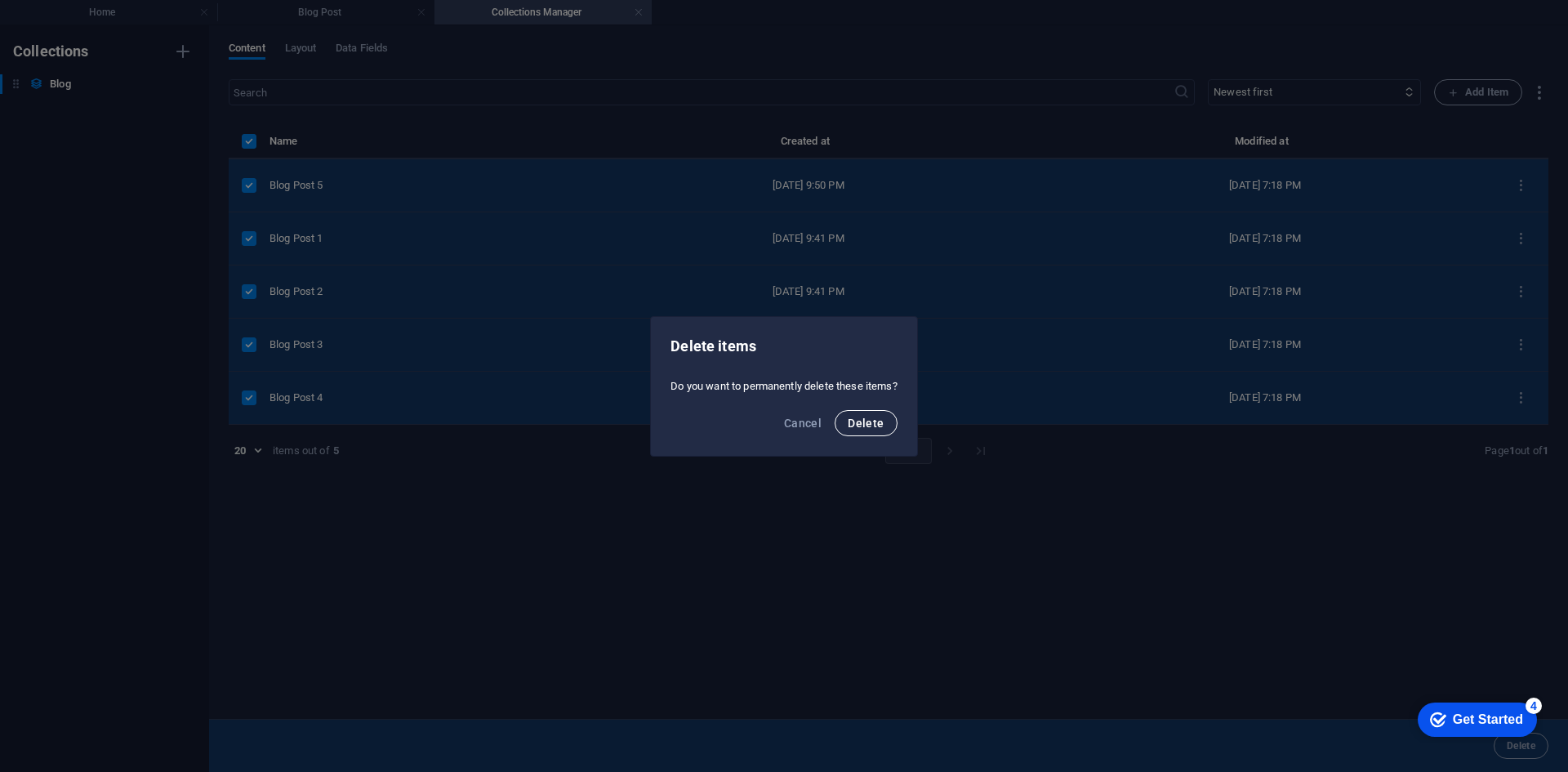
click at [781, 424] on button "Delete" at bounding box center [865, 423] width 62 height 27
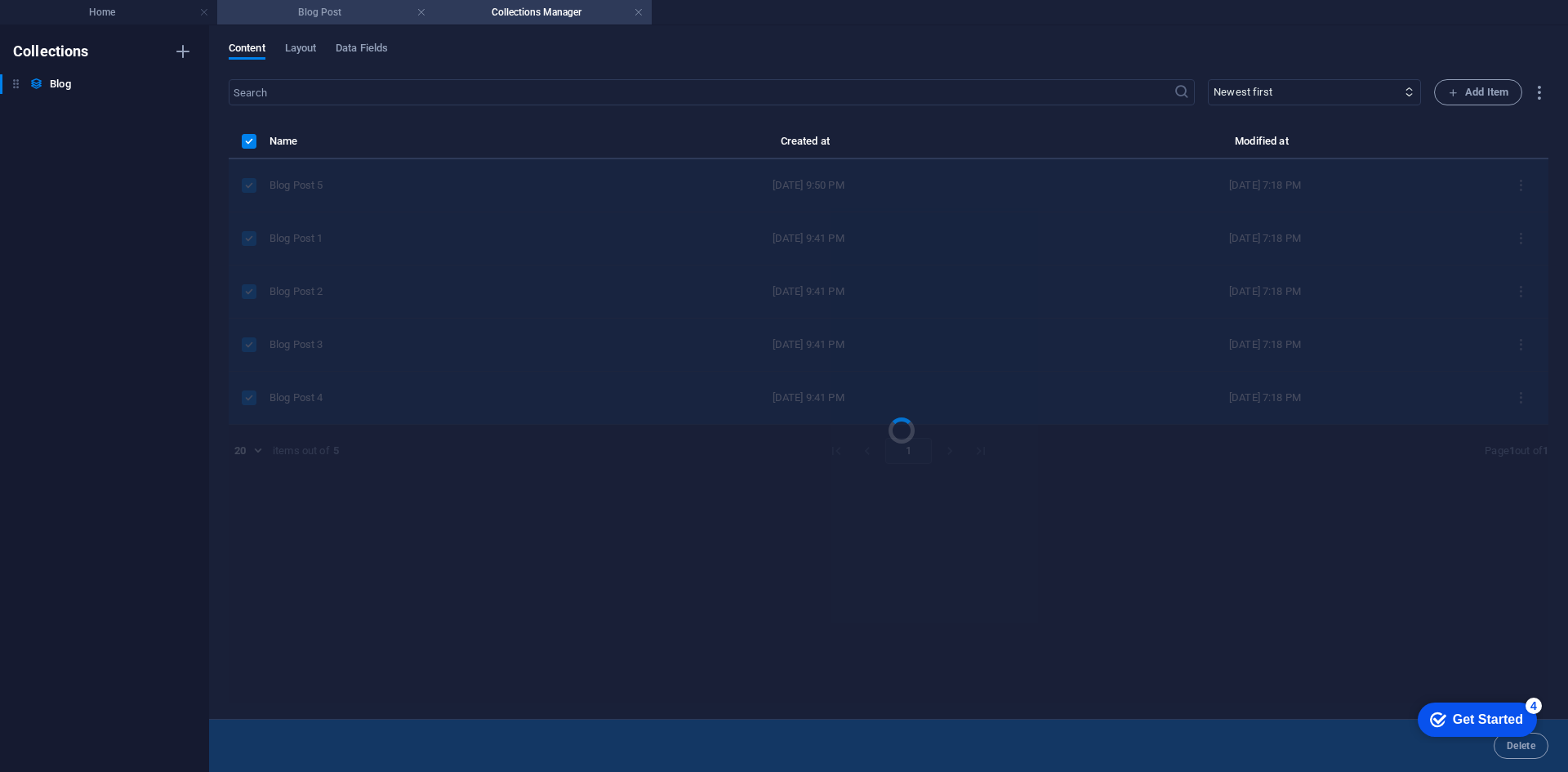
click at [339, 12] on h4 "Blog Post" at bounding box center [325, 11] width 217 height 18
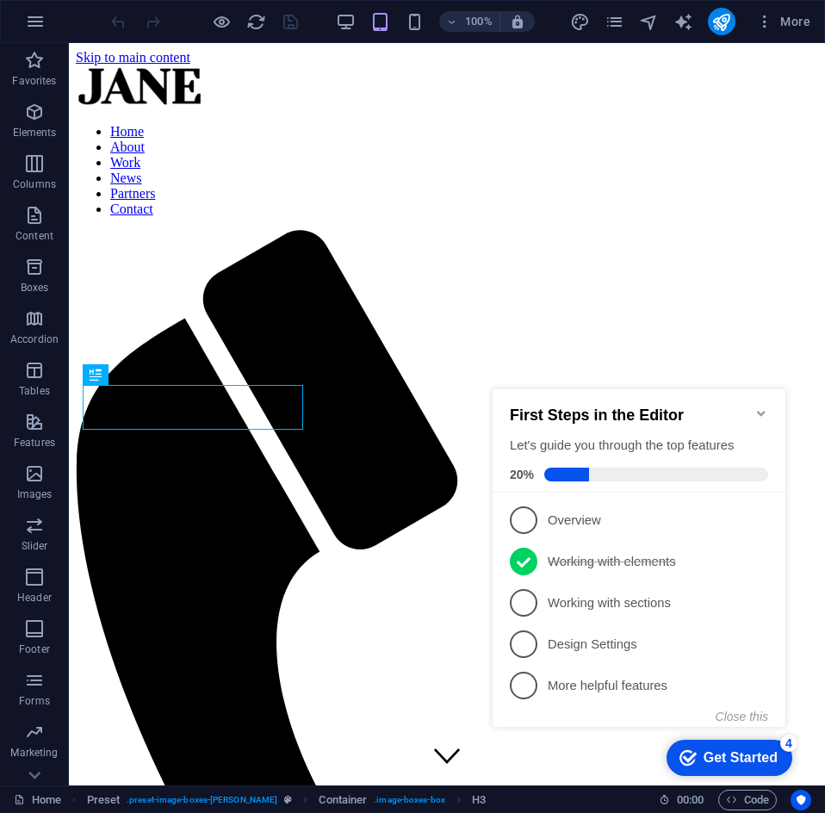
scroll to position [598, 0]
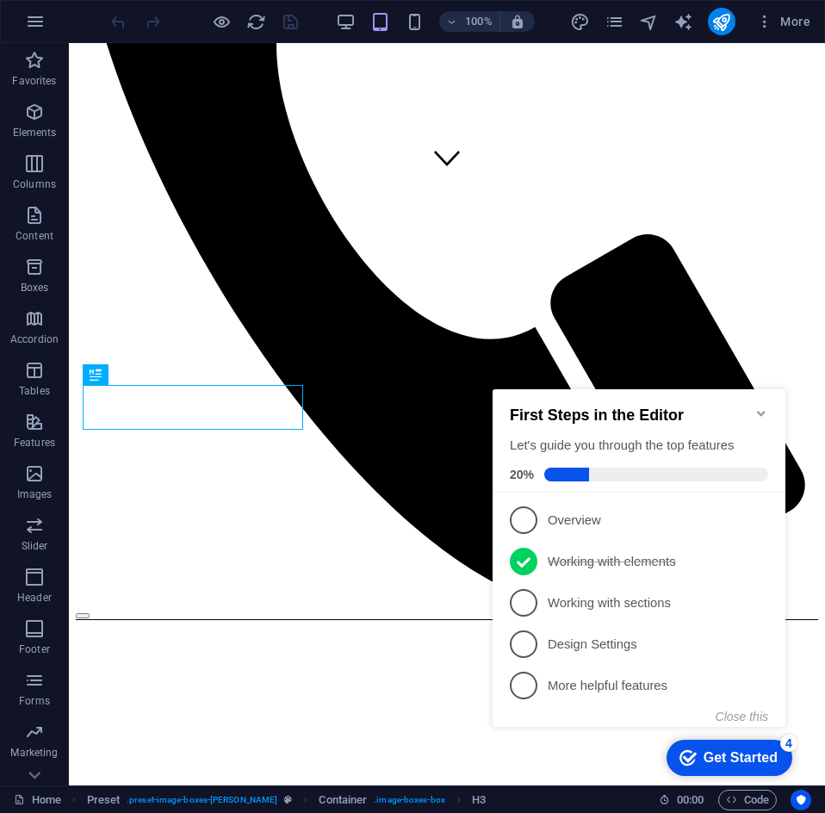
click at [758, 411] on icon "Minimize checklist" at bounding box center [761, 413] width 8 height 5
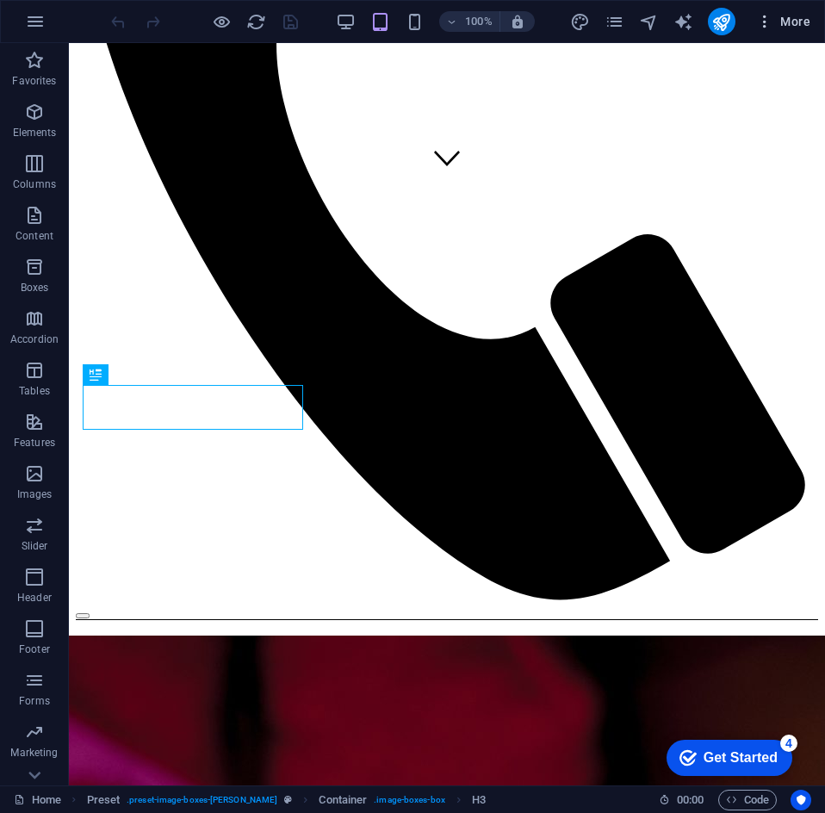
click at [766, 15] on icon "button" at bounding box center [764, 21] width 17 height 17
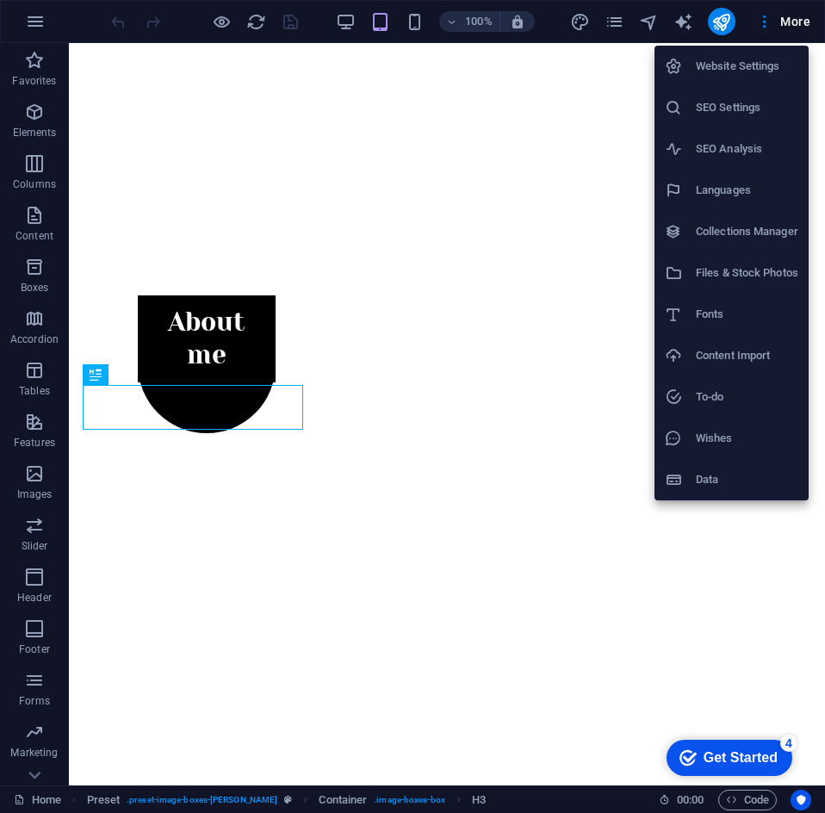
click at [740, 359] on h6 "Content Import" at bounding box center [747, 355] width 103 height 21
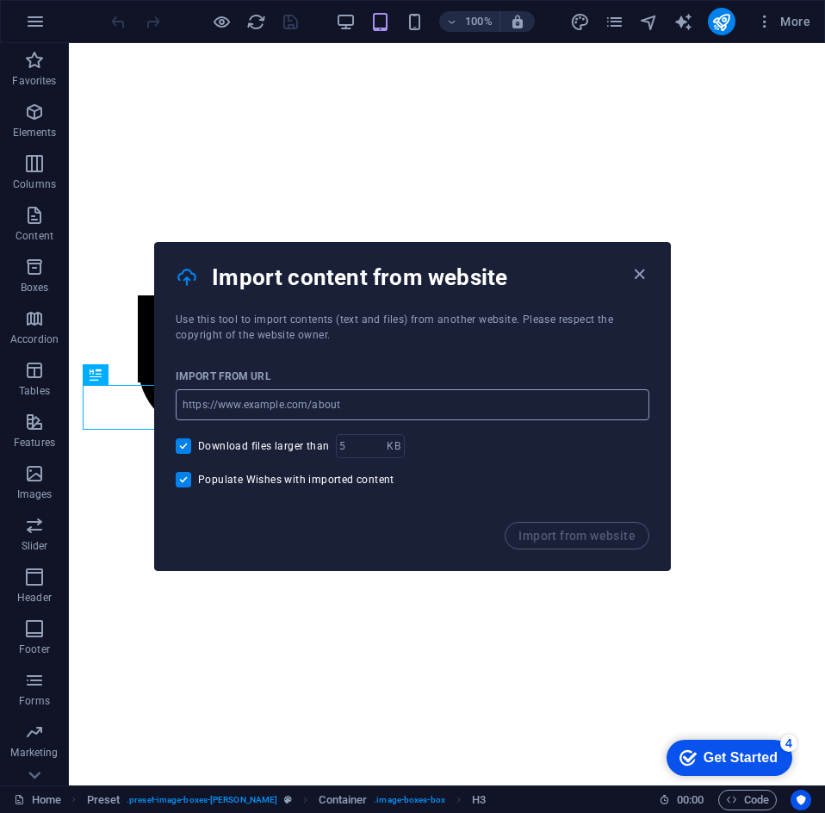
click at [323, 400] on input "url" at bounding box center [413, 404] width 474 height 31
paste input "[URL][DOMAIN_NAME]"
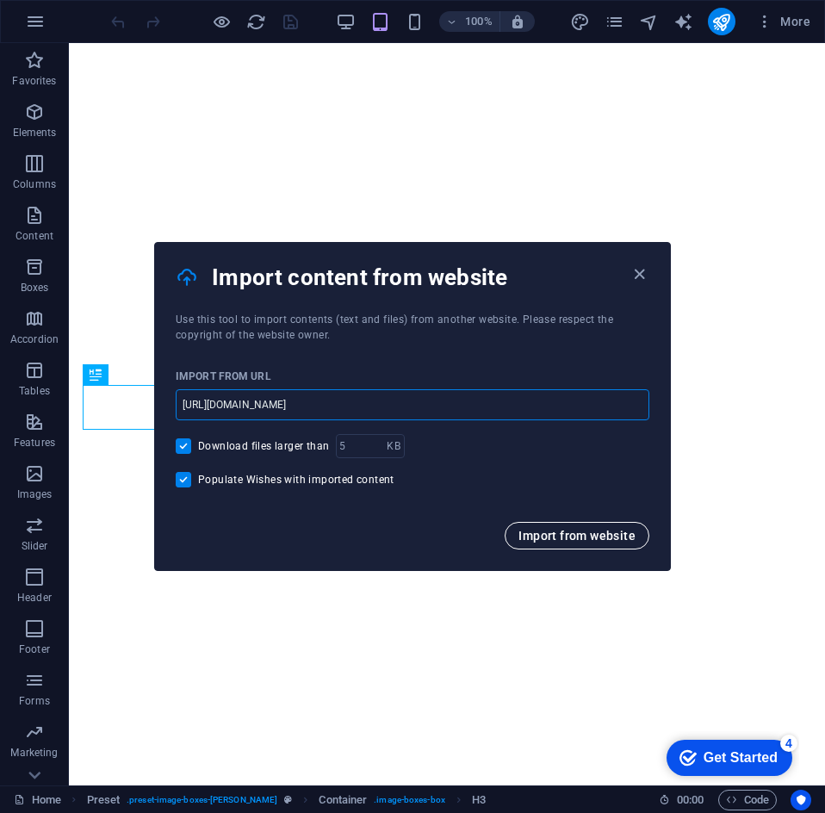
type input "[URL][DOMAIN_NAME]"
click at [565, 526] on button "Import from website" at bounding box center [577, 536] width 145 height 28
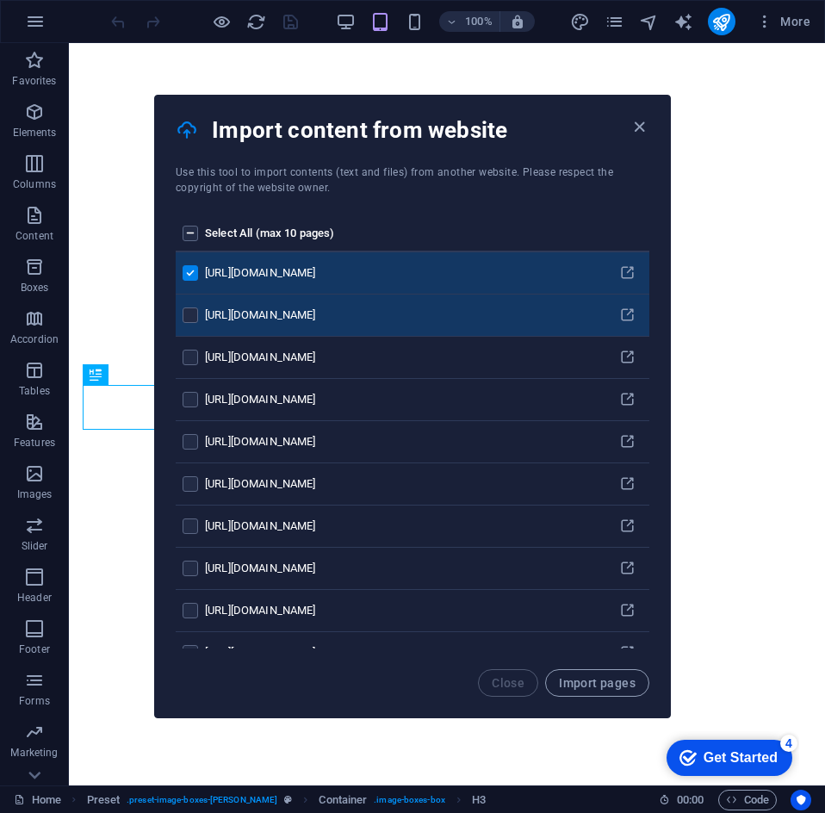
click at [184, 233] on label "pages list" at bounding box center [191, 234] width 16 height 16
click at [0, 0] on input "pages list" at bounding box center [0, 0] width 0 height 0
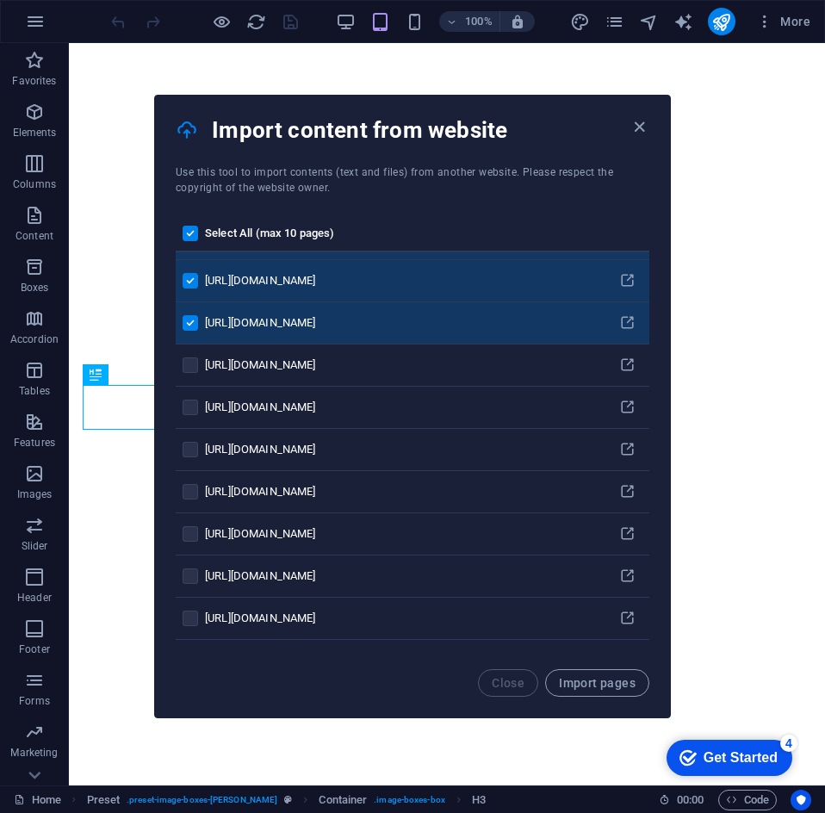
scroll to position [258, 0]
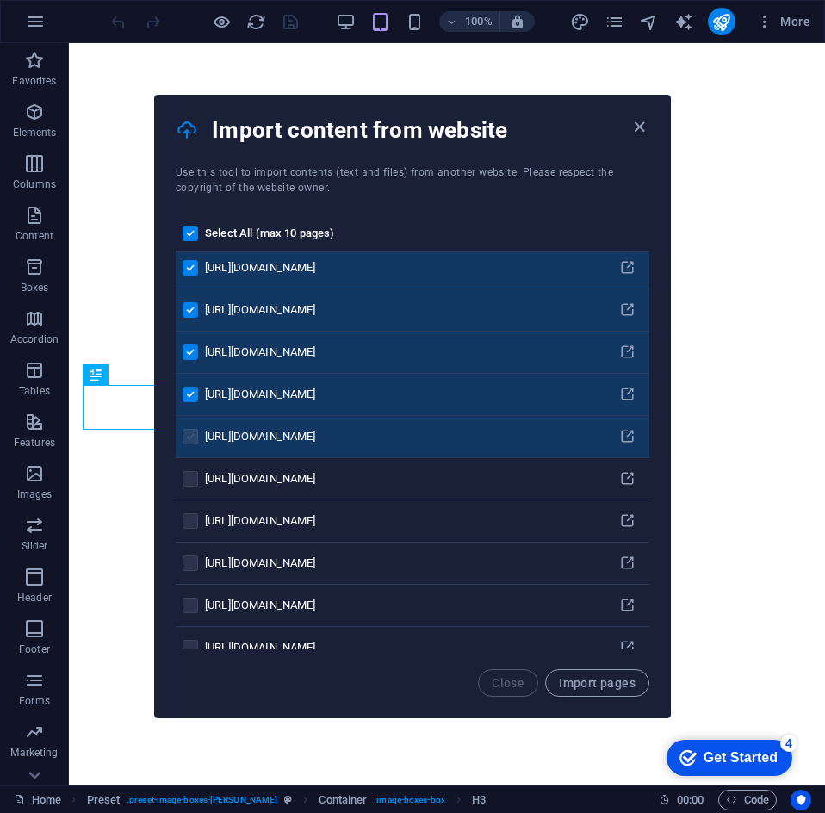
click at [185, 436] on td "pages list" at bounding box center [190, 437] width 29 height 42
click at [183, 438] on label "pages list" at bounding box center [191, 437] width 16 height 16
click at [184, 438] on label "pages list" at bounding box center [191, 437] width 16 height 16
click at [189, 438] on label "pages list" at bounding box center [191, 437] width 16 height 16
click at [341, 440] on div "[URL][DOMAIN_NAME]" at bounding box center [402, 437] width 394 height 16
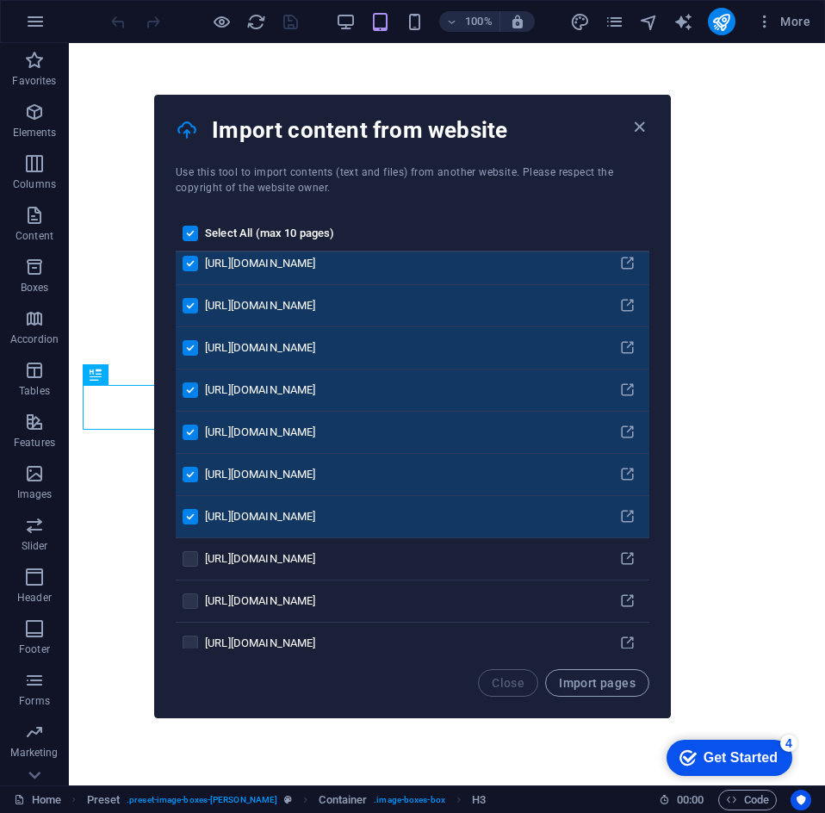
scroll to position [0, 0]
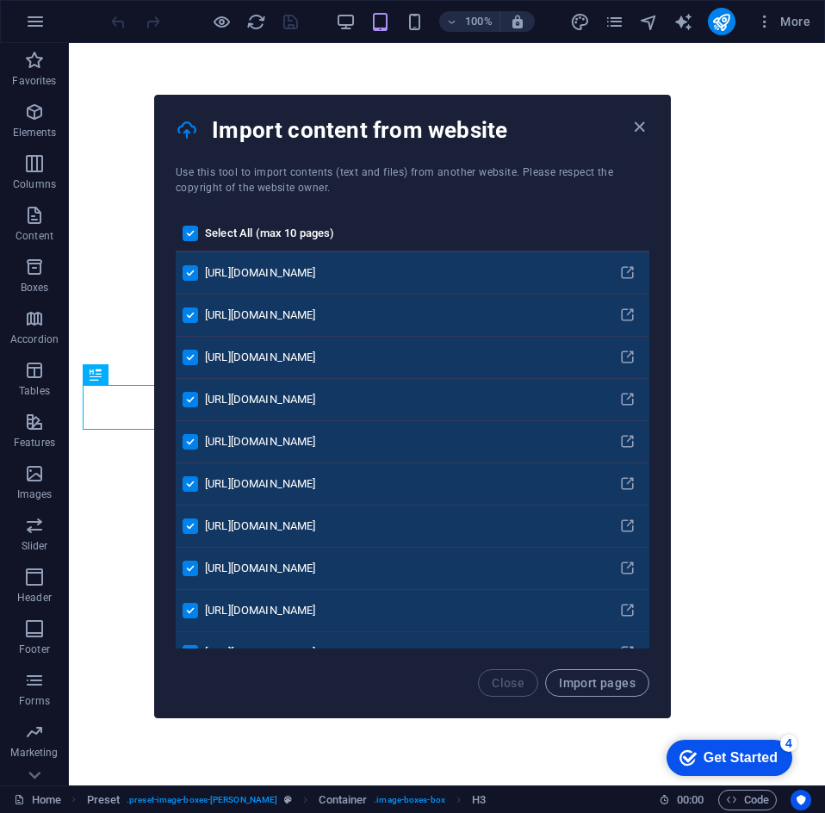
click at [193, 233] on label "pages list" at bounding box center [191, 234] width 16 height 16
click at [0, 0] on input "pages list" at bounding box center [0, 0] width 0 height 0
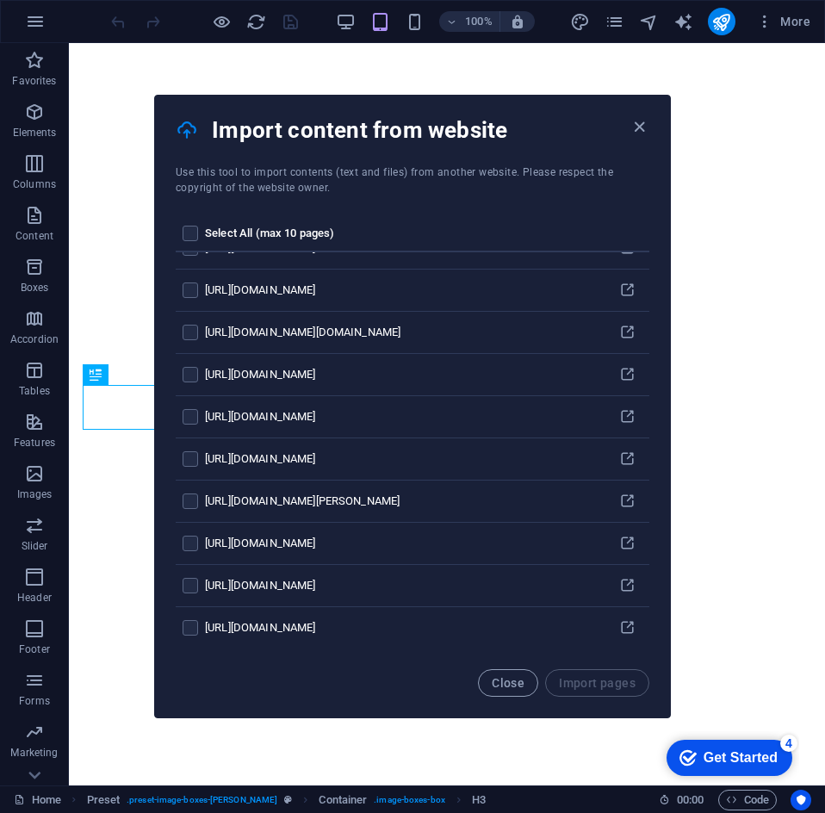
scroll to position [99225, 0]
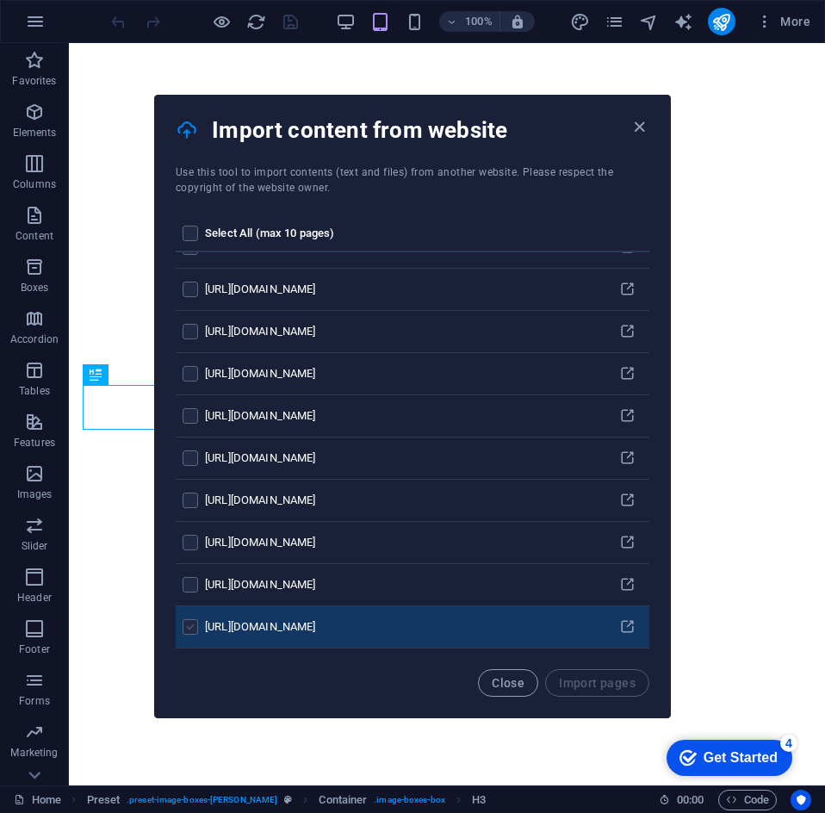
click at [194, 619] on label "pages list" at bounding box center [191, 627] width 16 height 16
click at [0, 0] on input "pages list" at bounding box center [0, 0] width 0 height 0
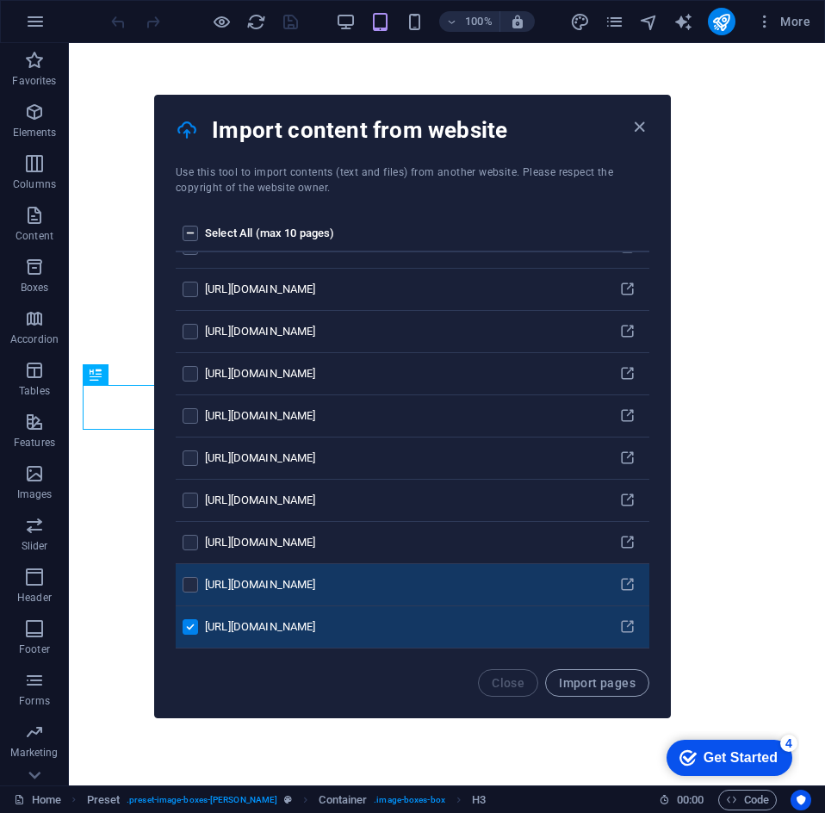
click at [183, 573] on td "pages list" at bounding box center [190, 585] width 29 height 42
click at [196, 581] on label "pages list" at bounding box center [191, 585] width 16 height 16
click at [0, 0] on input "pages list" at bounding box center [0, 0] width 0 height 0
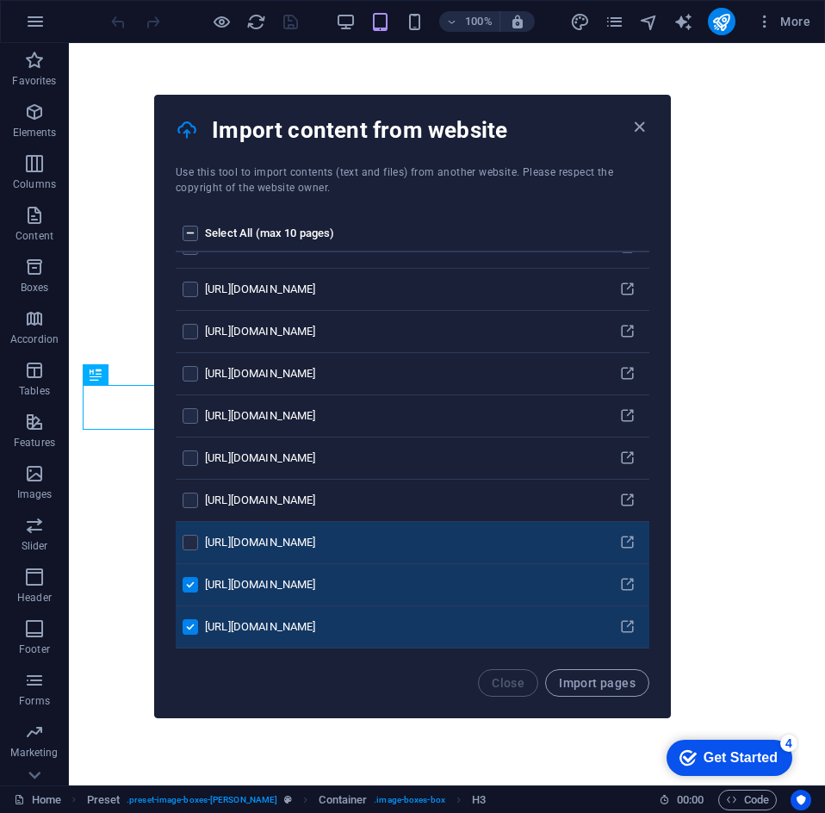
click at [195, 550] on td "pages list" at bounding box center [190, 543] width 29 height 42
click at [194, 523] on td "pages list" at bounding box center [190, 543] width 29 height 42
click at [192, 532] on td "pages list" at bounding box center [190, 543] width 29 height 42
click at [192, 533] on td "pages list" at bounding box center [190, 543] width 29 height 42
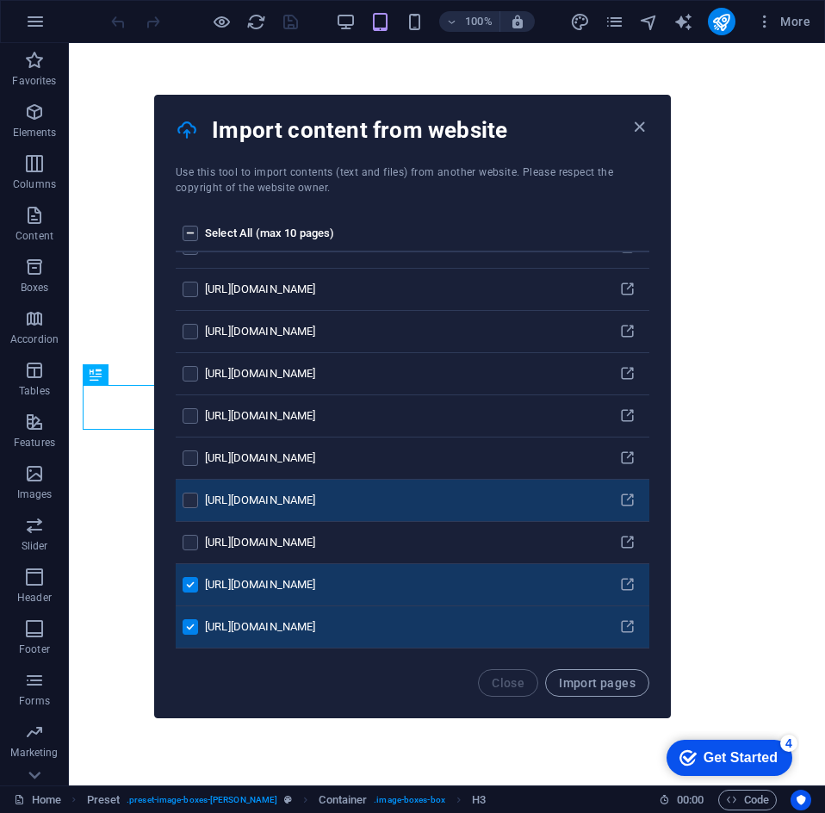
click at [192, 542] on label "pages list" at bounding box center [191, 543] width 16 height 16
click at [0, 0] on input "pages list" at bounding box center [0, 0] width 0 height 0
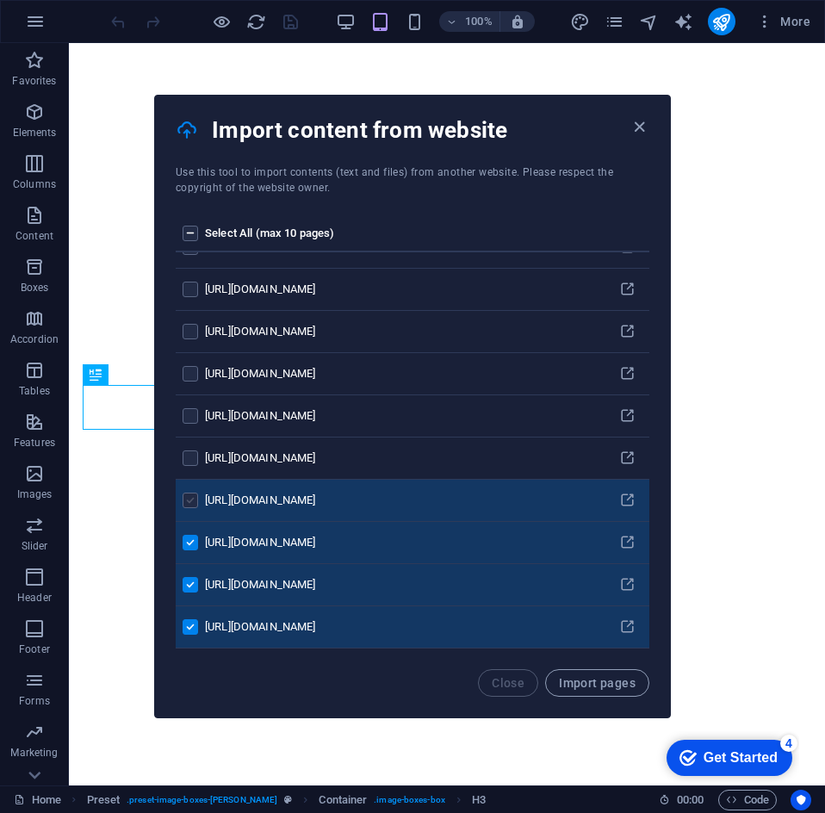
click at [190, 502] on label "pages list" at bounding box center [191, 501] width 16 height 16
click at [0, 0] on input "pages list" at bounding box center [0, 0] width 0 height 0
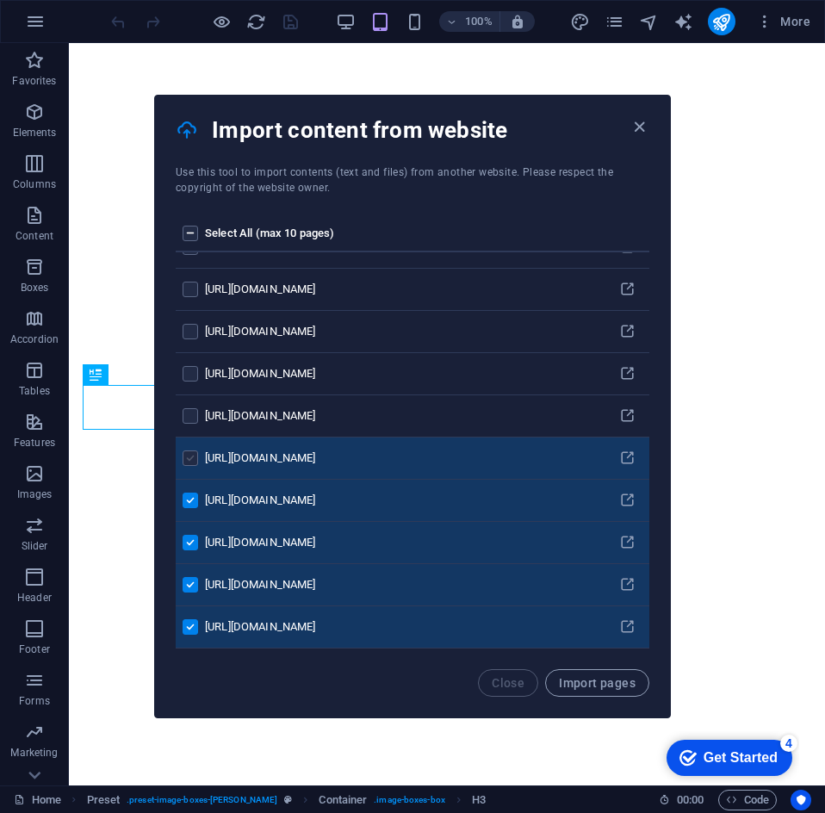
click at [186, 456] on label "pages list" at bounding box center [191, 459] width 16 height 16
click at [0, 0] on input "pages list" at bounding box center [0, 0] width 0 height 0
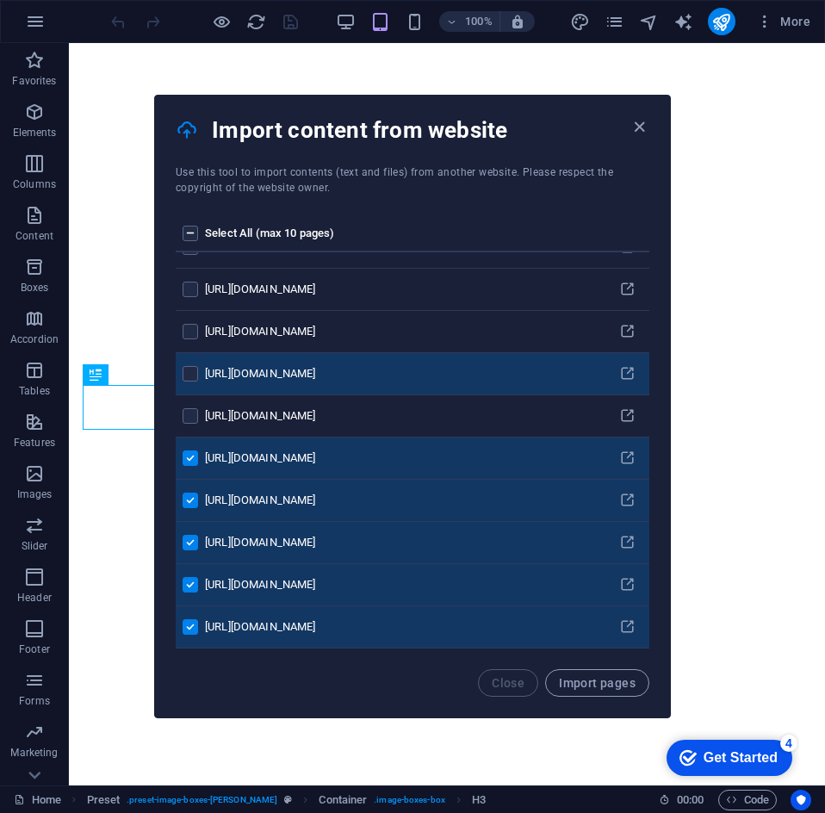
drag, startPoint x: 188, startPoint y: 413, endPoint x: 188, endPoint y: 393, distance: 19.8
click at [188, 412] on label "pages list" at bounding box center [191, 416] width 16 height 16
click at [0, 0] on input "pages list" at bounding box center [0, 0] width 0 height 0
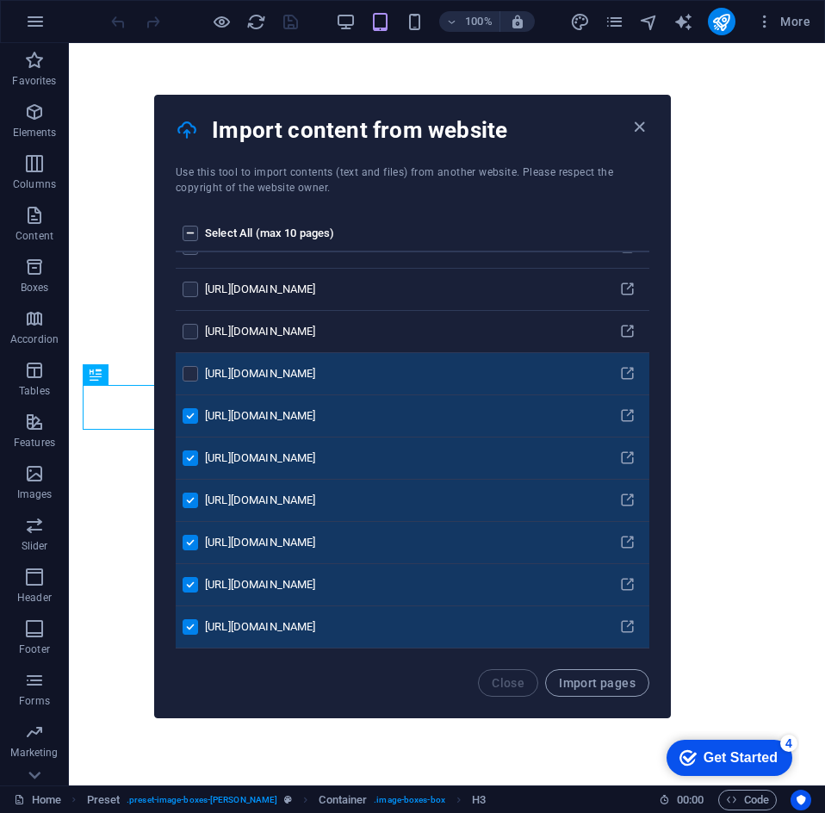
click at [191, 364] on td "pages list" at bounding box center [190, 374] width 29 height 42
click at [196, 372] on label "pages list" at bounding box center [191, 374] width 16 height 16
click at [0, 0] on input "pages list" at bounding box center [0, 0] width 0 height 0
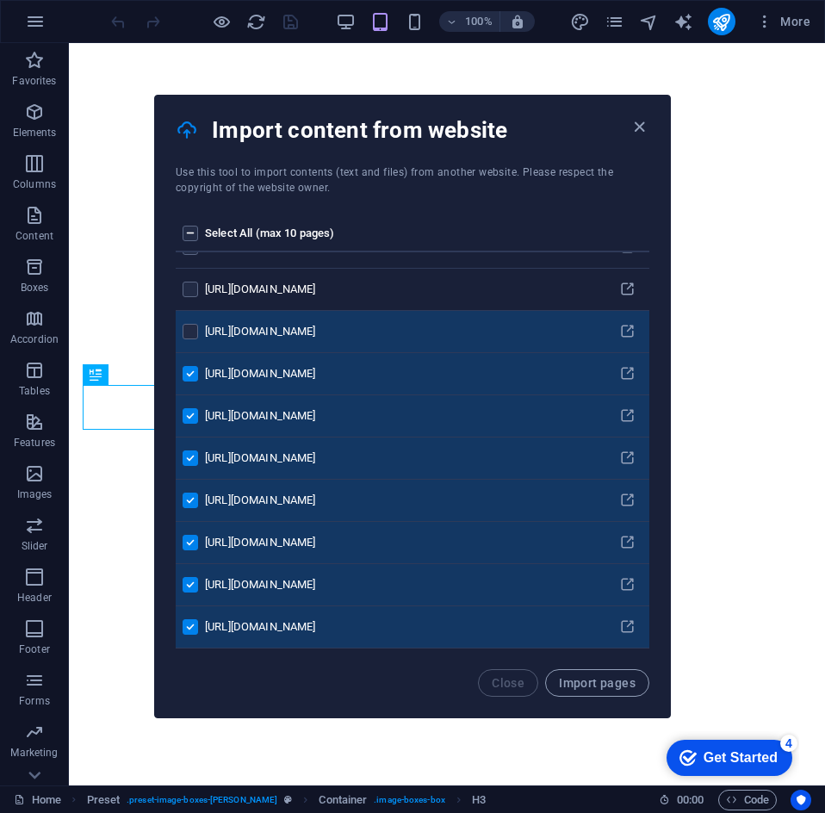
click at [194, 345] on td "pages list" at bounding box center [190, 332] width 29 height 42
click at [193, 331] on label "pages list" at bounding box center [191, 332] width 16 height 16
click at [0, 0] on input "pages list" at bounding box center [0, 0] width 0 height 0
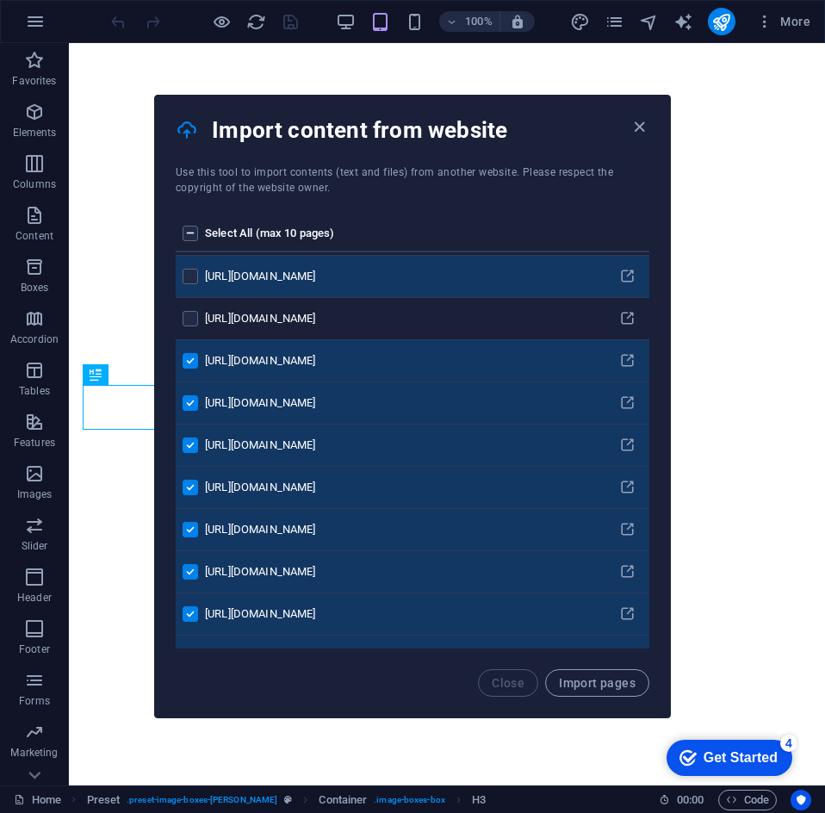
scroll to position [99138, 0]
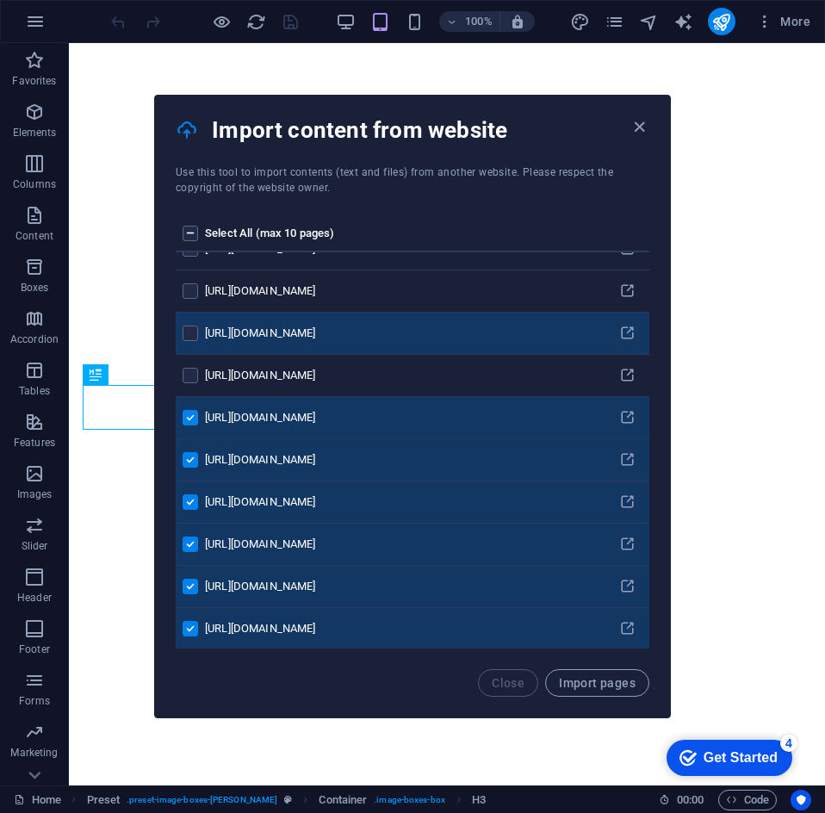
click at [188, 376] on label "pages list" at bounding box center [191, 376] width 16 height 16
click at [0, 0] on input "pages list" at bounding box center [0, 0] width 0 height 0
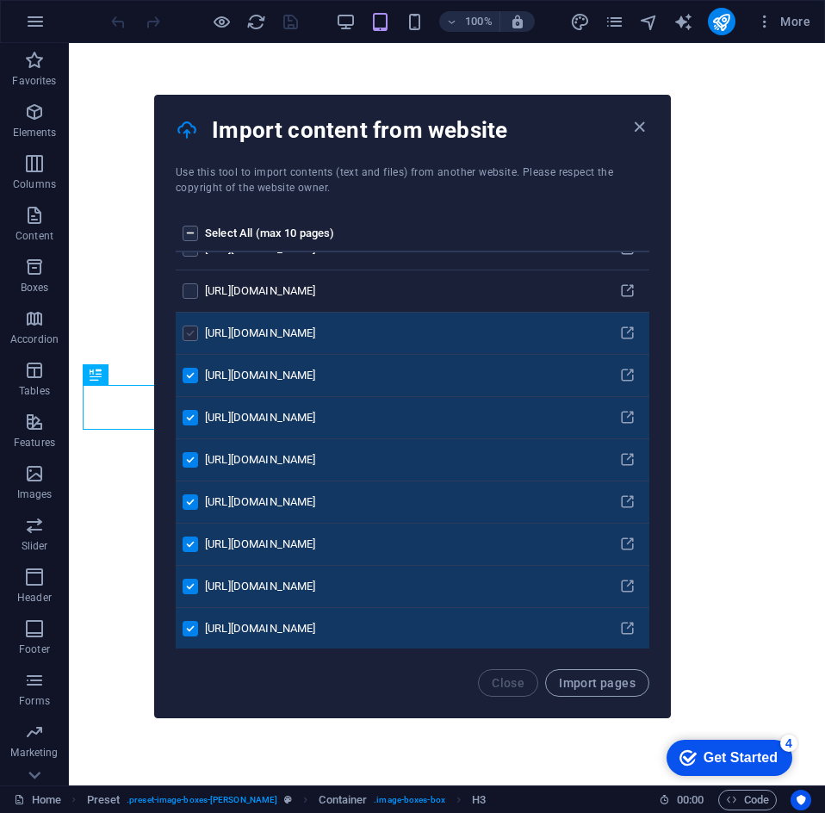
click at [190, 337] on label "pages list" at bounding box center [191, 334] width 16 height 16
click at [0, 0] on input "pages list" at bounding box center [0, 0] width 0 height 0
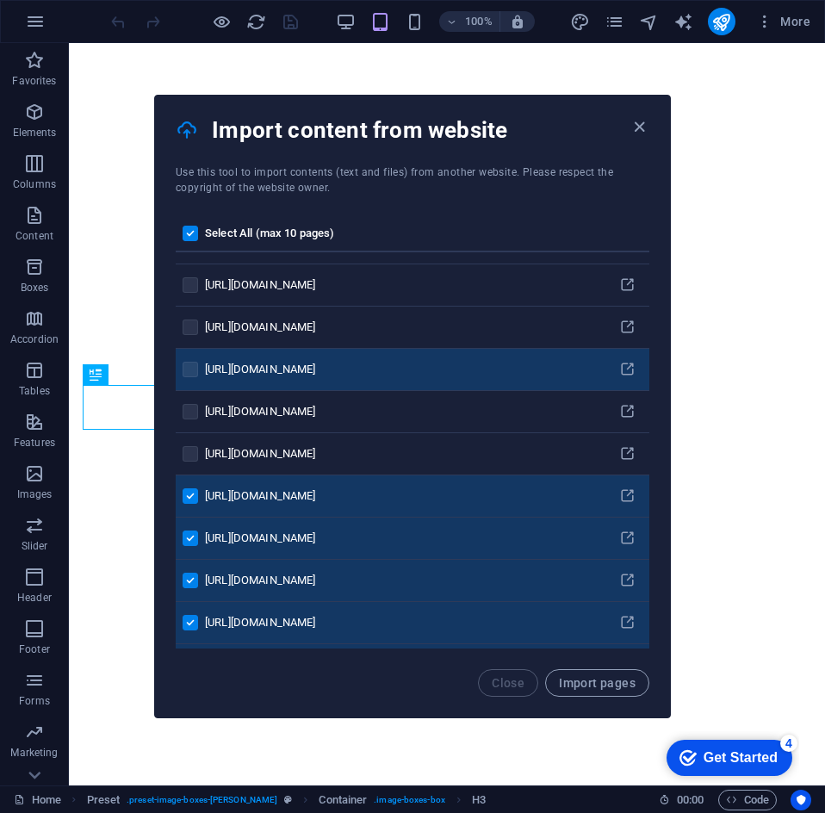
scroll to position [98966, 0]
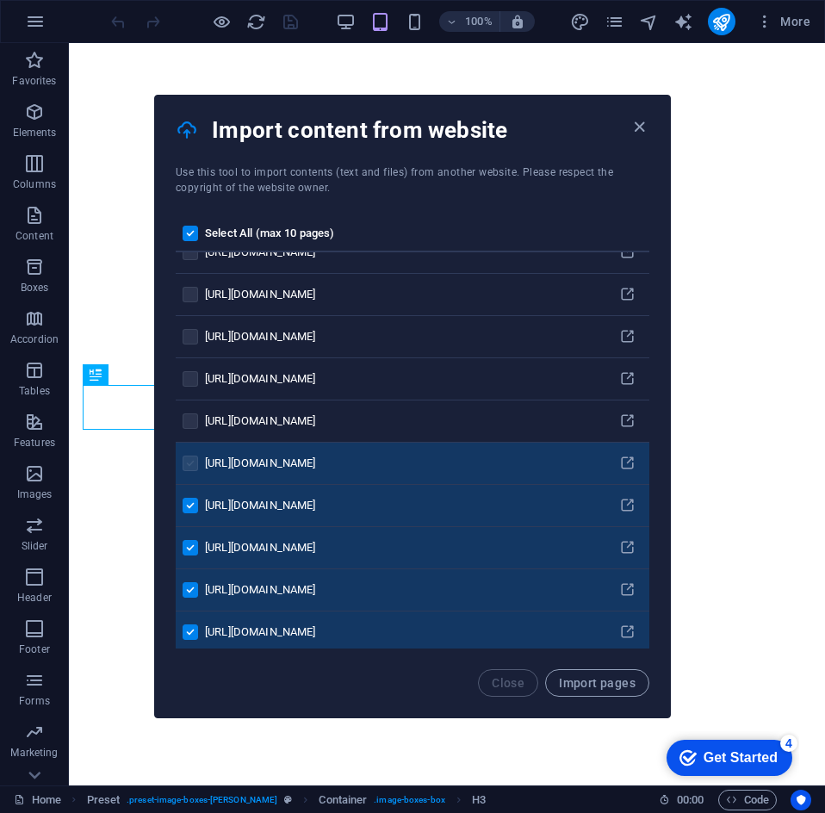
click at [189, 464] on label "pages list" at bounding box center [191, 464] width 16 height 16
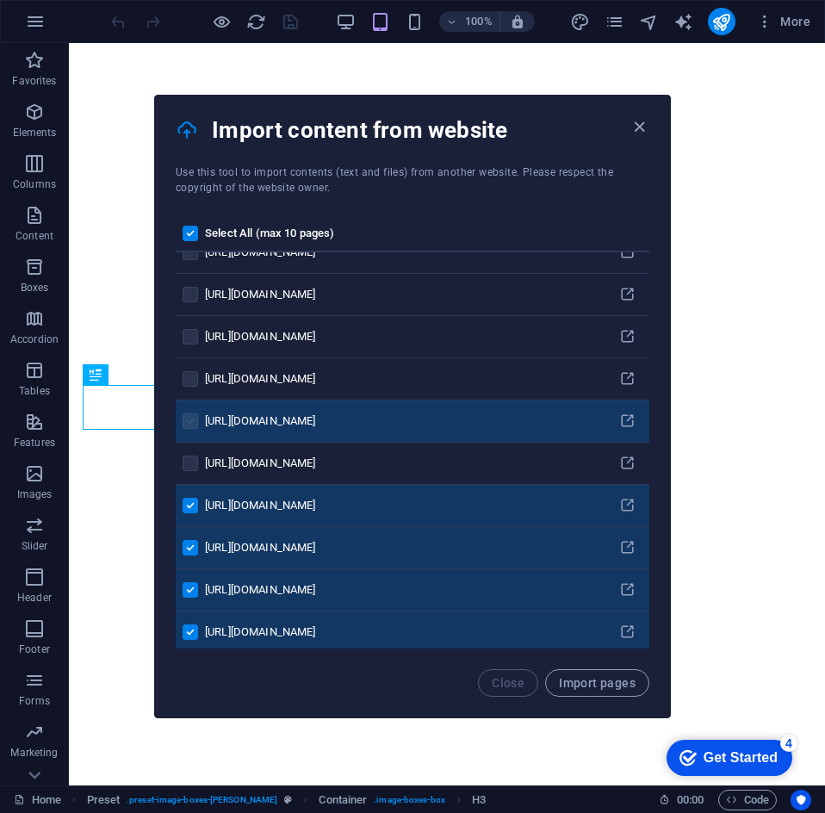
click at [186, 423] on label "pages list" at bounding box center [191, 422] width 16 height 16
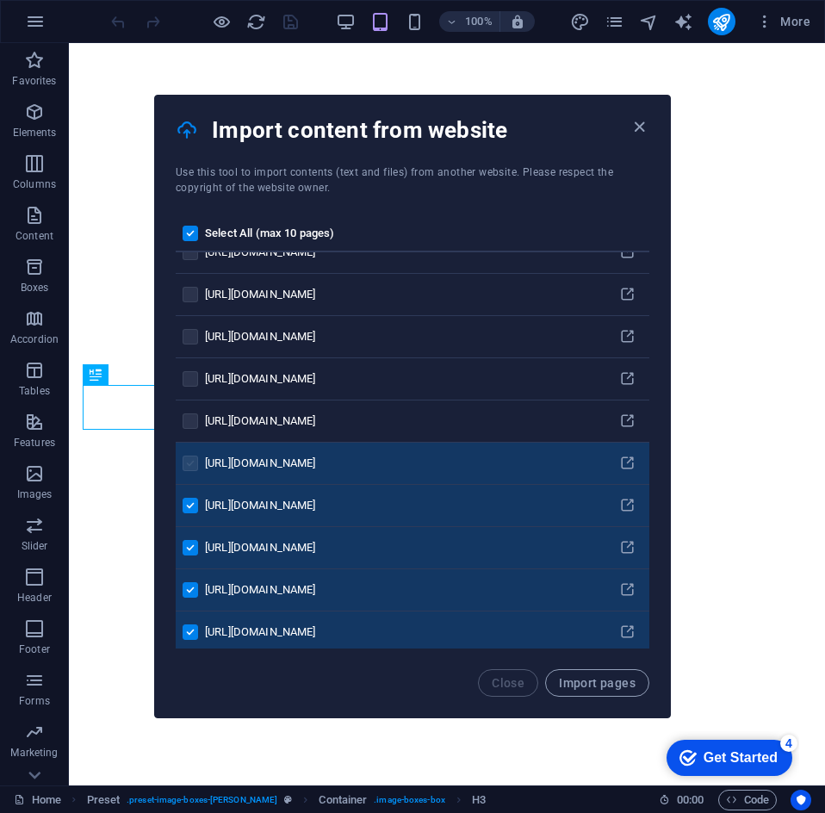
click at [186, 463] on label "pages list" at bounding box center [191, 464] width 16 height 16
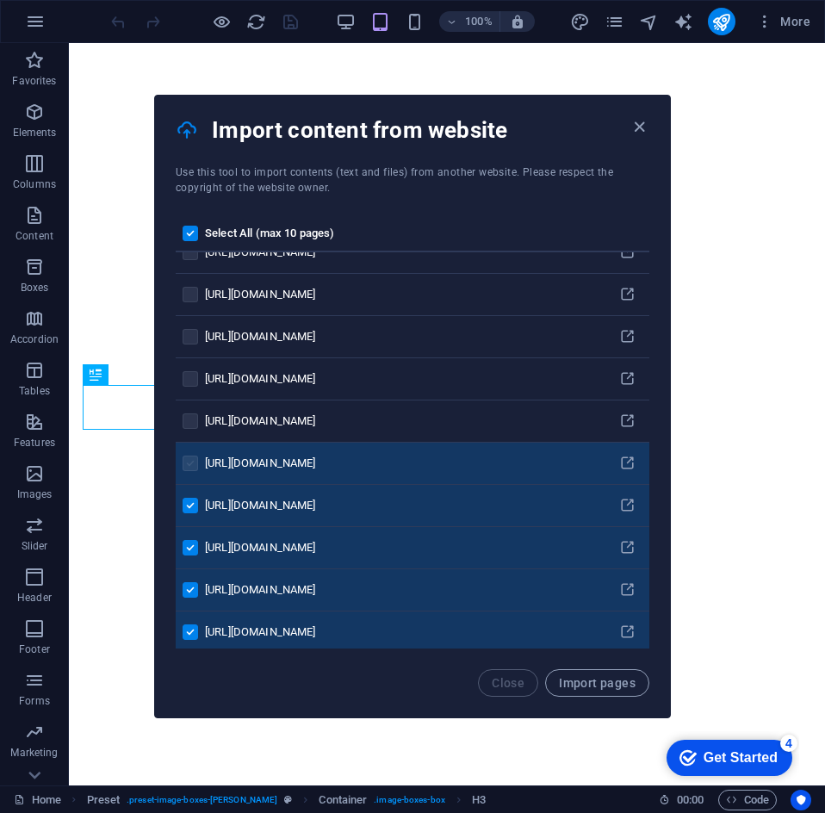
click at [186, 463] on label "pages list" at bounding box center [191, 464] width 16 height 16
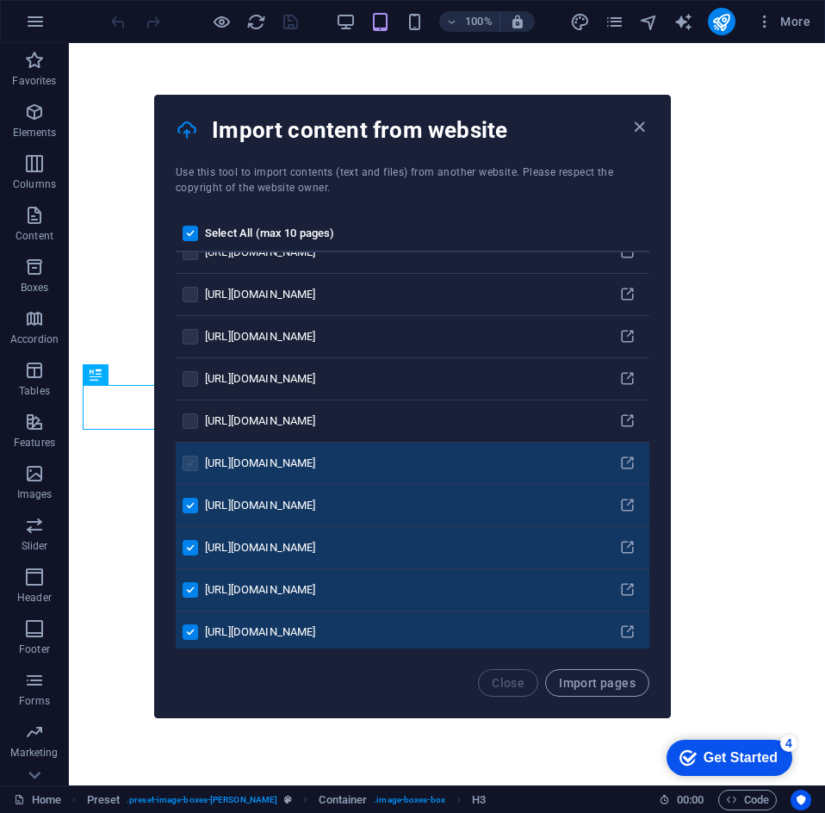
click at [188, 463] on label "pages list" at bounding box center [191, 464] width 16 height 16
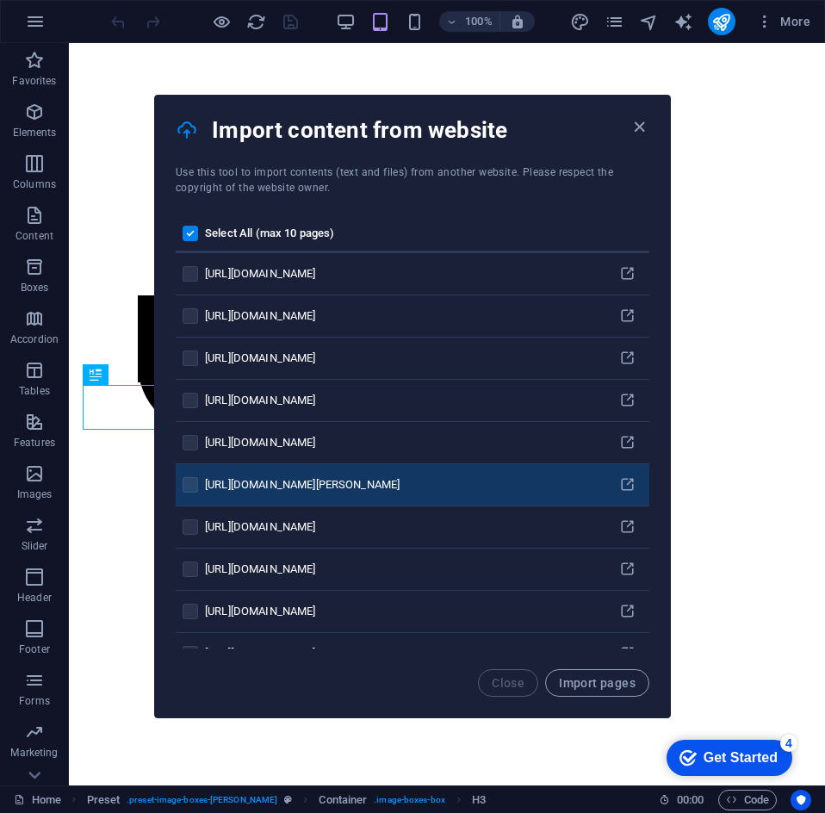
scroll to position [94831, 0]
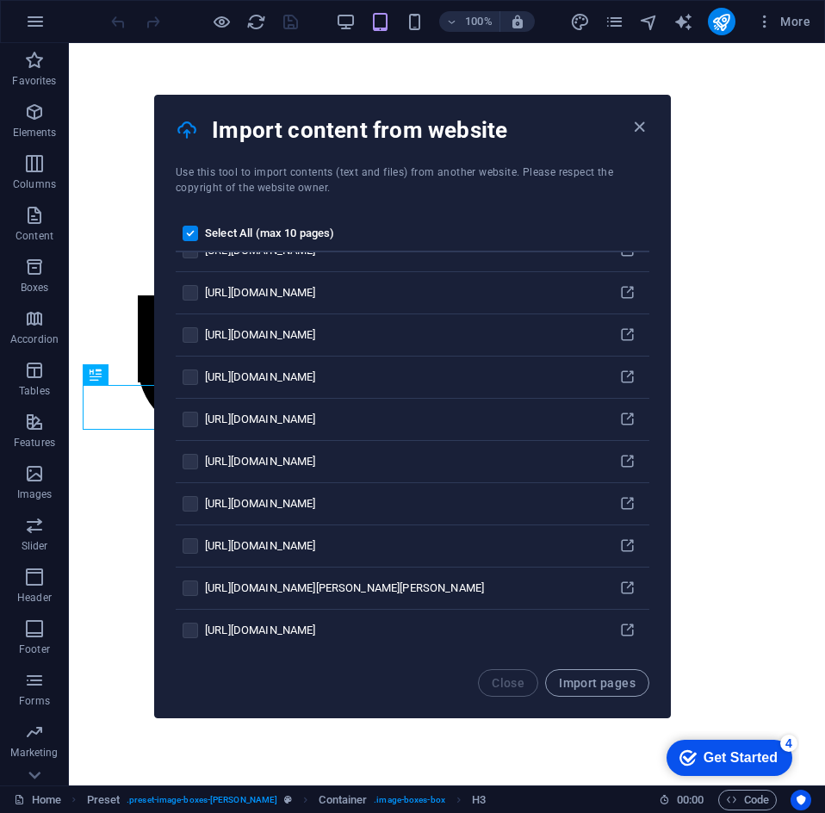
drag, startPoint x: 650, startPoint y: 623, endPoint x: 654, endPoint y: 510, distance: 112.9
click at [646, 513] on div "Select All (max 10 pages) https://www.belkina.art/ https://www.belkina.art/abou…" at bounding box center [412, 433] width 515 height 474
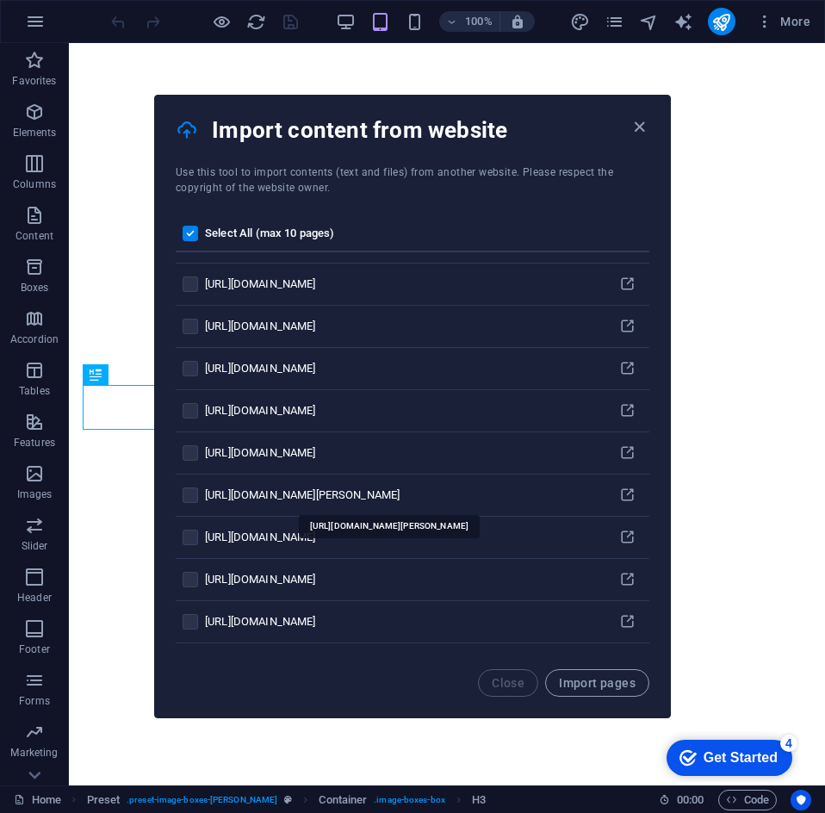
click at [429, 491] on div "[URL][DOMAIN_NAME][GEOGRAPHIC_DATA][PERSON_NAME]" at bounding box center [402, 496] width 394 height 16
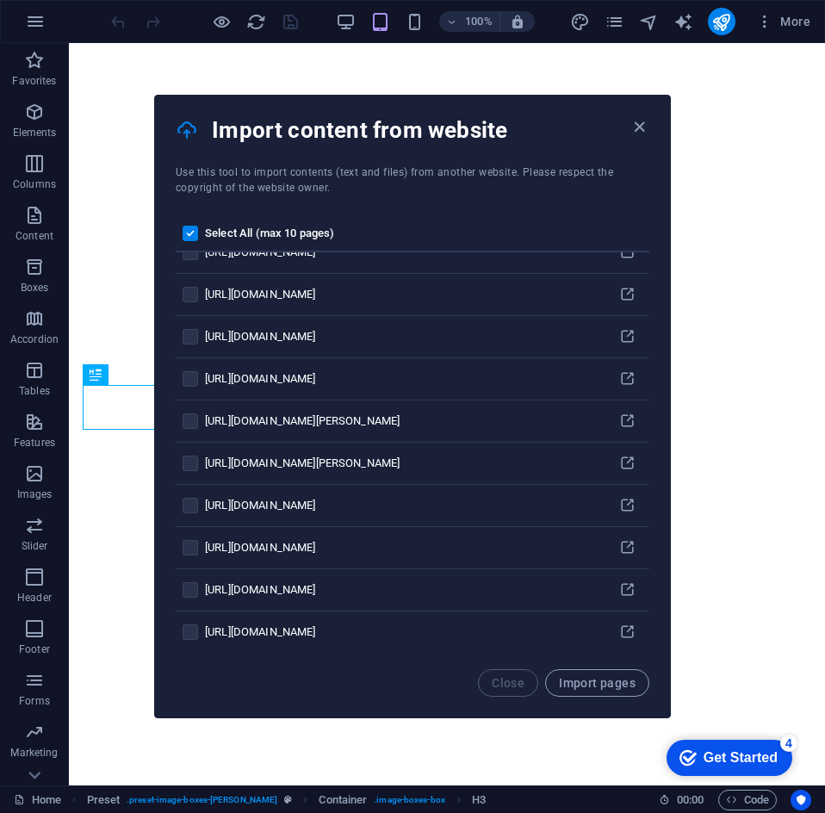
scroll to position [4890, 0]
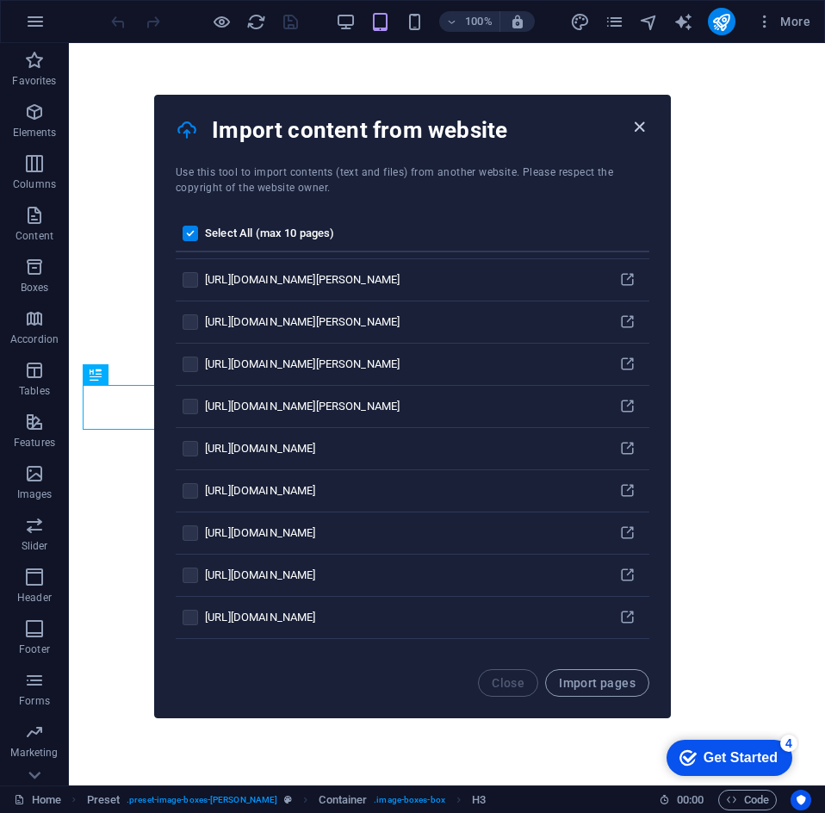
click at [632, 121] on icon "button" at bounding box center [640, 127] width 20 height 20
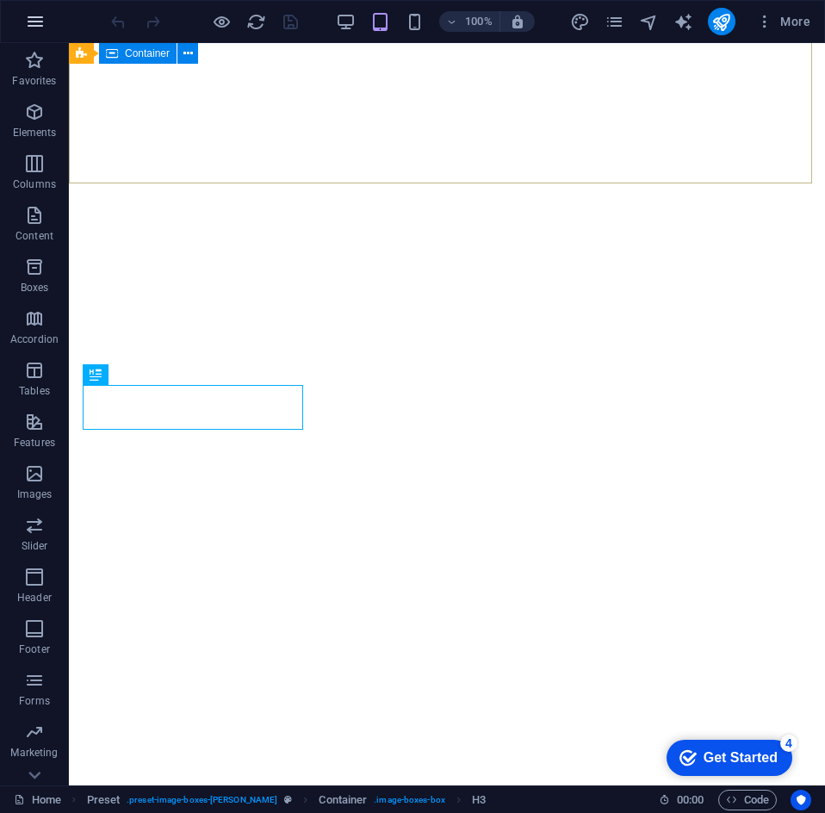
click at [22, 22] on button "button" at bounding box center [35, 21] width 41 height 41
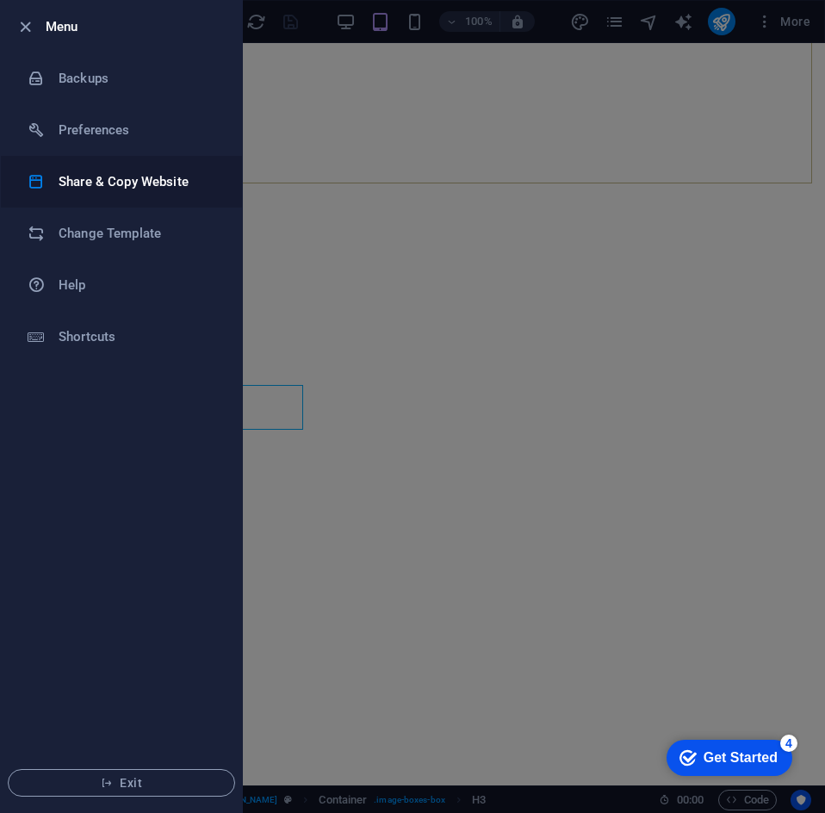
click at [116, 199] on li "Share & Copy Website" at bounding box center [121, 182] width 241 height 52
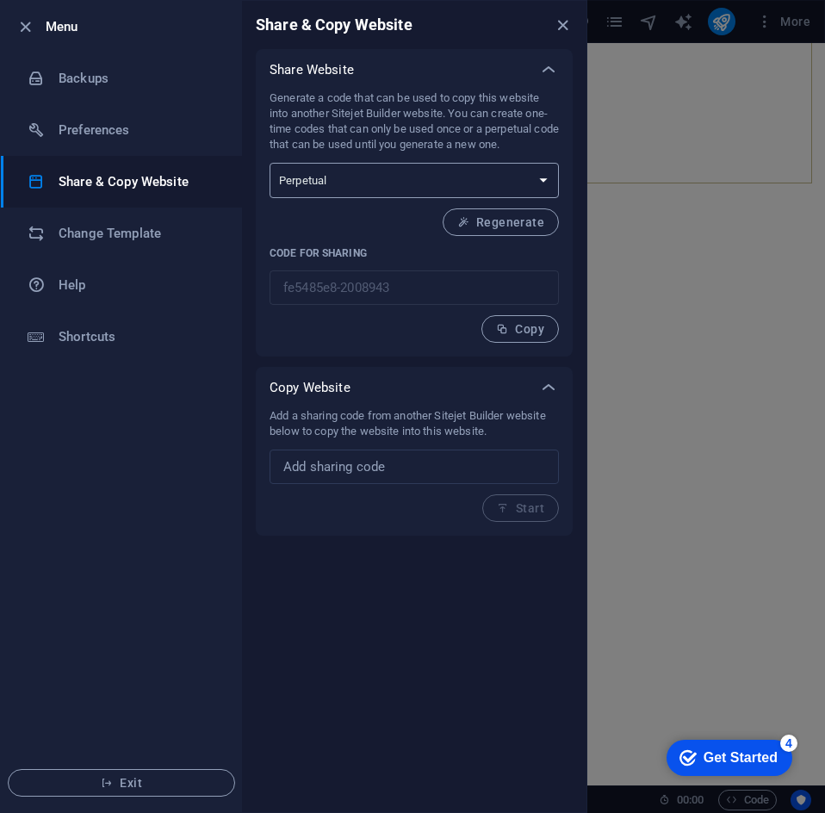
click at [509, 177] on select "One-time Perpetual" at bounding box center [414, 180] width 289 height 35
select select "onetime"
click at [270, 163] on select "One-time Perpetual" at bounding box center [414, 180] width 289 height 35
click at [383, 308] on div "Generate a code that can be used to copy this website into another Sitejet Buil…" at bounding box center [414, 216] width 289 height 252
click at [433, 481] on input "text" at bounding box center [414, 467] width 289 height 34
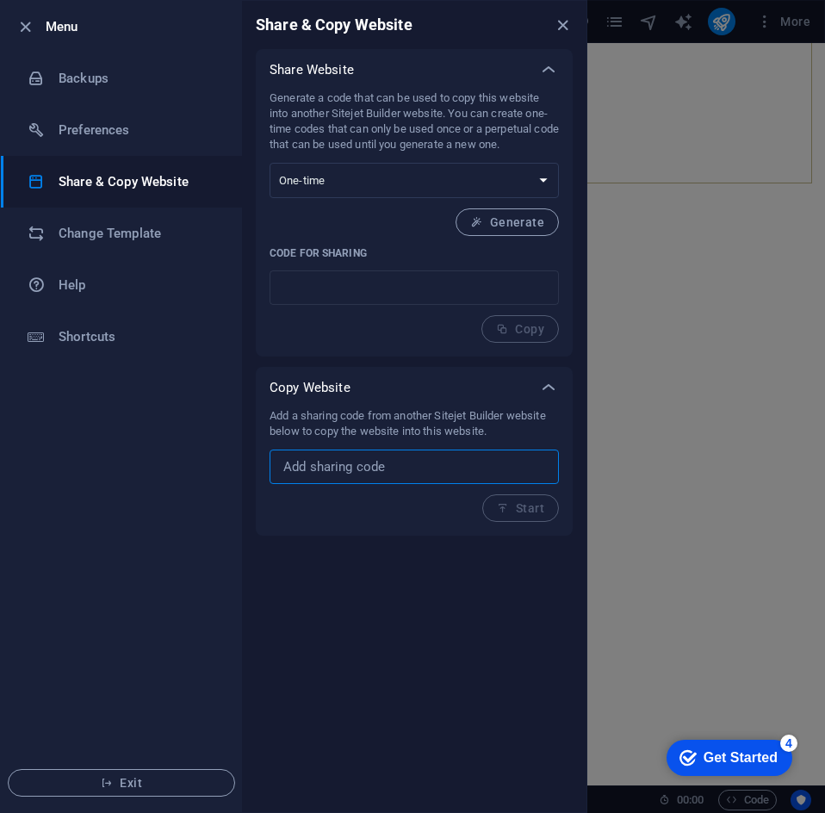
paste input "[URL][DOMAIN_NAME]"
type input "[URL][DOMAIN_NAME]"
click at [538, 516] on button "Start" at bounding box center [520, 508] width 77 height 28
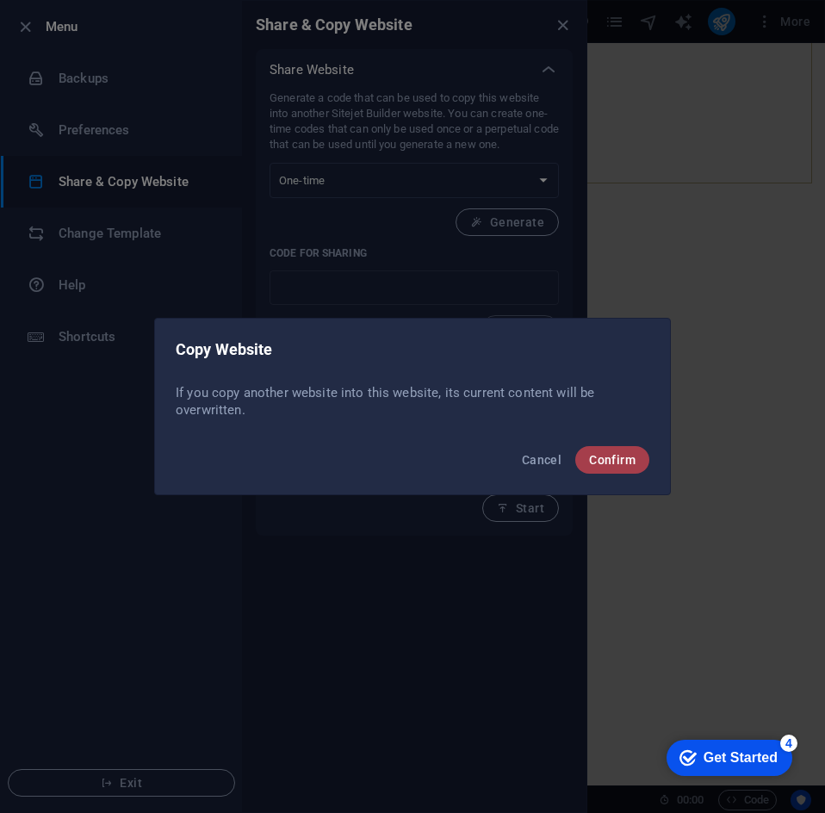
click at [605, 463] on span "Confirm" at bounding box center [612, 460] width 47 height 14
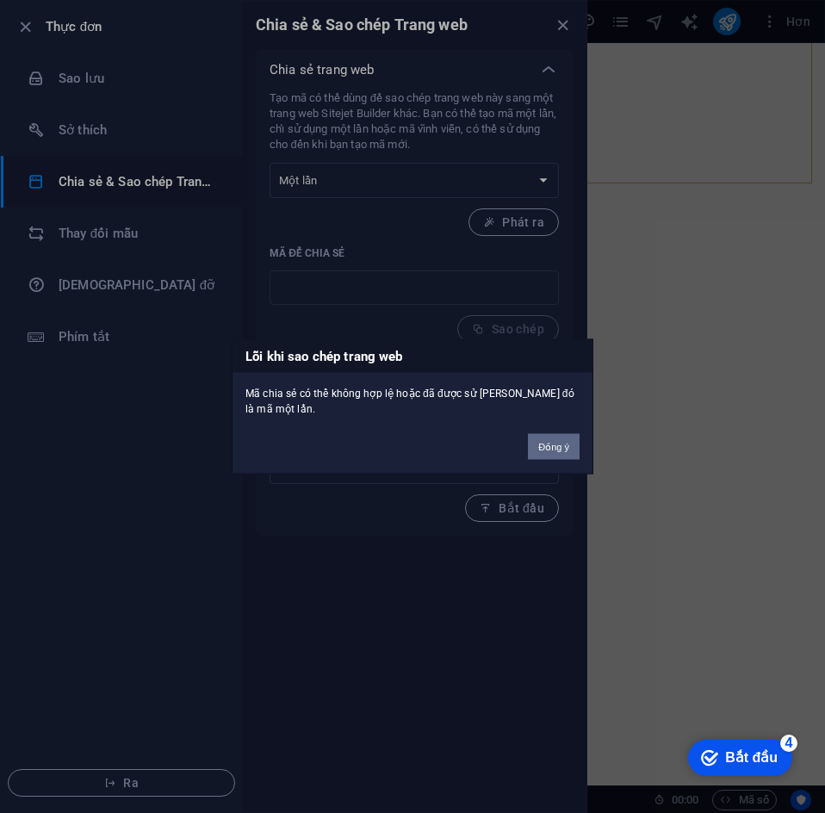
click at [557, 457] on button "Đồng ý" at bounding box center [554, 447] width 52 height 26
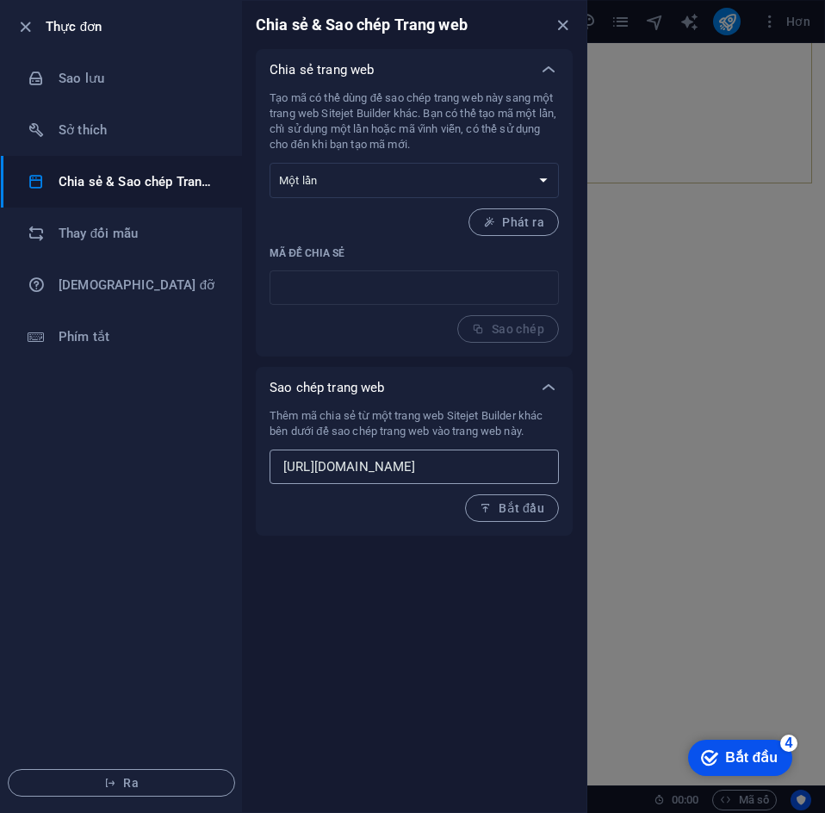
click at [513, 466] on input "[URL][DOMAIN_NAME]" at bounding box center [414, 467] width 289 height 34
drag, startPoint x: 439, startPoint y: 470, endPoint x: 264, endPoint y: 477, distance: 175.0
click at [264, 477] on div "Thêm mã chia sẻ từ một trang web Sitejet Builder khác bên dưới để sao chép tran…" at bounding box center [414, 471] width 317 height 127
click at [474, 464] on input "[URL][DOMAIN_NAME]" at bounding box center [414, 467] width 289 height 34
drag, startPoint x: 455, startPoint y: 479, endPoint x: 294, endPoint y: 469, distance: 161.4
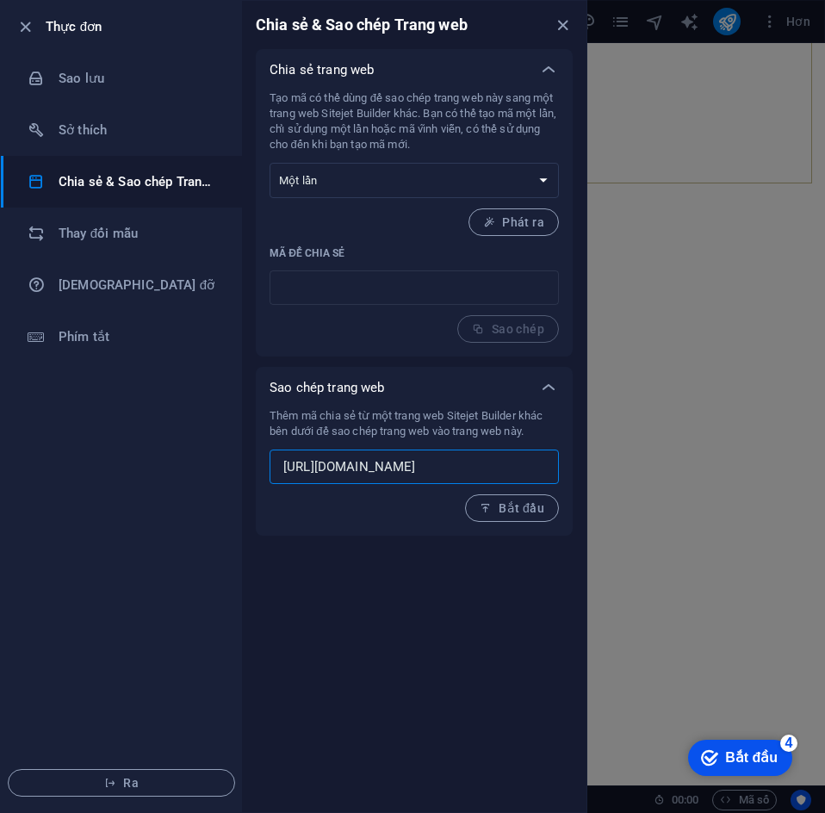
click at [294, 469] on input "[URL][DOMAIN_NAME]" at bounding box center [414, 467] width 289 height 34
click at [281, 458] on input "[URL][DOMAIN_NAME]" at bounding box center [414, 467] width 289 height 34
drag, startPoint x: 491, startPoint y: 181, endPoint x: 482, endPoint y: 197, distance: 18.9
click at [488, 182] on select "Một lần Vĩnh viễn" at bounding box center [414, 180] width 289 height 35
click at [401, 242] on div "Tạo mã có thể dùng để sao chép trang web này sang một trang web Sitejet Builder…" at bounding box center [414, 216] width 289 height 252
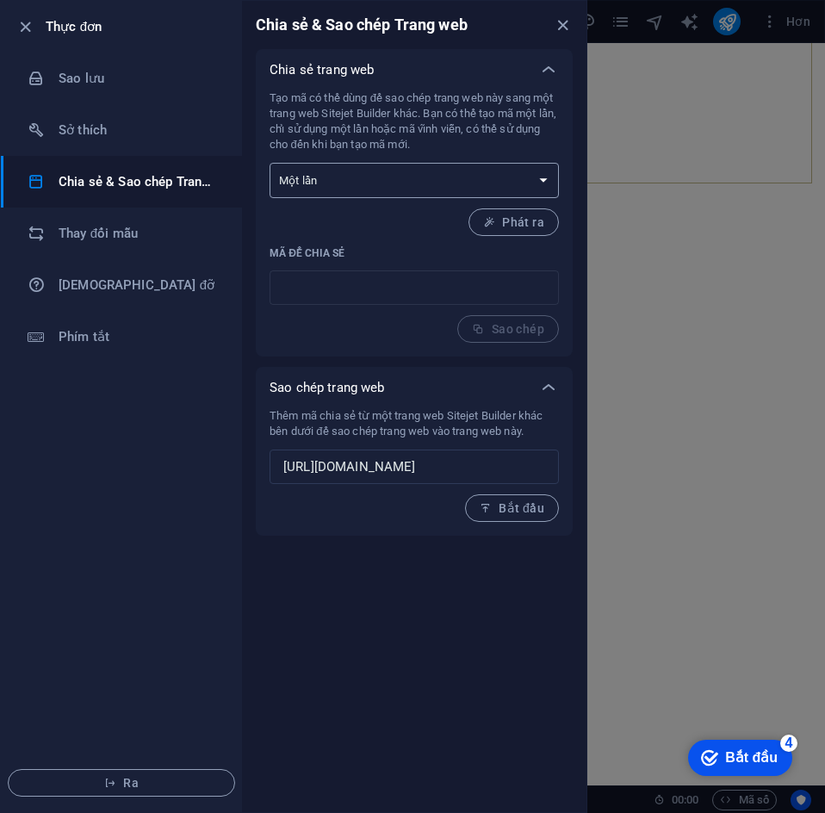
click at [463, 177] on select "Một lần Vĩnh viễn" at bounding box center [414, 180] width 289 height 35
click at [365, 247] on p "Mã để chia sẻ" at bounding box center [414, 253] width 289 height 14
click at [432, 184] on select "Một lần Vĩnh viễn" at bounding box center [414, 180] width 289 height 35
select select "perpetual"
click at [270, 163] on select "Một lần Vĩnh viễn" at bounding box center [414, 180] width 289 height 35
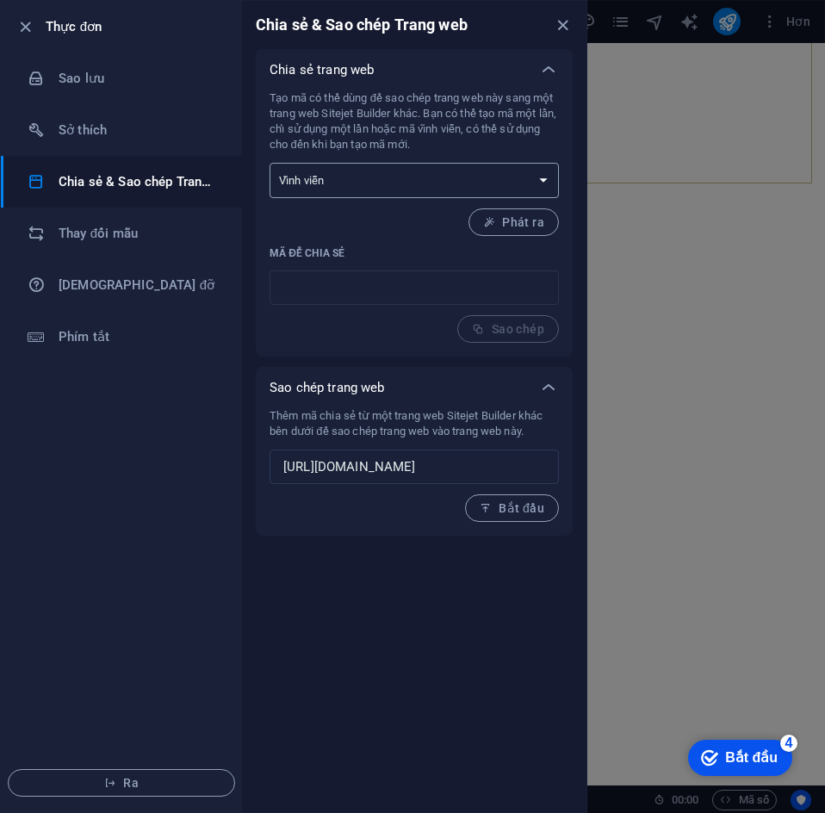
type input "fe5485e8-2008943"
click at [469, 192] on select "Một lần Vĩnh viễn" at bounding box center [414, 180] width 289 height 35
select select "onetime"
click at [270, 163] on select "Một lần Vĩnh viễn" at bounding box center [414, 180] width 289 height 35
click at [109, 229] on font "Thay đổi mẫu" at bounding box center [98, 234] width 79 height 16
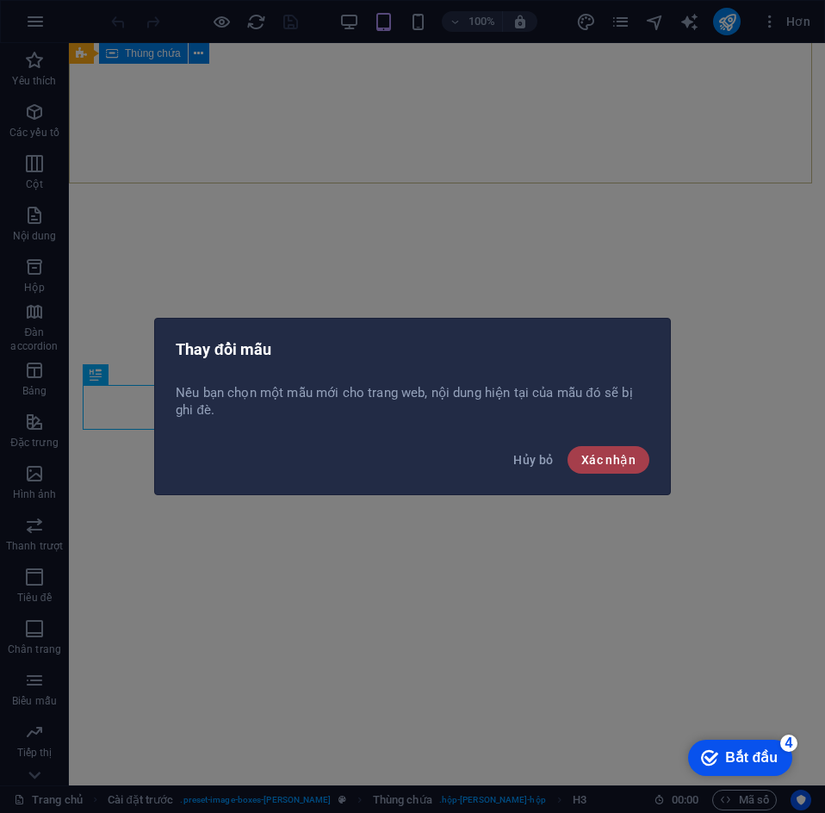
click at [609, 457] on font "Xác nhận" at bounding box center [608, 460] width 54 height 14
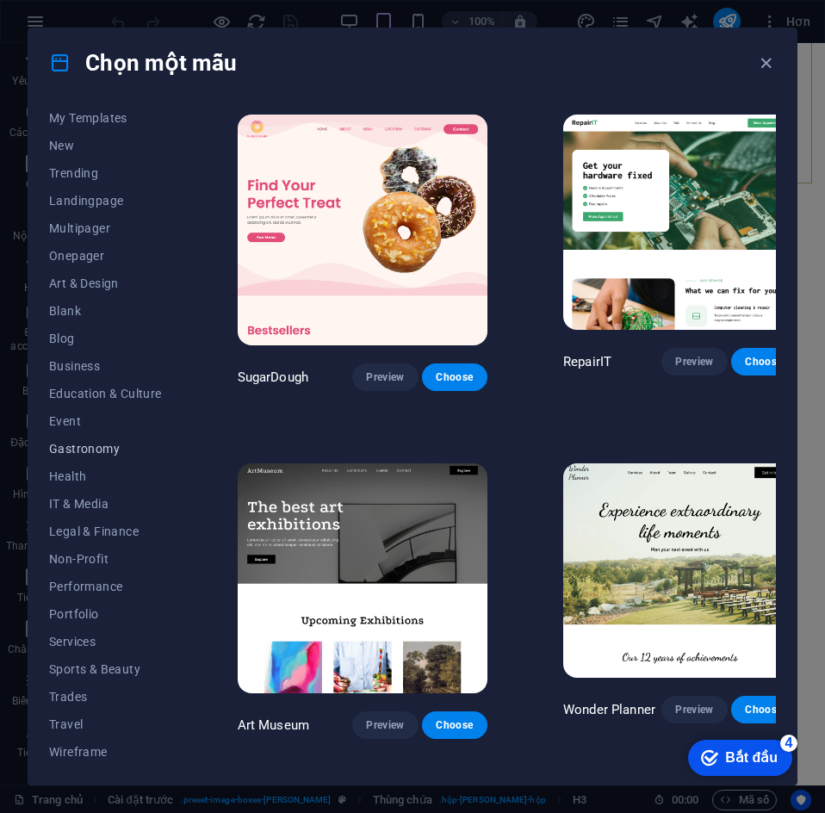
scroll to position [36, 0]
click at [84, 753] on span "Wireframe" at bounding box center [105, 750] width 113 height 14
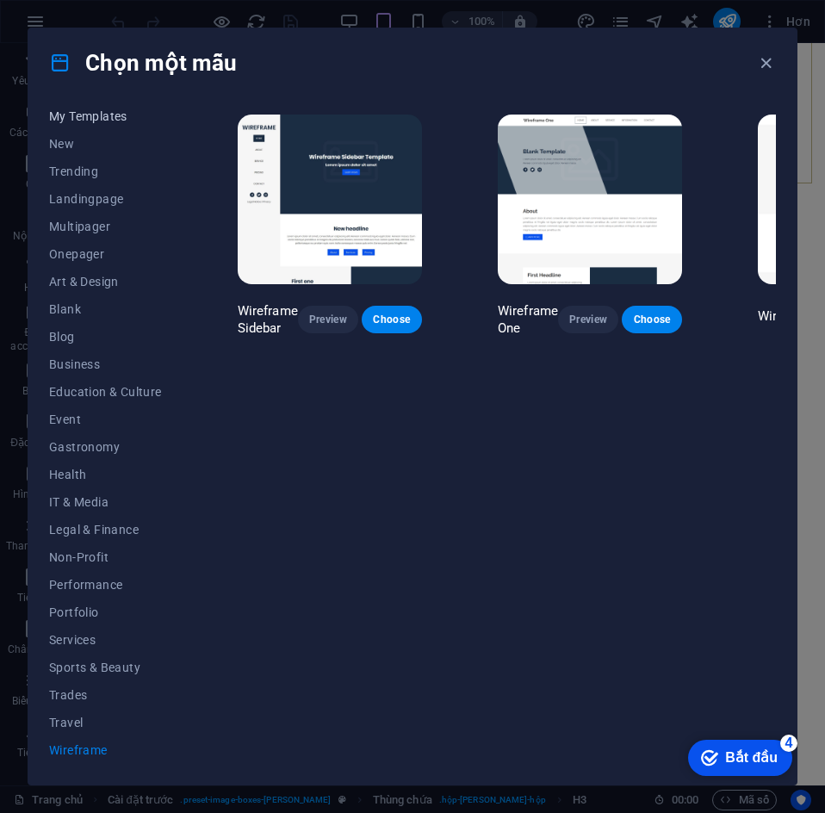
click at [109, 121] on span "My Templates" at bounding box center [105, 116] width 113 height 14
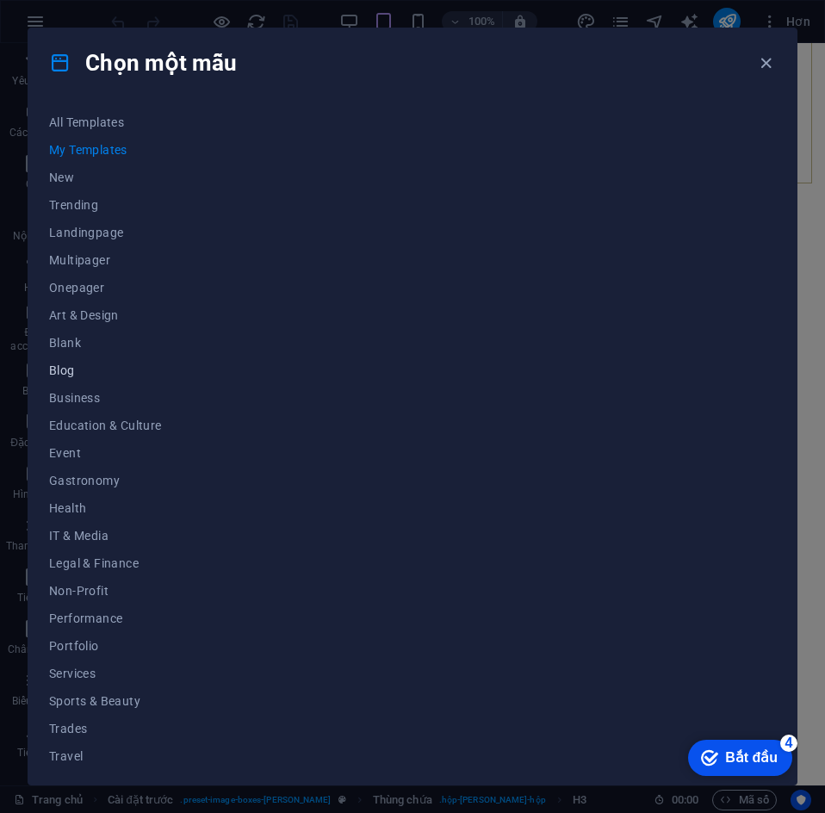
scroll to position [0, 0]
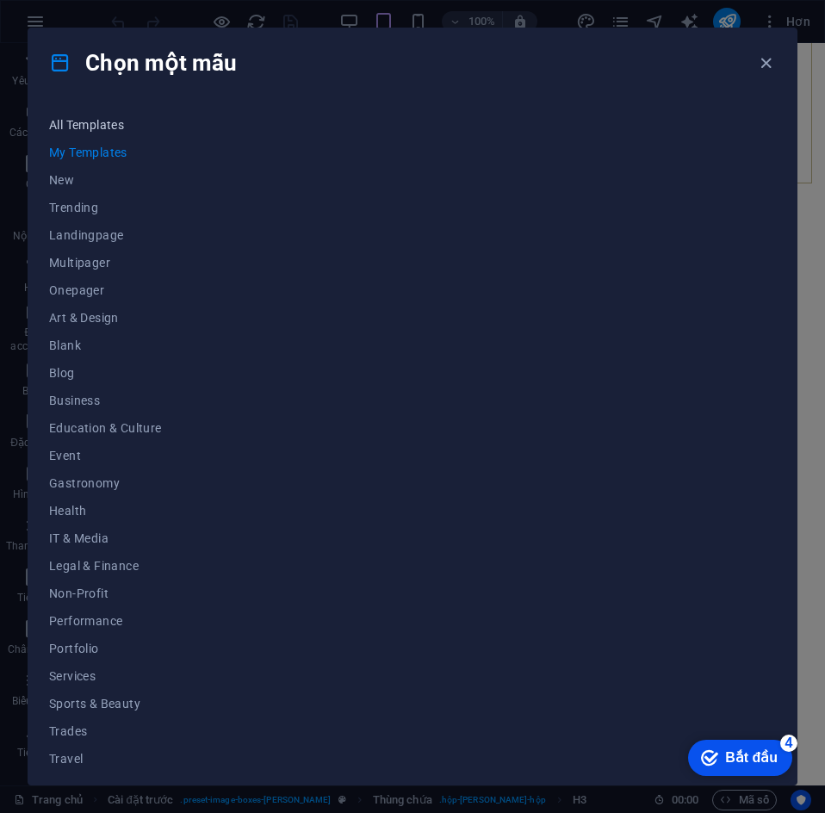
click at [100, 111] on button "All Templates" at bounding box center [105, 125] width 113 height 28
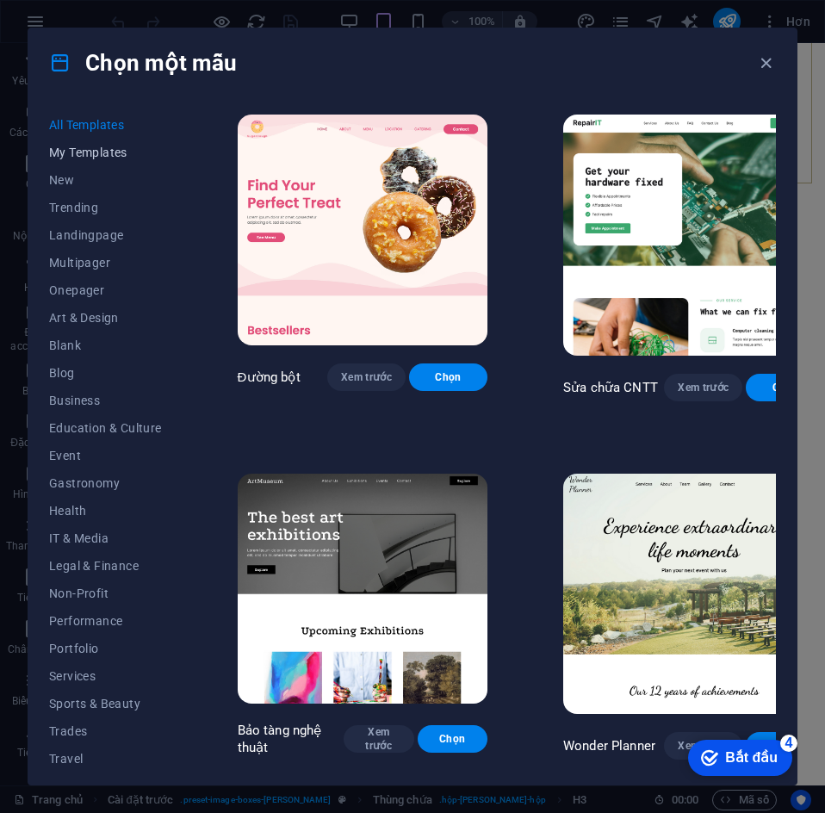
click at [85, 165] on button "My Templates" at bounding box center [105, 153] width 113 height 28
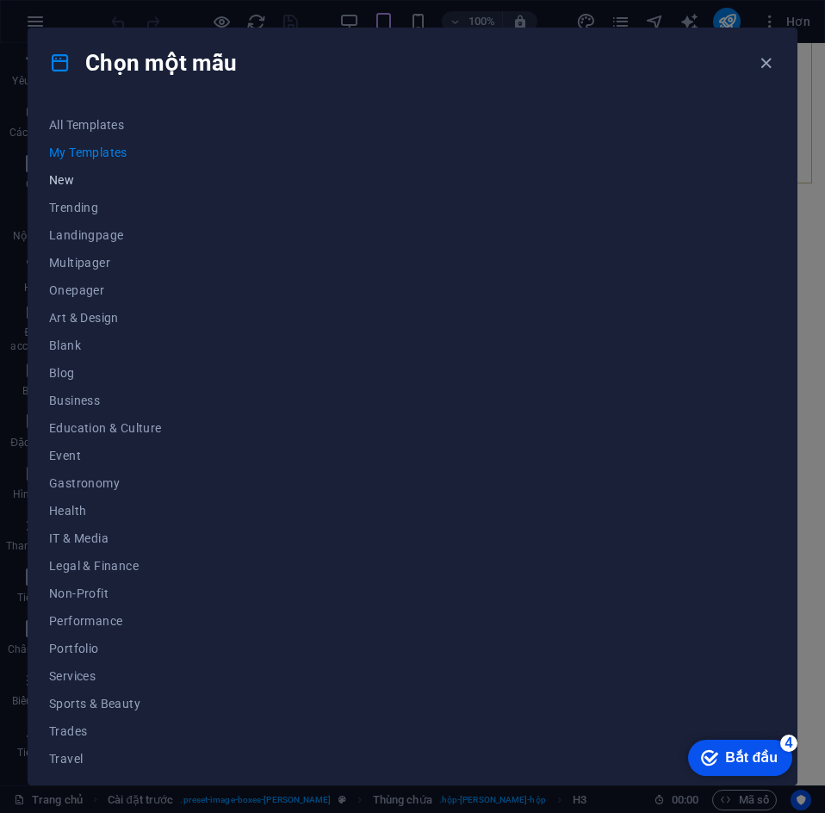
click at [71, 170] on button "New" at bounding box center [105, 180] width 113 height 28
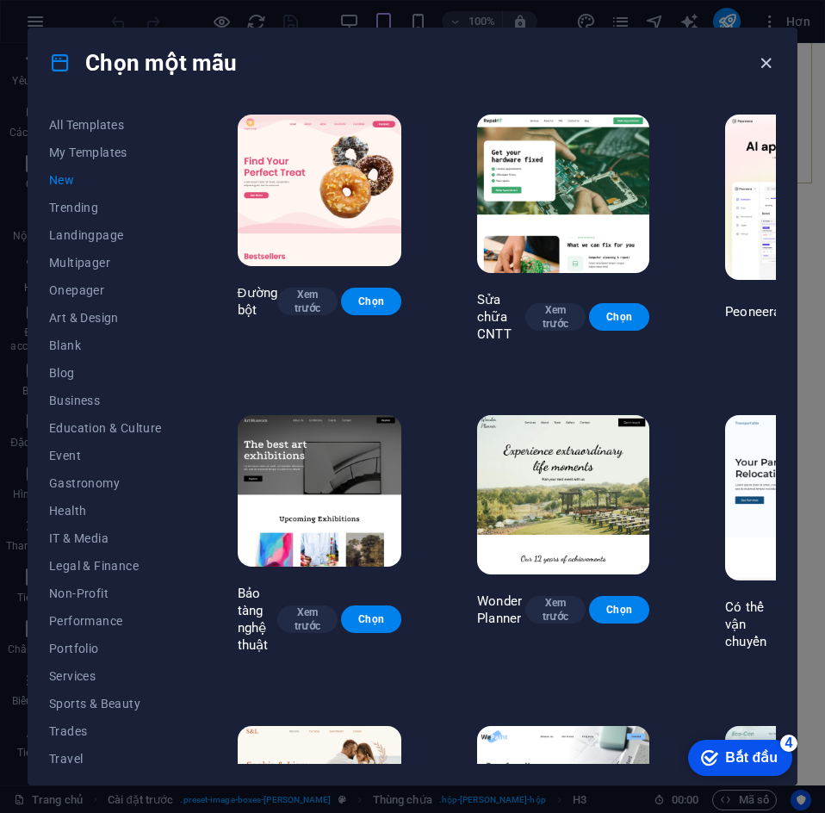
click at [768, 62] on icon "button" at bounding box center [766, 63] width 20 height 20
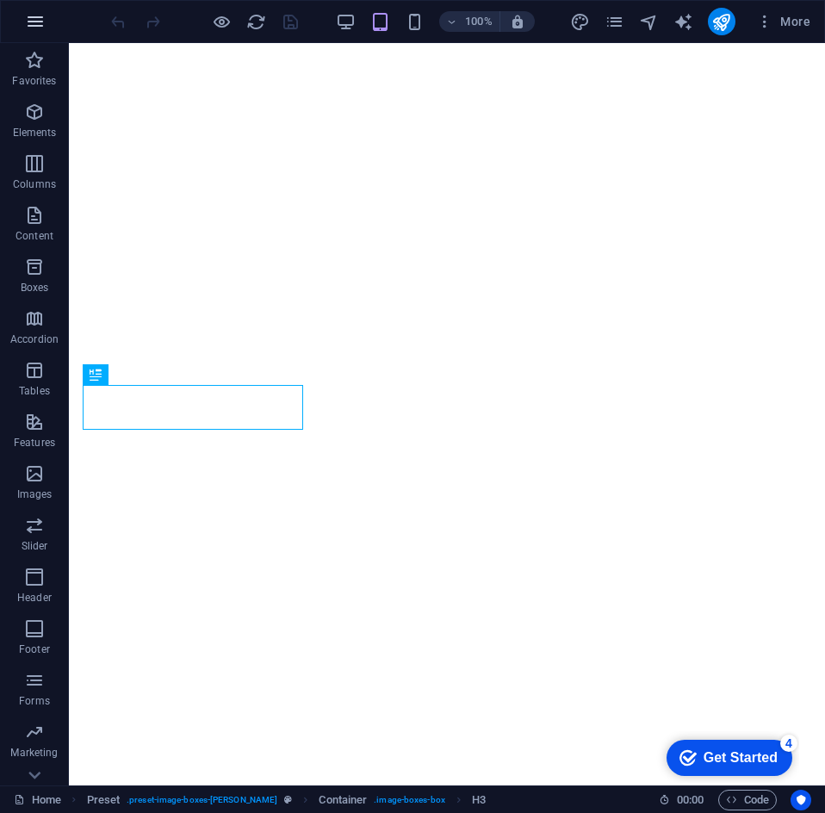
click at [29, 15] on icon "button" at bounding box center [35, 21] width 21 height 21
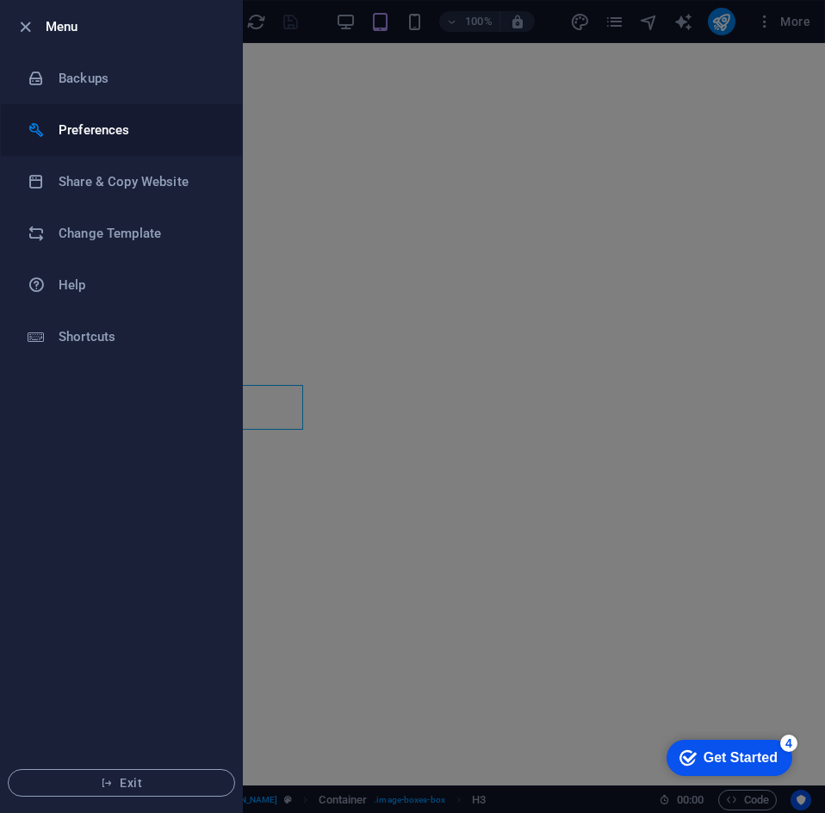
click at [80, 134] on h6 "Preferences" at bounding box center [138, 130] width 159 height 21
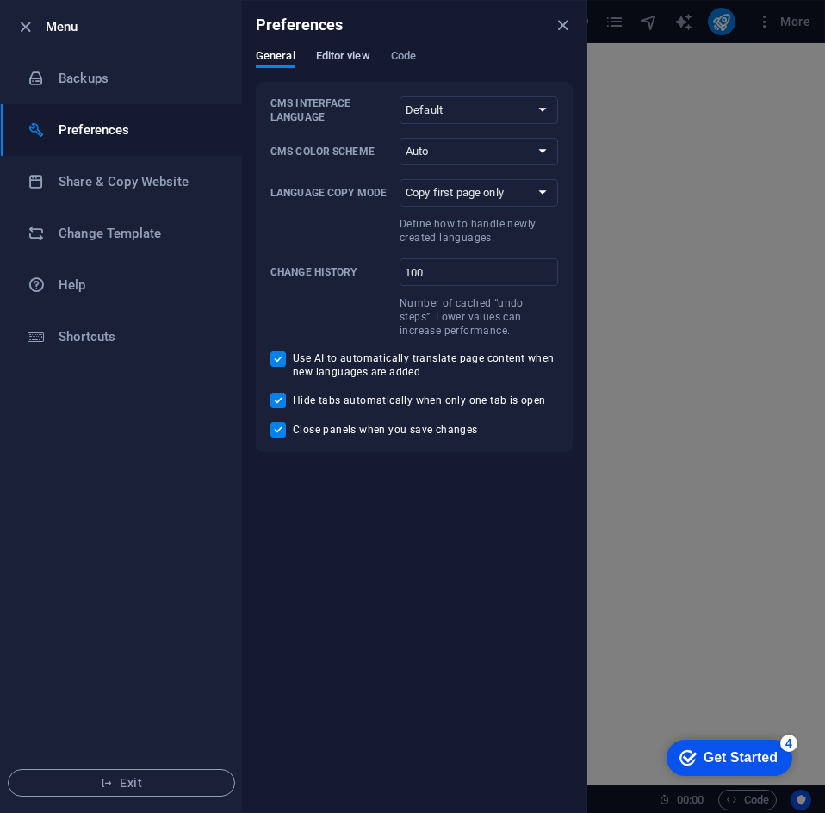
click at [352, 51] on span "Editor view" at bounding box center [343, 58] width 54 height 24
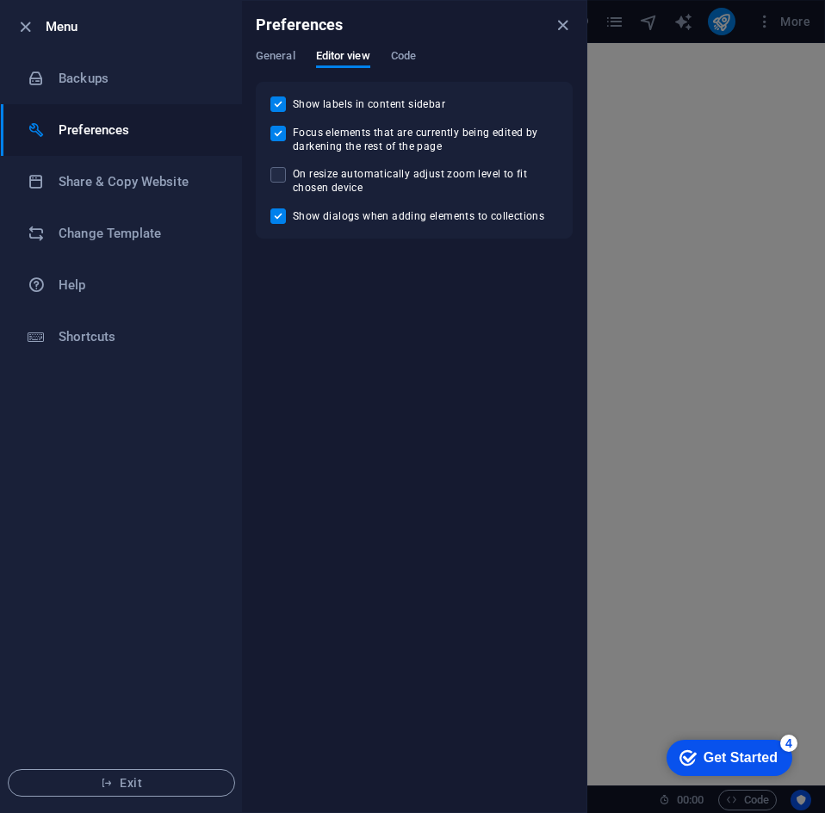
click at [386, 53] on div "General Editor view Code" at bounding box center [414, 65] width 317 height 33
click at [397, 50] on span "Code" at bounding box center [403, 58] width 25 height 24
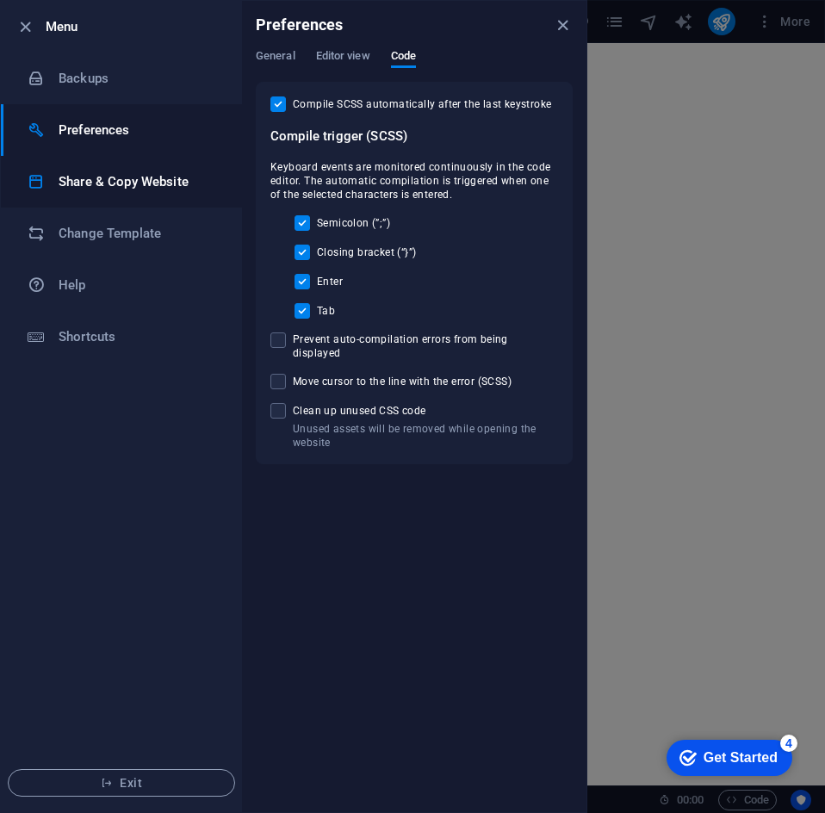
click at [109, 190] on h6 "Share & Copy Website" at bounding box center [138, 181] width 159 height 21
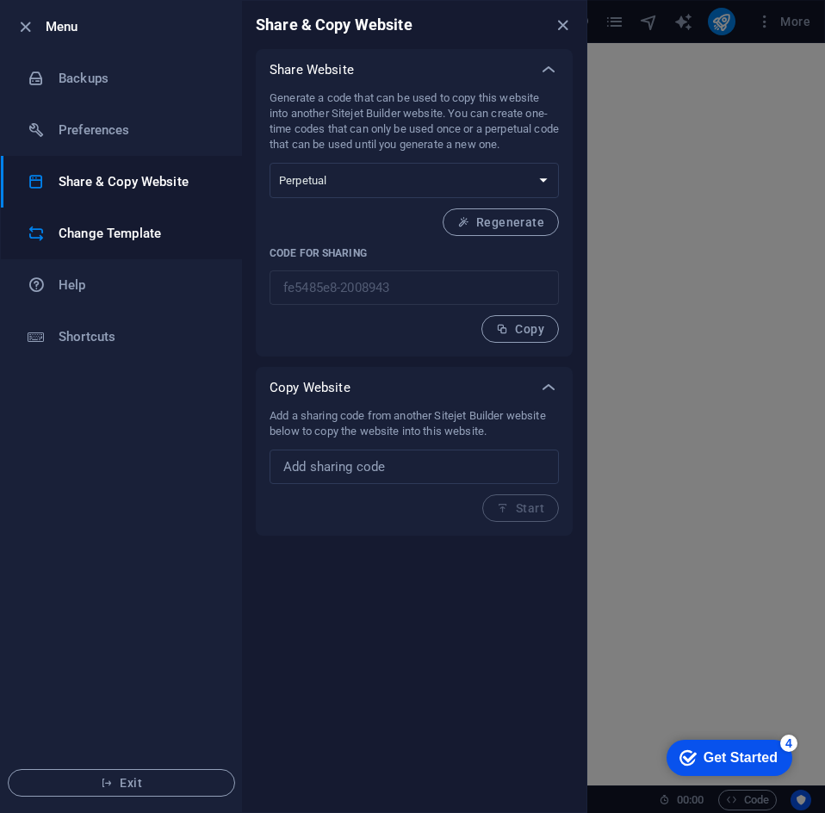
click at [119, 215] on li "Change Template" at bounding box center [121, 234] width 241 height 52
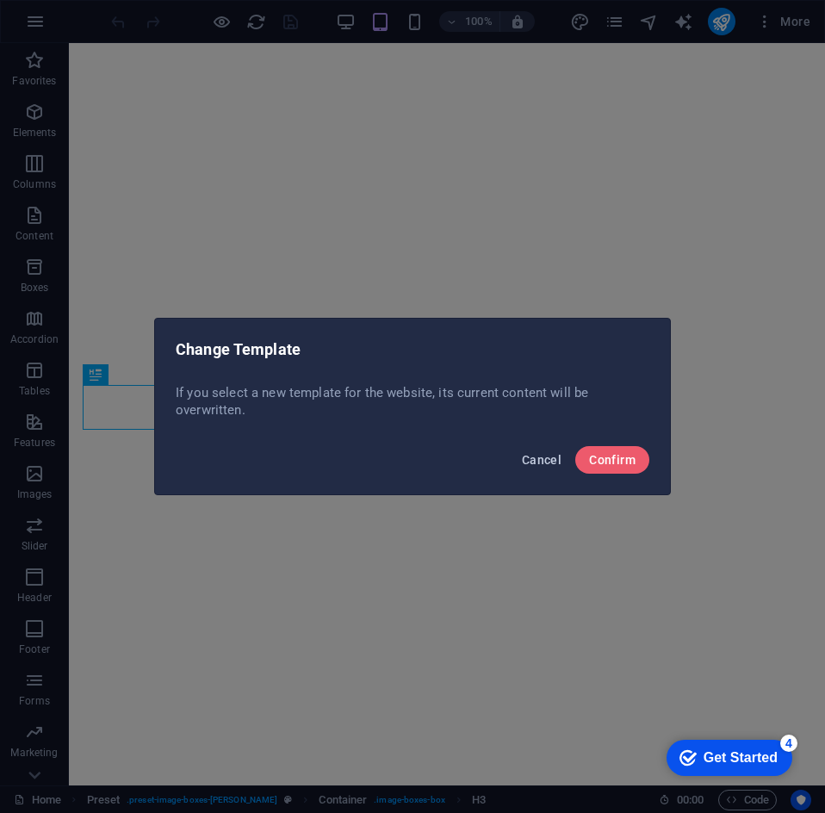
click at [560, 454] on span "Cancel" at bounding box center [542, 460] width 40 height 14
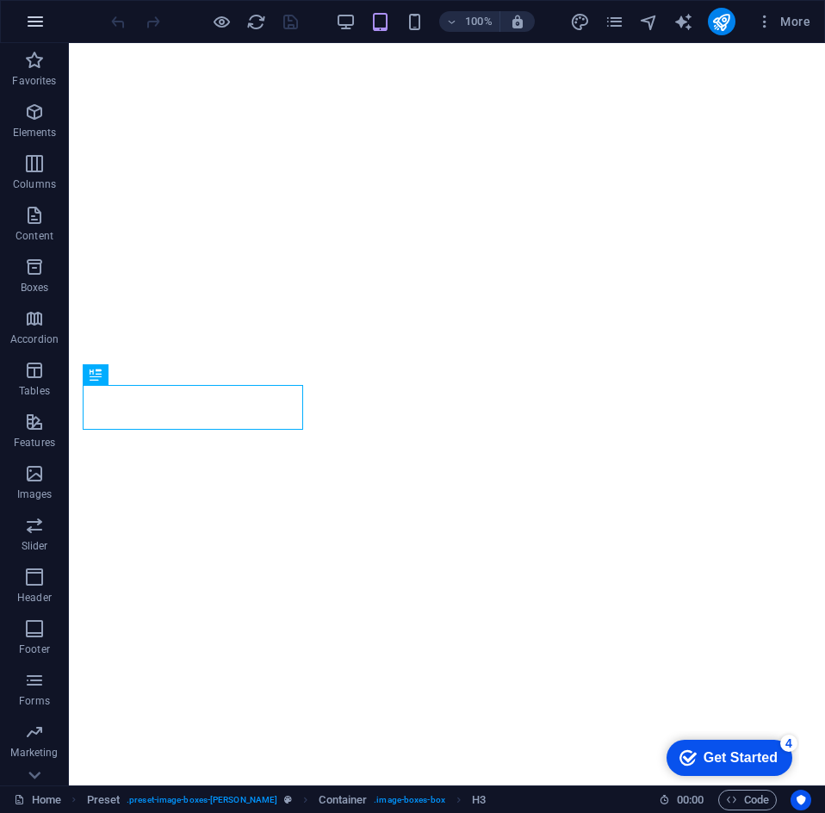
click at [41, 28] on icon "button" at bounding box center [35, 21] width 21 height 21
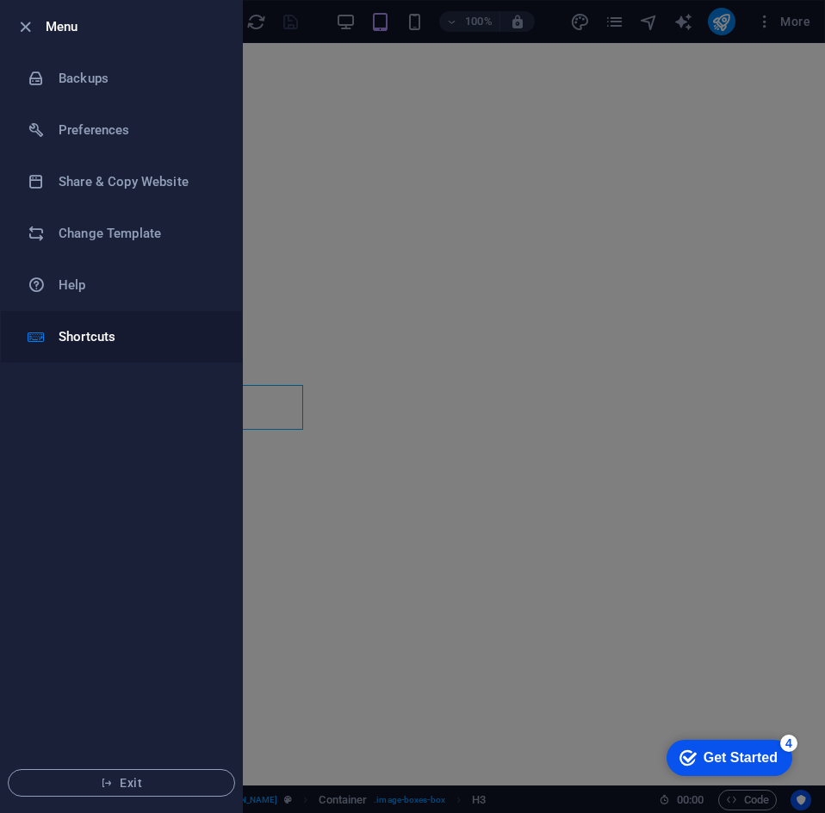
click at [100, 335] on h6 "Shortcuts" at bounding box center [138, 336] width 159 height 21
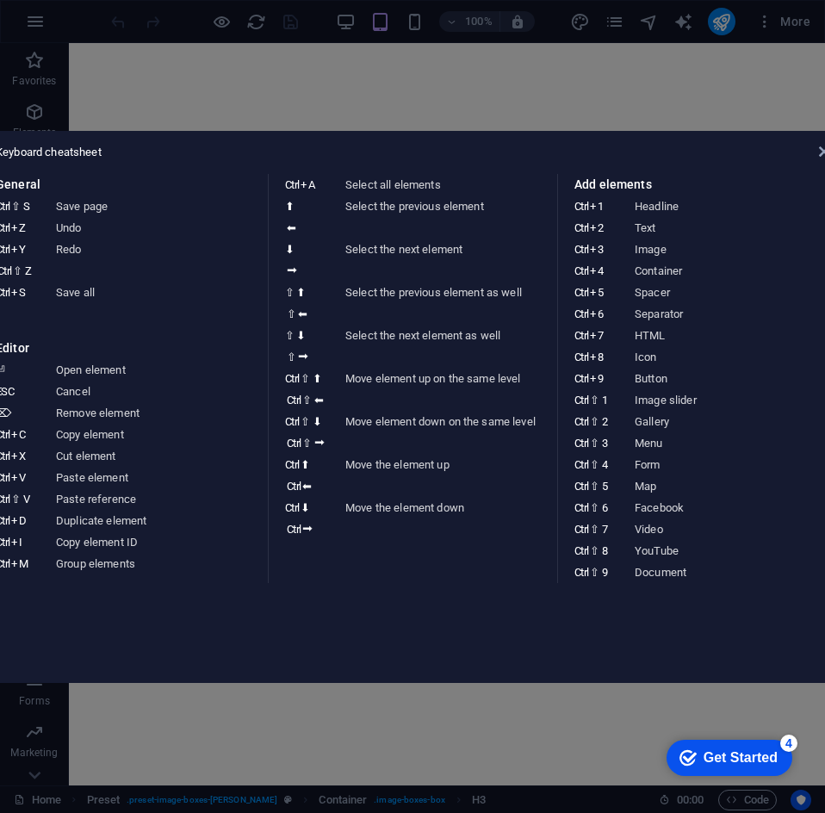
click at [353, 85] on aside "Keyboard cheatsheet General Ctrl ⇧ S Save page Ctrl Z Undo Ctrl Y Ctrl ⇧ Z Redo…" at bounding box center [412, 406] width 825 height 813
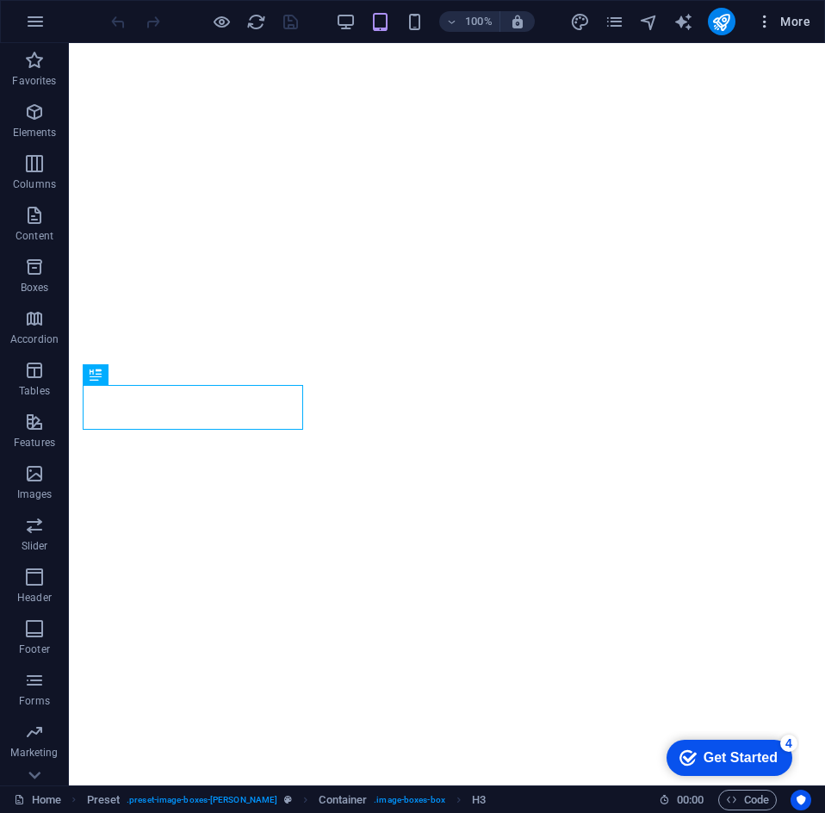
click at [770, 20] on icon "button" at bounding box center [764, 21] width 17 height 17
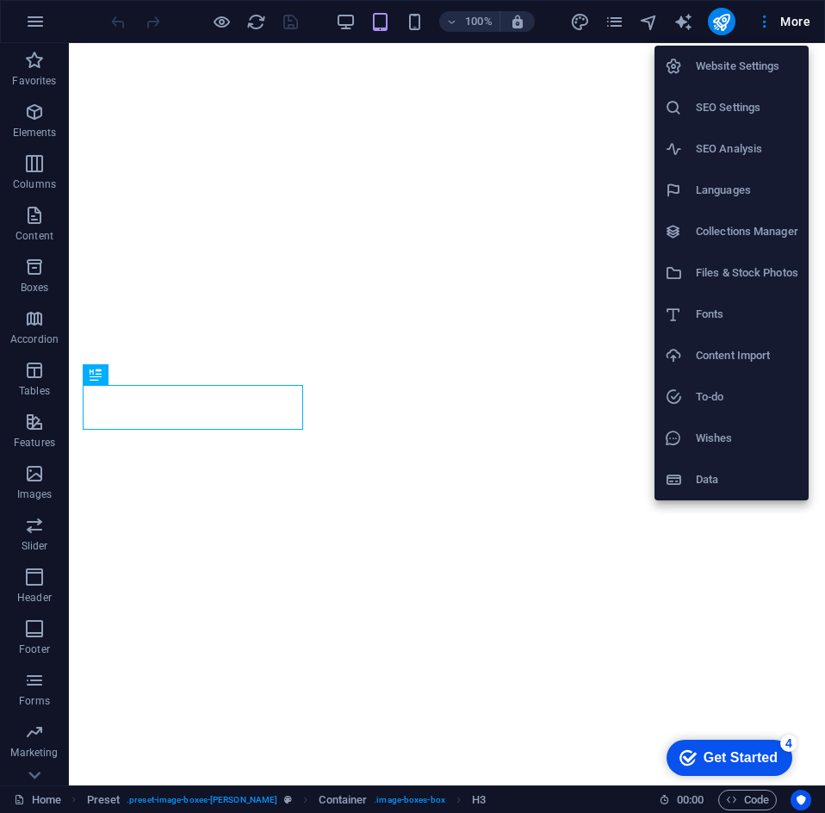
drag, startPoint x: 761, startPoint y: 64, endPoint x: 740, endPoint y: 71, distance: 21.8
click at [770, 62] on h6 "Website Settings" at bounding box center [747, 66] width 103 height 21
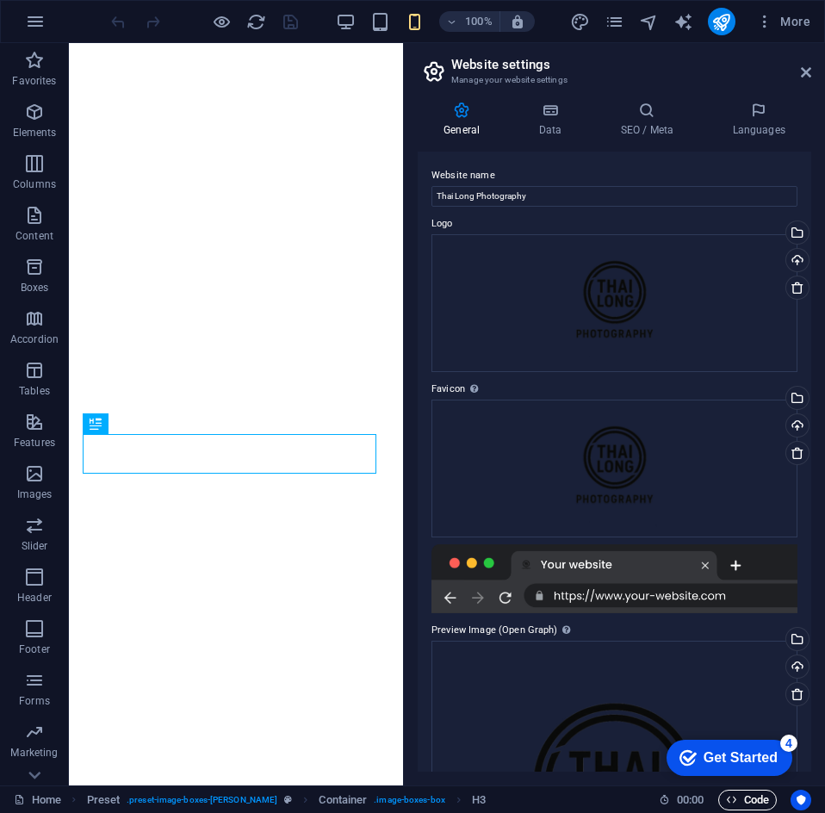
click at [755, 806] on span "Code" at bounding box center [747, 800] width 43 height 21
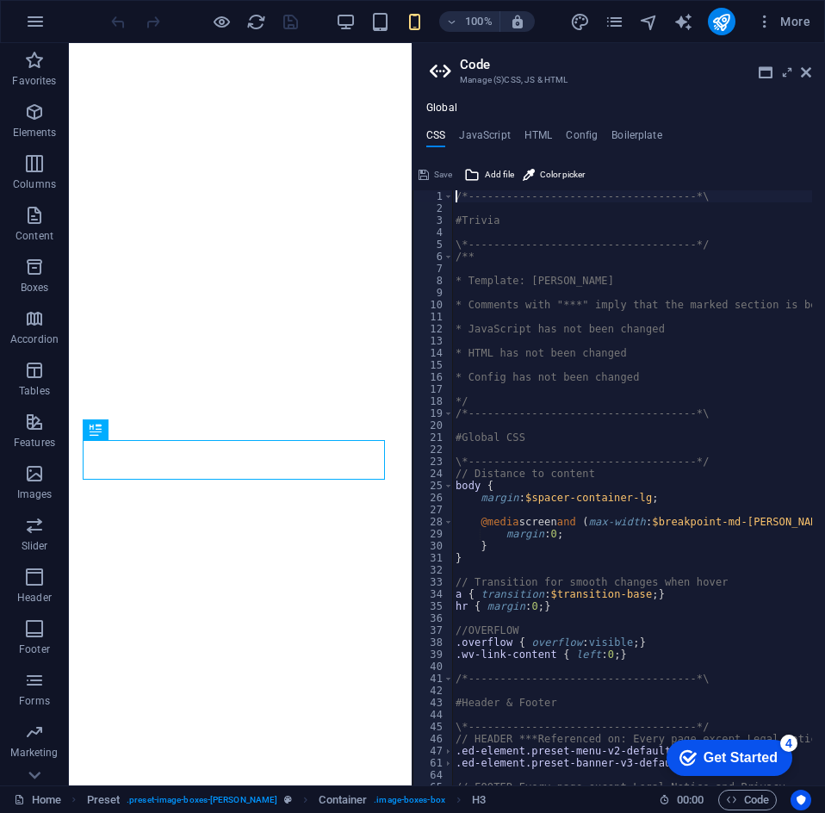
click at [554, 135] on ul "CSS JavaScript HTML Config Boilerplate" at bounding box center [619, 138] width 413 height 19
click at [544, 134] on h4 "HTML" at bounding box center [539, 138] width 28 height 19
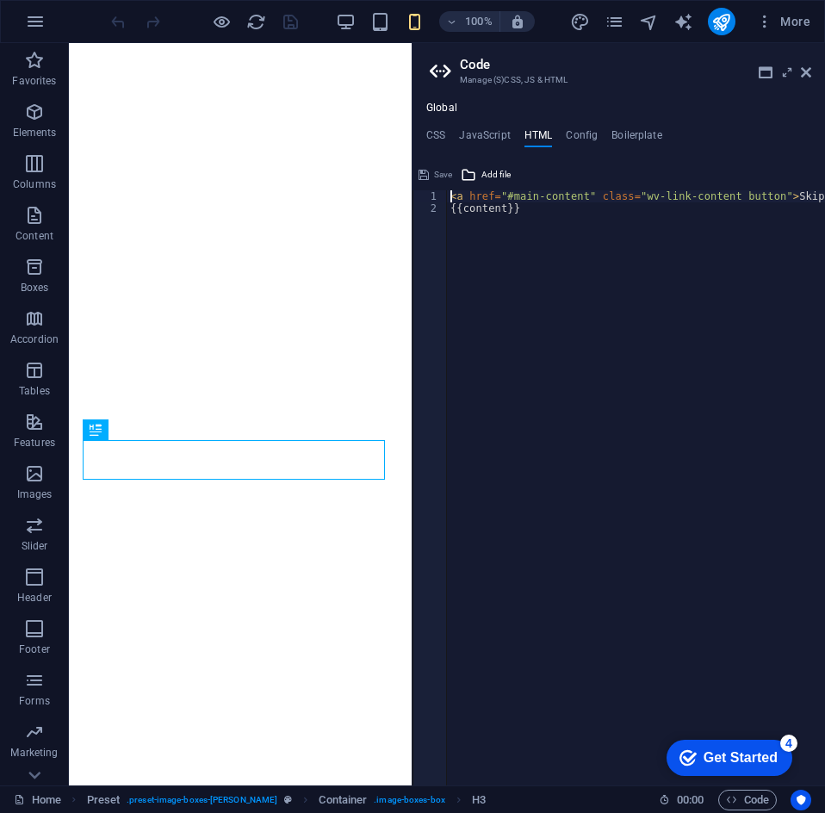
click at [448, 167] on div "Save" at bounding box center [435, 175] width 39 height 21
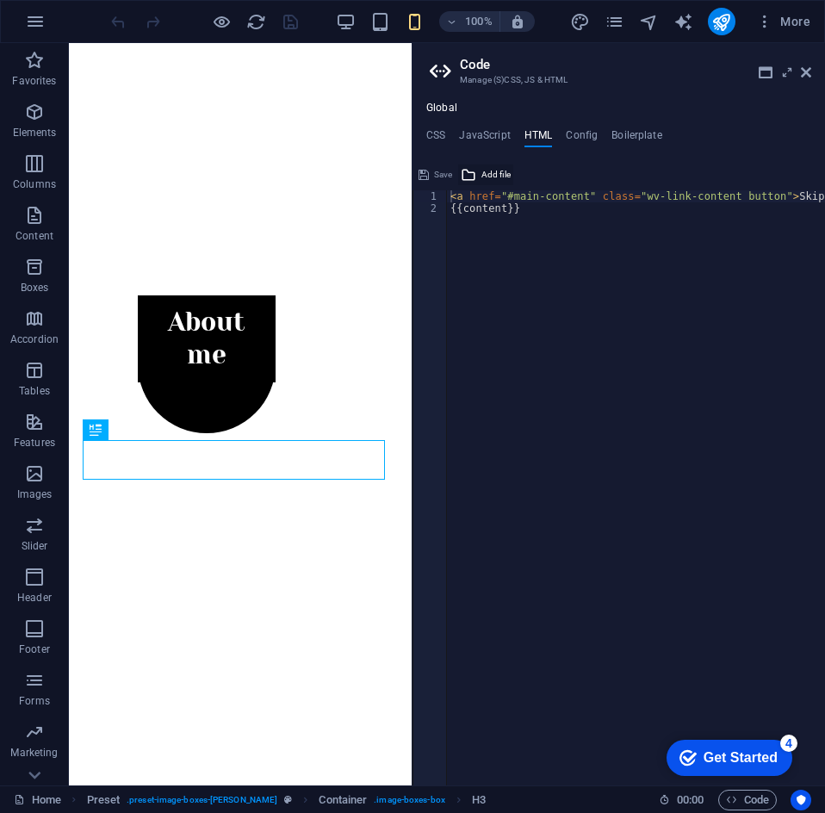
click at [476, 172] on icon at bounding box center [469, 175] width 16 height 21
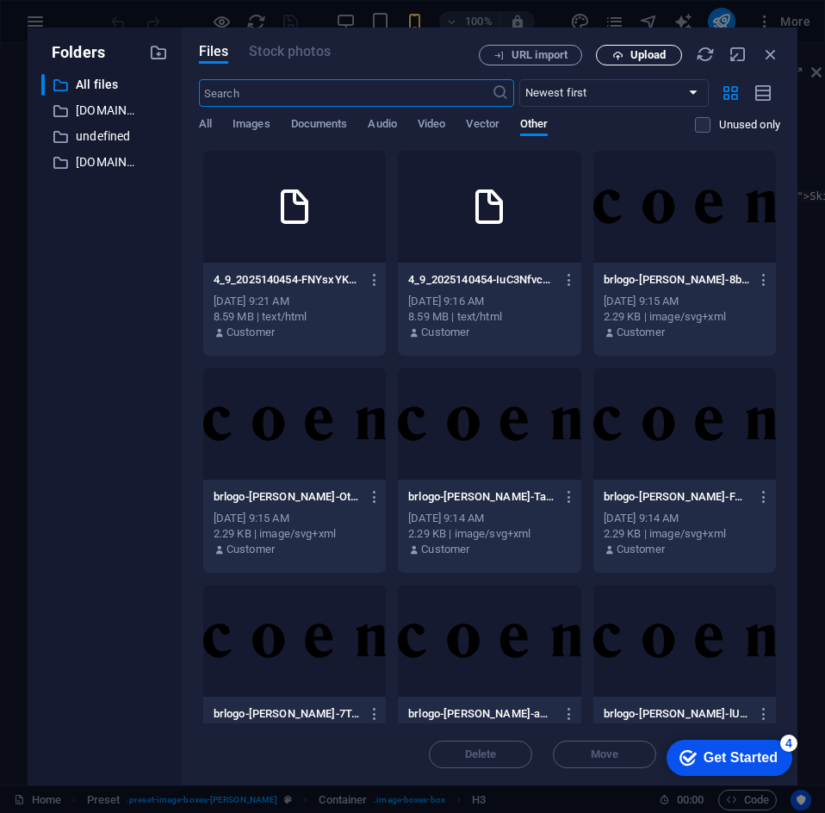
click at [638, 53] on span "Upload" at bounding box center [648, 55] width 35 height 10
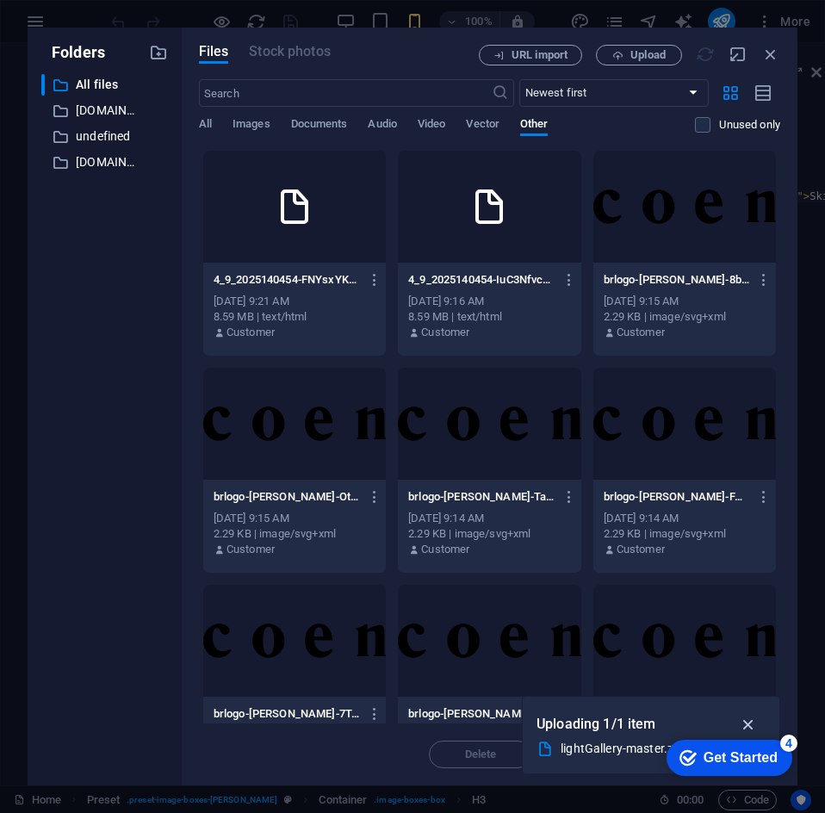
click at [748, 713] on button "button" at bounding box center [749, 725] width 34 height 28
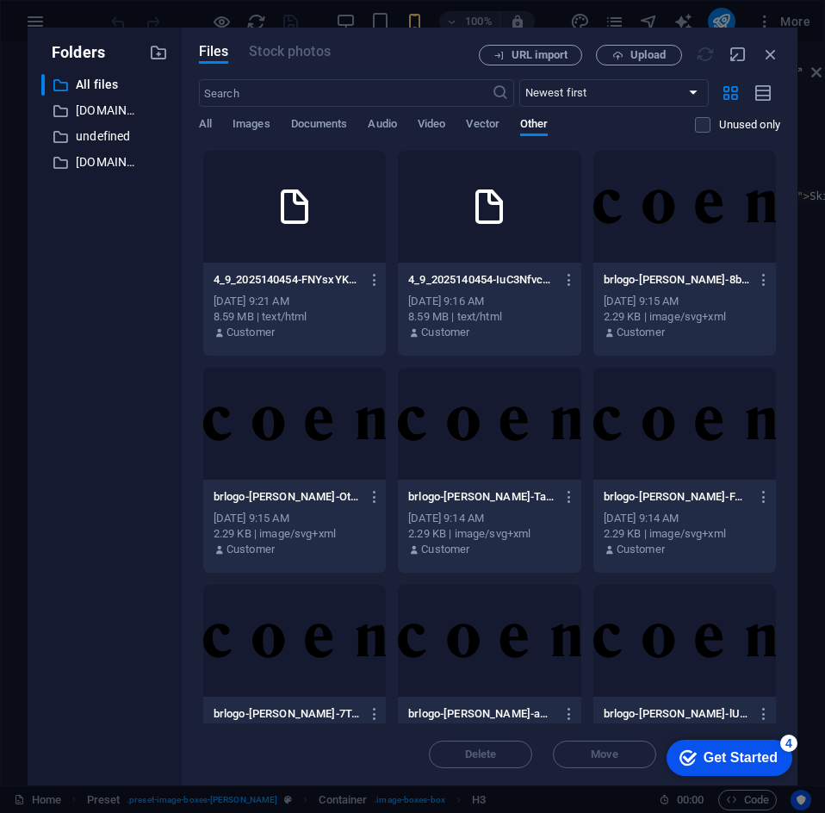
click at [308, 271] on div "4_9_2025140454-FNYsxYKHeVuWZrAEYtu0Ww.html 4_9_2025140454-FNYsxYKHeVuWZrAEYtu0W…" at bounding box center [295, 280] width 162 height 28
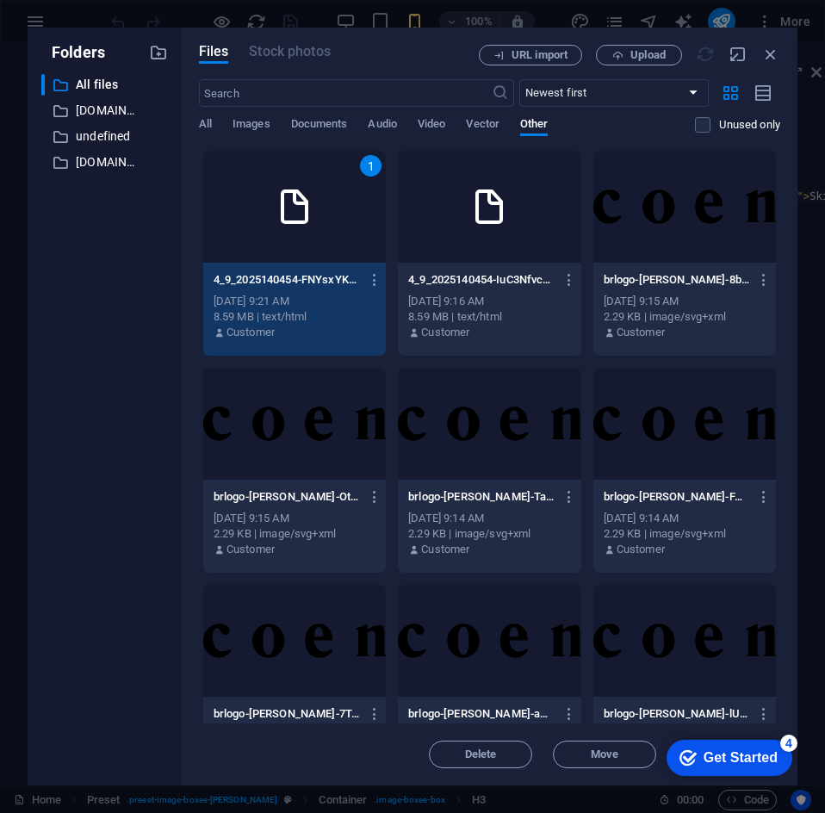
click at [308, 271] on div "4_9_2025140454-FNYsxYKHeVuWZrAEYtu0Ww.html 4_9_2025140454-FNYsxYKHeVuWZrAEYtu0W…" at bounding box center [295, 280] width 162 height 28
type textarea "https://cdn1.site-media.eu/images/0/18936757/4_9_2025140454-FNYsxYKHeVuWZrAEYtu…"
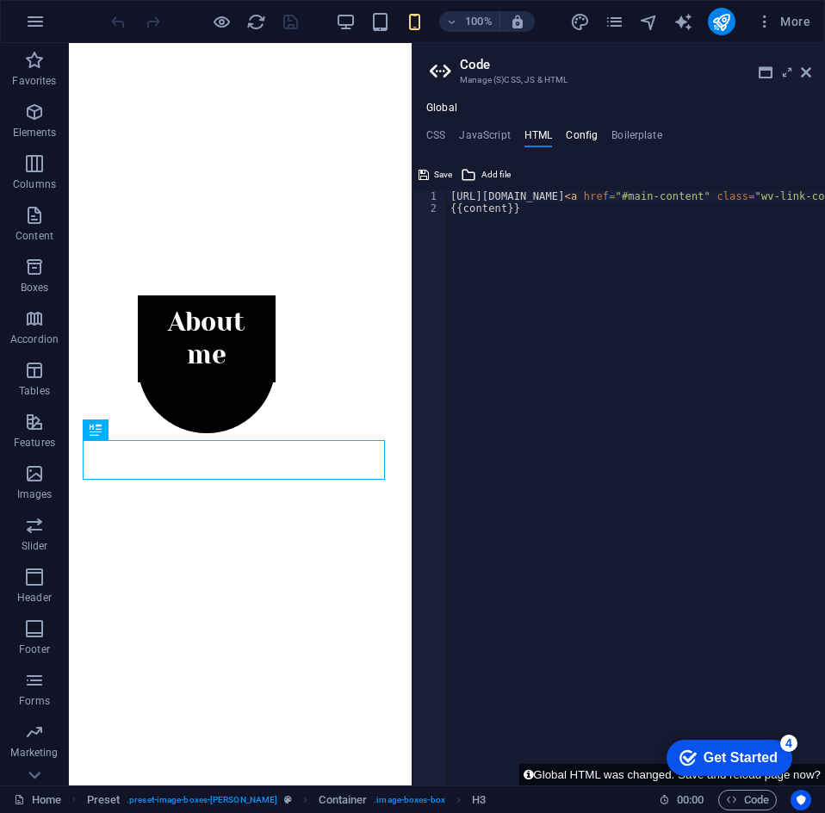
click at [586, 141] on h4 "Config" at bounding box center [582, 138] width 32 height 19
type textarea "$ls-button-lg: 0px;"
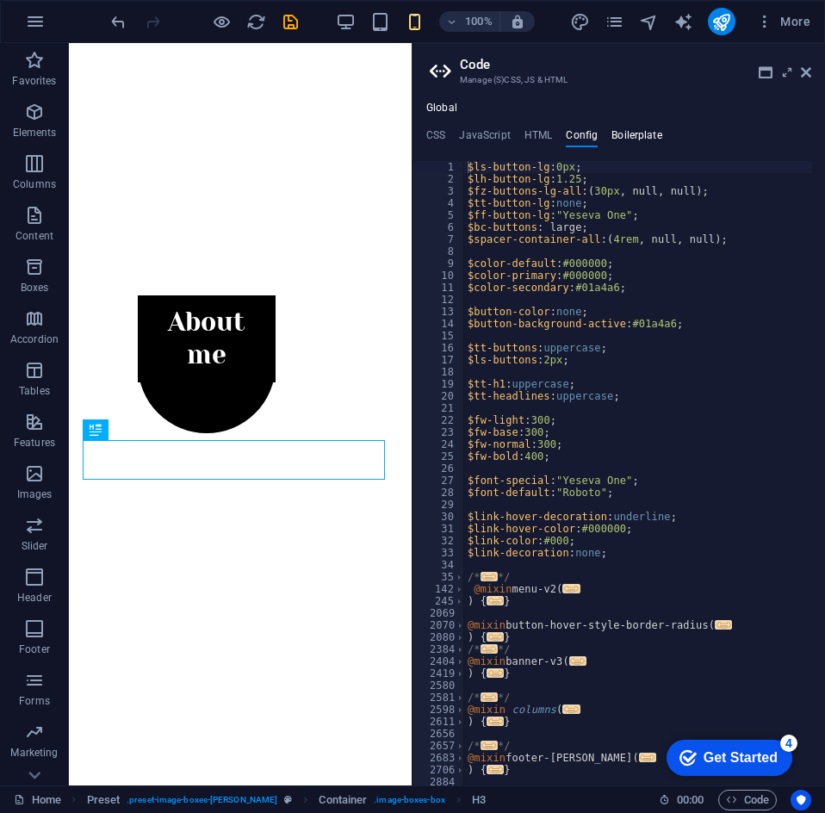
click at [615, 132] on h4 "Boilerplate" at bounding box center [637, 138] width 51 height 19
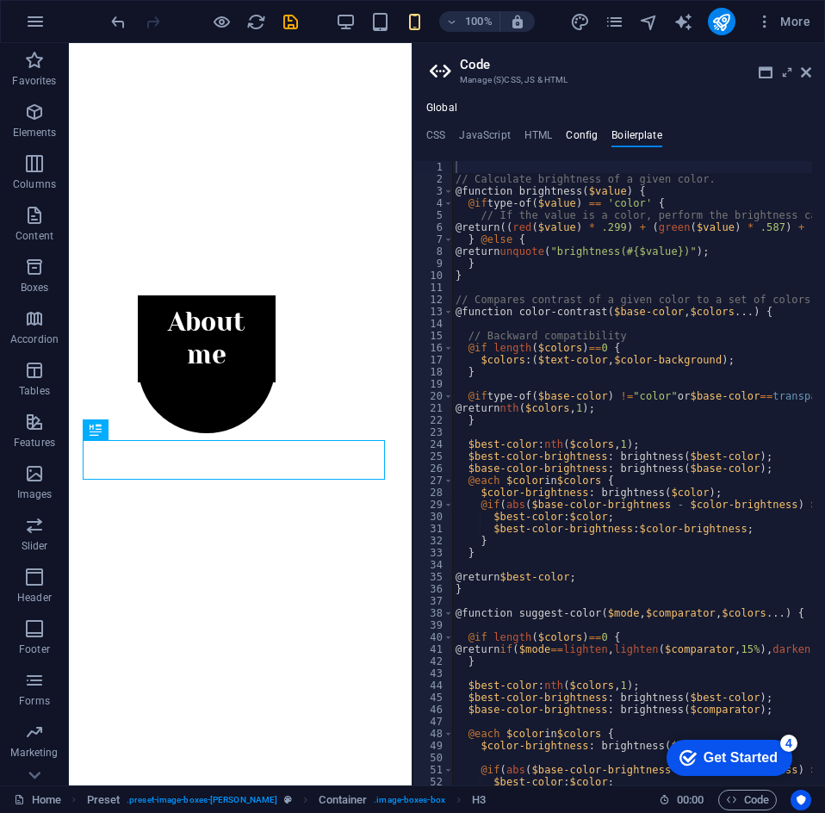
click at [576, 146] on h4 "Config" at bounding box center [582, 138] width 32 height 19
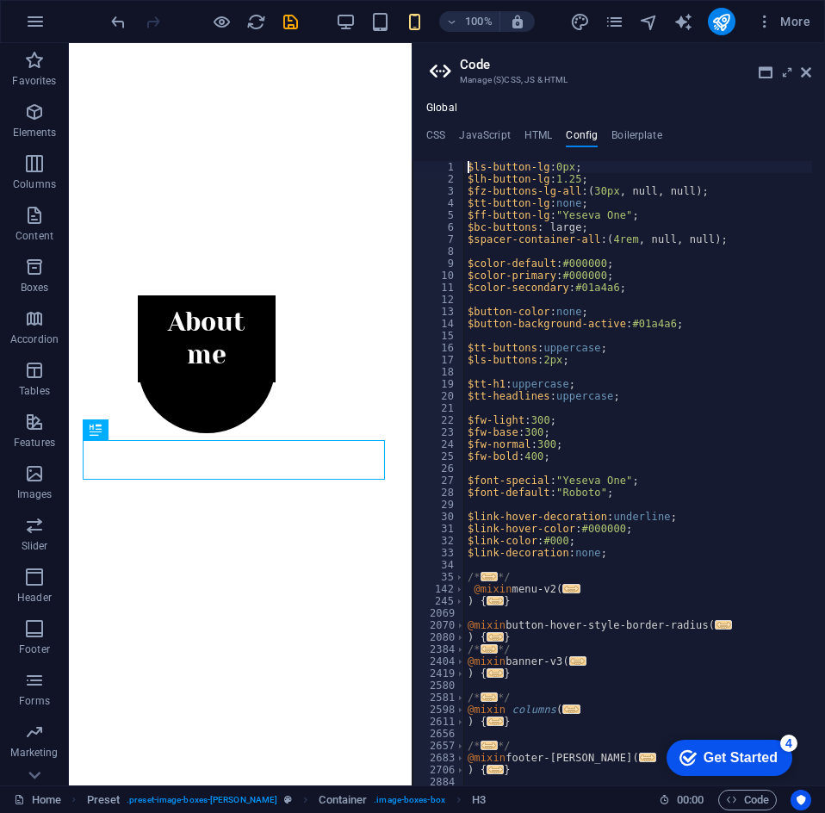
click at [523, 149] on div "CSS JavaScript HTML Config Boilerplate /*------------------------------------*\…" at bounding box center [619, 457] width 413 height 656
click at [533, 136] on h4 "HTML" at bounding box center [539, 138] width 28 height 19
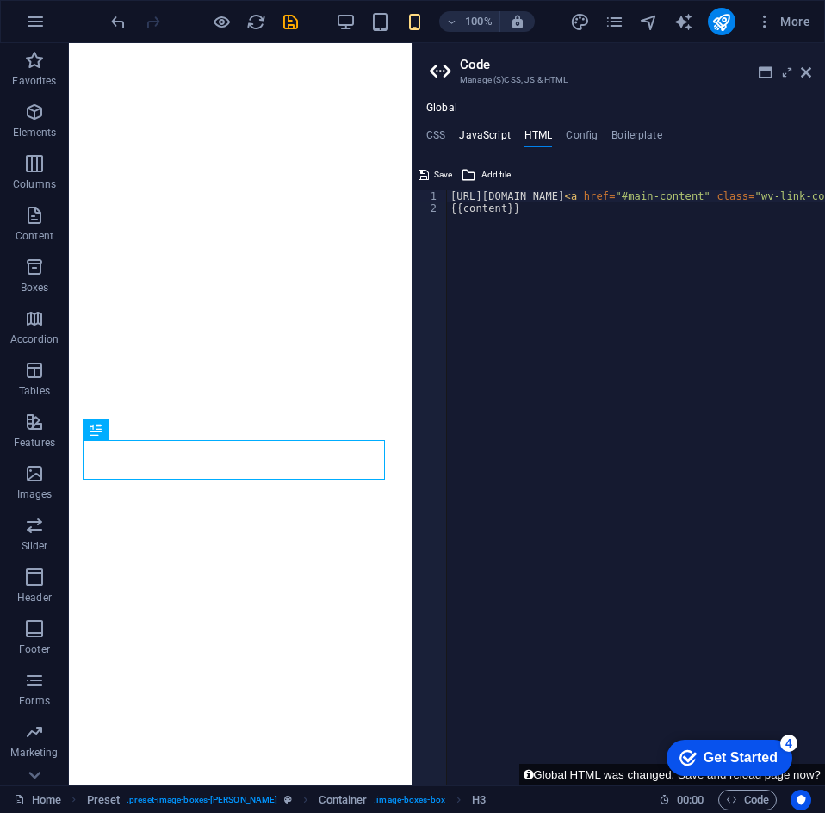
click at [506, 141] on h4 "JavaScript" at bounding box center [484, 138] width 51 height 19
type textarea "/* JS for preset "Menu V2" */"
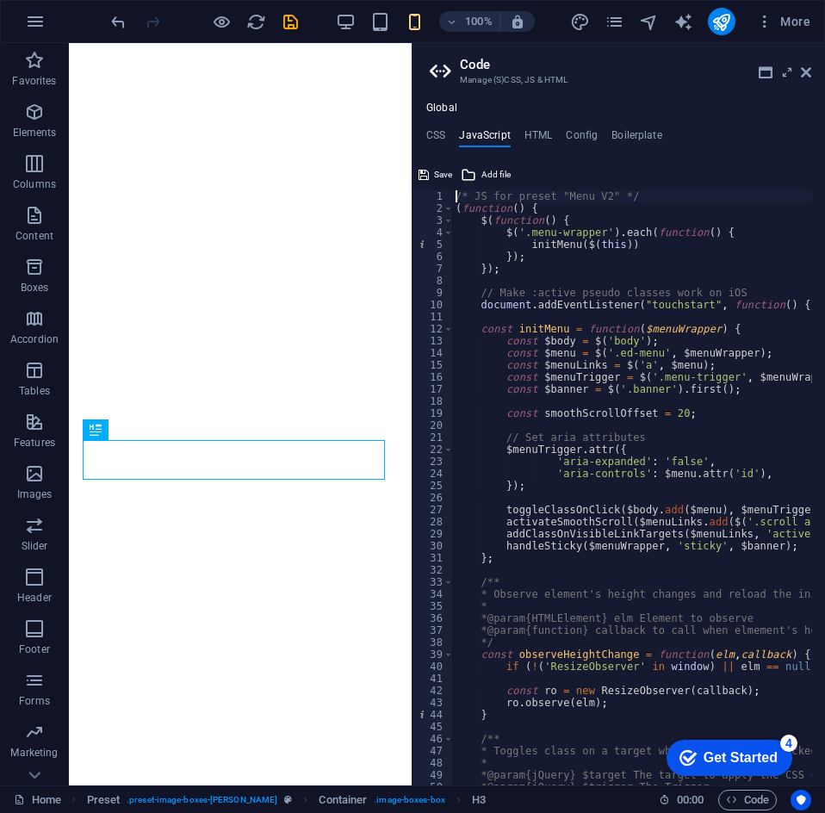
click at [461, 134] on h4 "JavaScript" at bounding box center [484, 138] width 51 height 19
click at [543, 125] on div "Global CSS JavaScript HTML Config Boilerplate /*-------------------------------…" at bounding box center [619, 444] width 413 height 684
click at [535, 129] on h4 "HTML" at bounding box center [539, 138] width 28 height 19
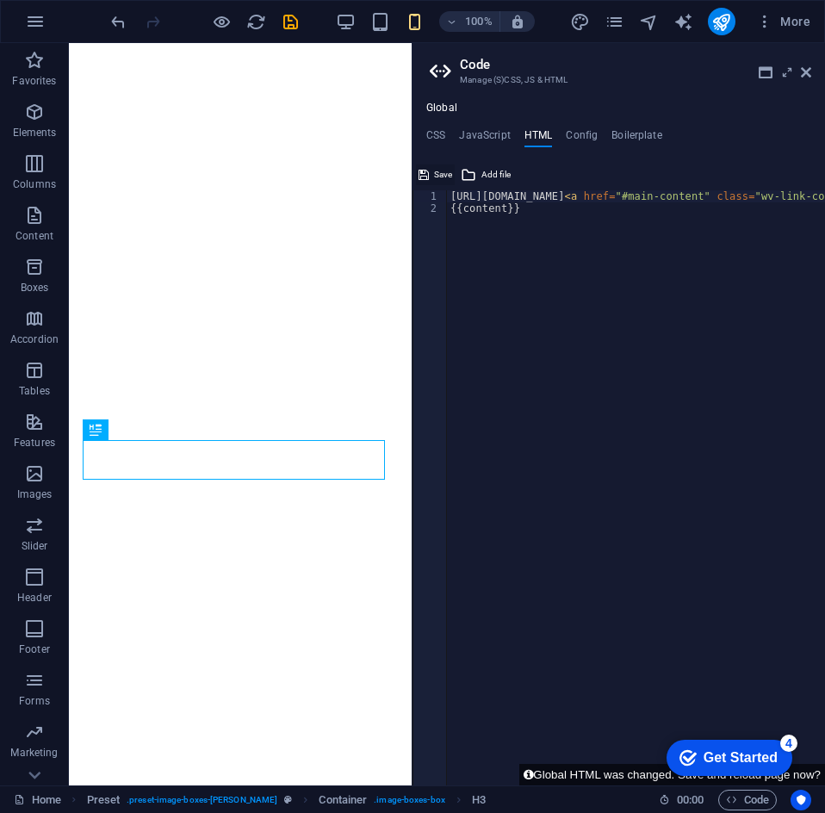
click at [438, 170] on span "Save" at bounding box center [443, 175] width 18 height 21
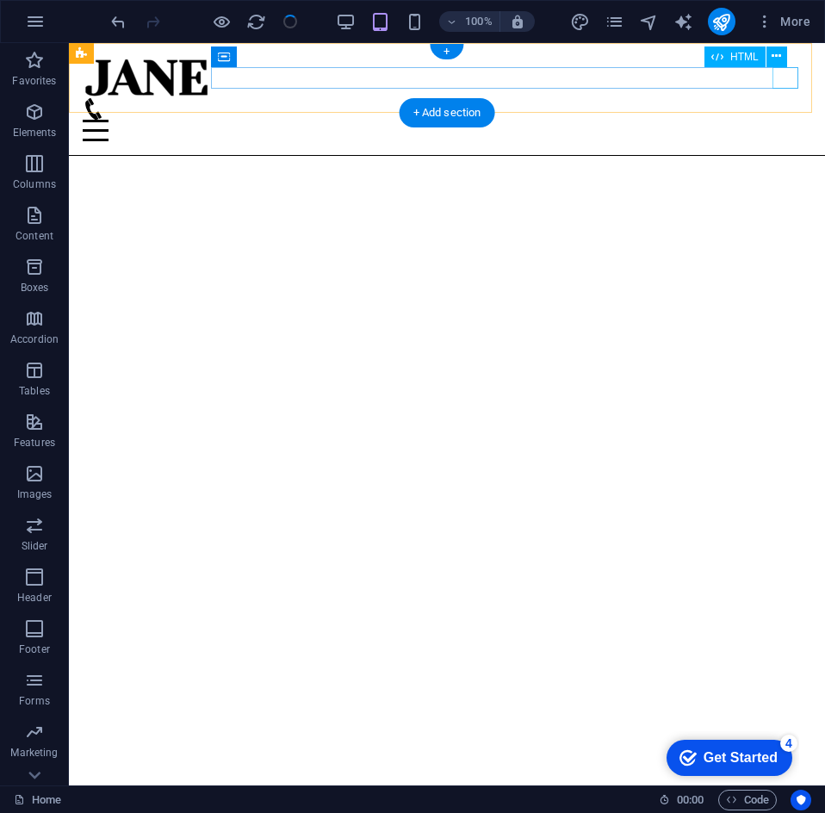
click at [788, 120] on div at bounding box center [447, 131] width 729 height 22
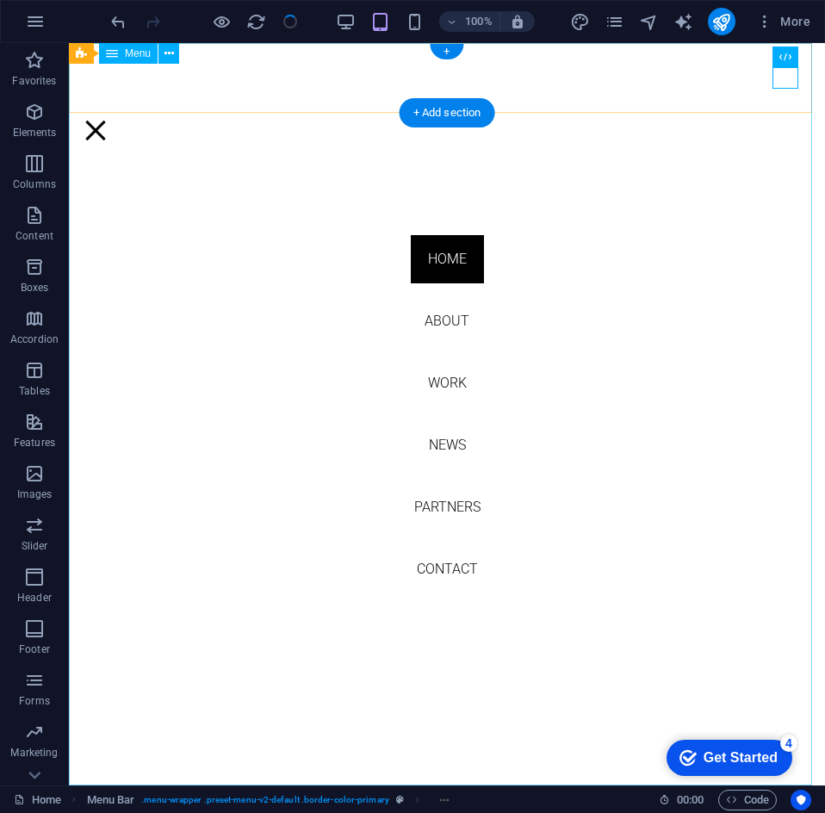
click at [442, 368] on nav "Home About Work News Partners Contact" at bounding box center [447, 414] width 756 height 743
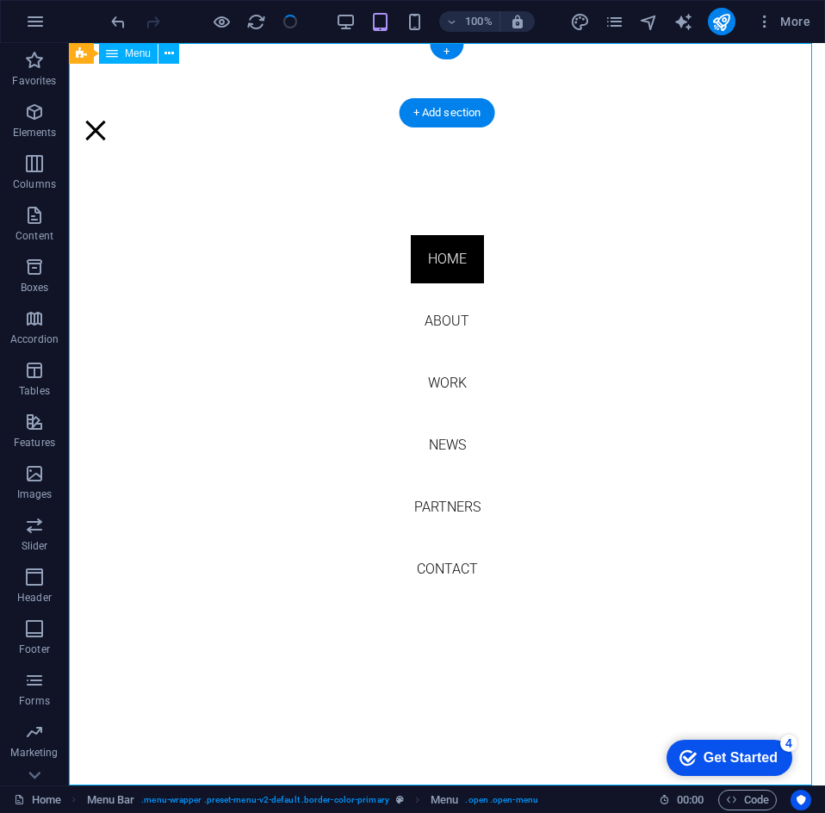
click at [448, 381] on nav "Home About Work News Partners Contact" at bounding box center [447, 414] width 756 height 743
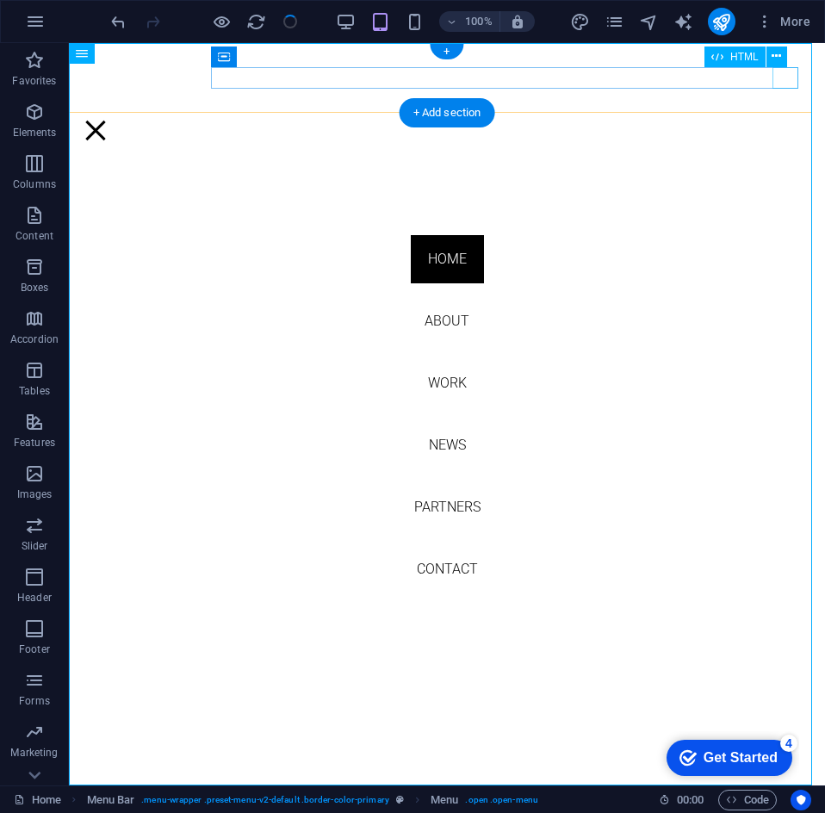
click at [109, 120] on div at bounding box center [96, 131] width 26 height 22
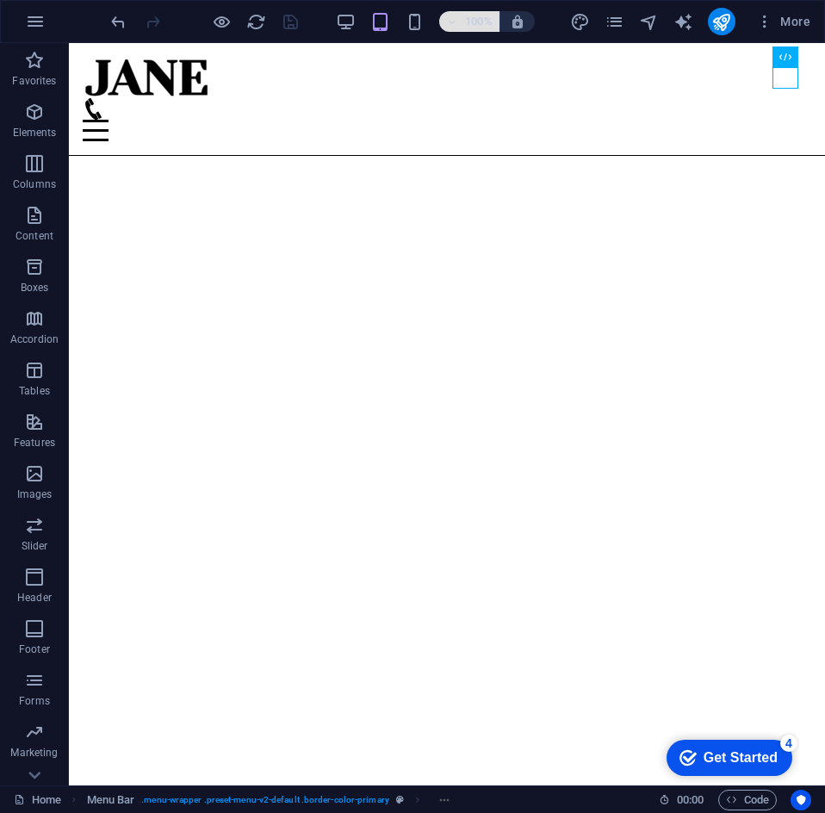
click at [470, 25] on h6 "100%" at bounding box center [479, 21] width 28 height 21
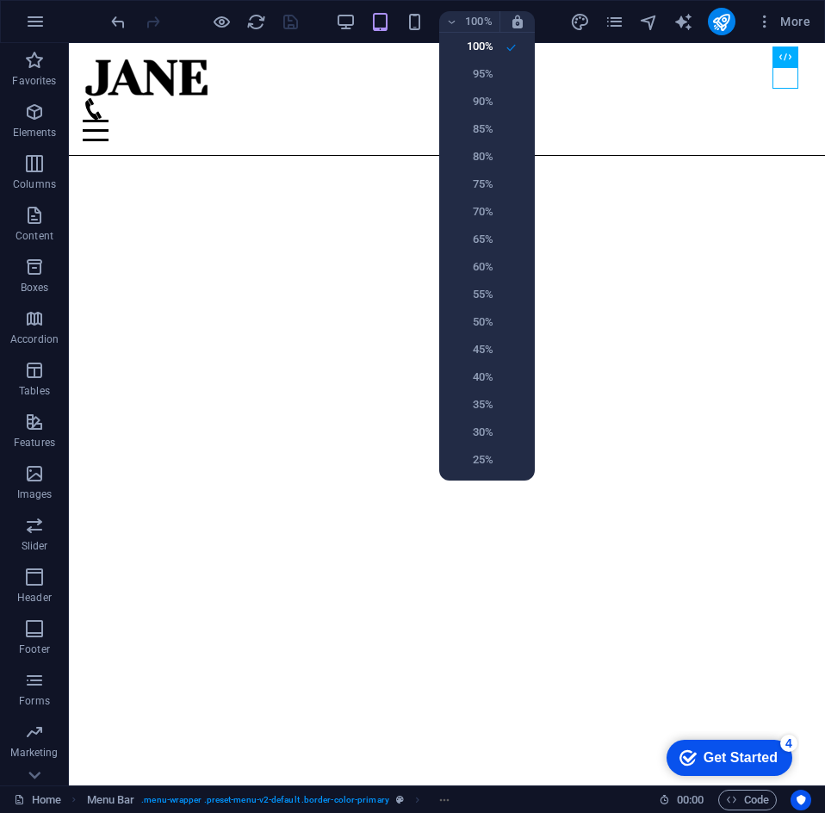
click at [492, 19] on div at bounding box center [412, 406] width 825 height 813
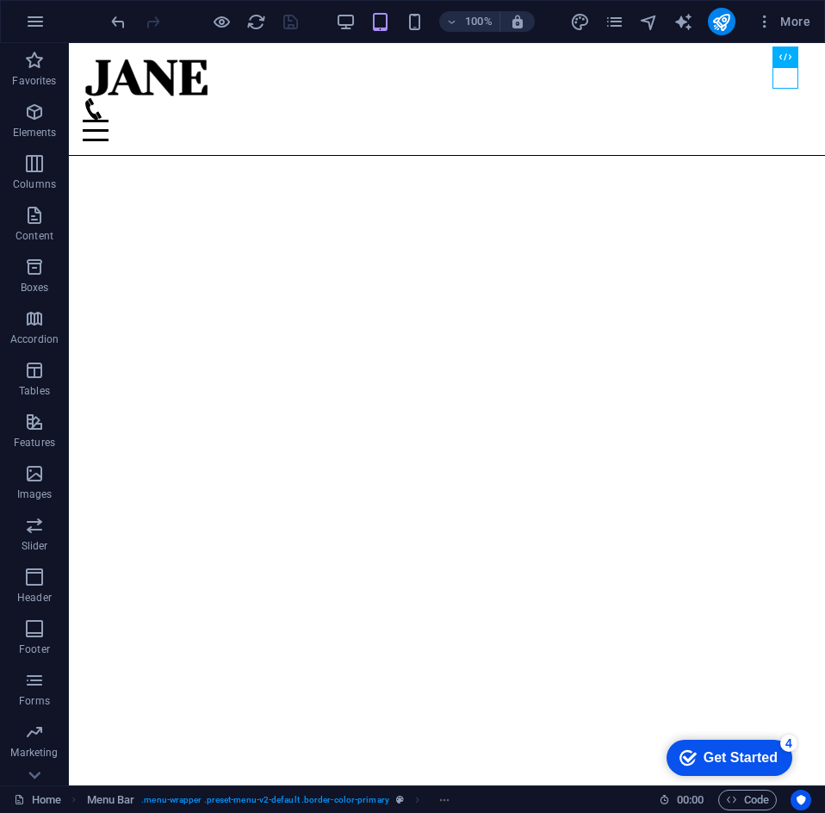
click at [629, 30] on div "More" at bounding box center [693, 22] width 247 height 28
click at [623, 25] on icon "pages" at bounding box center [615, 22] width 20 height 20
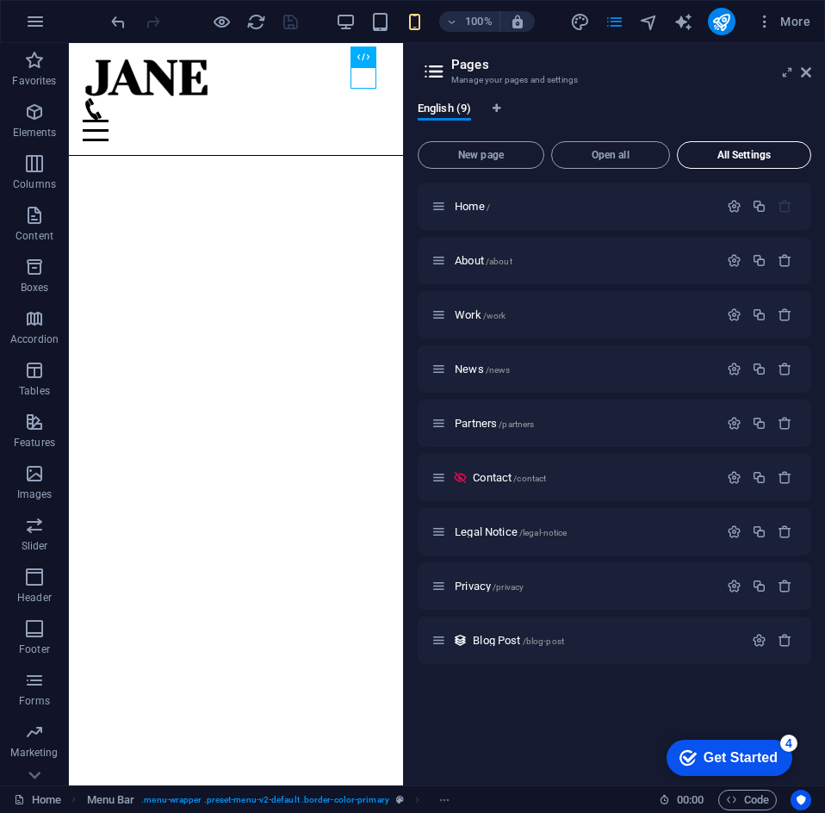
click at [741, 147] on button "All Settings" at bounding box center [744, 155] width 134 height 28
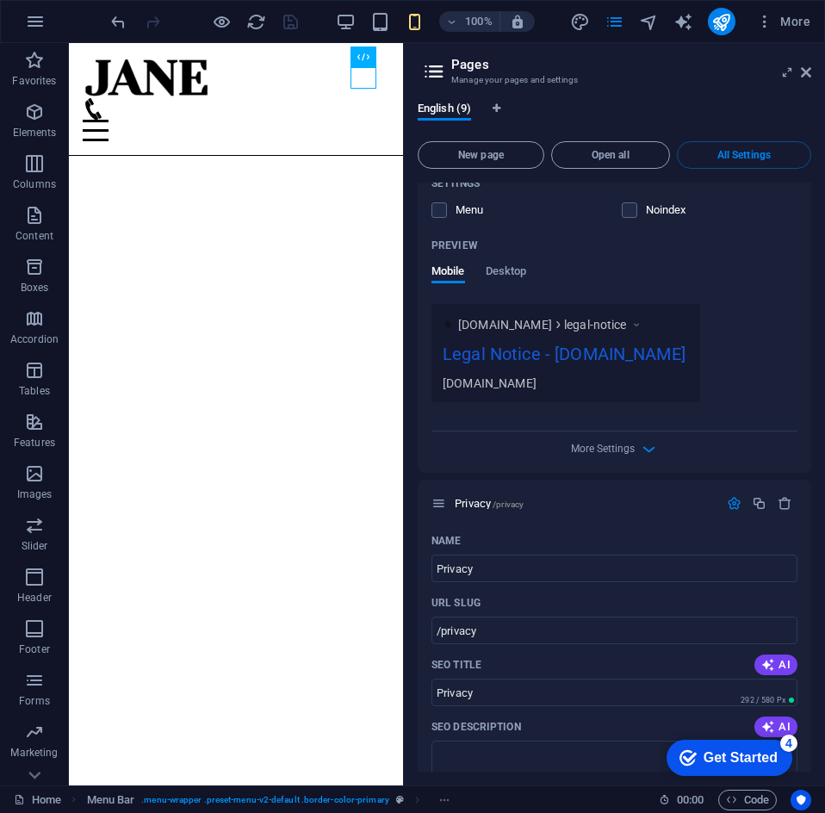
scroll to position [4586, 0]
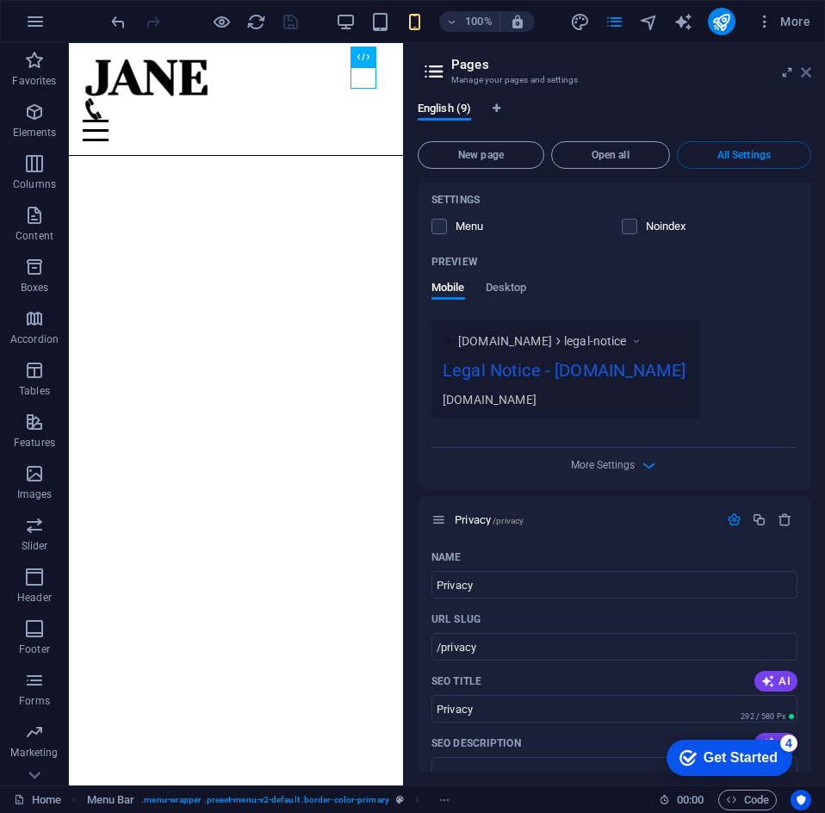
drag, startPoint x: 808, startPoint y: 72, endPoint x: 730, endPoint y: 28, distance: 89.9
click at [808, 72] on icon at bounding box center [806, 72] width 10 height 14
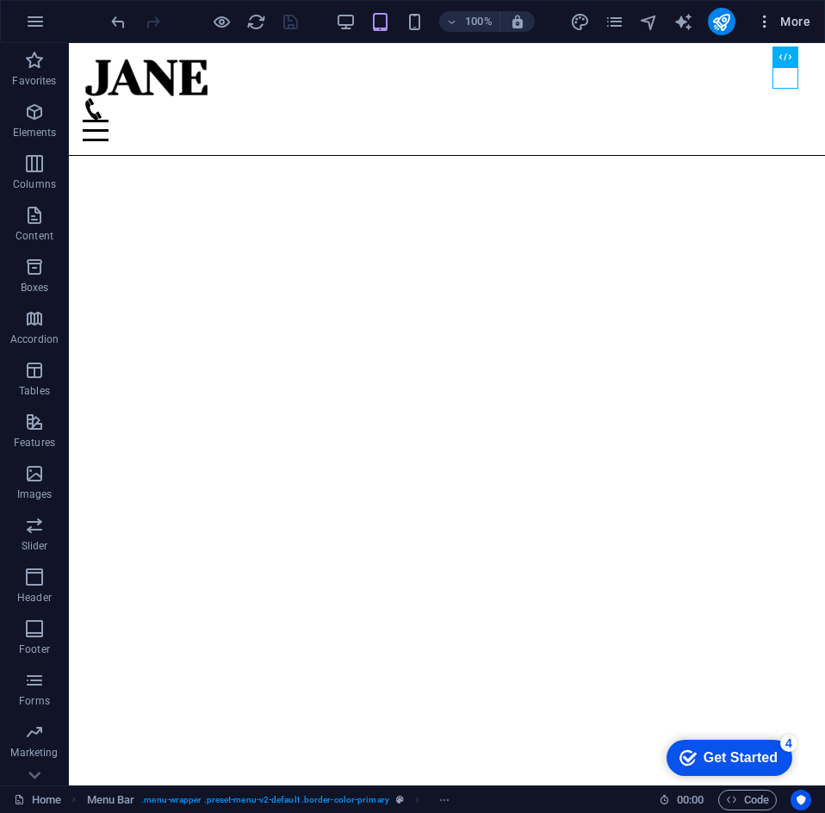
click at [443, 174] on span "More" at bounding box center [378, 371] width 128 height 395
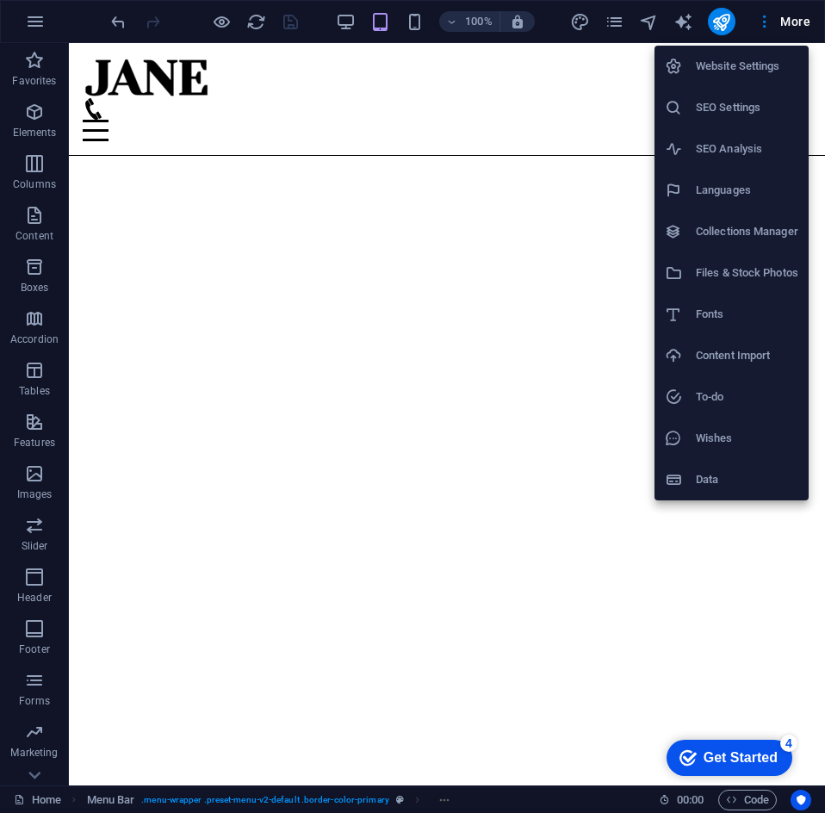
click at [724, 468] on li "Data" at bounding box center [732, 479] width 154 height 41
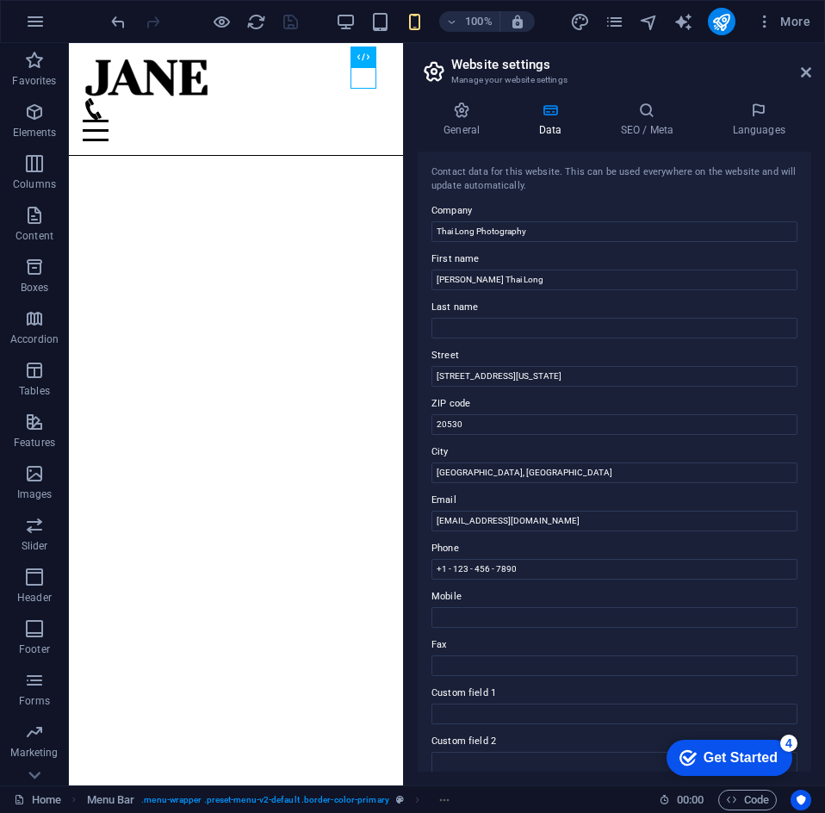
click at [812, 74] on aside "Website settings Manage your website settings General Data SEO / Meta Languages…" at bounding box center [614, 414] width 422 height 743
click at [804, 73] on icon at bounding box center [806, 72] width 10 height 14
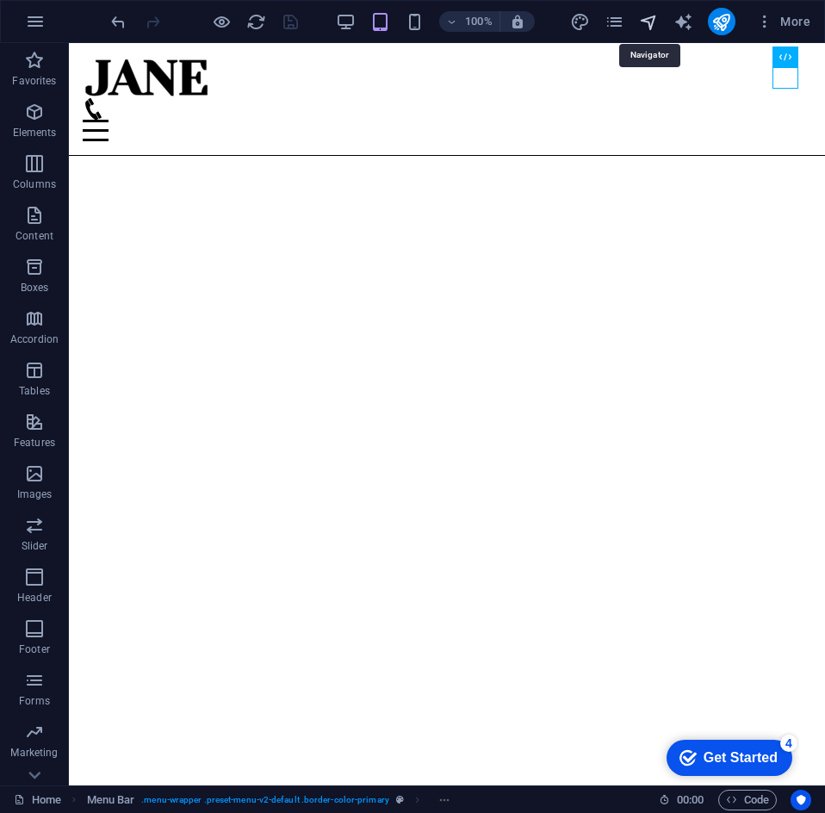
click at [649, 22] on icon "navigator" at bounding box center [649, 22] width 20 height 20
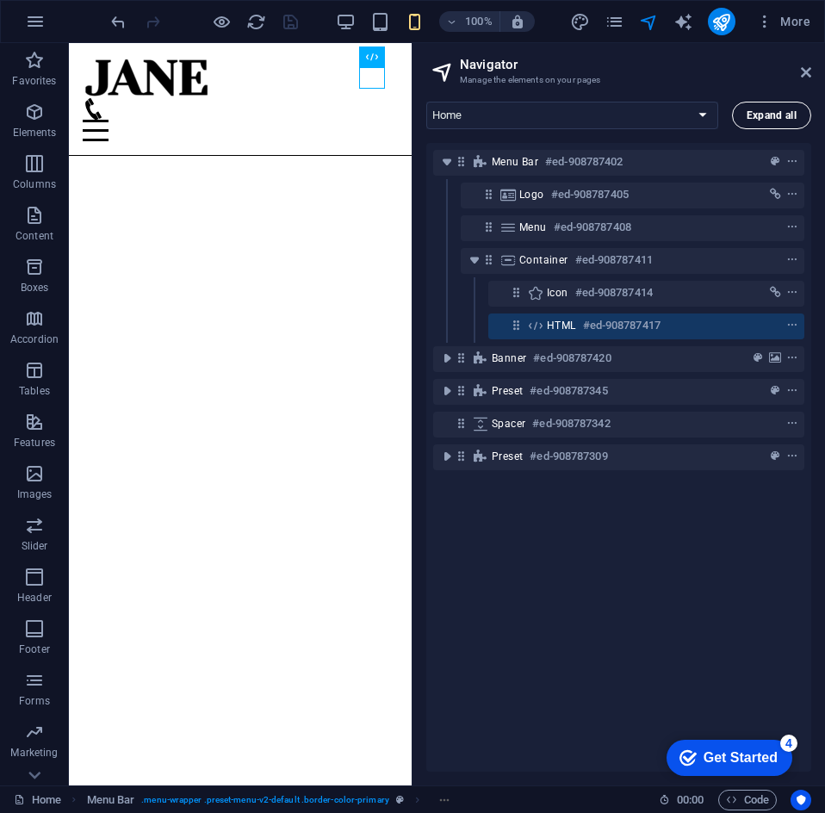
click at [798, 119] on button "Expand all" at bounding box center [771, 116] width 79 height 28
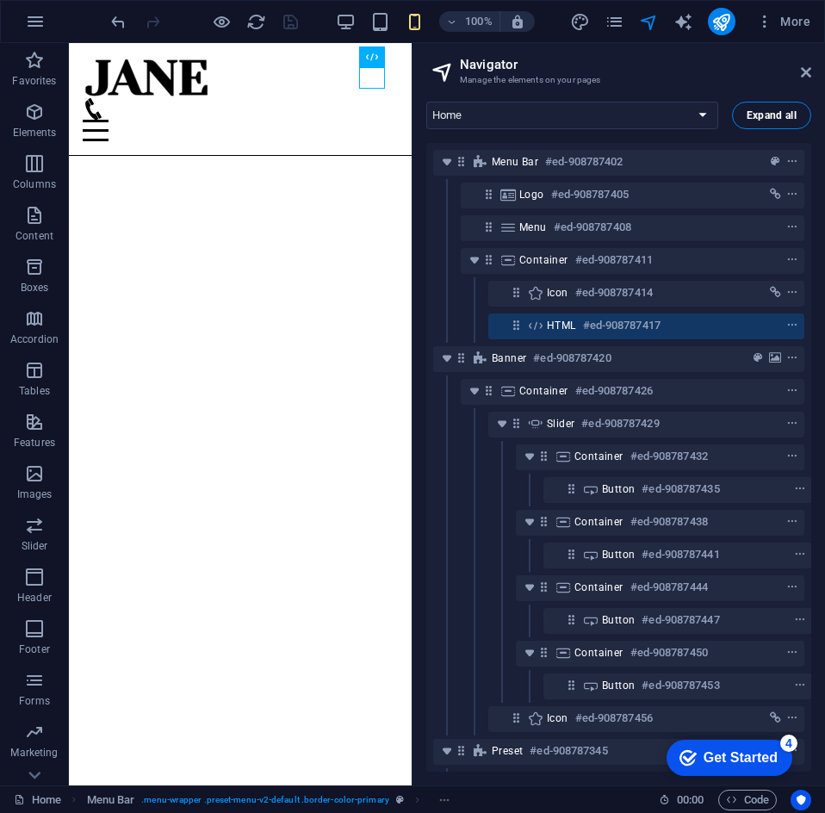
click at [778, 119] on span "Expand all" at bounding box center [772, 115] width 50 height 10
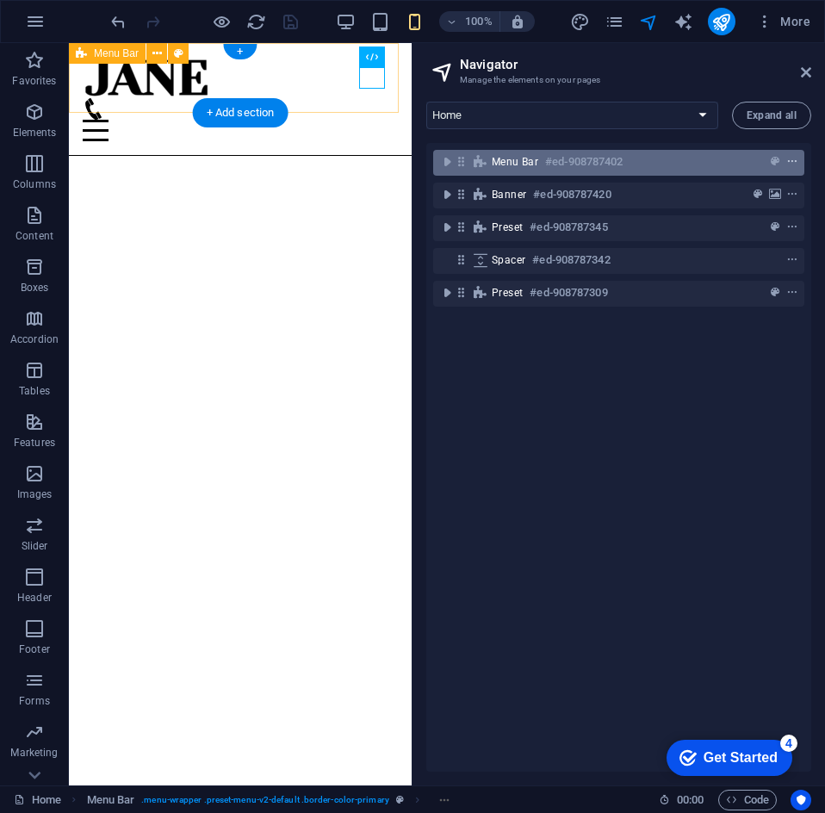
click at [790, 152] on button "context-menu" at bounding box center [792, 162] width 17 height 21
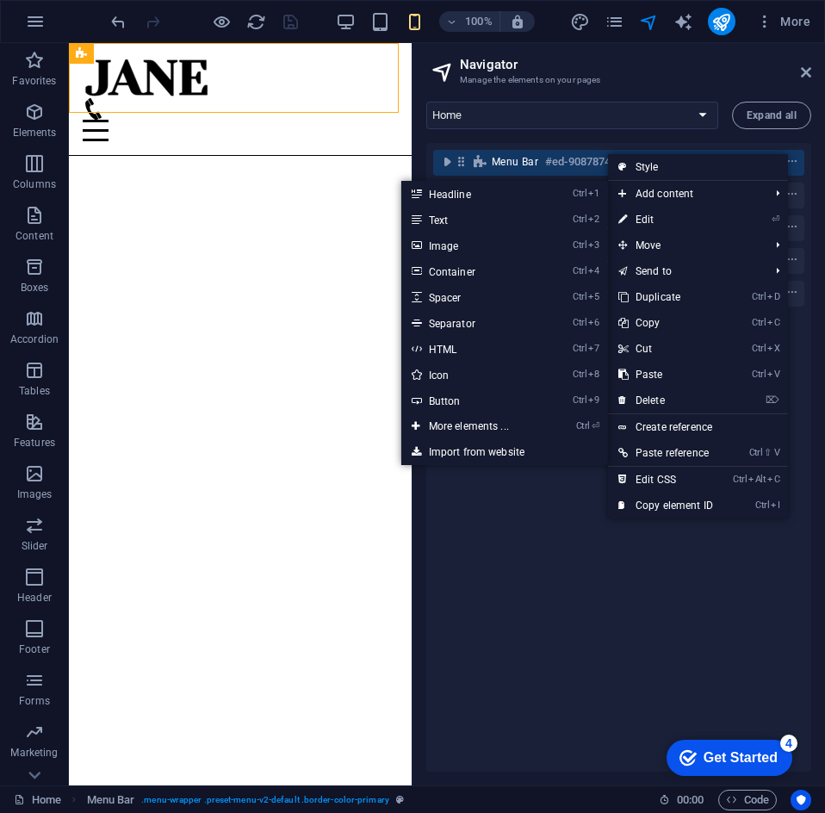
click at [515, 575] on div "Menu Bar #ed-908787402 Banner #ed-908787420 Preset #ed-908787345 Spacer #ed-908…" at bounding box center [618, 457] width 385 height 629
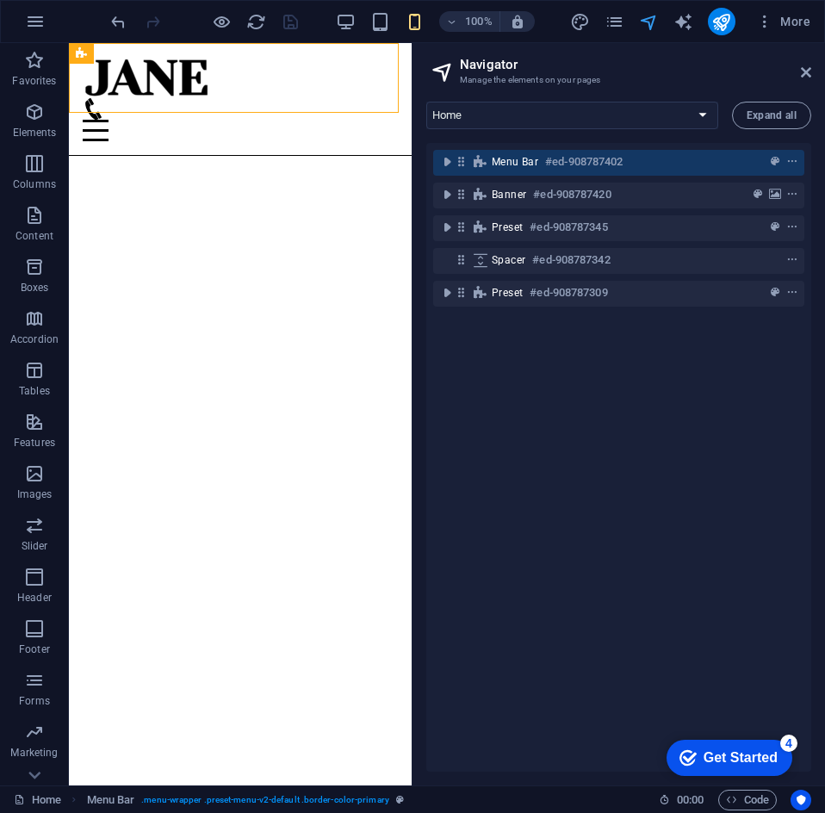
click at [658, 23] on icon "navigator" at bounding box center [649, 22] width 20 height 20
click at [608, 26] on icon "pages" at bounding box center [615, 22] width 20 height 20
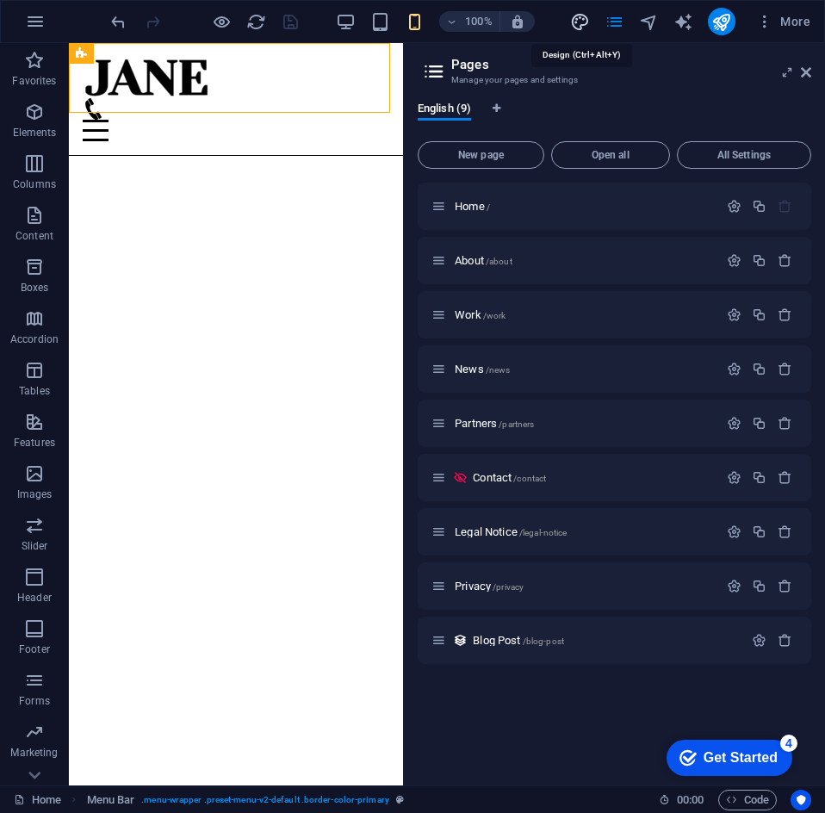
click at [583, 23] on icon "design" at bounding box center [580, 22] width 20 height 20
select select "px"
select select "300"
select select "px"
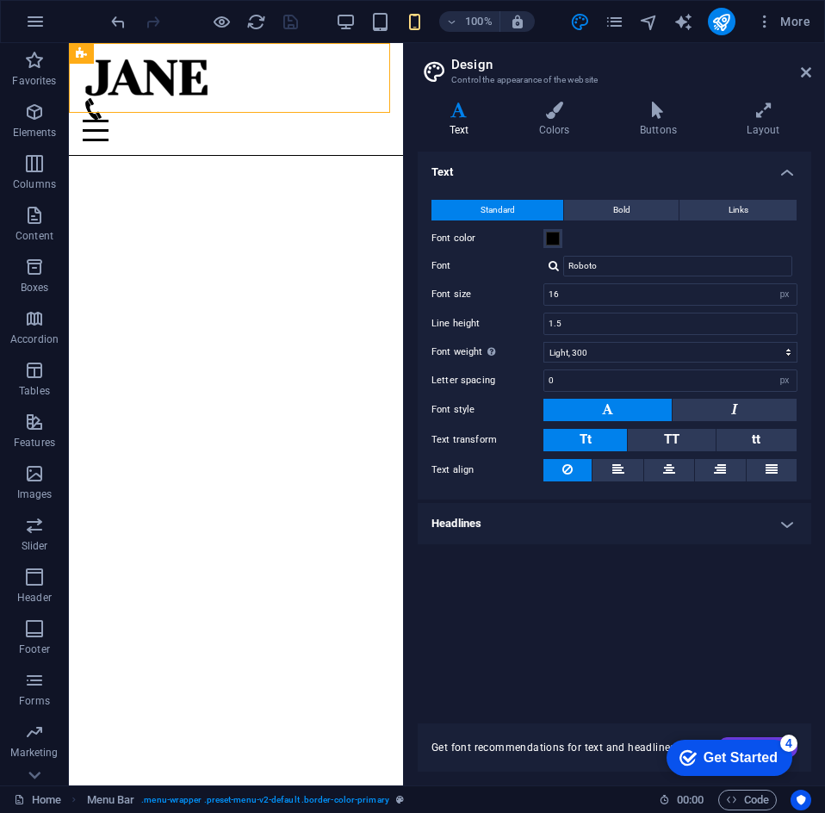
drag, startPoint x: 810, startPoint y: 71, endPoint x: 772, endPoint y: 59, distance: 39.5
click at [812, 70] on aside "Design Control the appearance of the website Variants Text Colors Buttons Layou…" at bounding box center [614, 414] width 422 height 743
click at [30, 27] on icon "button" at bounding box center [35, 21] width 21 height 21
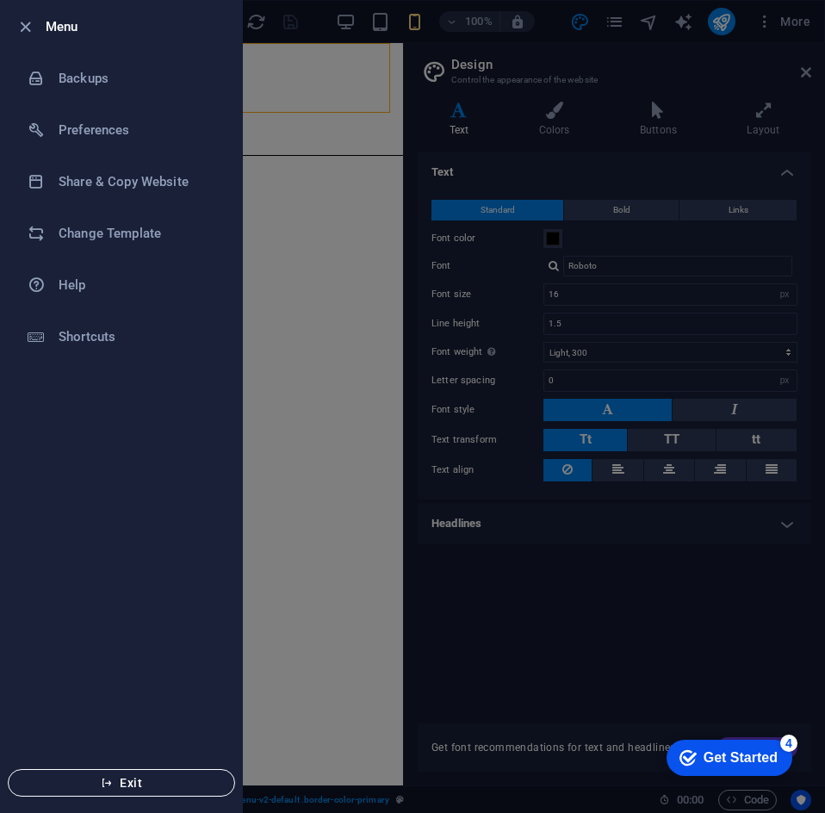
click at [116, 776] on span "Exit" at bounding box center [121, 783] width 198 height 14
